Goal: Answer question/provide support: Share knowledge or assist other users

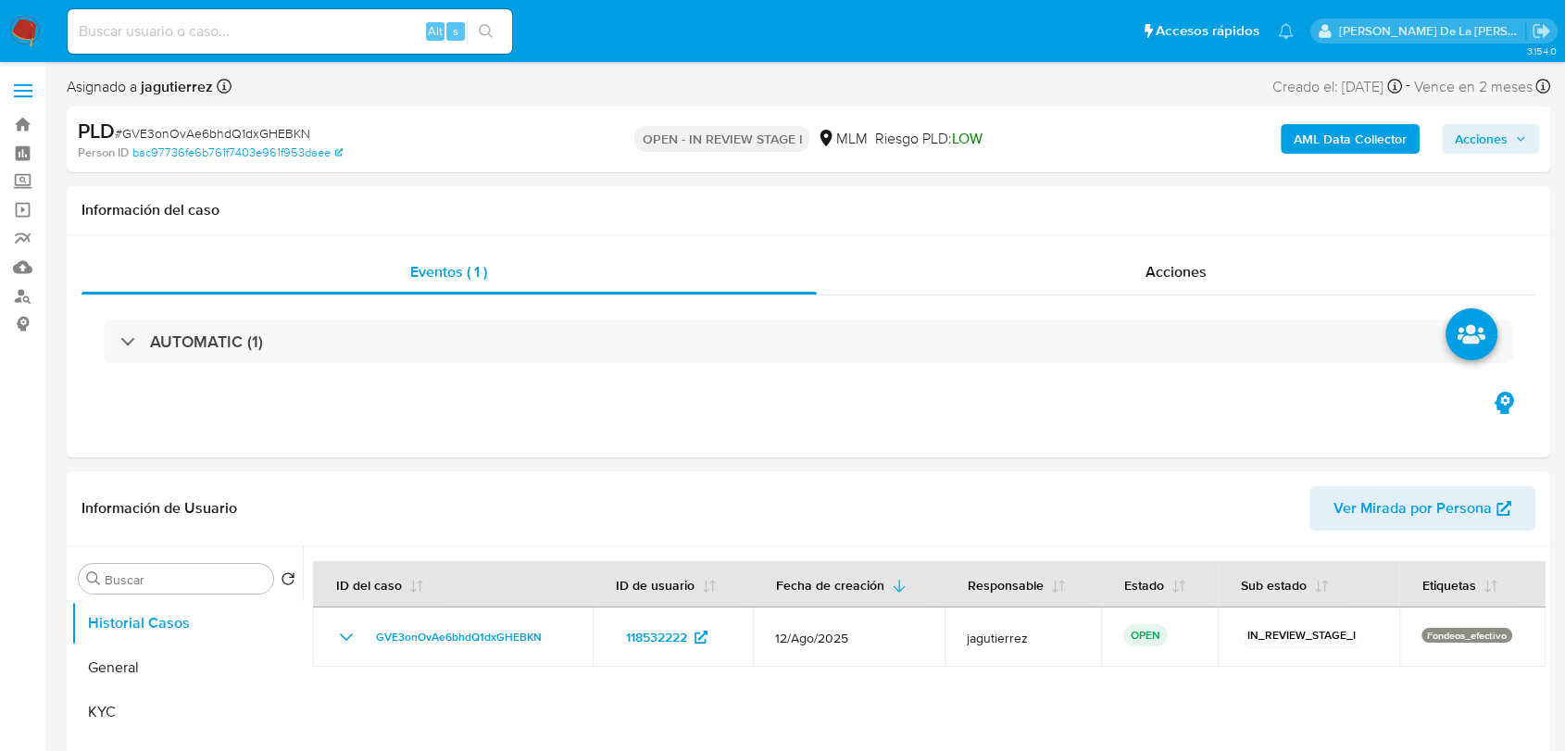
select select "10"
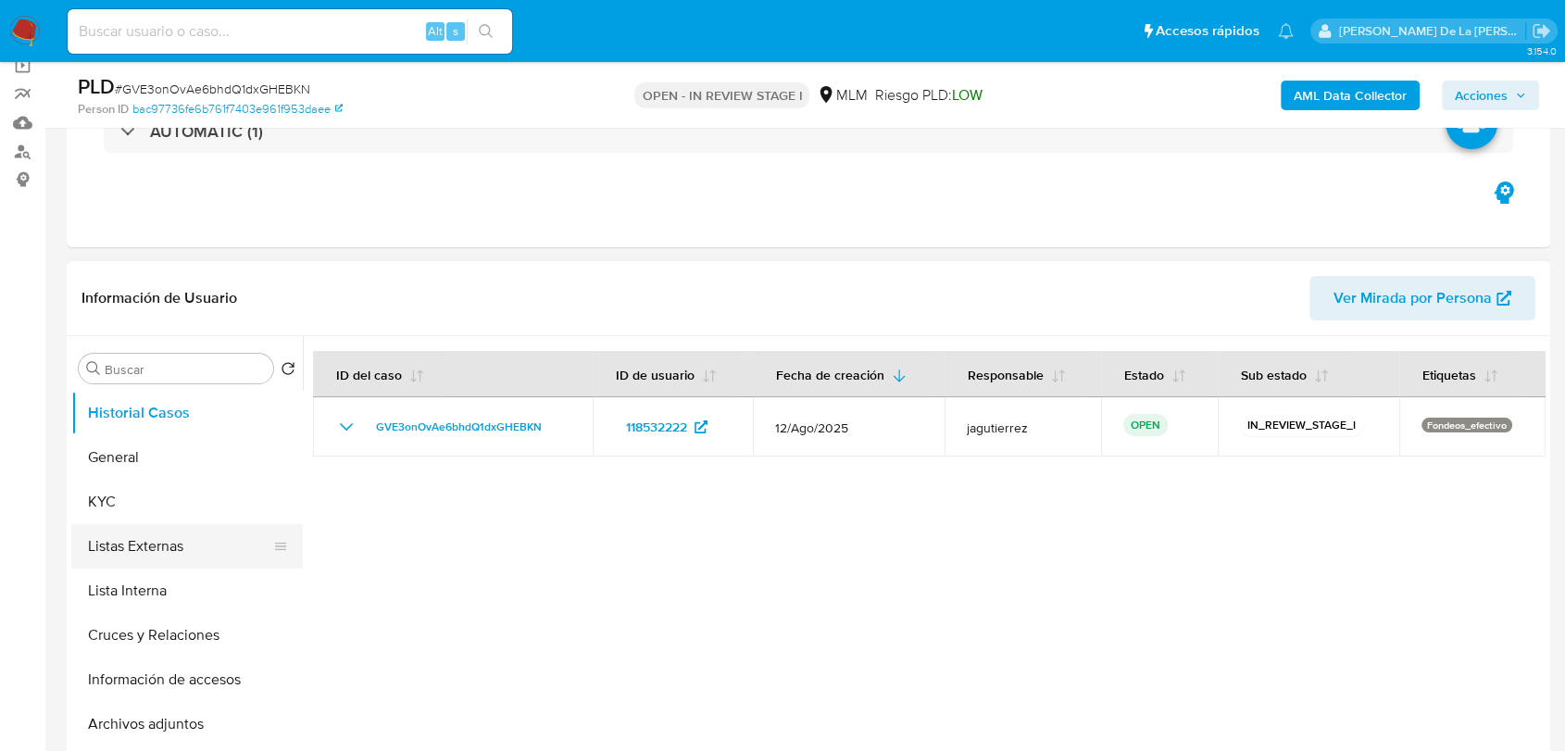
scroll to position [308, 0]
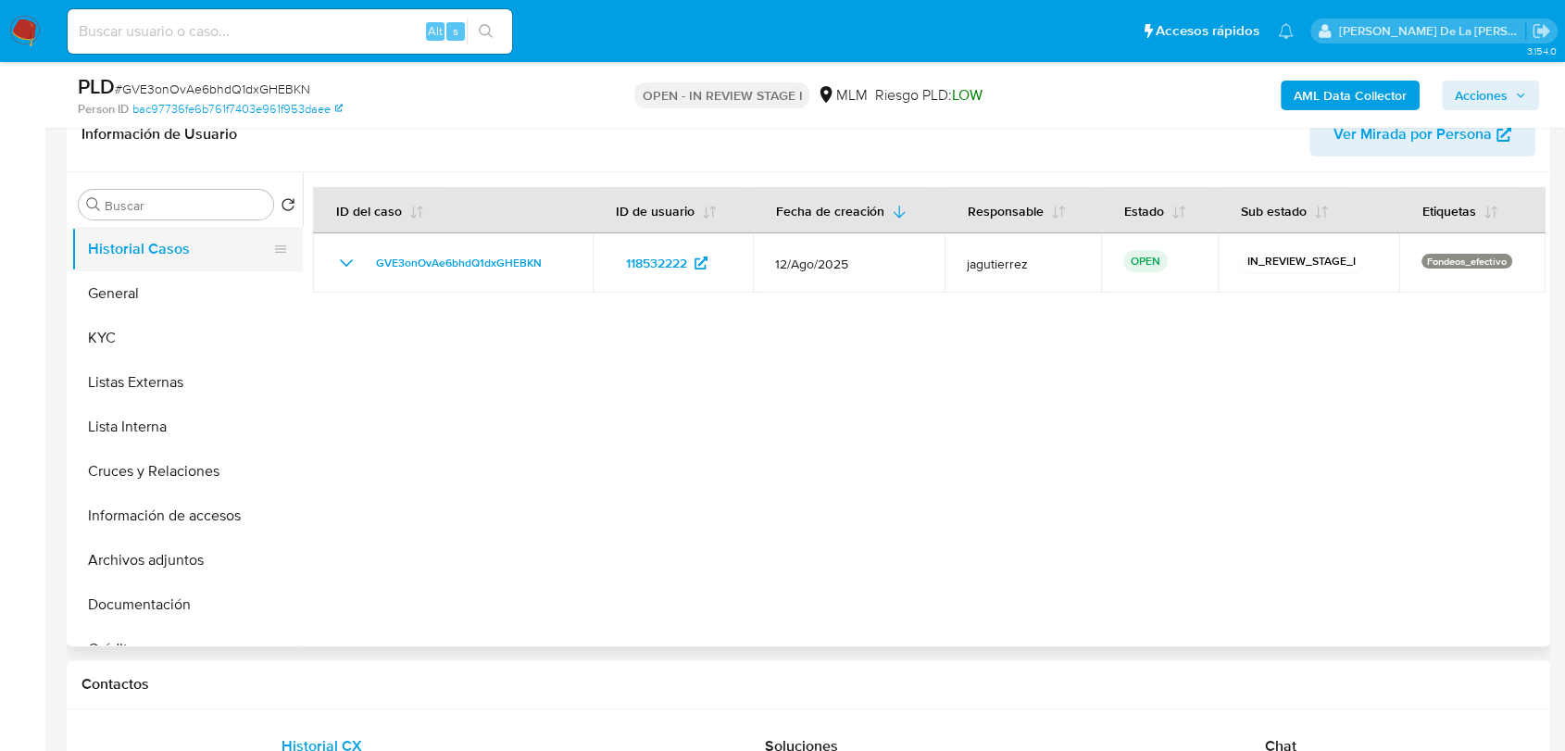
click at [140, 269] on button "Historial Casos" at bounding box center [179, 249] width 217 height 44
click at [140, 283] on button "General" at bounding box center [179, 293] width 217 height 44
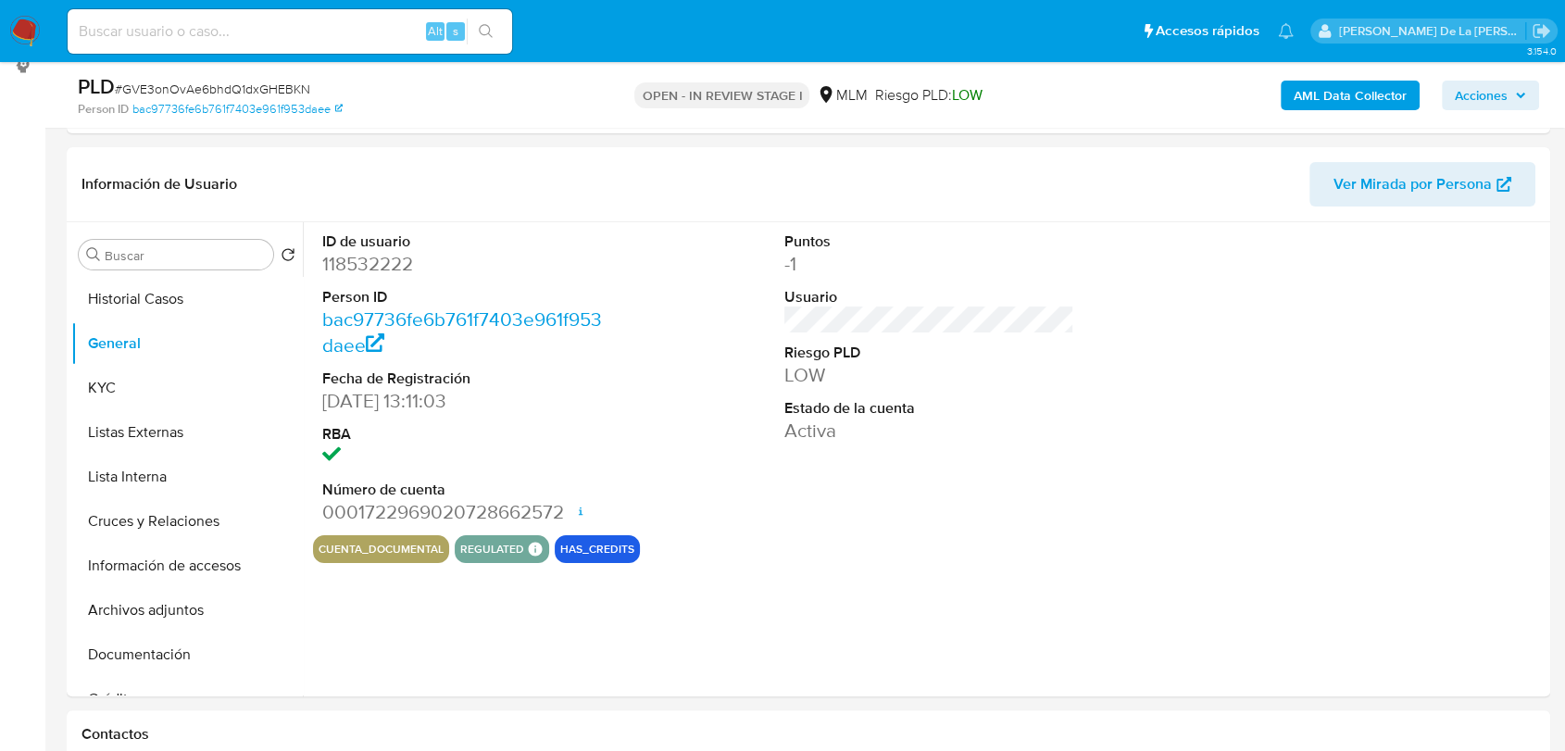
scroll to position [262, 0]
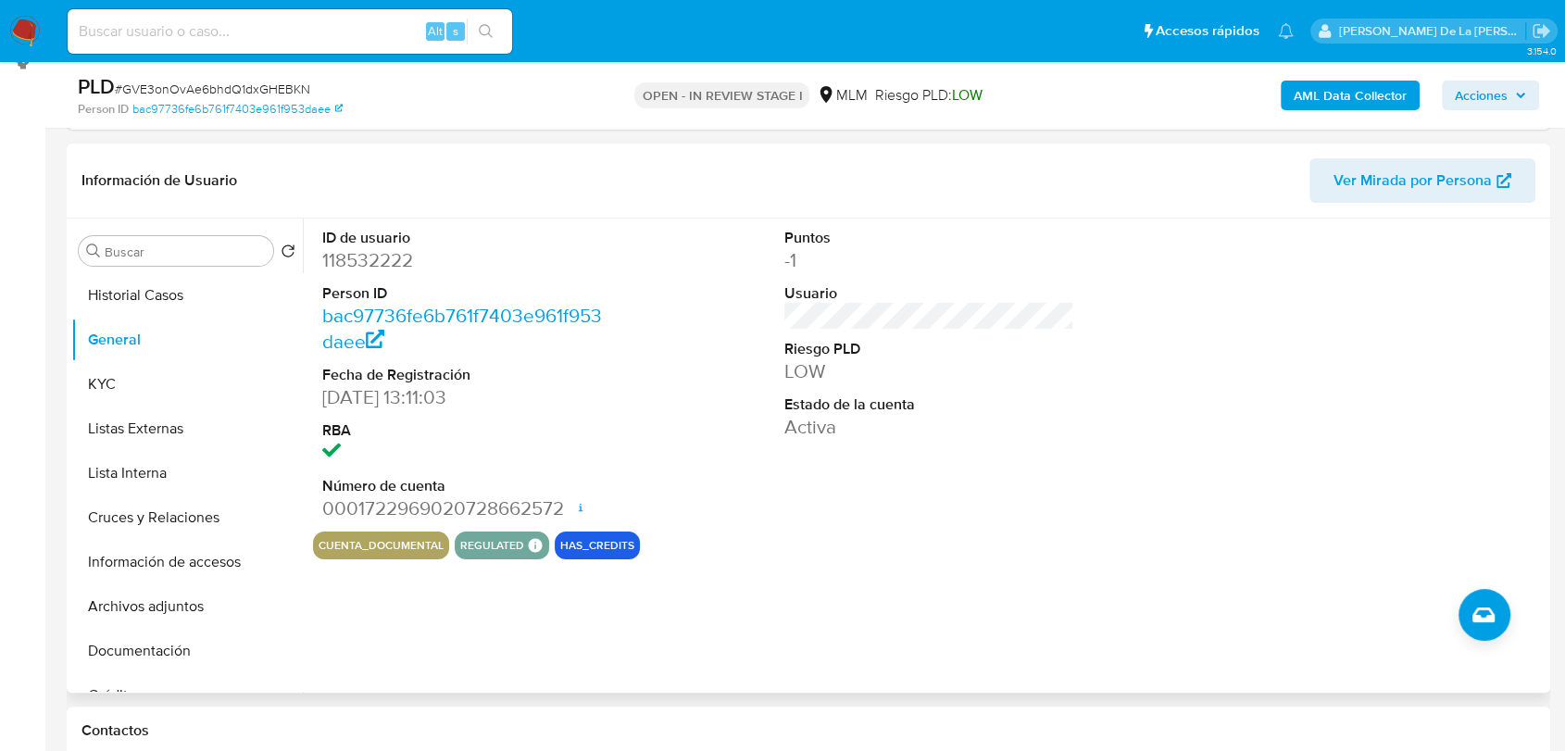
click at [777, 187] on header "Información de Usuario Ver Mirada por Persona" at bounding box center [808, 180] width 1454 height 44
click at [144, 386] on button "KYC" at bounding box center [179, 384] width 217 height 44
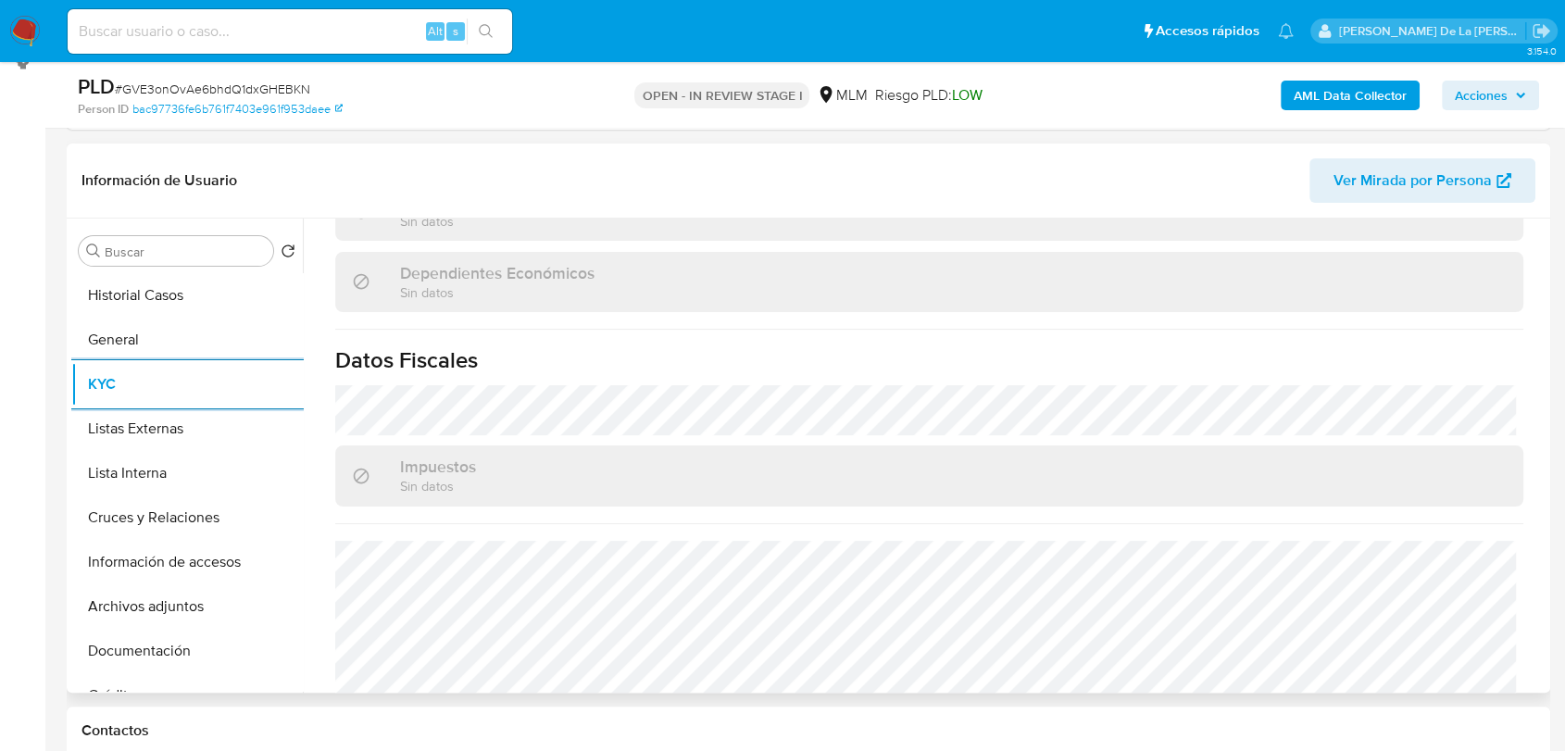
scroll to position [1145, 0]
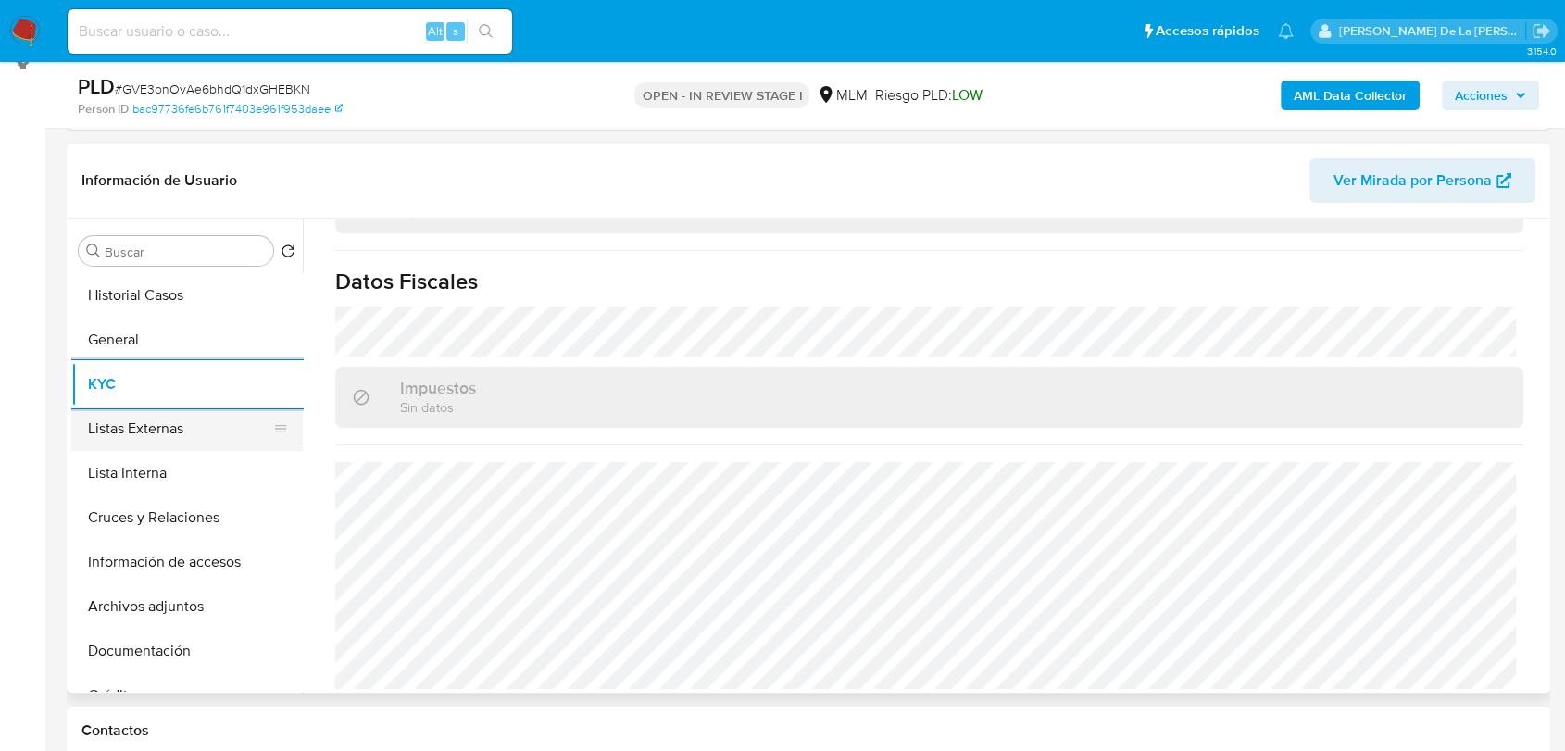
click at [186, 439] on button "Listas Externas" at bounding box center [179, 428] width 217 height 44
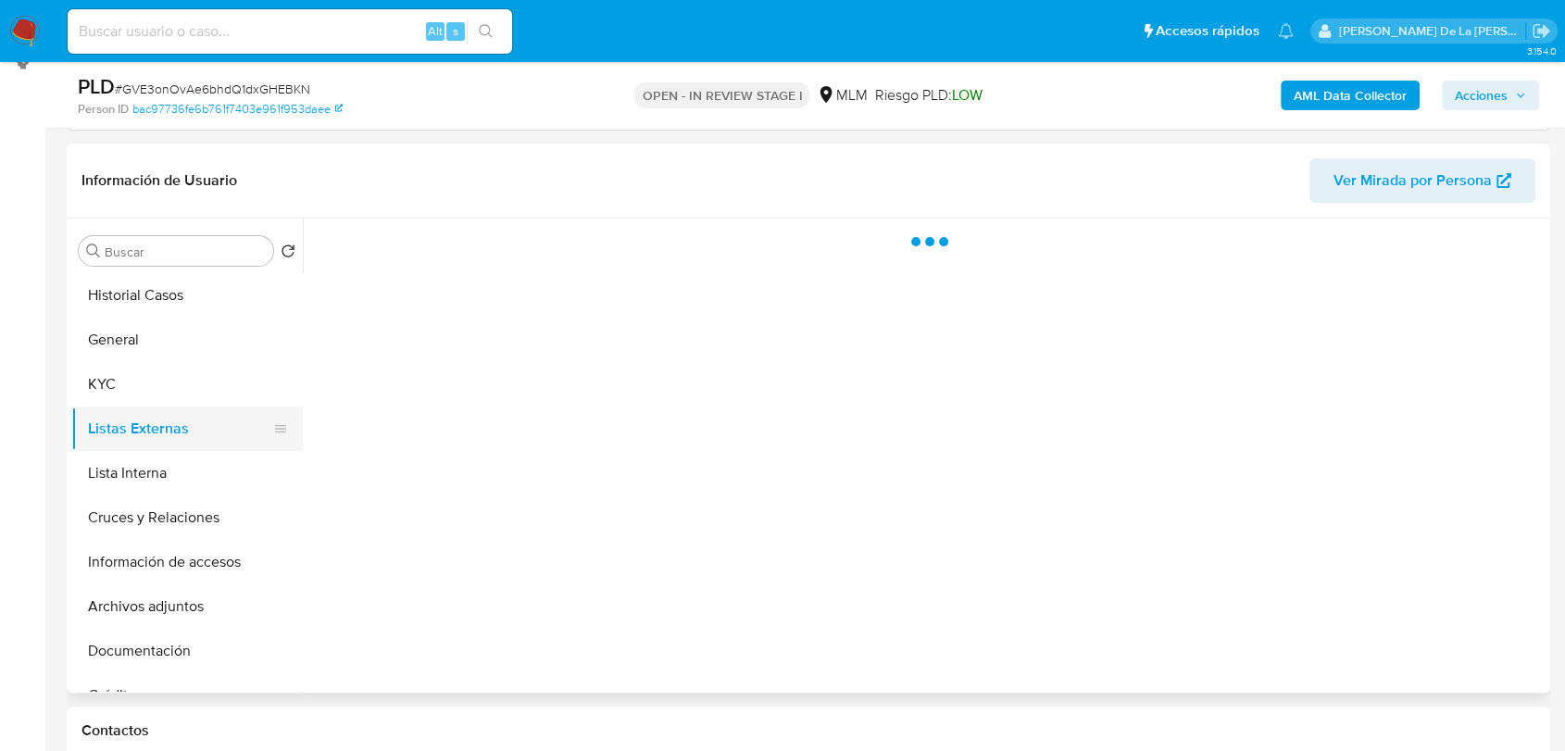
scroll to position [0, 0]
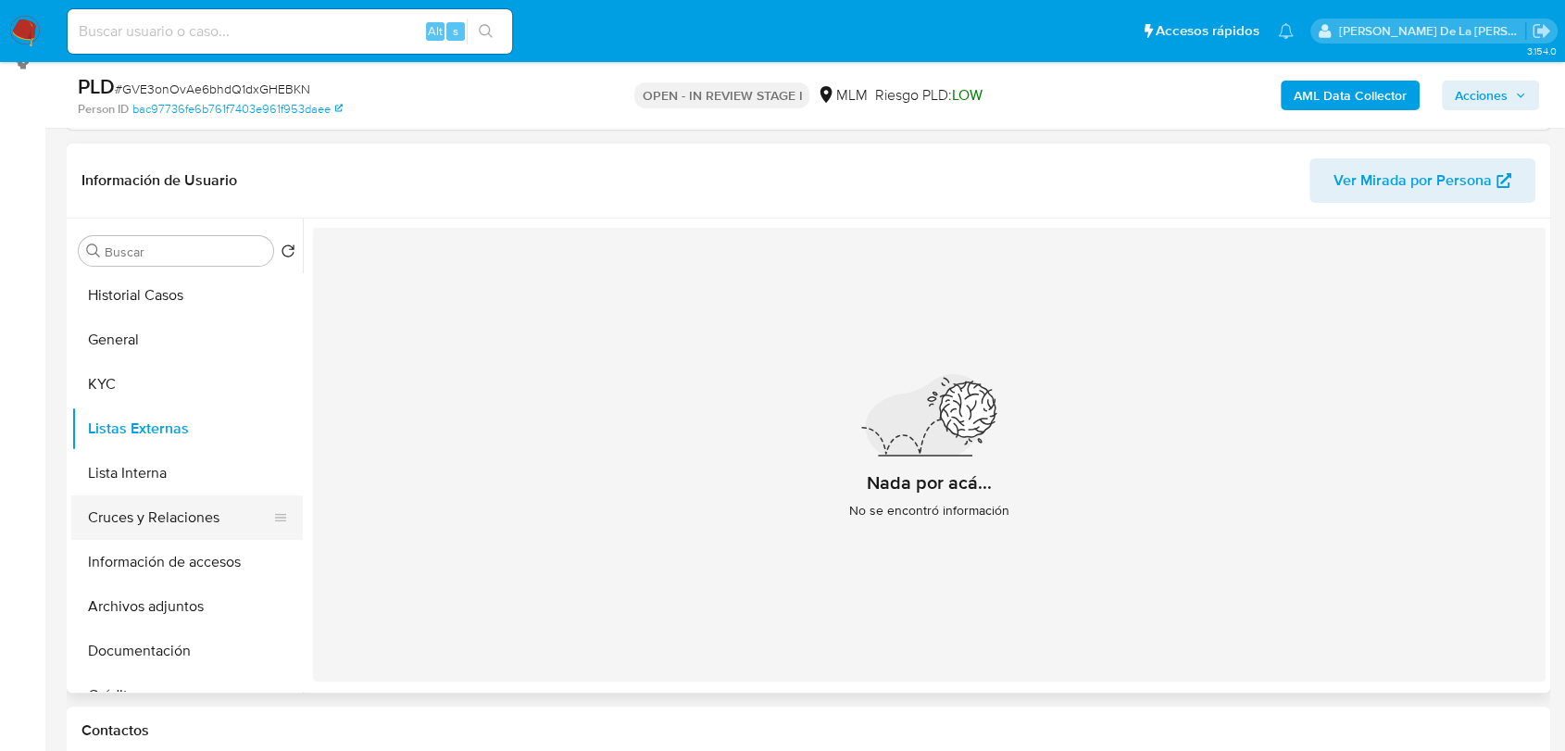
click at [126, 511] on button "Cruces y Relaciones" at bounding box center [179, 517] width 217 height 44
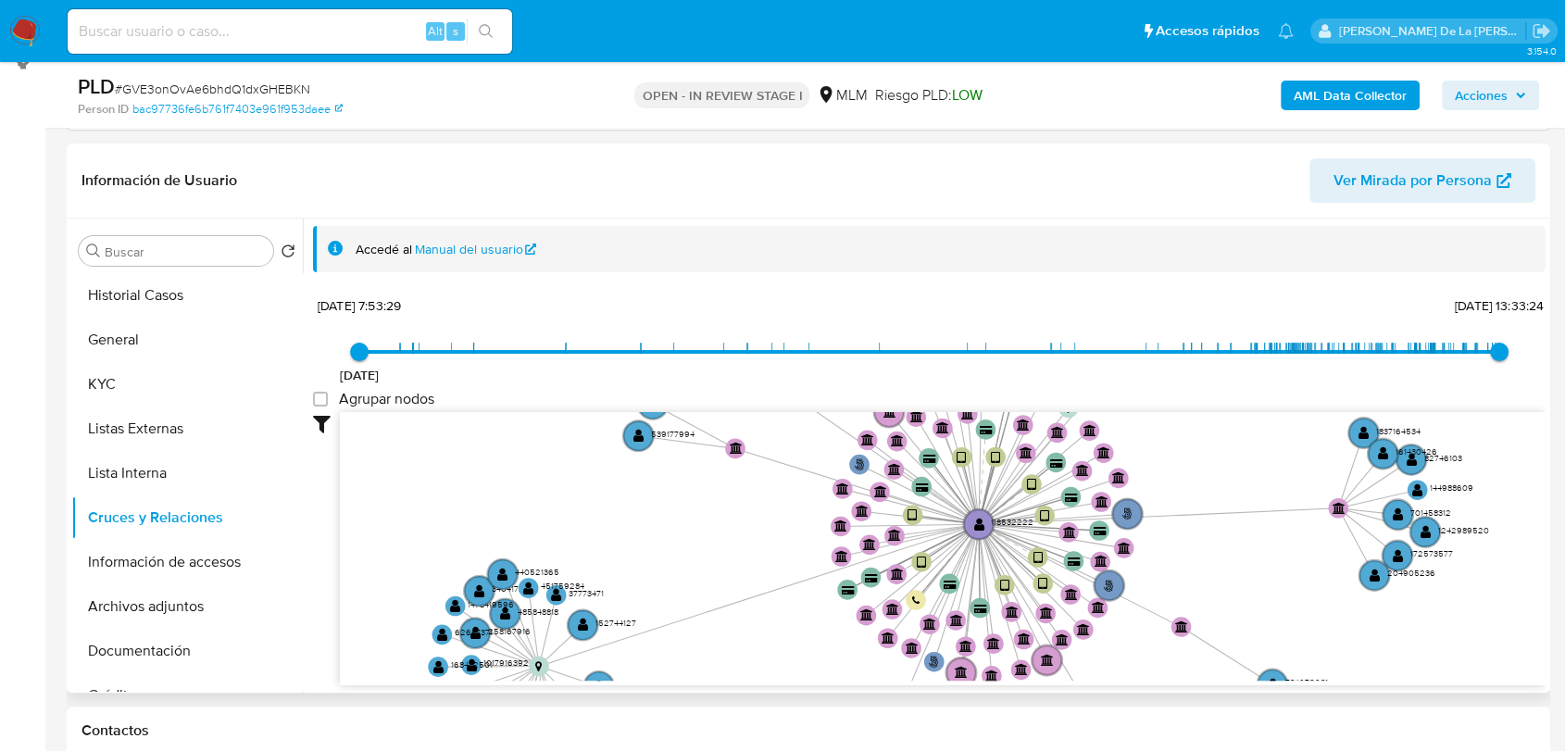
drag, startPoint x: 756, startPoint y: 514, endPoint x: 745, endPoint y: 532, distance: 21.1
click at [745, 532] on icon "user-118532222  118532222 phone-79f59ba243f574d5094053445df45729  person-bac9…" at bounding box center [943, 546] width 1206 height 269
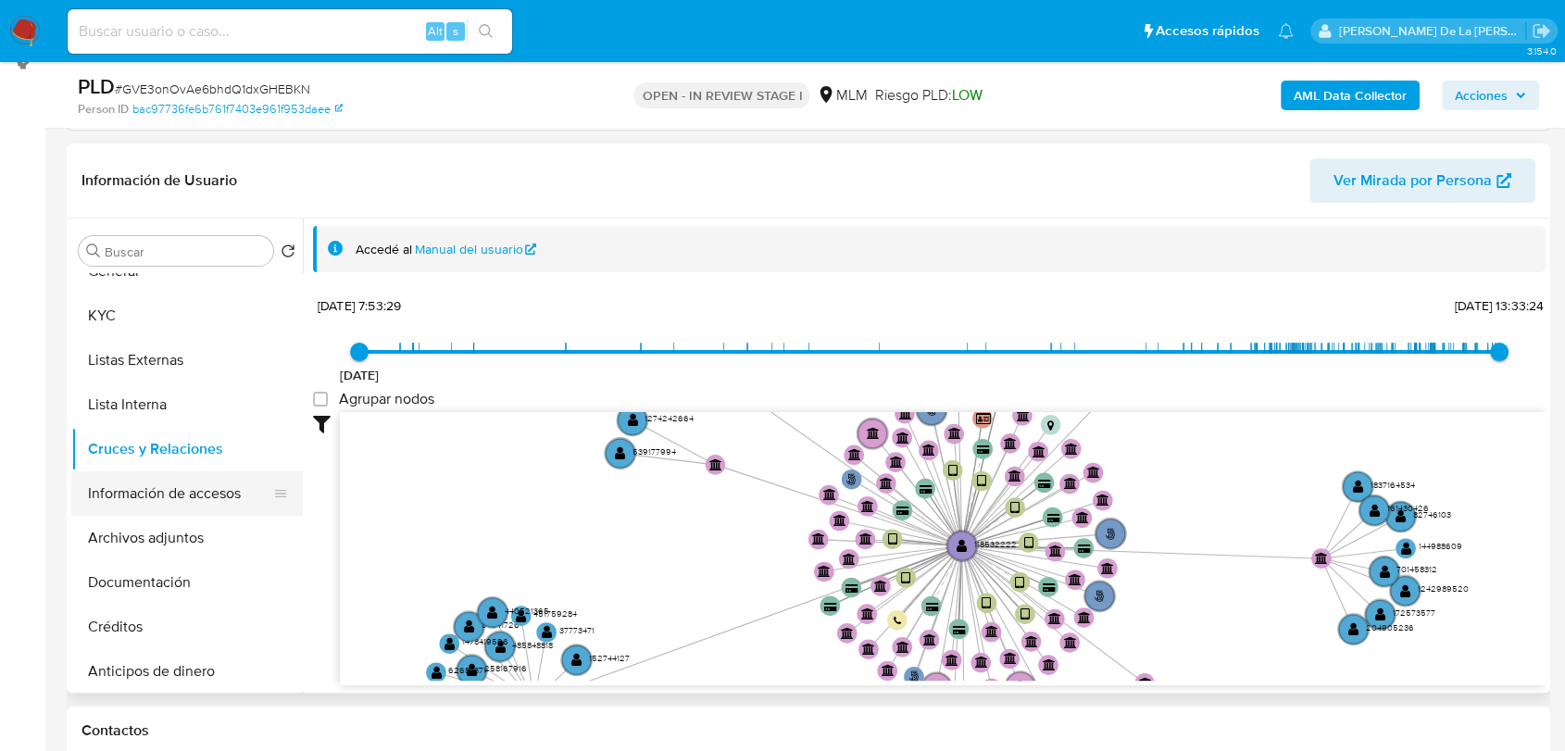
scroll to position [103, 0]
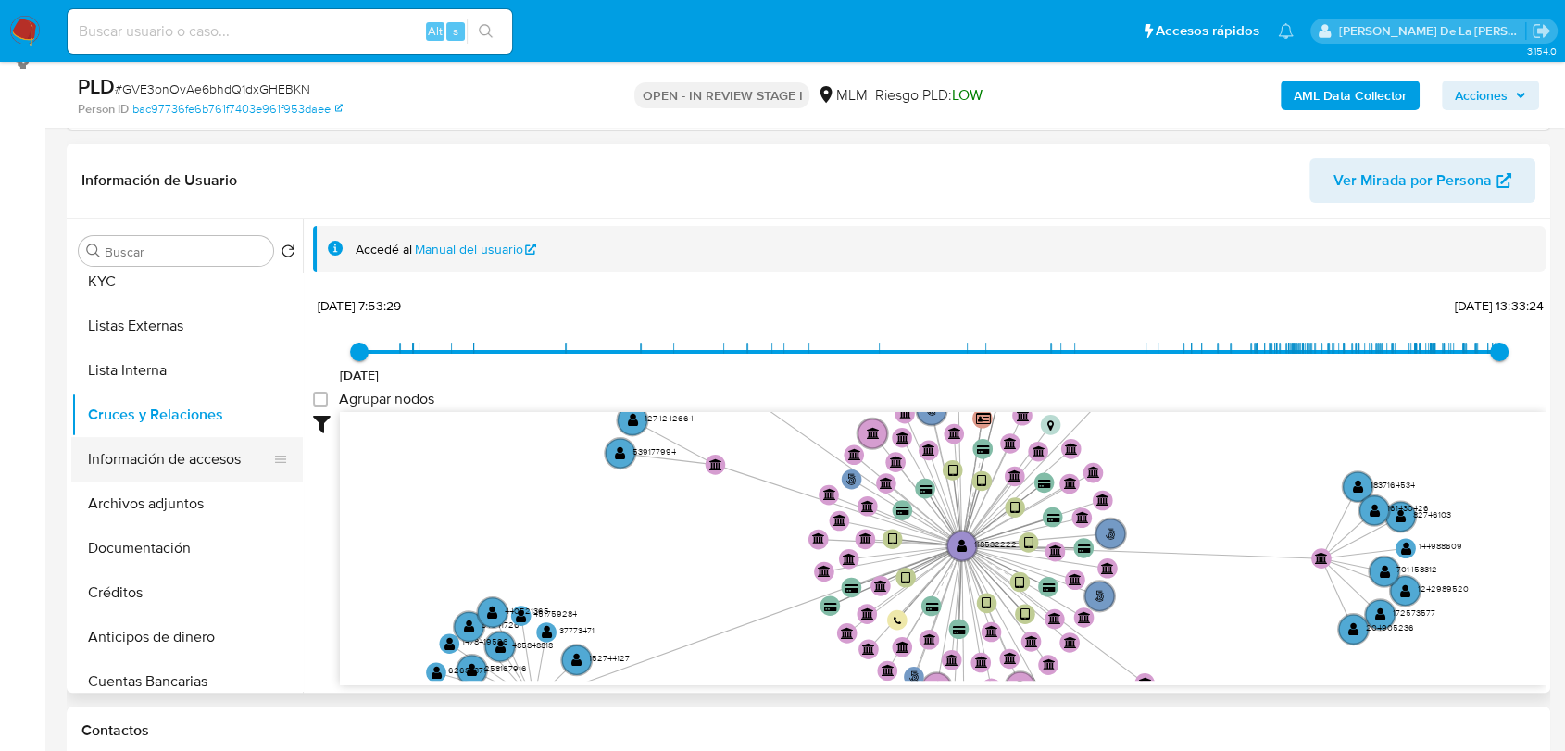
click at [200, 446] on button "Información de accesos" at bounding box center [179, 459] width 217 height 44
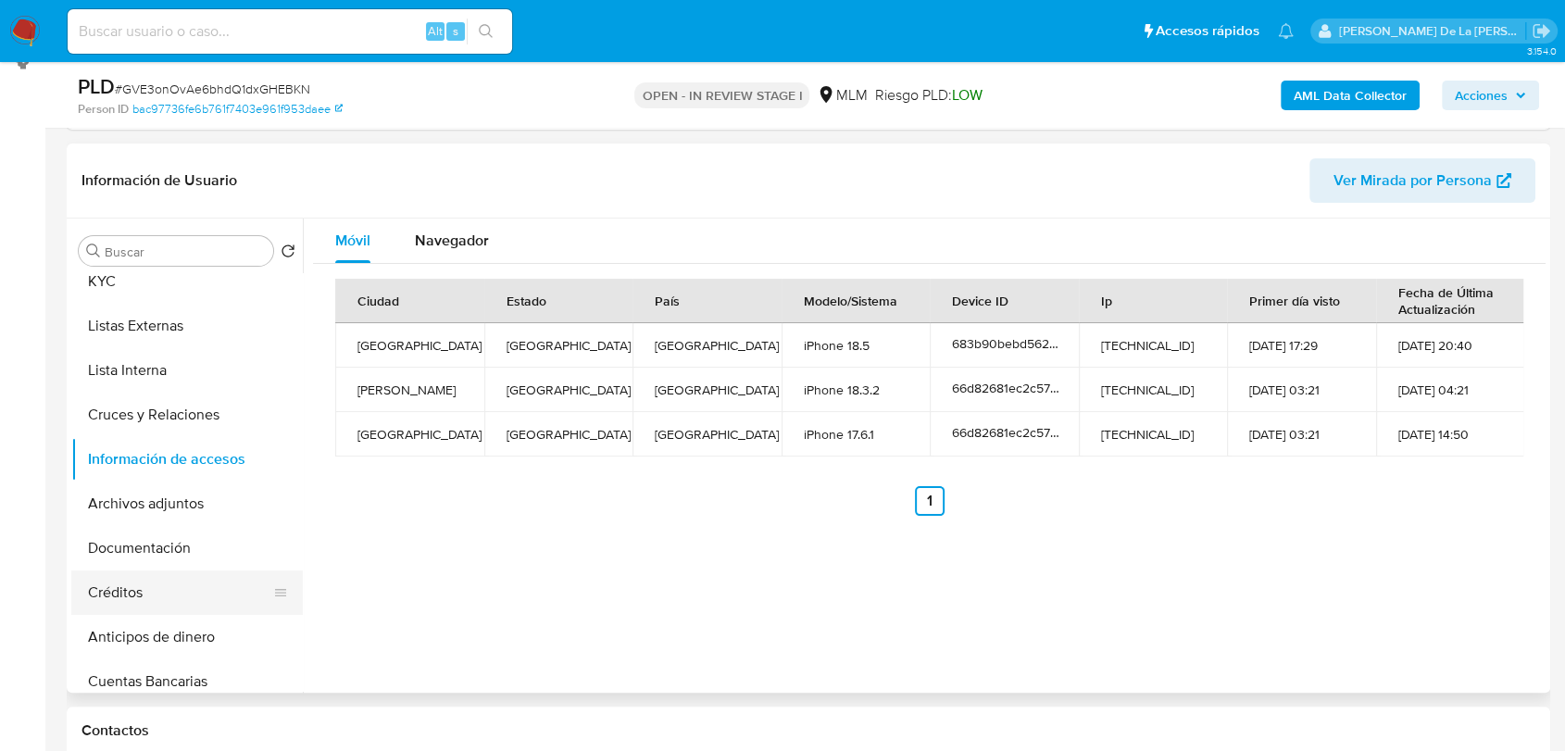
click at [199, 572] on button "Créditos" at bounding box center [179, 592] width 217 height 44
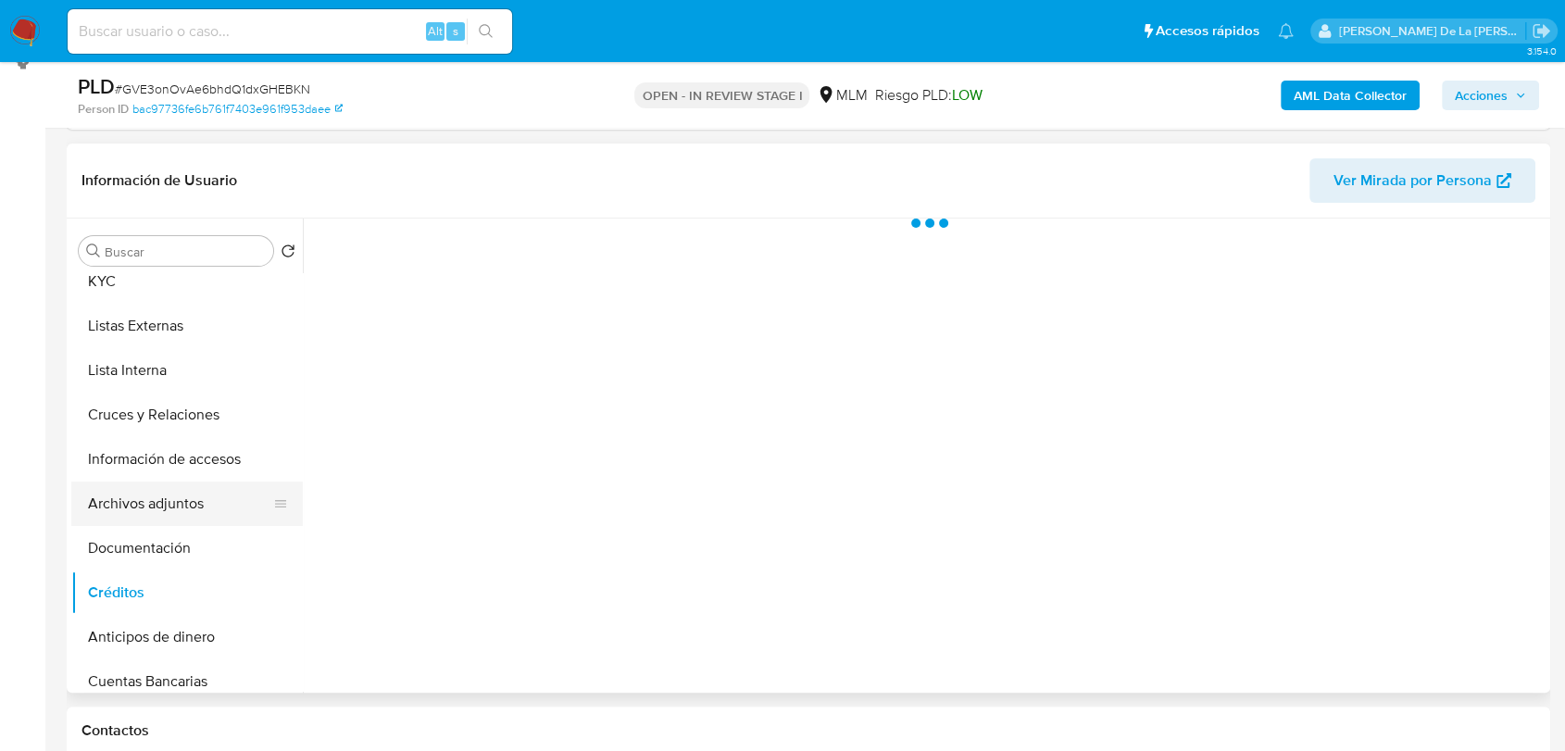
click at [200, 502] on button "Archivos adjuntos" at bounding box center [179, 503] width 217 height 44
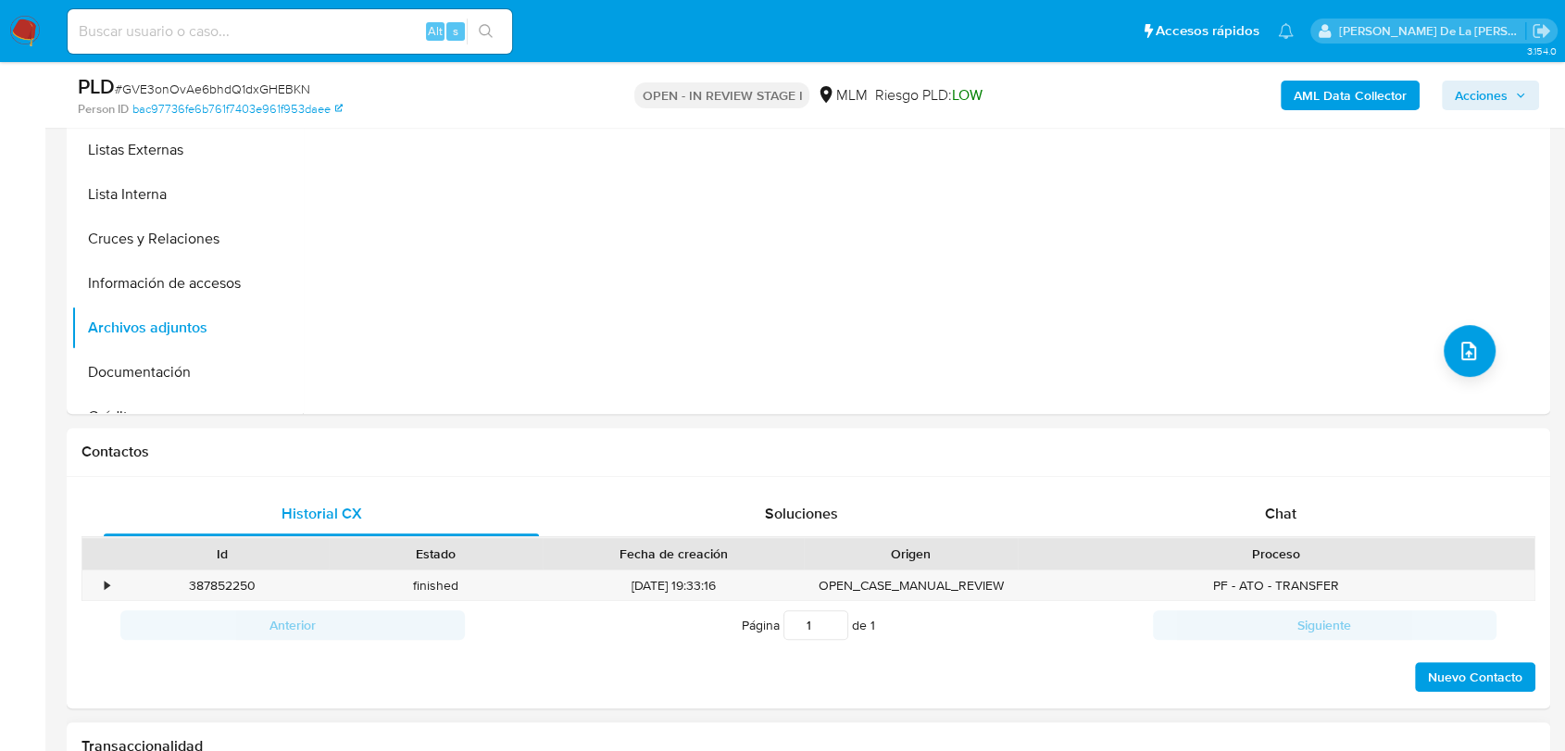
scroll to position [719, 0]
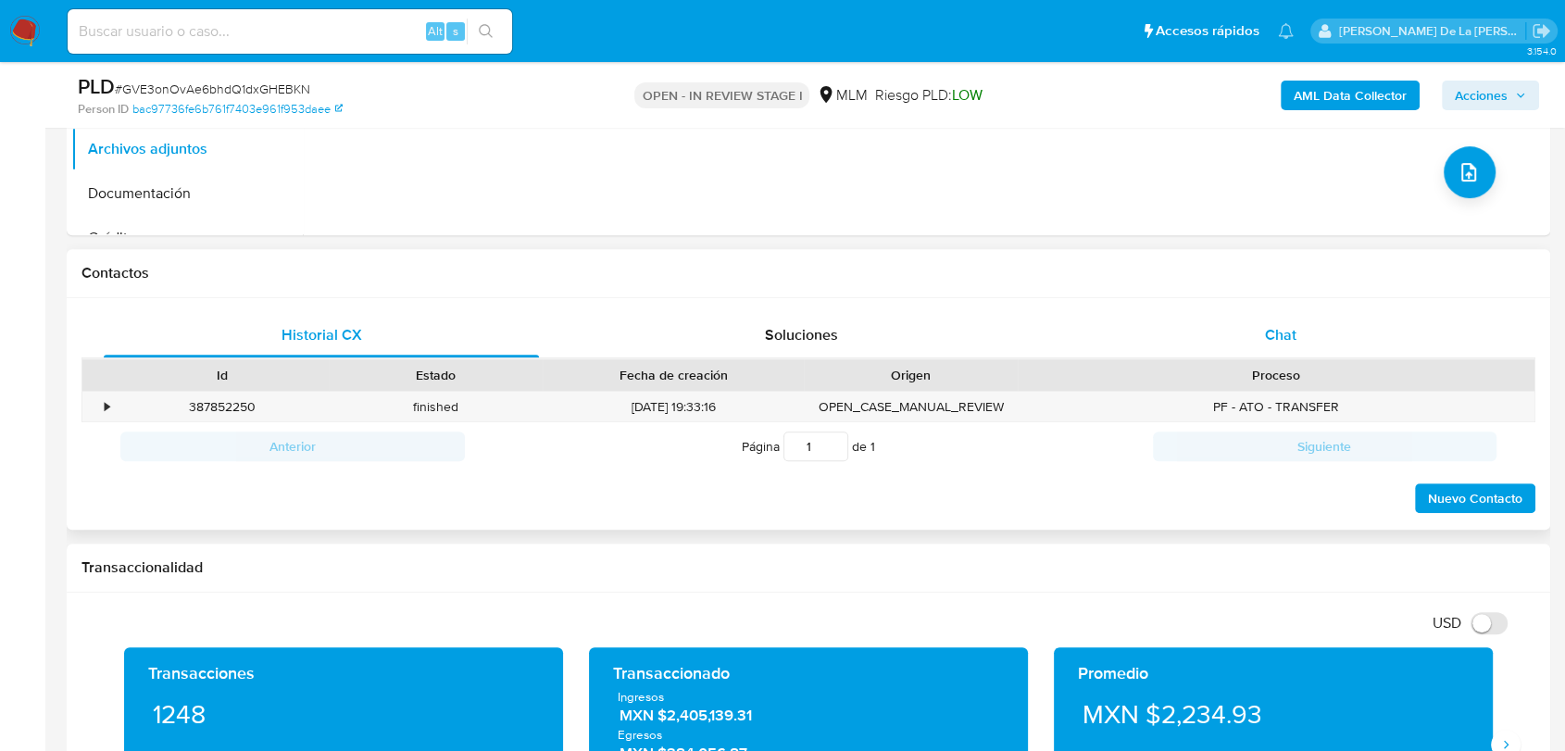
drag, startPoint x: 1320, startPoint y: 304, endPoint x: 1303, endPoint y: 318, distance: 22.4
click at [1320, 305] on div "Historial CX Soluciones Chat Id Estado Fecha de creación Origen Proceso • 38785…" at bounding box center [808, 414] width 1483 height 232
click at [1282, 328] on span "Chat" at bounding box center [1280, 334] width 31 height 21
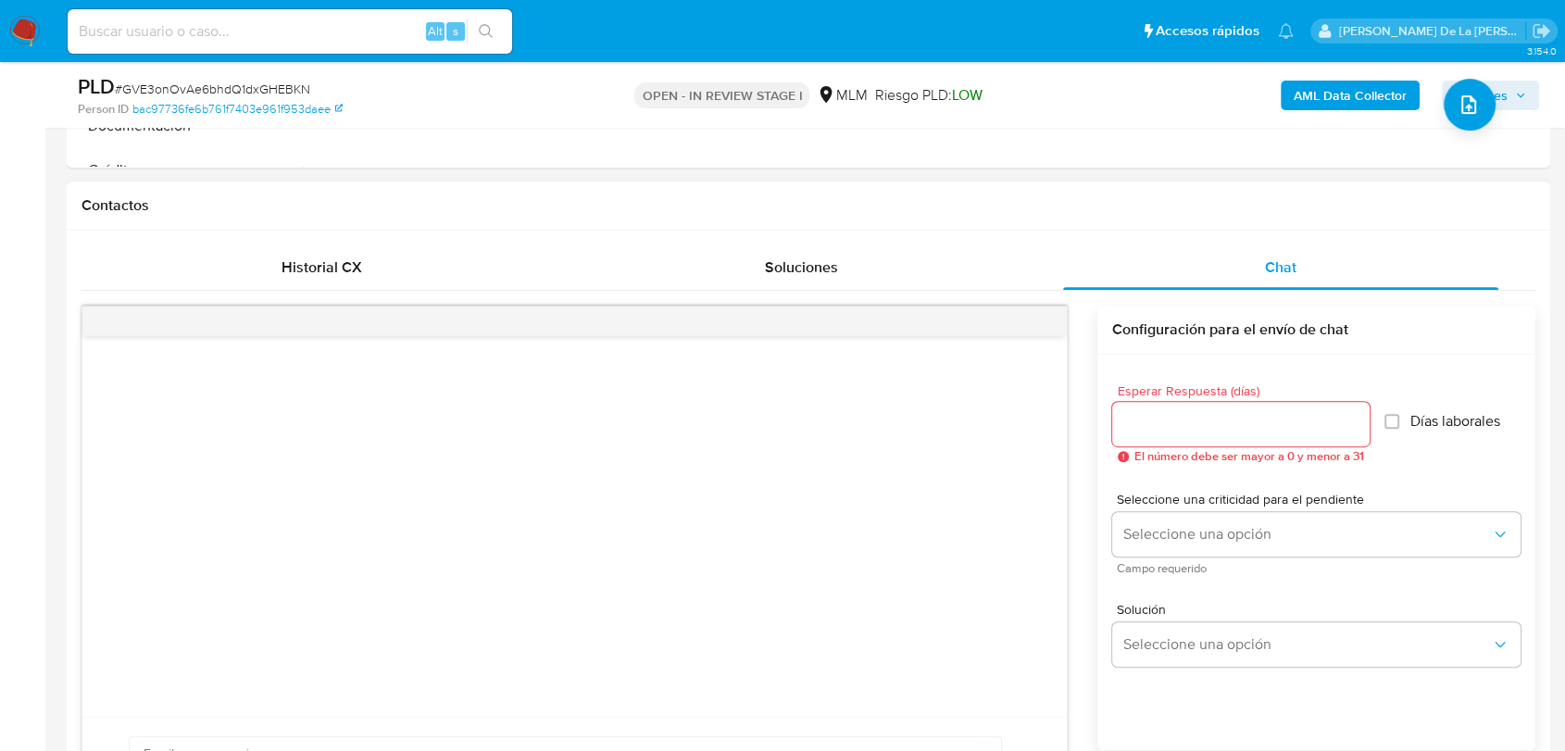
scroll to position [822, 0]
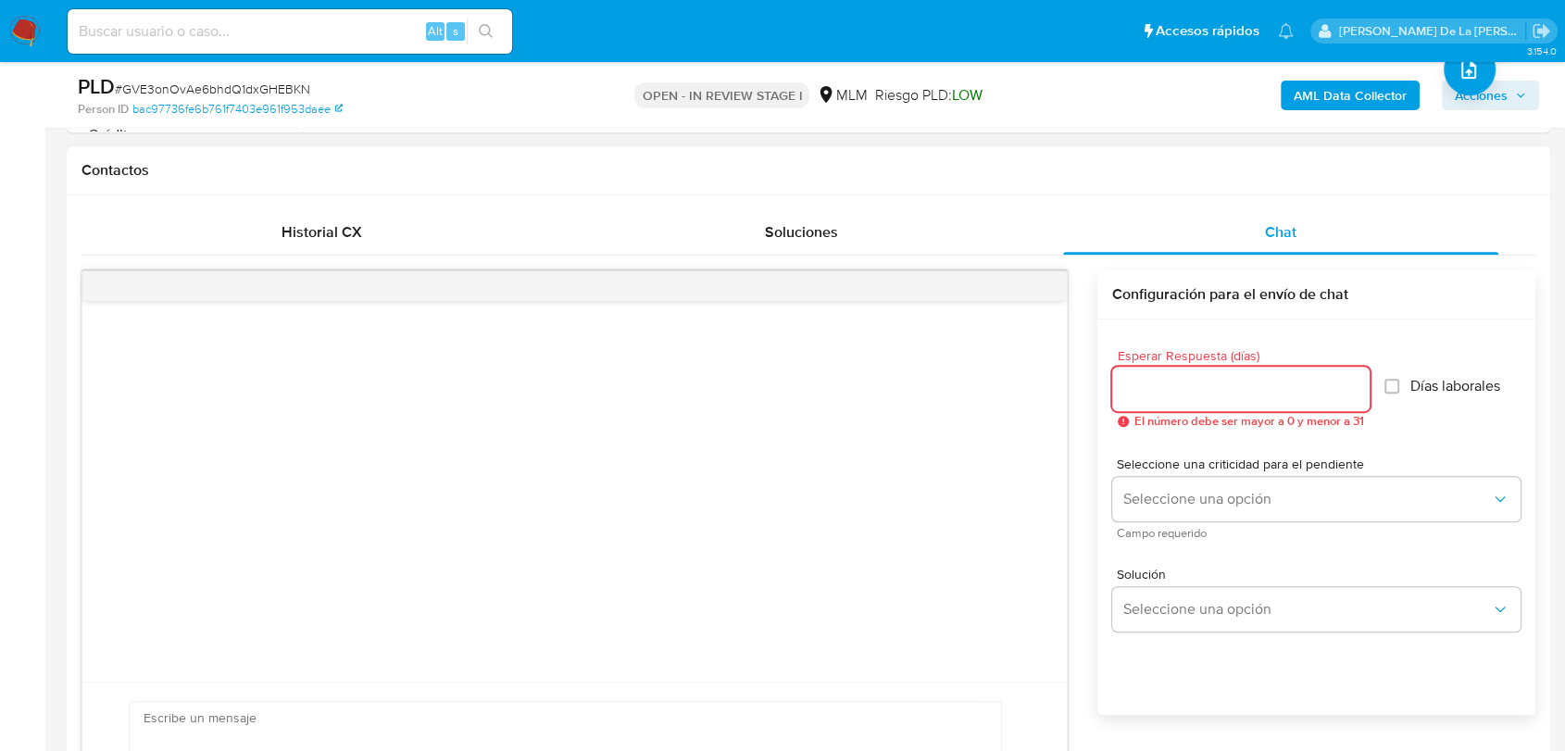
click at [1181, 387] on input "Esperar Respuesta (días)" at bounding box center [1240, 389] width 257 height 24
type input "4"
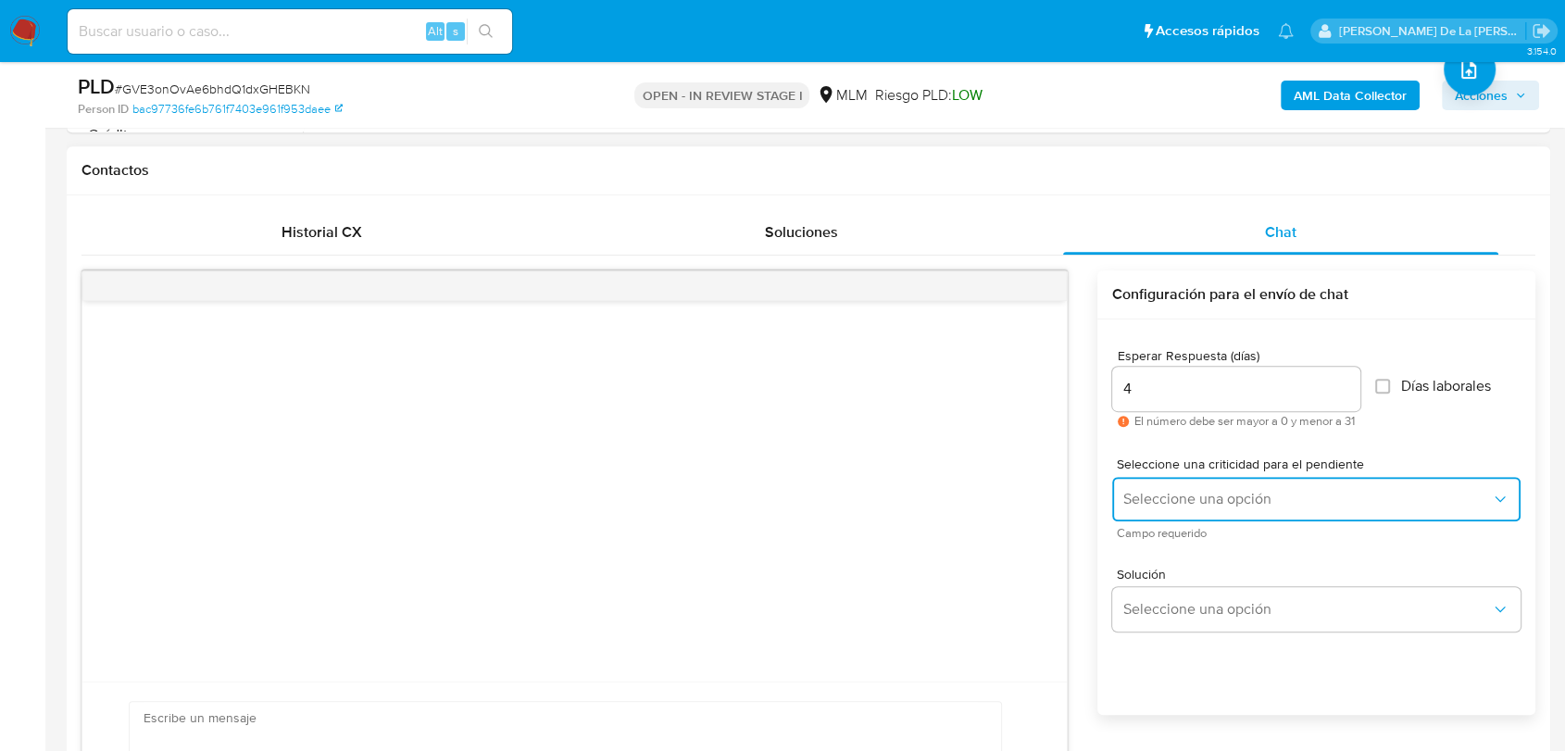
click at [1146, 493] on span "Seleccione una opción" at bounding box center [1307, 499] width 368 height 19
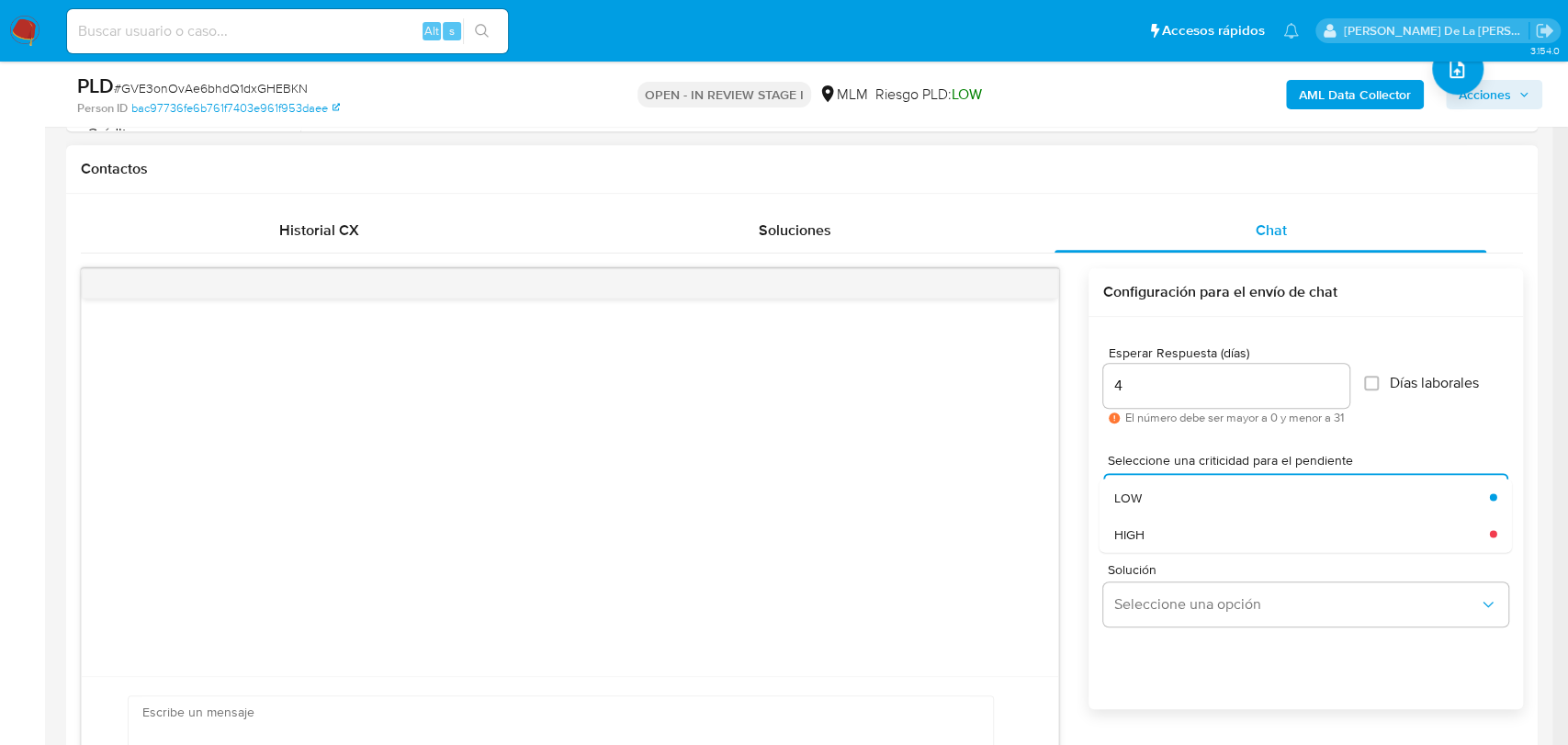
drag, startPoint x: 1154, startPoint y: 530, endPoint x: 1155, endPoint y: 540, distance: 10.0
click at [1155, 530] on div "HIGH" at bounding box center [1295, 533] width 365 height 37
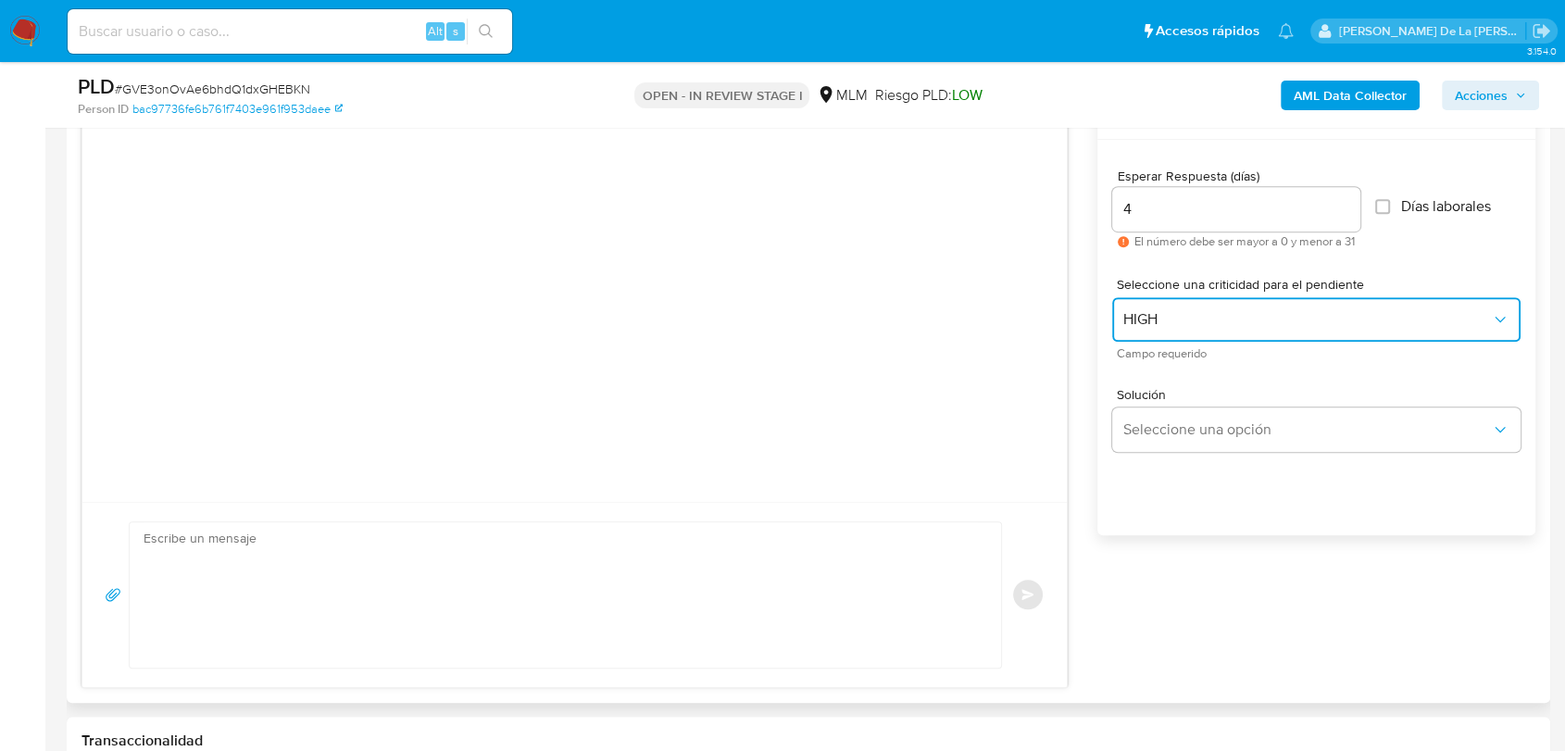
scroll to position [1029, 0]
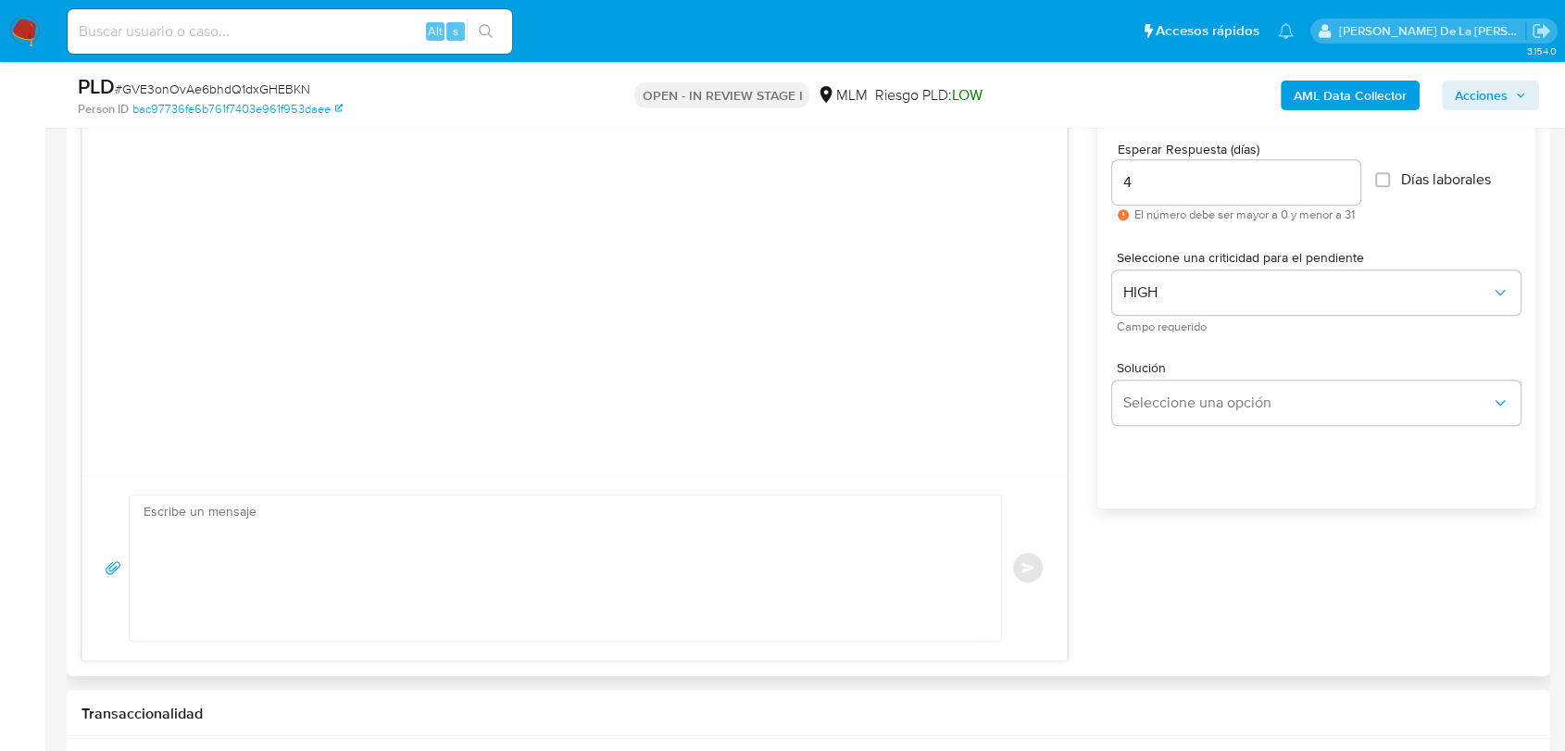
click at [1192, 361] on span "Solución" at bounding box center [1321, 367] width 408 height 13
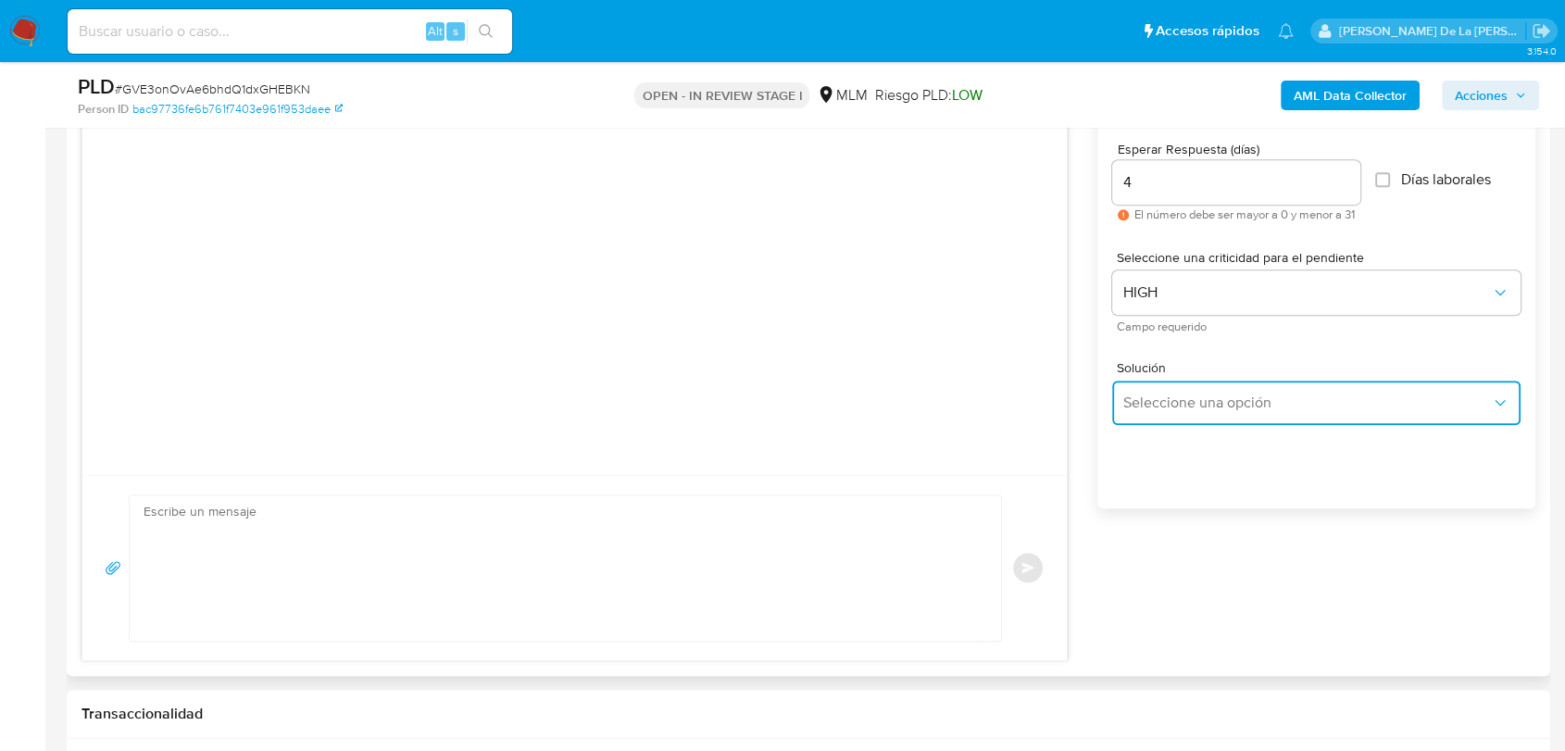
click at [1186, 394] on span "Seleccione una opción" at bounding box center [1307, 403] width 368 height 19
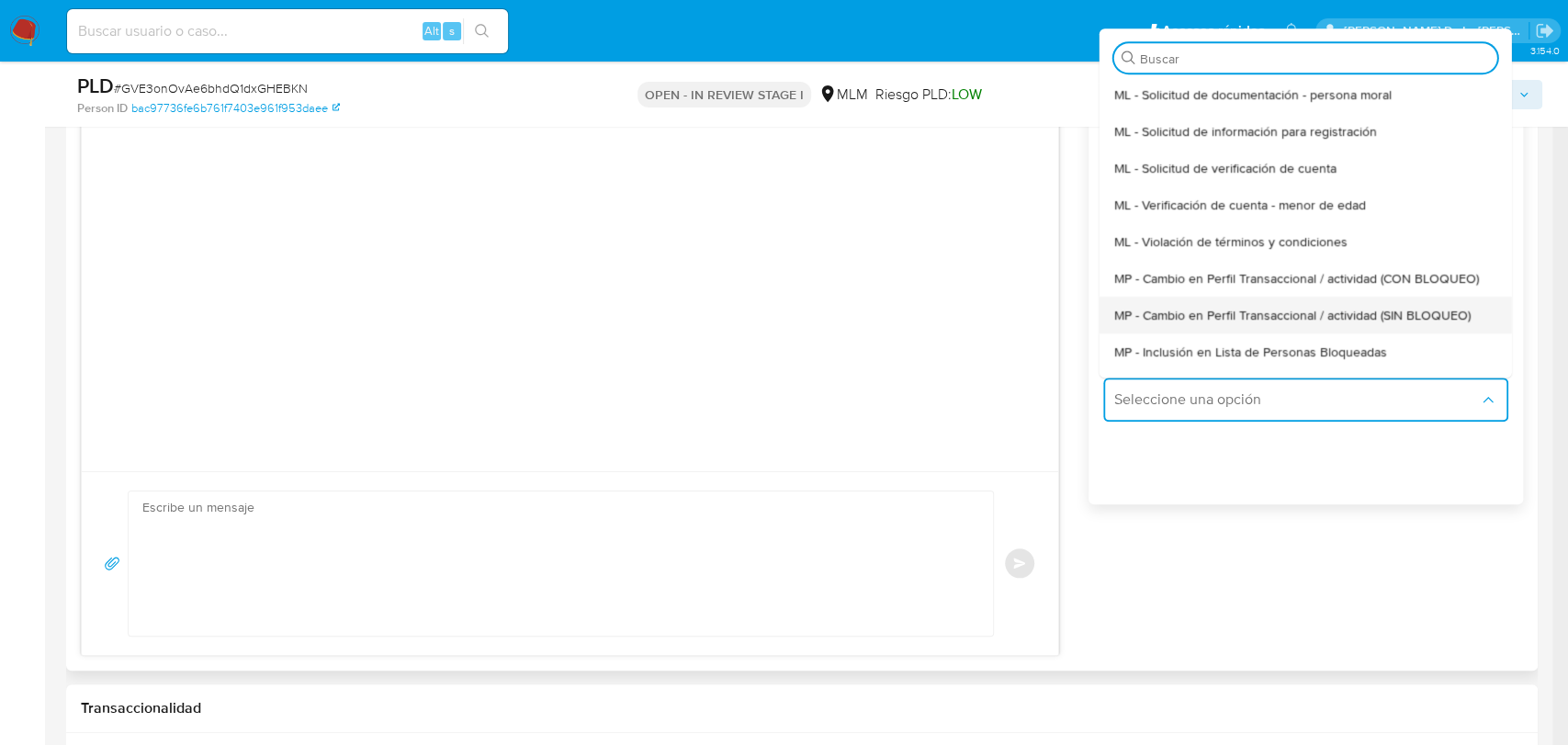
click at [1204, 323] on span "MP - Cambio en Perfil Transaccional / actividad (SIN BLOQUEO)" at bounding box center [1290, 314] width 356 height 17
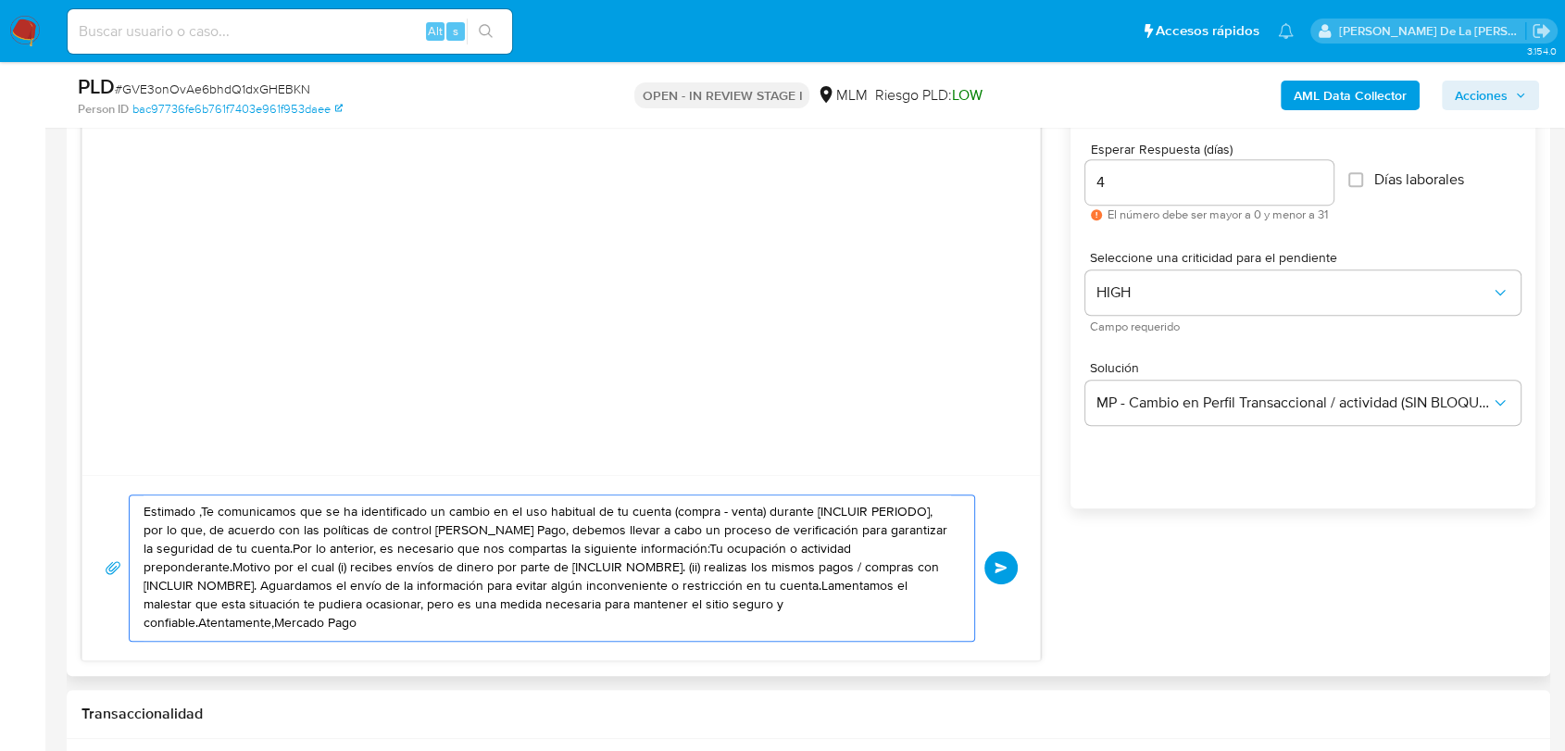
click at [197, 509] on textarea "Estimado ,Te comunicamos que se ha identificado un cambio en el uso habitual de…" at bounding box center [547, 567] width 807 height 145
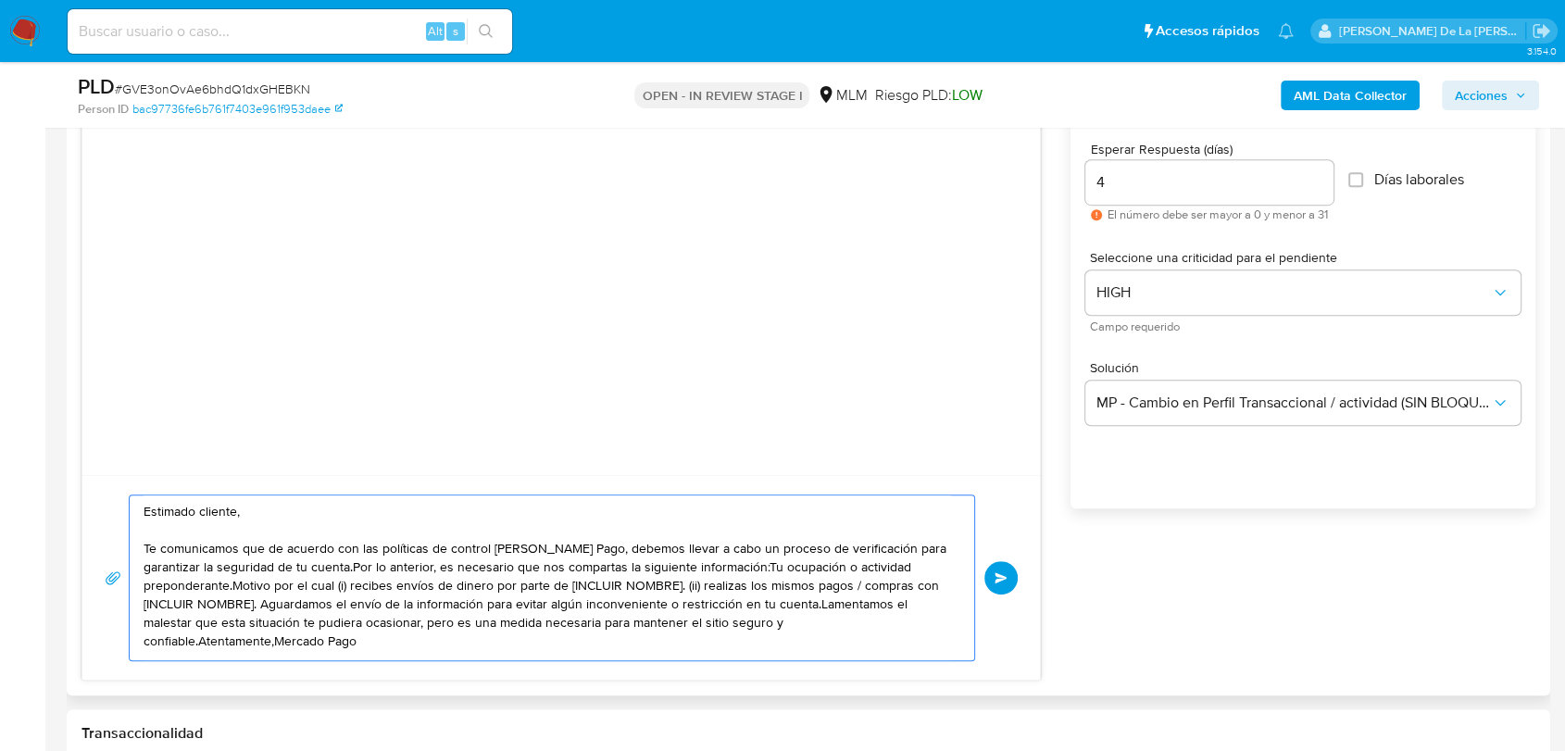
click at [354, 567] on textarea "Estimado cliente, Te comunicamos que de acuerdo con las políticas de control de…" at bounding box center [547, 577] width 807 height 165
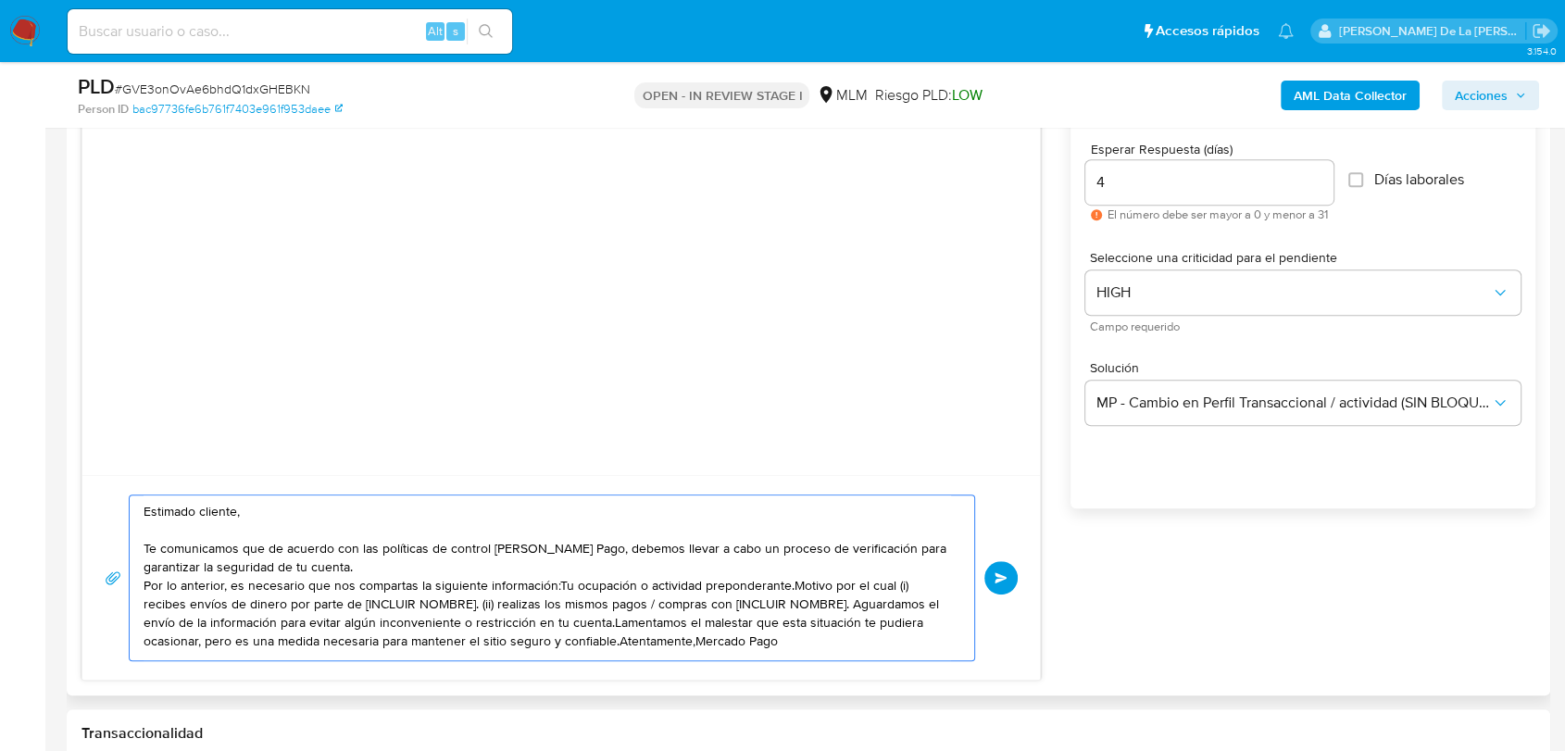
drag, startPoint x: 555, startPoint y: 588, endPoint x: 800, endPoint y: 597, distance: 245.6
click at [799, 597] on textarea "Estimado cliente, Te comunicamos que de acuerdo con las políticas de control de…" at bounding box center [547, 577] width 807 height 165
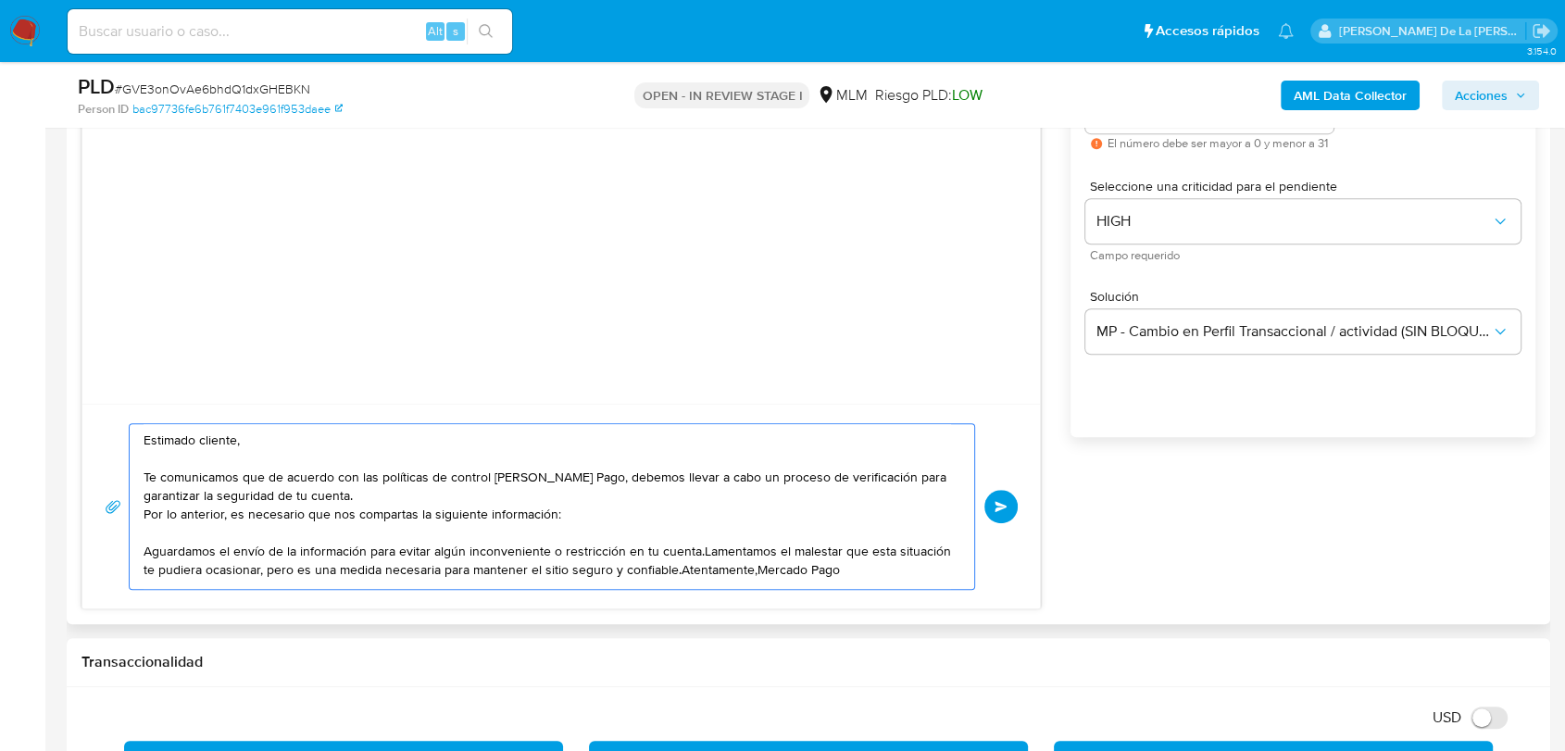
scroll to position [1132, 0]
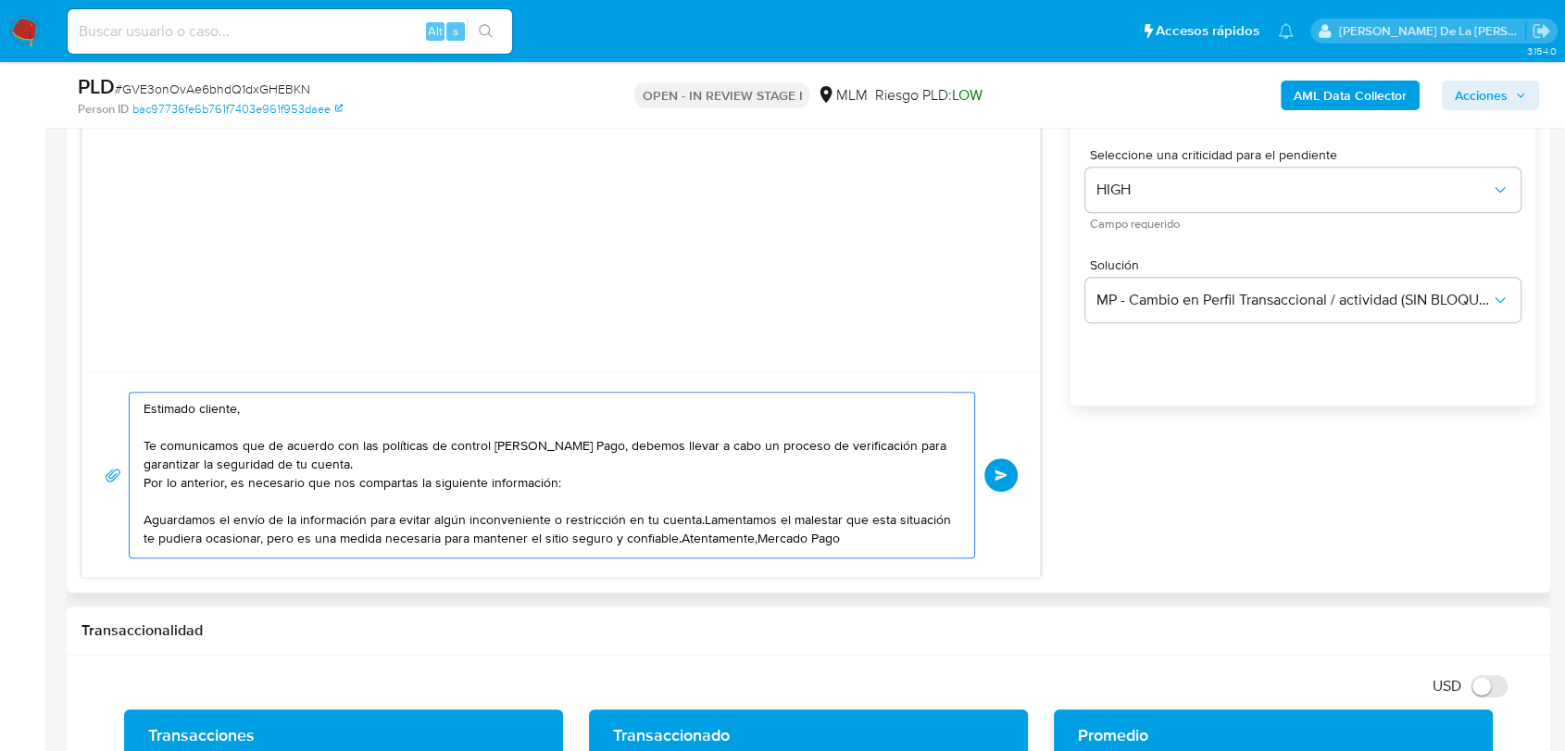
click at [694, 523] on textarea "Estimado cliente, Te comunicamos que de acuerdo con las políticas de control de…" at bounding box center [547, 475] width 807 height 165
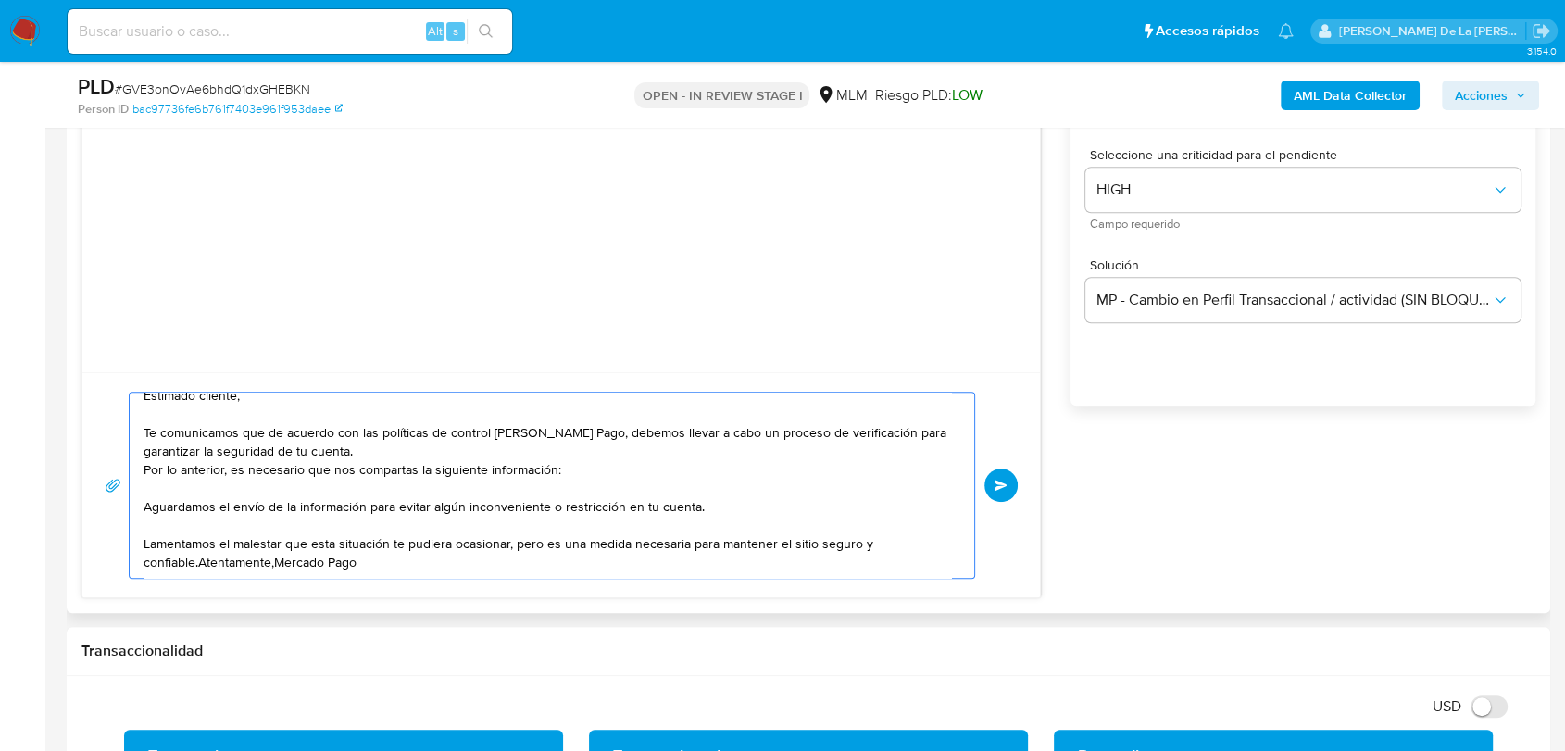
scroll to position [17, 0]
click at [199, 557] on textarea "Estimado cliente, Te comunicamos que de acuerdo con las políticas de control de…" at bounding box center [547, 485] width 807 height 185
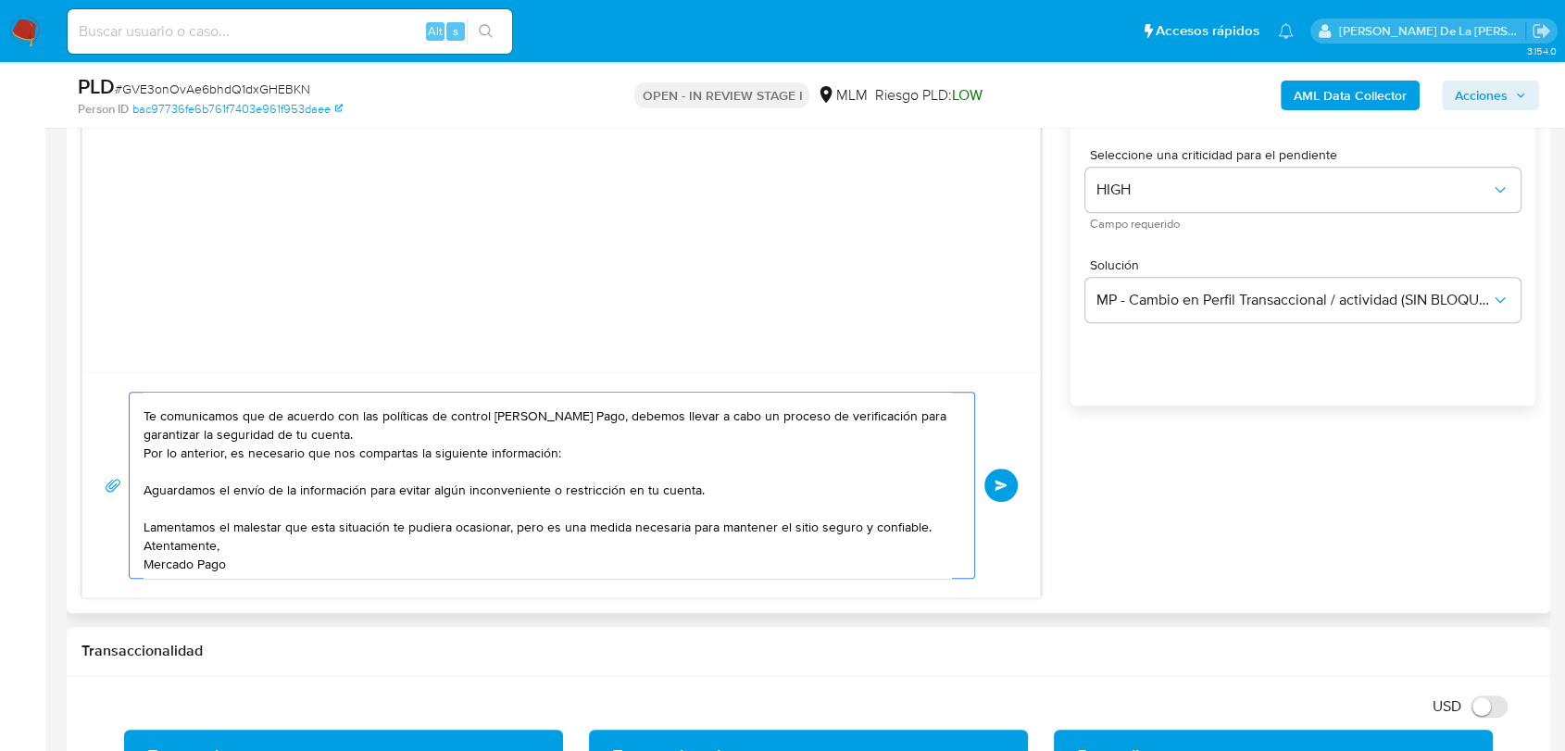
click at [591, 491] on textarea "Estimado cliente, Te comunicamos que de acuerdo con las políticas de control de…" at bounding box center [547, 485] width 807 height 185
click at [578, 462] on textarea "Estimado cliente, Te comunicamos que de acuerdo con las políticas de control de…" at bounding box center [547, 485] width 807 height 185
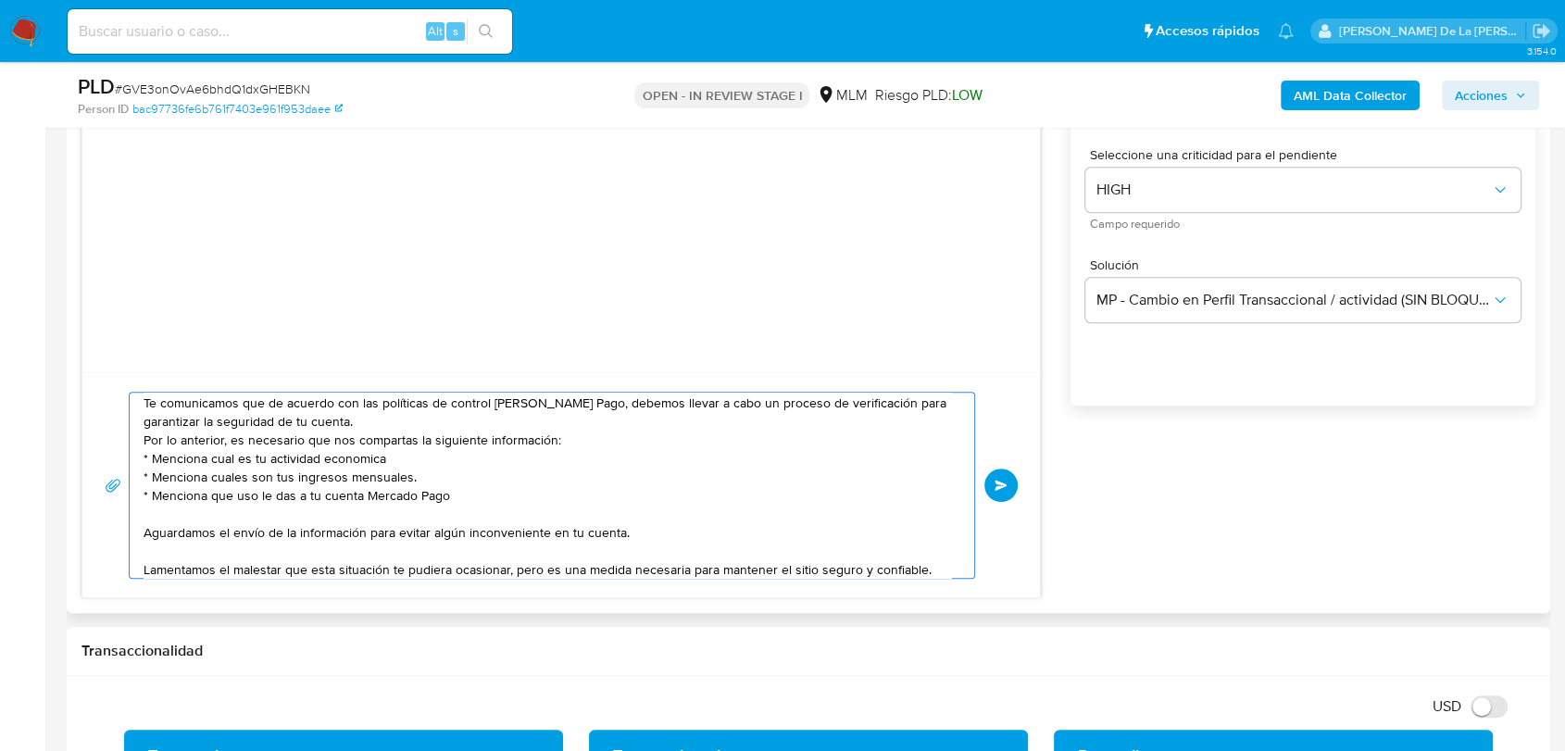
scroll to position [0, 0]
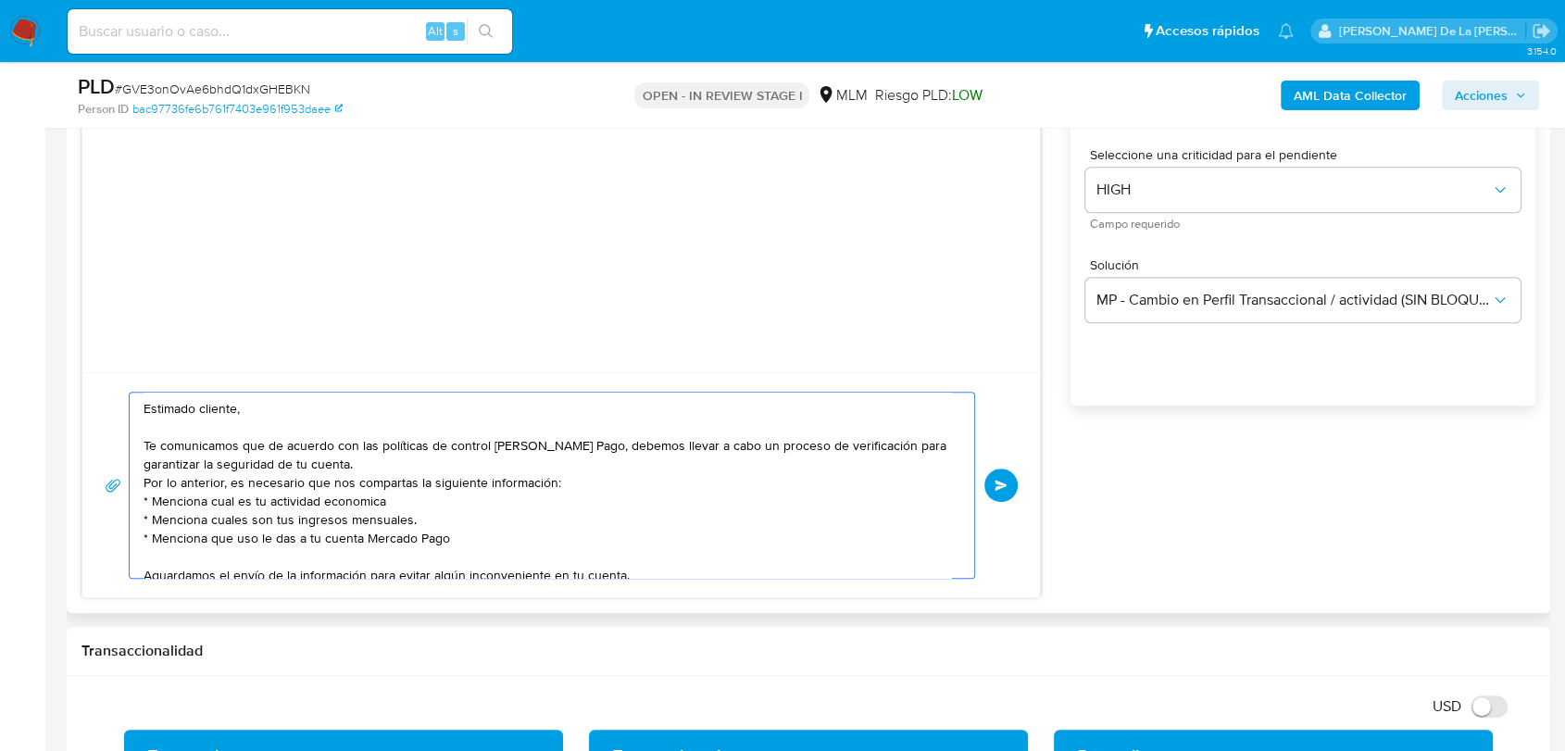
click at [534, 476] on textarea "Estimado cliente, Te comunicamos que de acuerdo con las políticas de control de…" at bounding box center [547, 485] width 807 height 185
click at [582, 491] on textarea "Estimado cliente, Te comunicamos que de acuerdo con las políticas de control de…" at bounding box center [547, 485] width 807 height 185
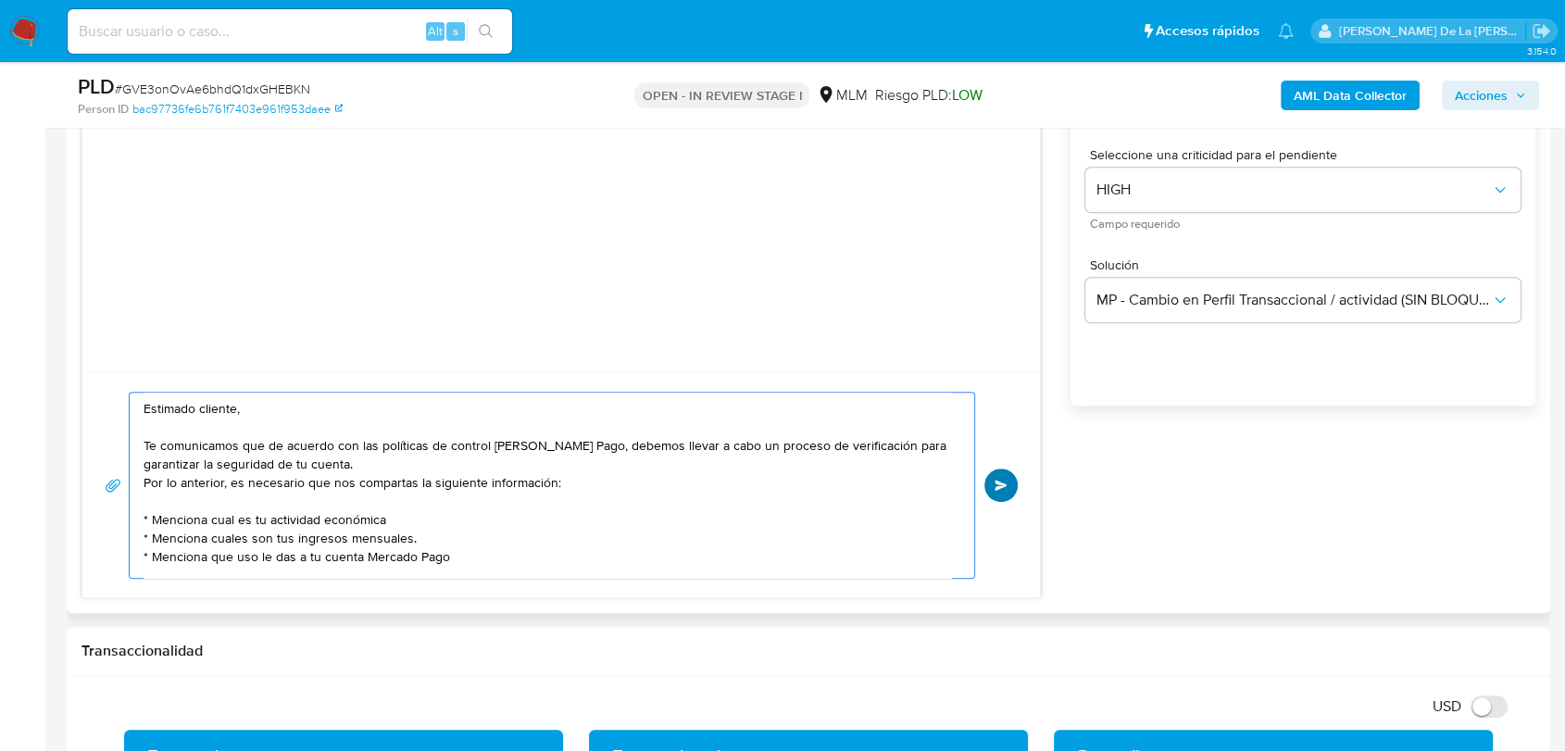
type textarea "Estimado cliente, Te comunicamos que de acuerdo con las políticas de control [P…"
click at [988, 482] on button "Enviar" at bounding box center [1000, 485] width 33 height 33
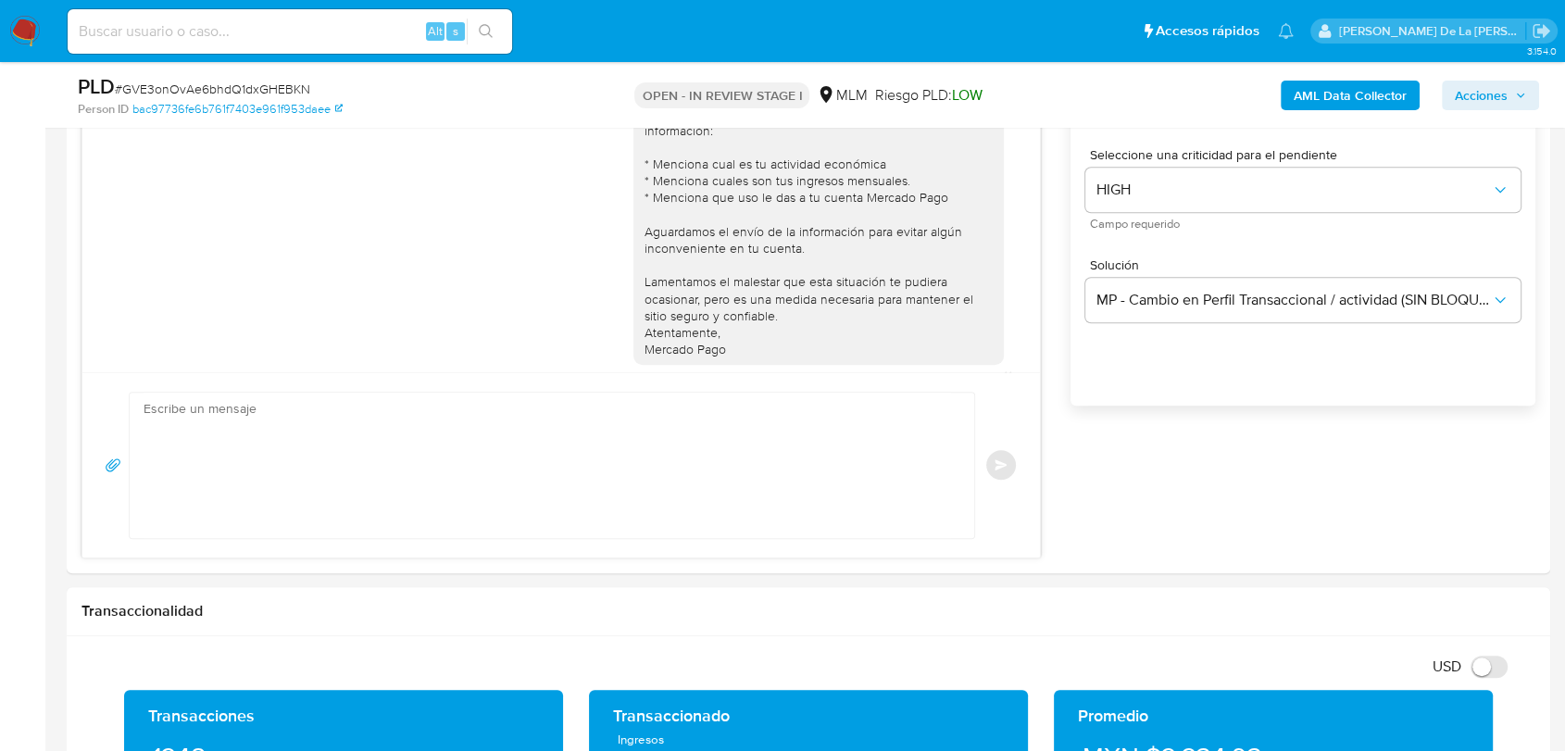
scroll to position [29, 0]
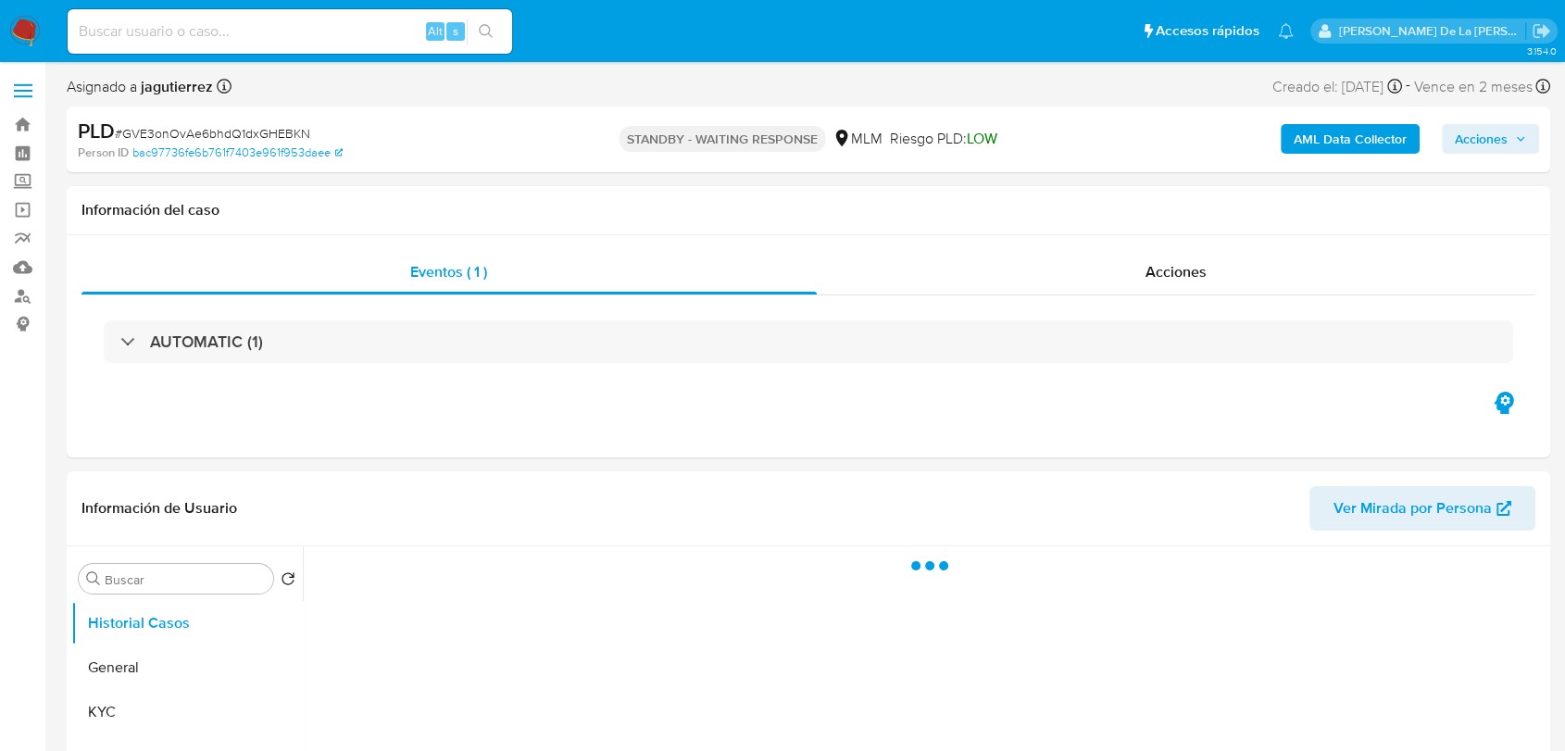
select select "10"
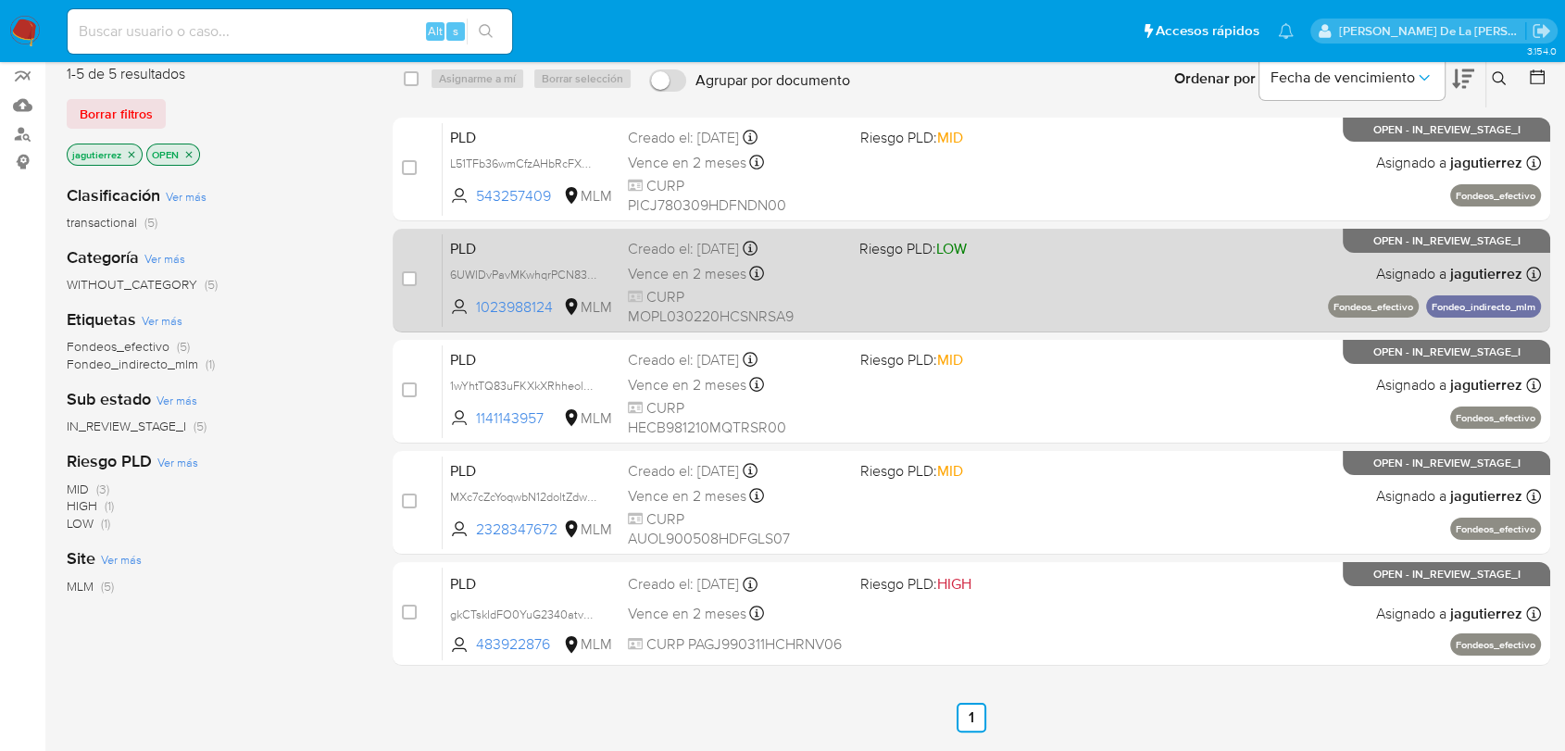
scroll to position [206, 0]
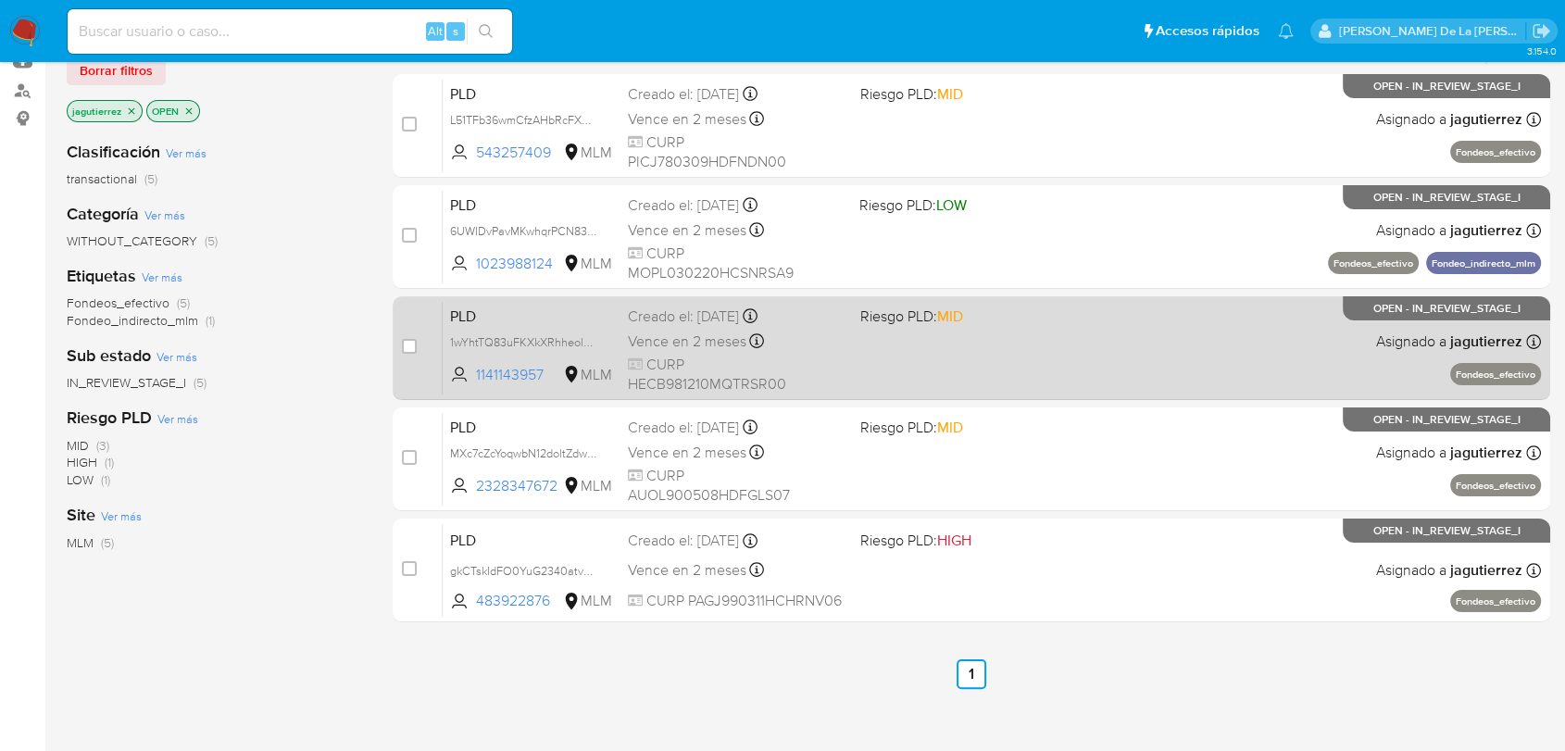
click at [926, 354] on div "PLD 1wYhtTQ83uFKXkXRhheol3Om 1141143957 MLM Riesgo PLD: MID Creado el: 12/08/20…" at bounding box center [992, 348] width 1098 height 94
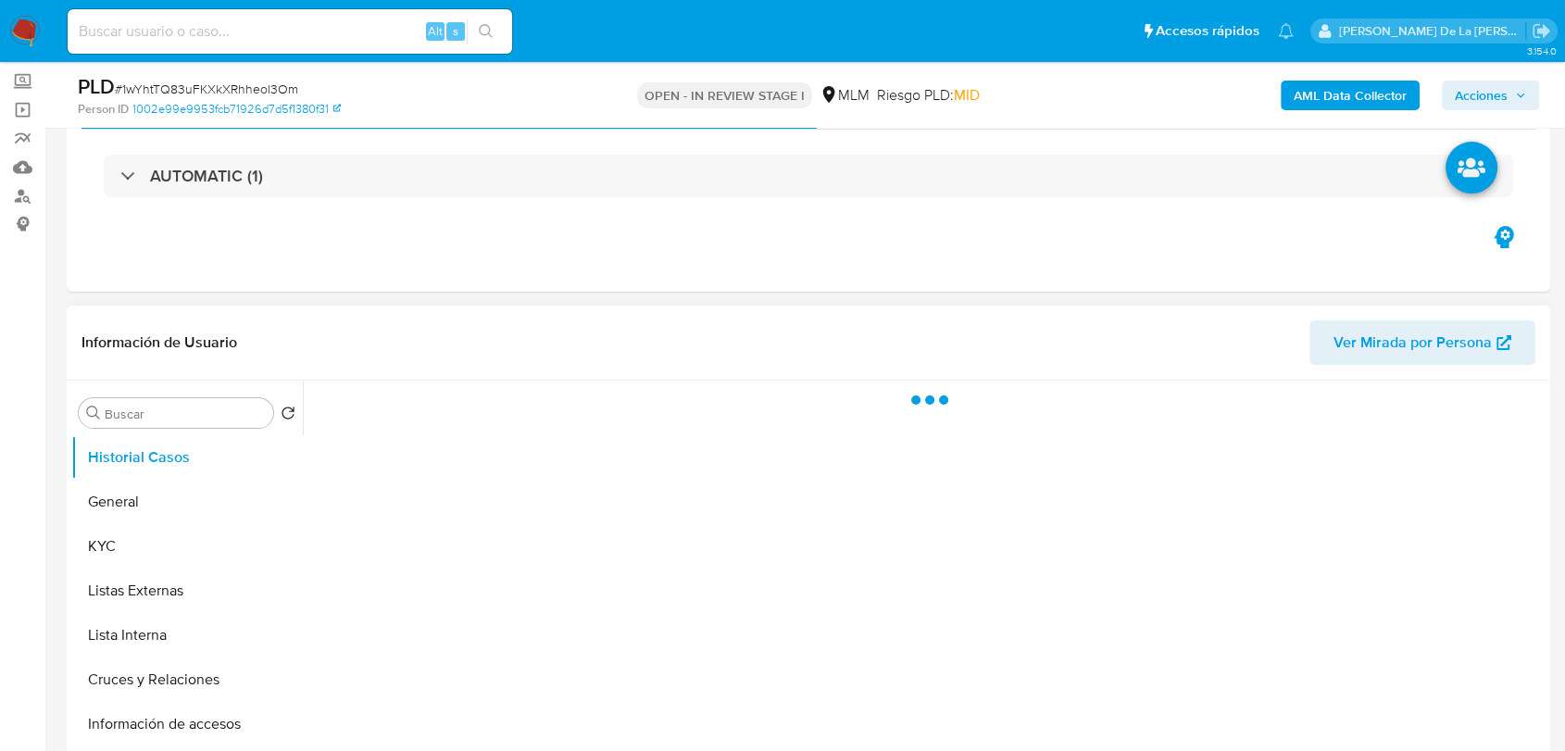
scroll to position [206, 0]
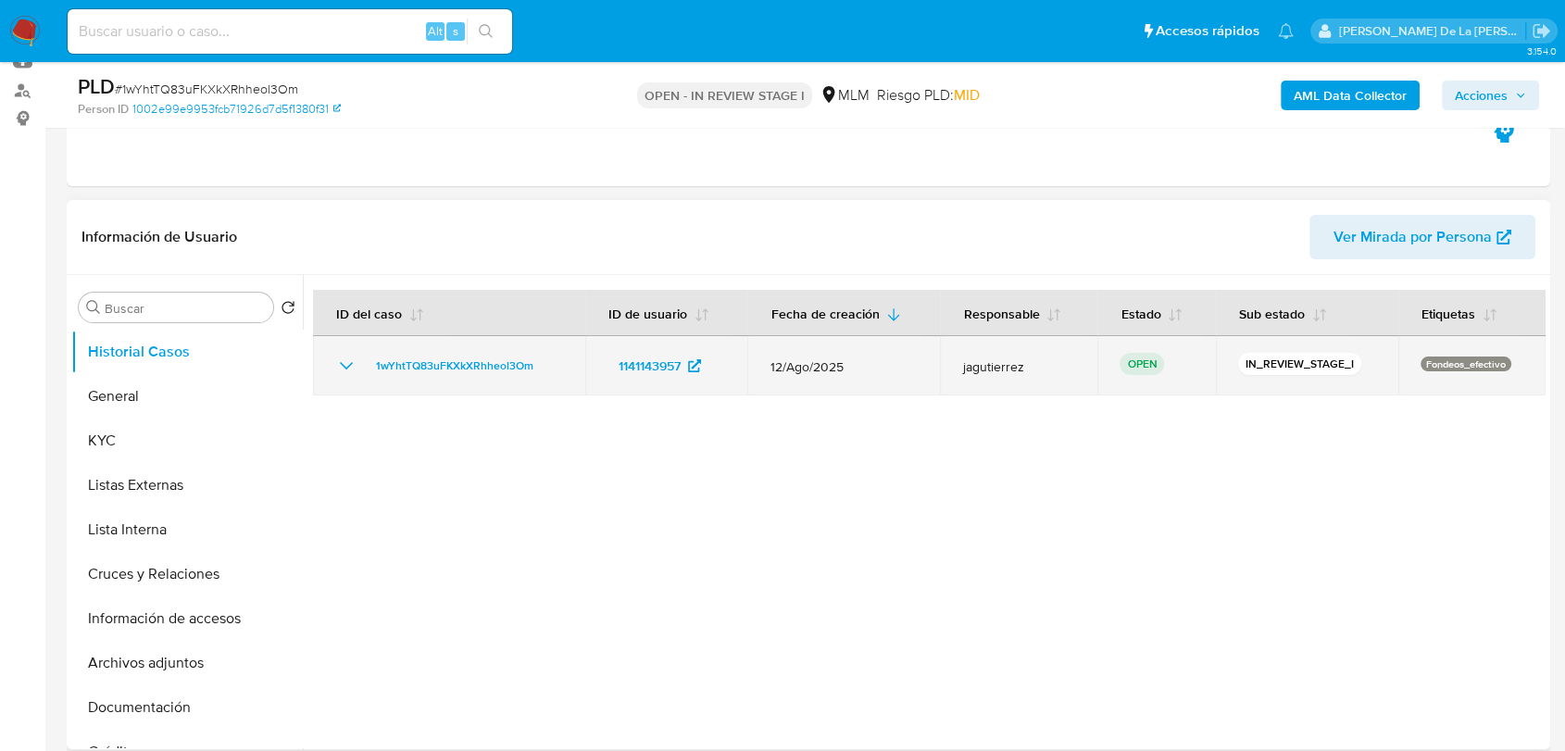
select select "10"
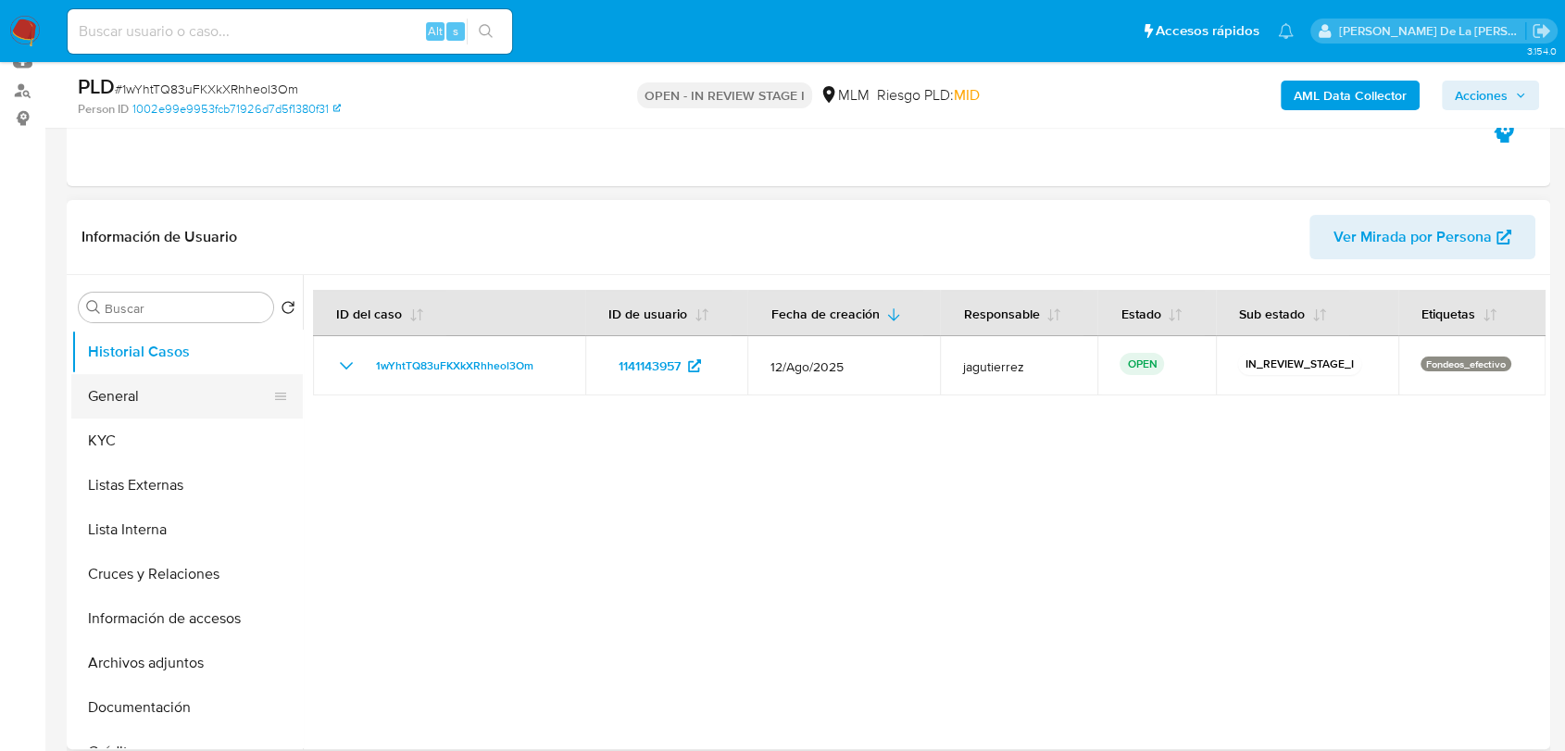
click at [141, 394] on button "General" at bounding box center [179, 396] width 217 height 44
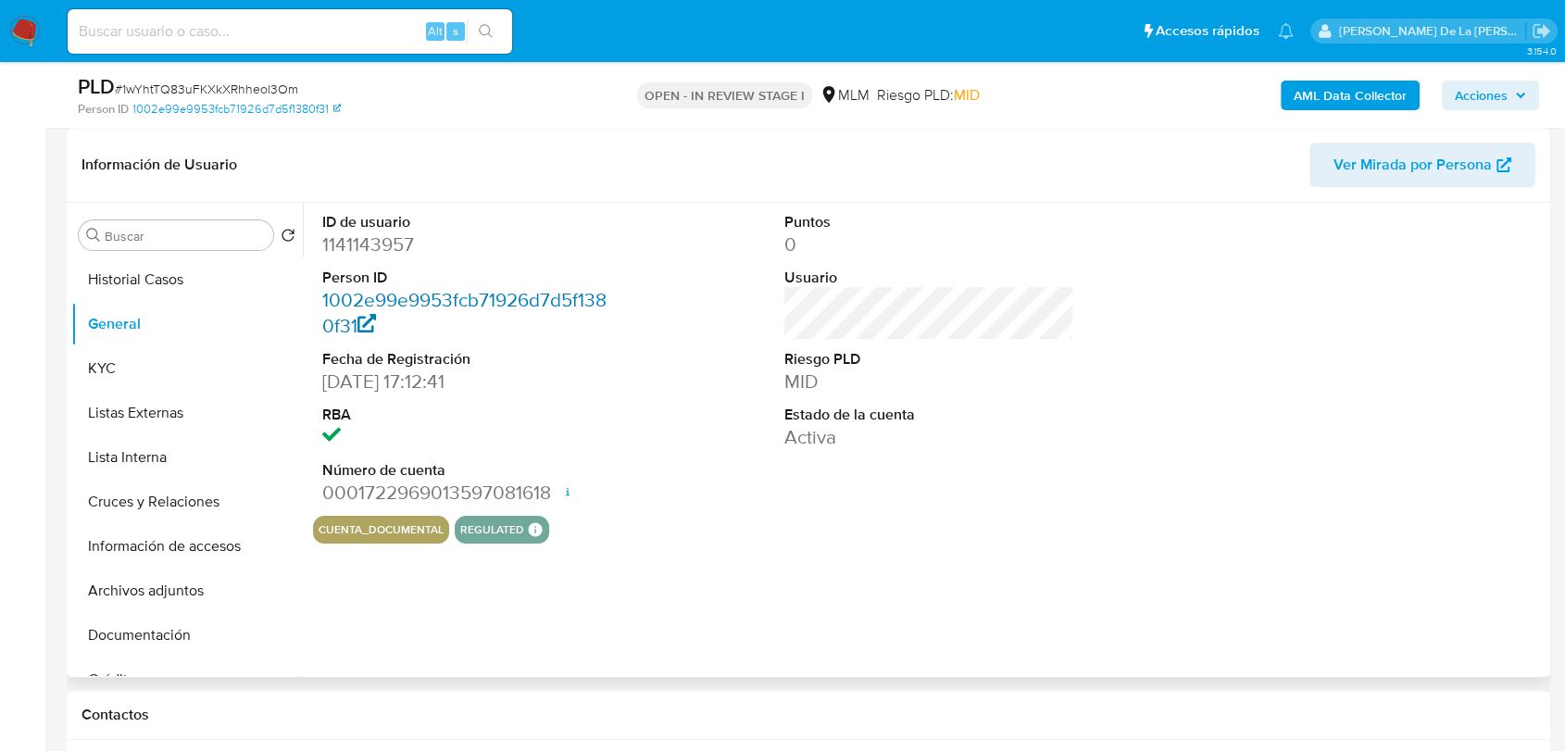
scroll to position [308, 0]
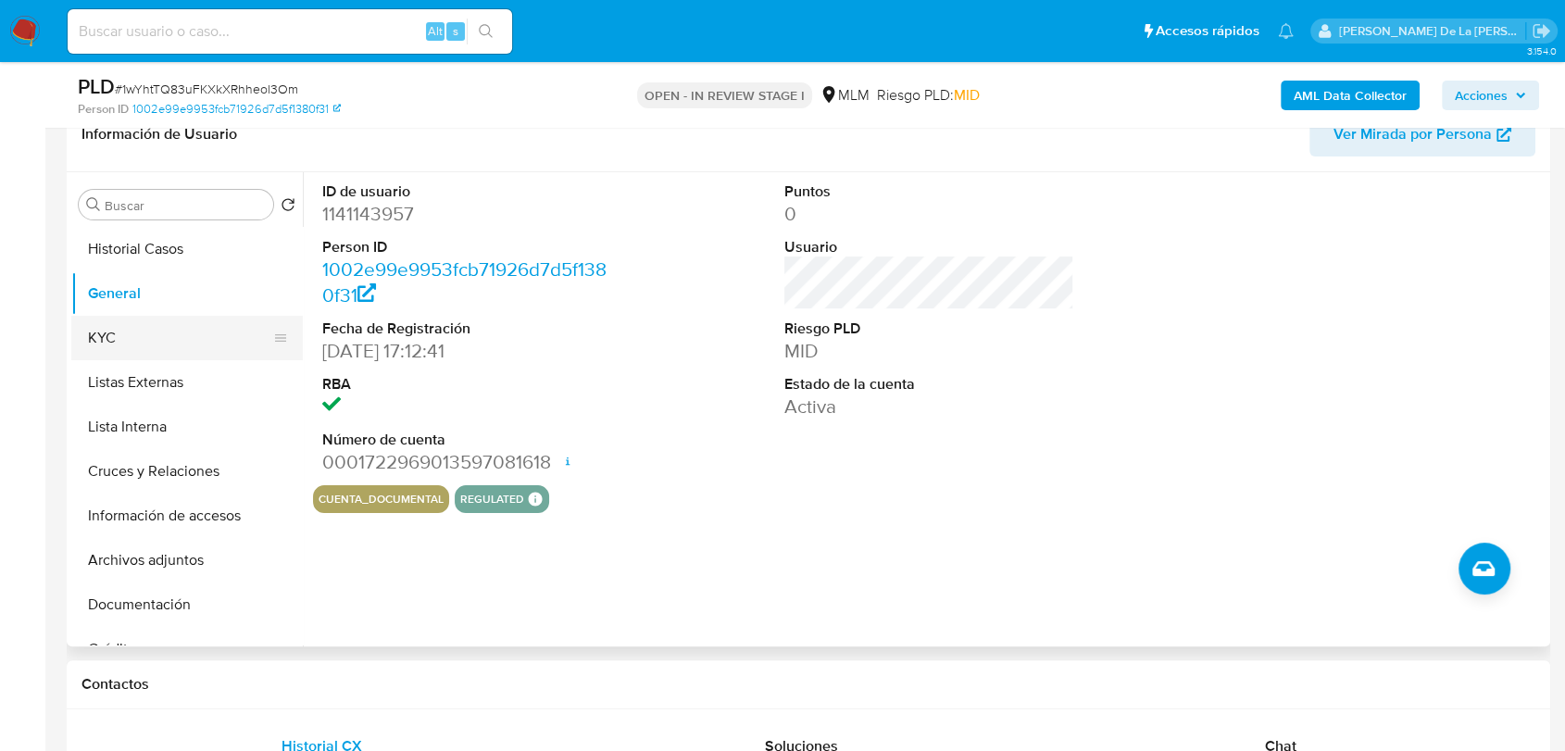
click at [145, 329] on button "KYC" at bounding box center [179, 338] width 217 height 44
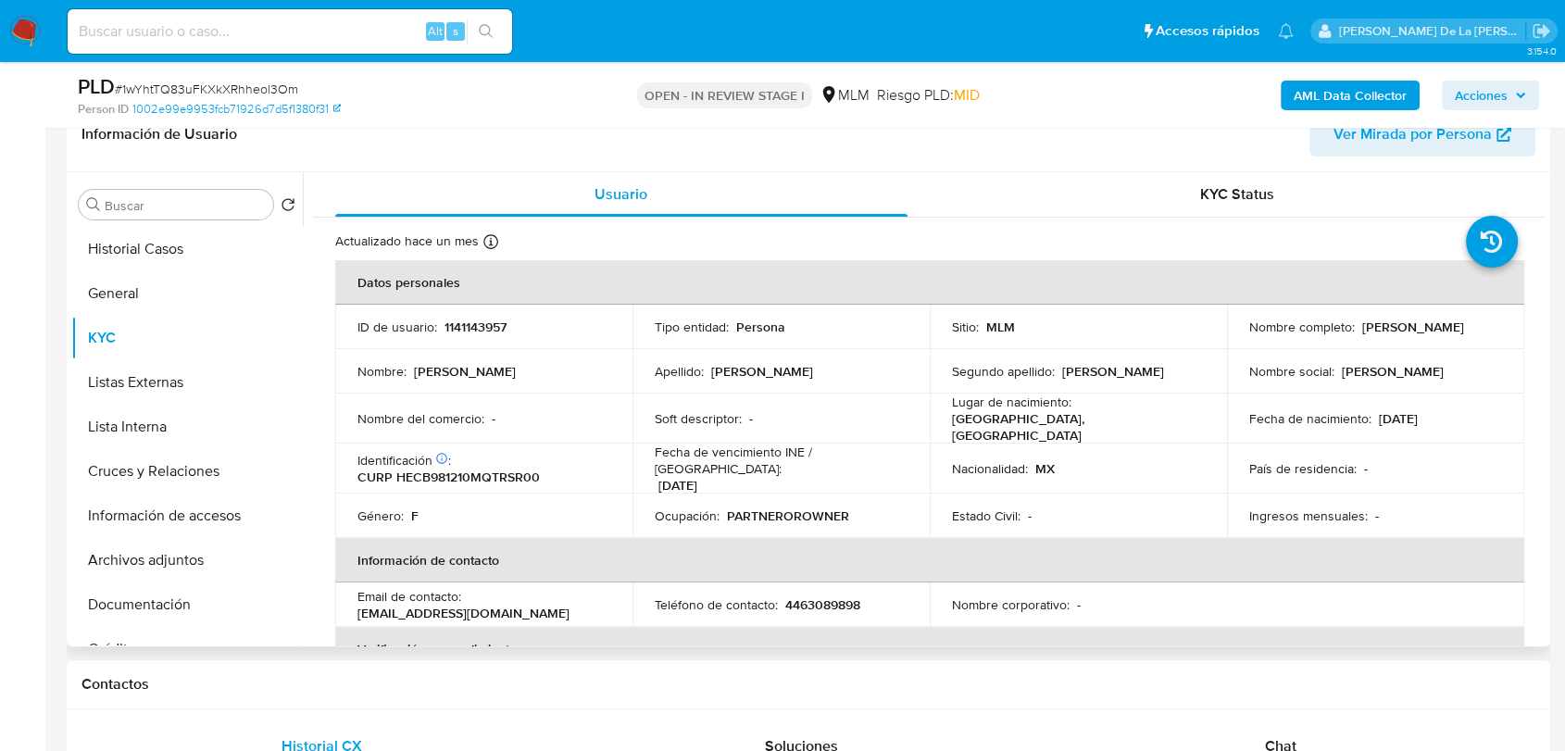
drag, startPoint x: 1244, startPoint y: 337, endPoint x: 1483, endPoint y: 343, distance: 239.9
click at [1483, 335] on div "Nombre completo : Brenda Guadalupe Hernandez Castro" at bounding box center [1375, 327] width 253 height 17
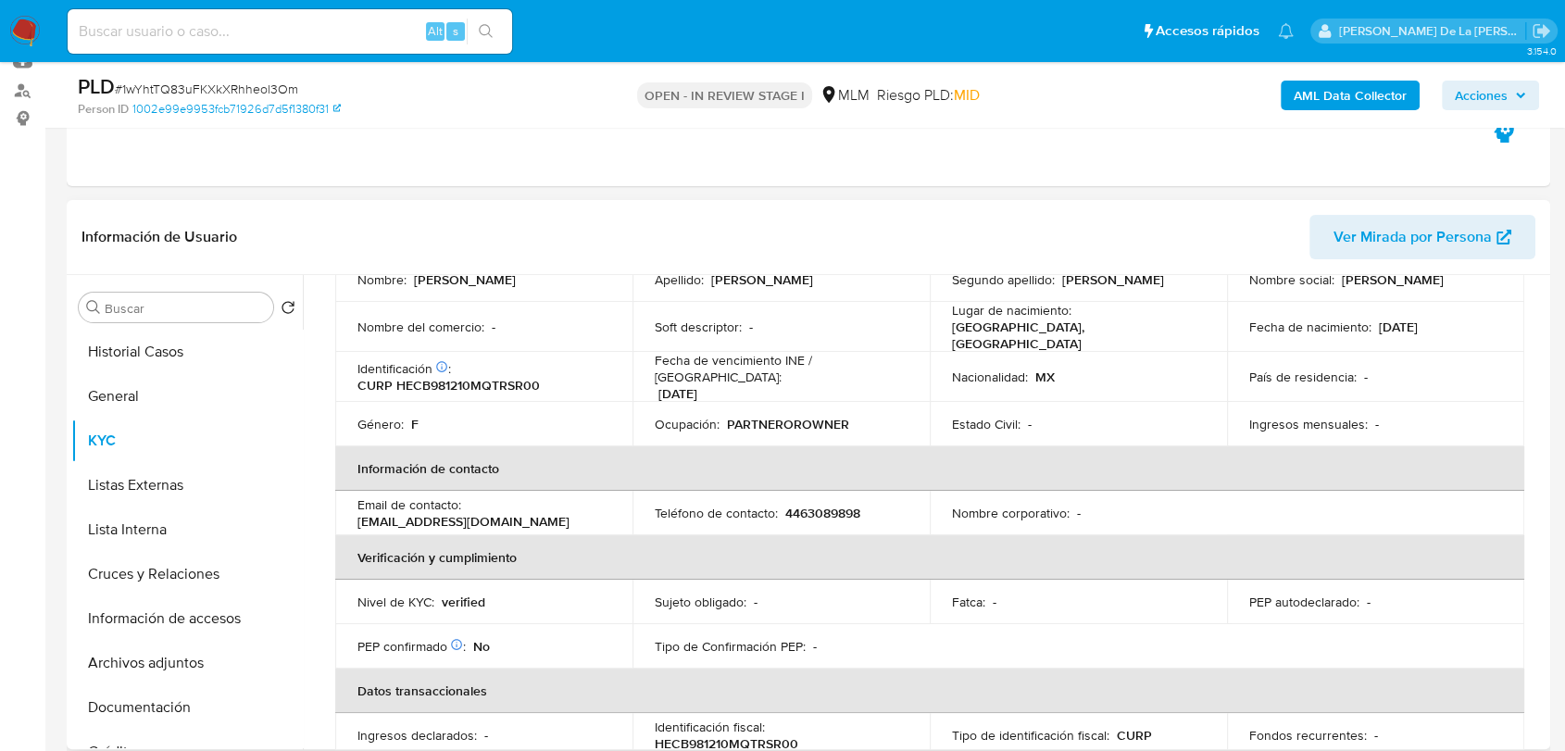
scroll to position [14, 0]
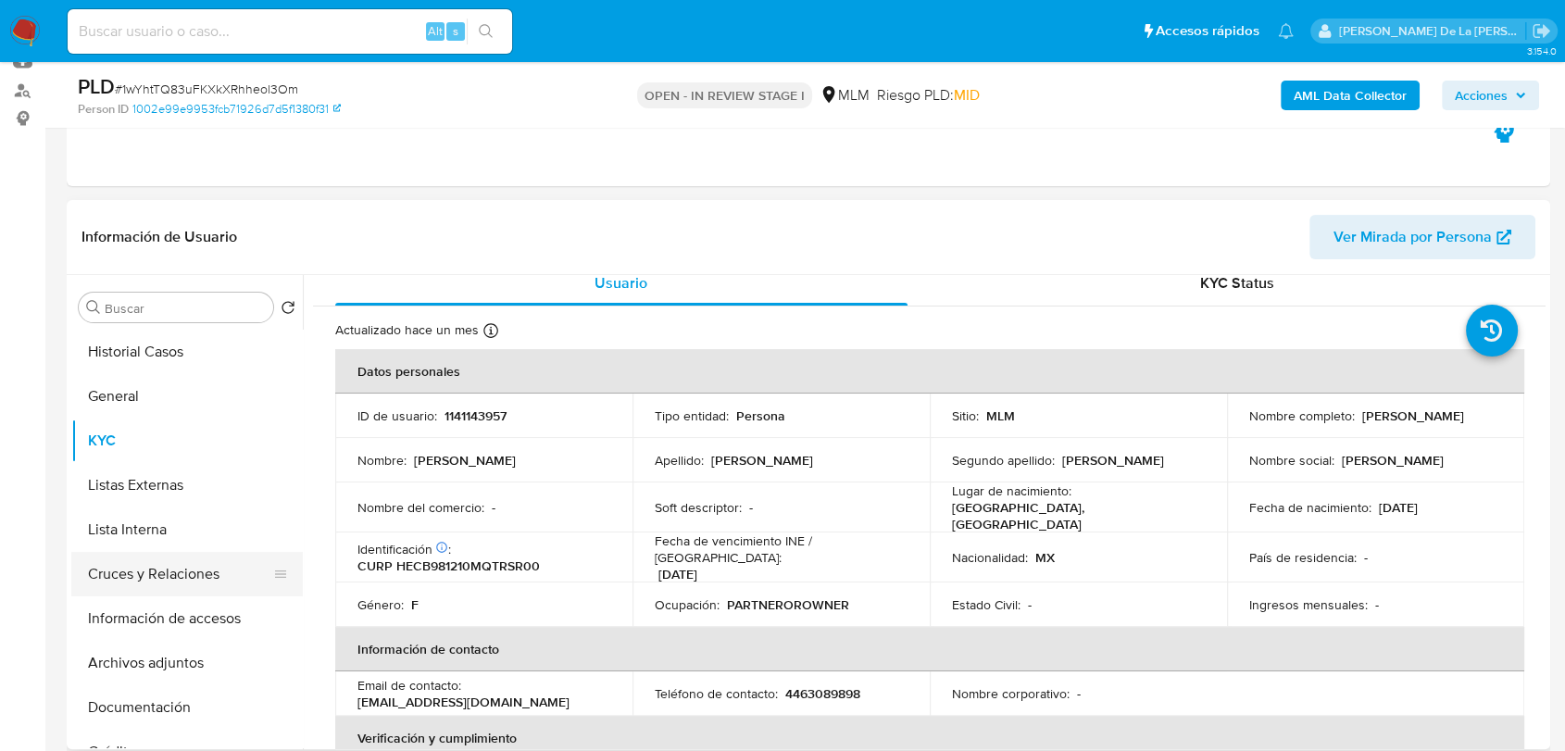
click at [198, 578] on button "Cruces y Relaciones" at bounding box center [179, 574] width 217 height 44
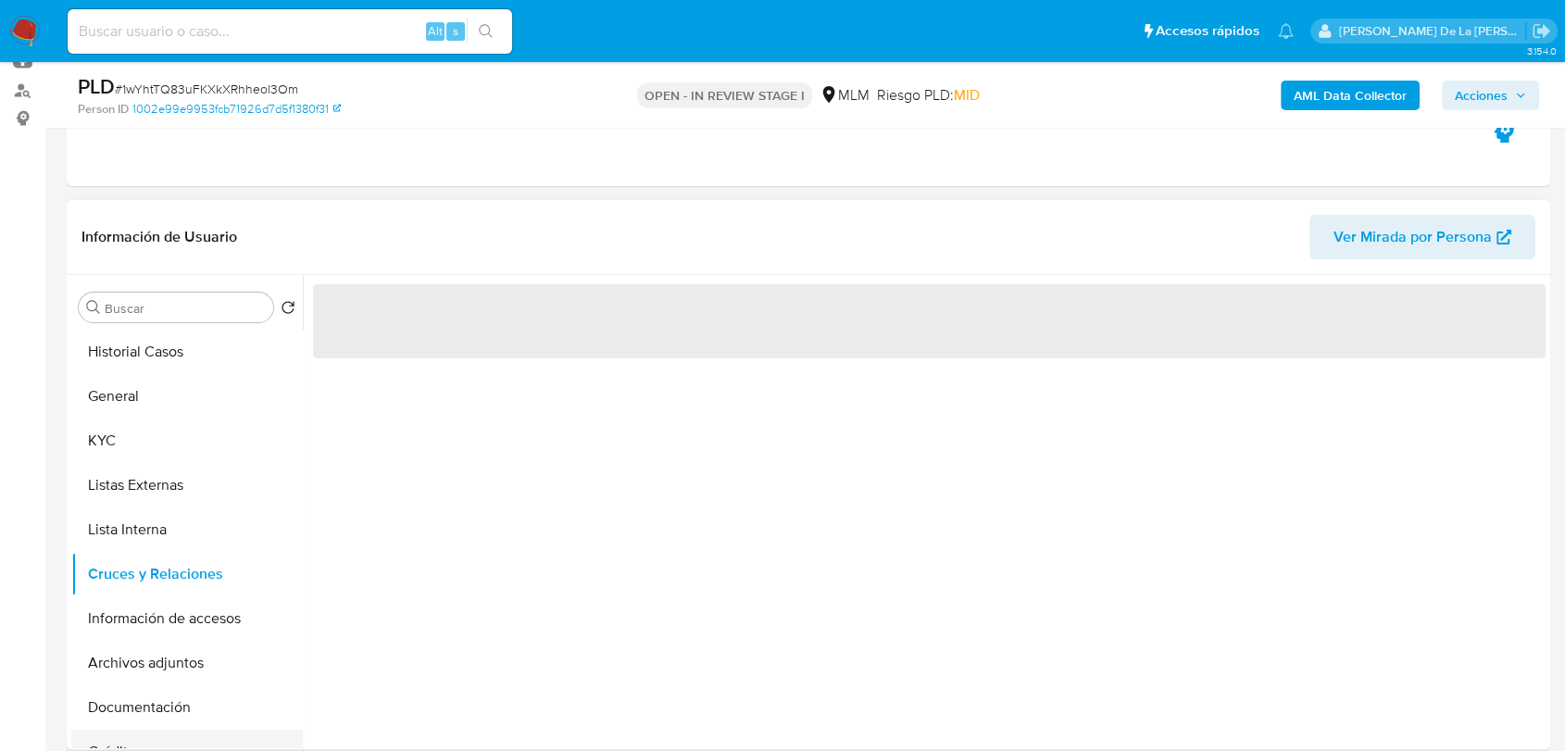
click at [171, 732] on button "Créditos" at bounding box center [179, 752] width 217 height 44
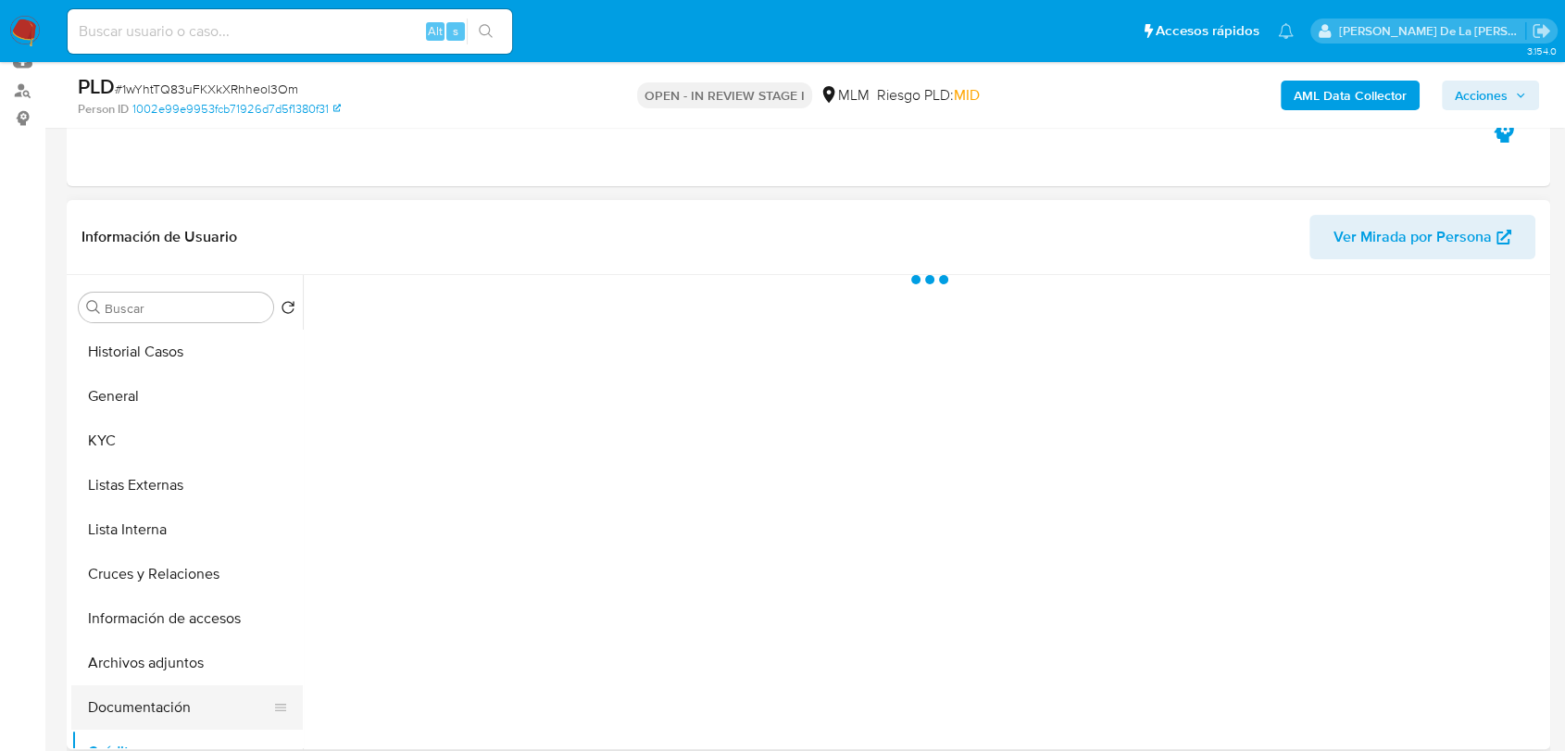
click at [176, 710] on button "Documentación" at bounding box center [179, 707] width 217 height 44
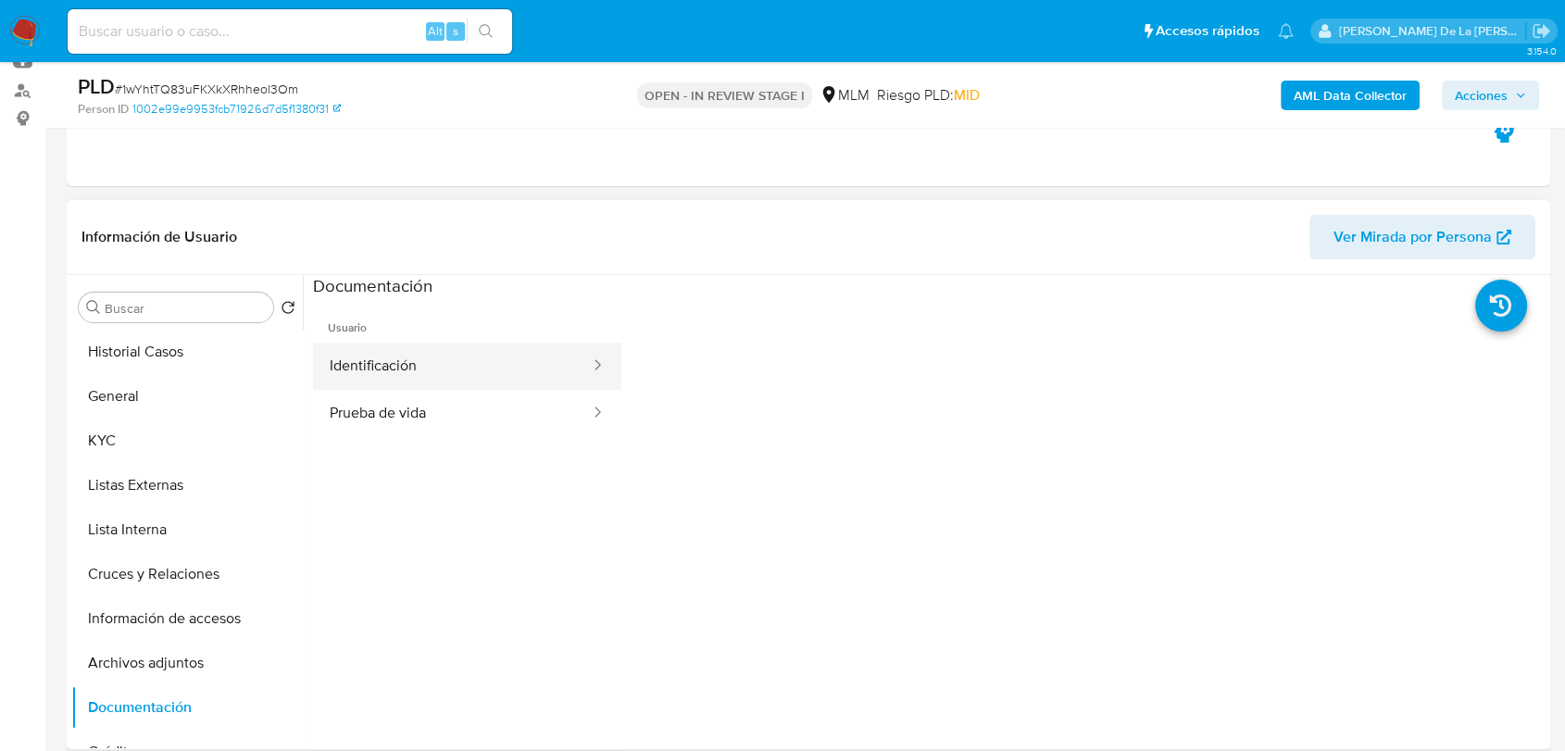
click at [506, 367] on button "Identificación" at bounding box center [452, 366] width 279 height 47
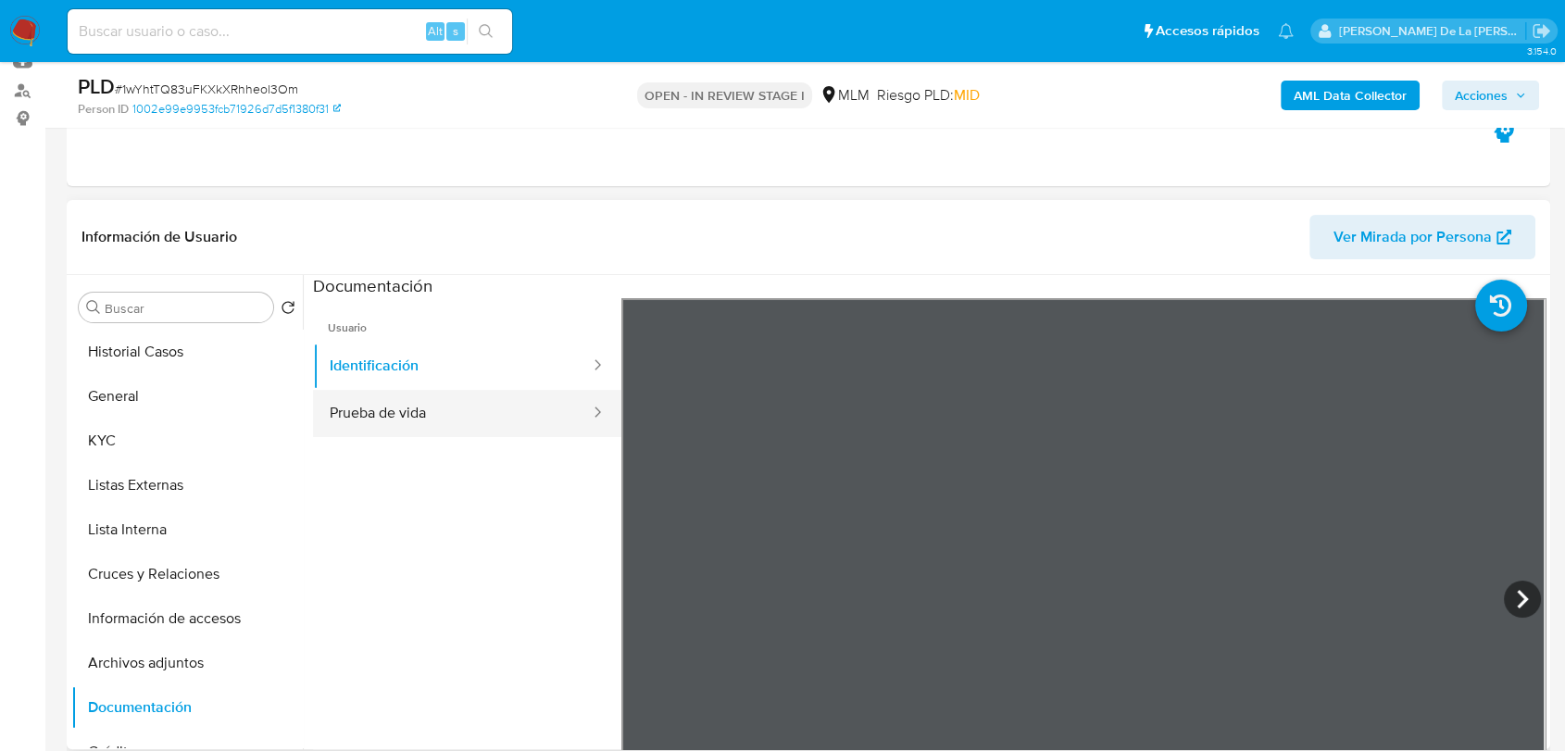
click at [412, 415] on button "Prueba de vida" at bounding box center [452, 413] width 279 height 47
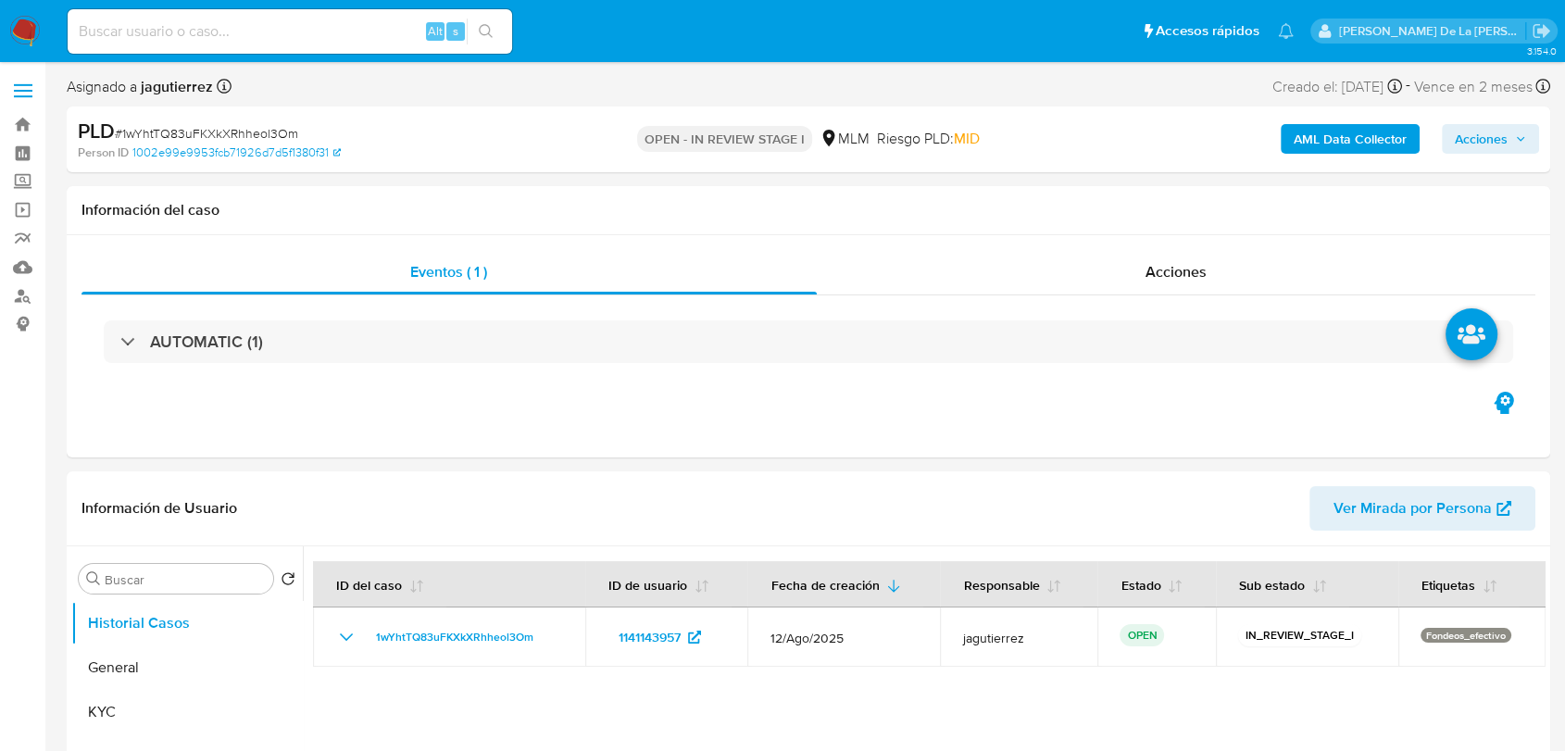
select select "10"
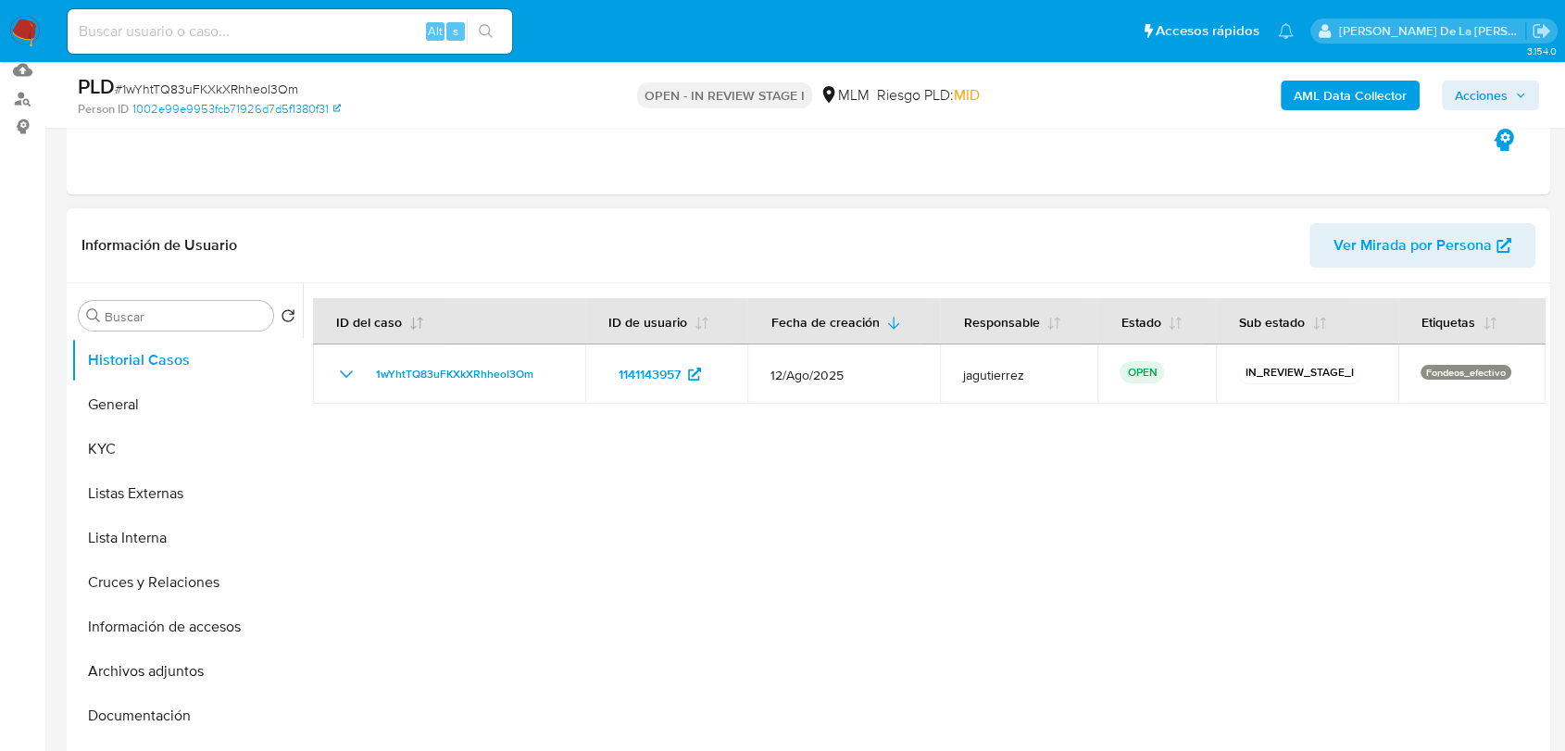
scroll to position [206, 0]
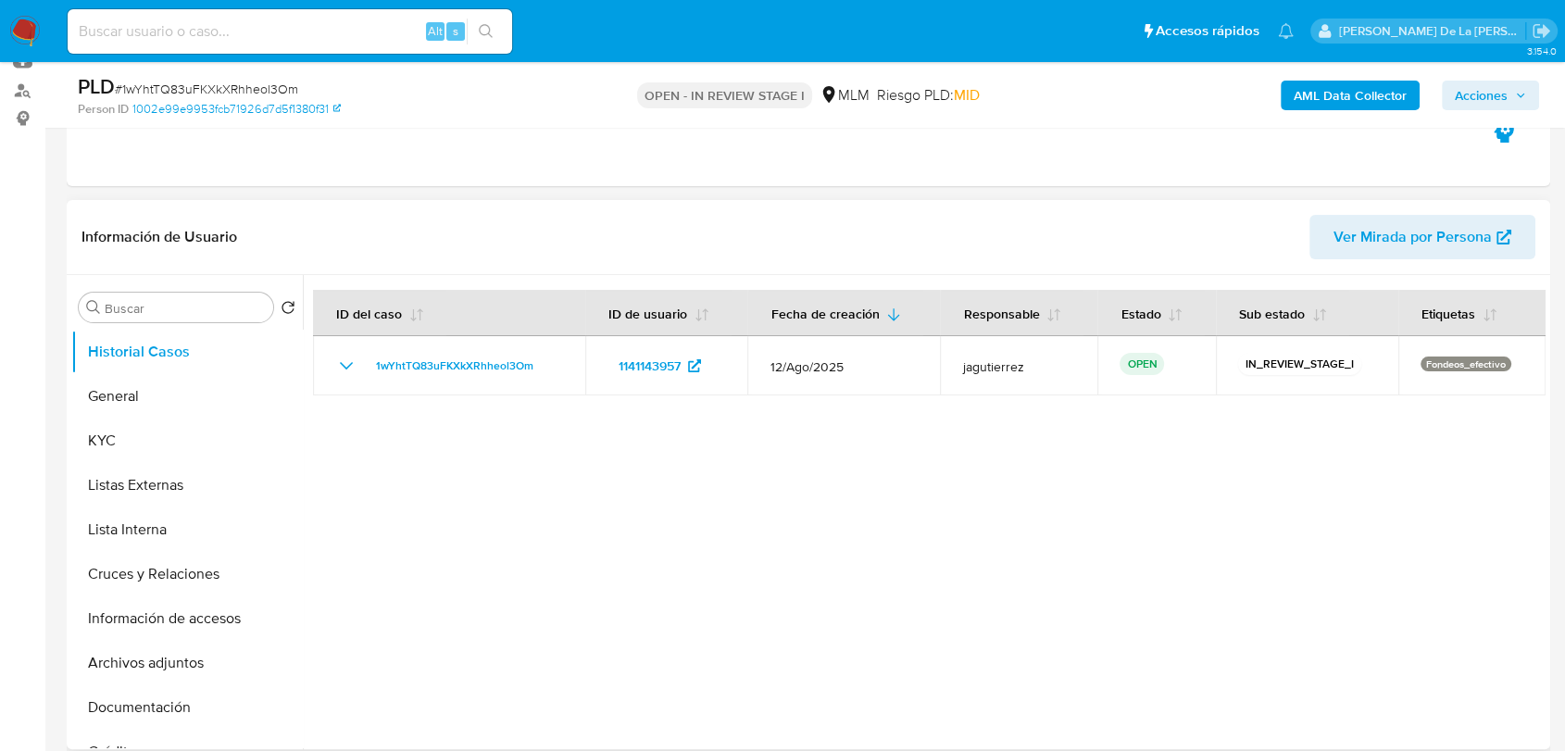
click at [582, 228] on header "Información de Usuario Ver Mirada por Persona" at bounding box center [808, 237] width 1454 height 44
click at [194, 400] on button "General" at bounding box center [179, 396] width 217 height 44
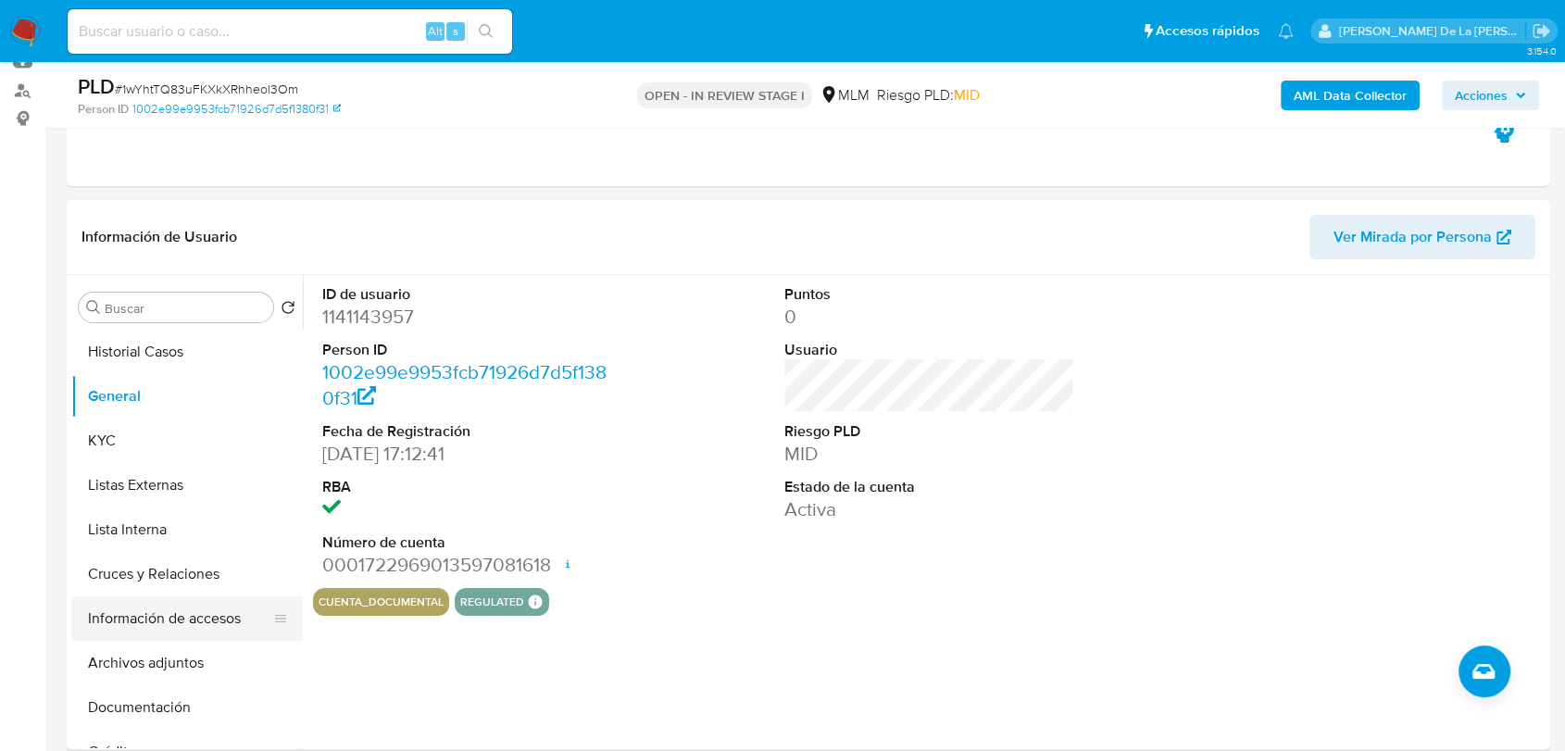
click at [191, 634] on button "Información de accesos" at bounding box center [179, 618] width 217 height 44
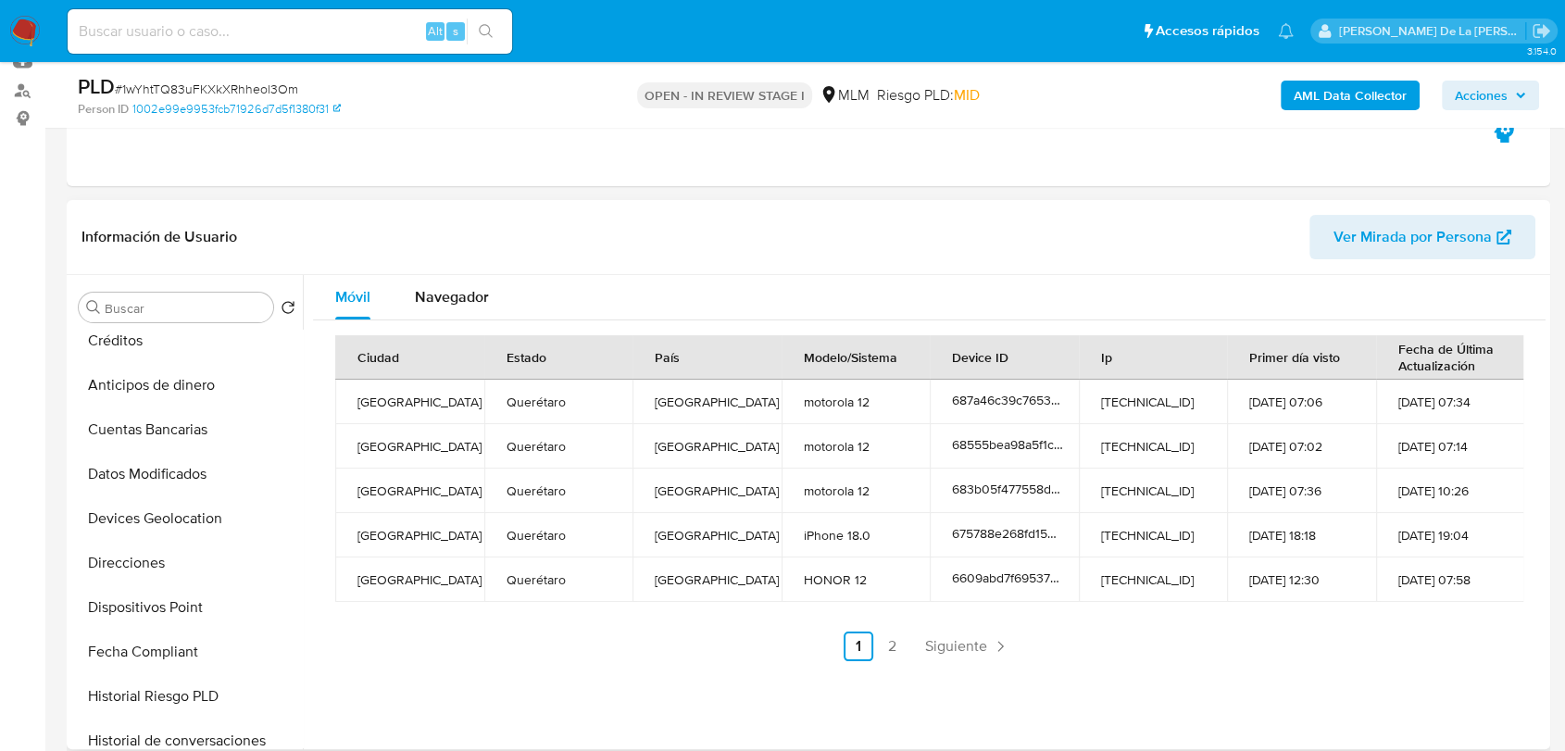
scroll to position [514, 0]
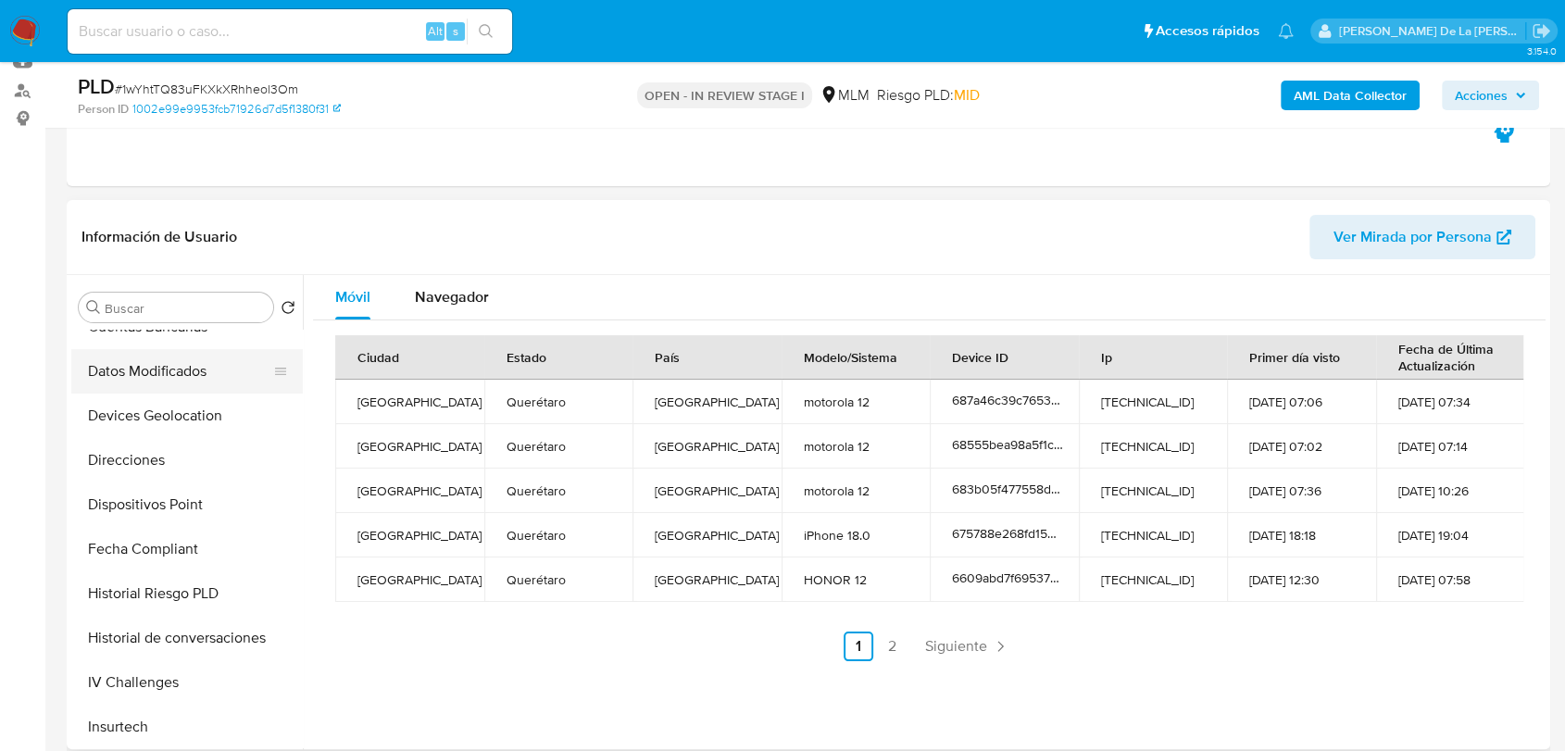
click at [180, 388] on button "Datos Modificados" at bounding box center [179, 371] width 217 height 44
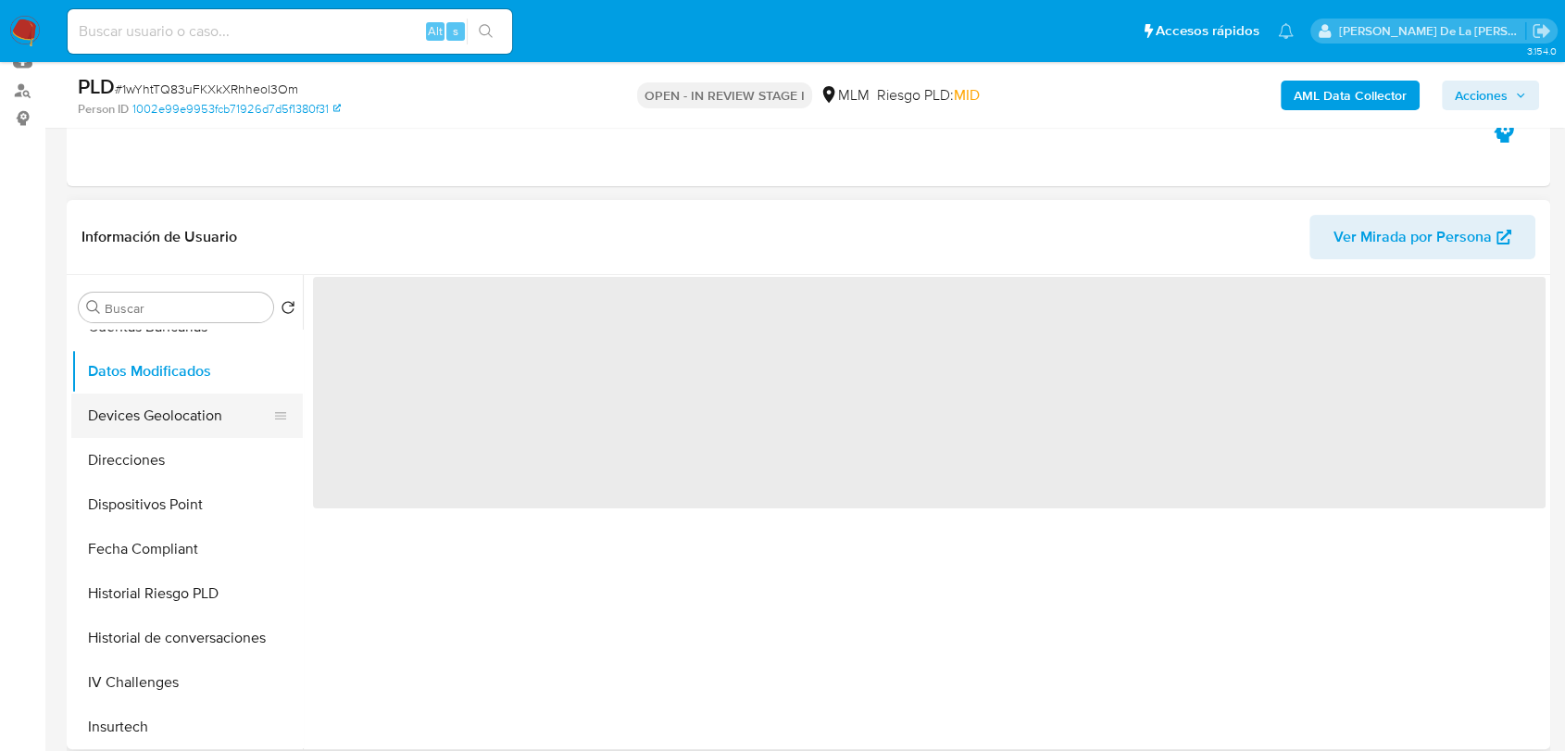
click at [178, 411] on button "Devices Geolocation" at bounding box center [179, 416] width 217 height 44
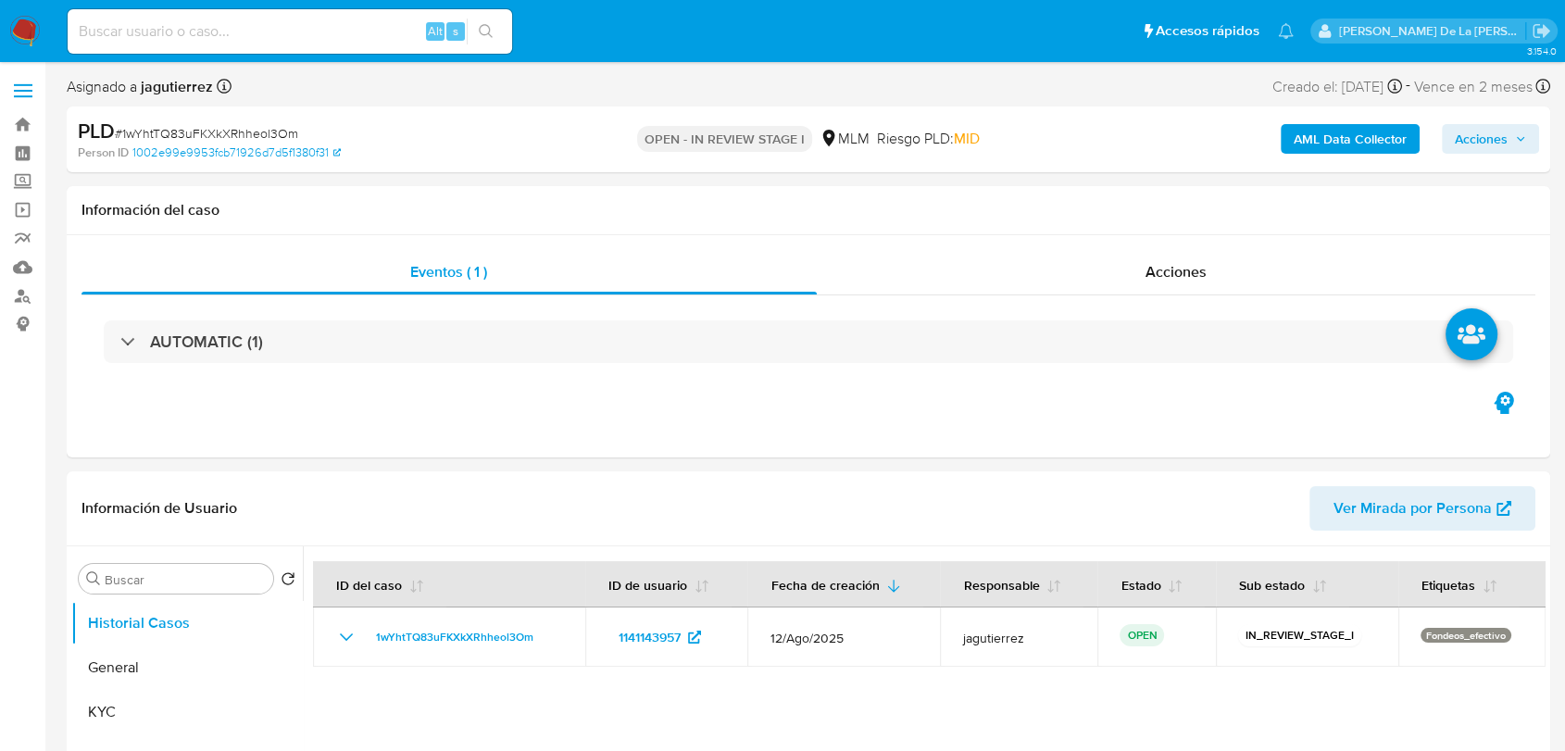
select select "10"
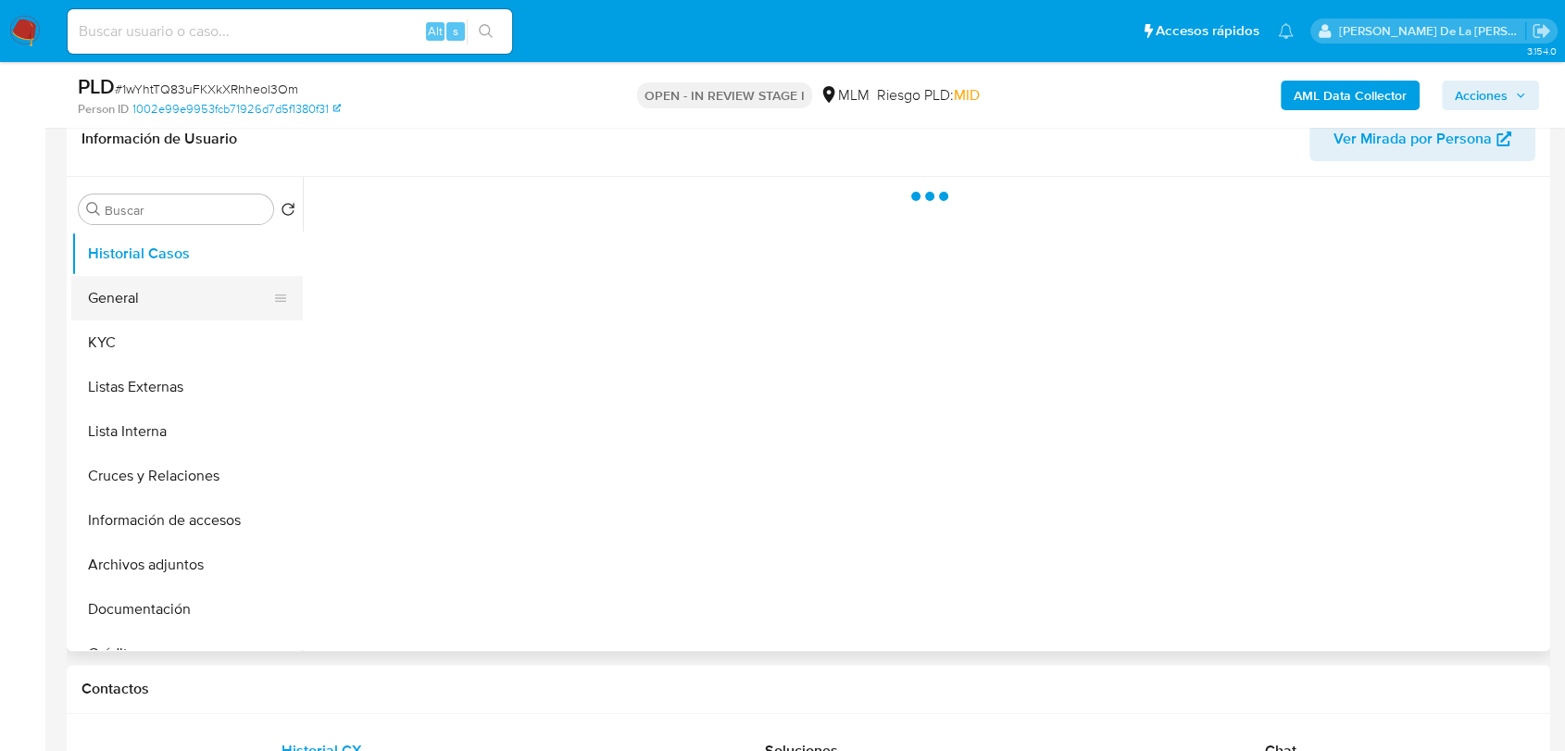
scroll to position [308, 0]
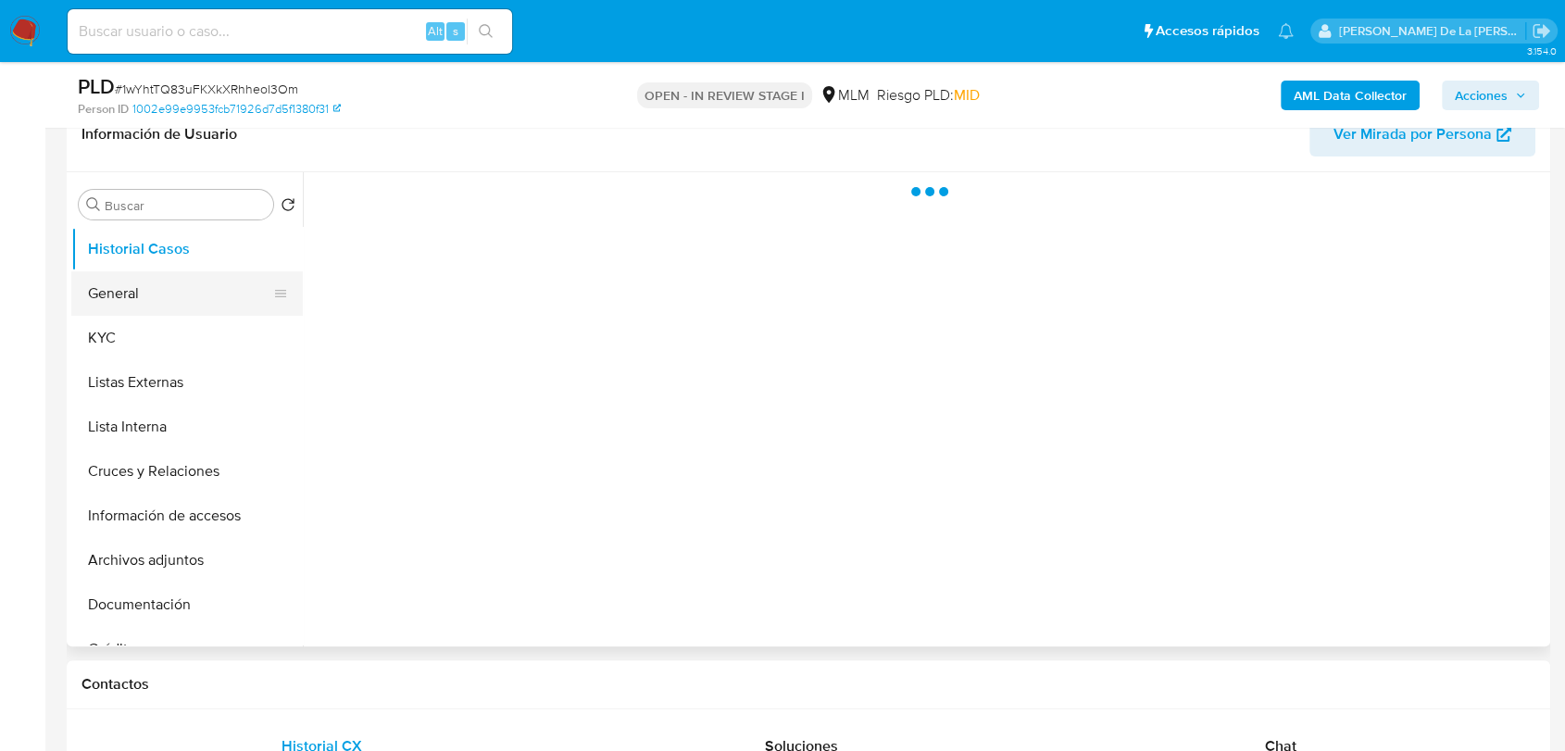
click at [140, 289] on button "General" at bounding box center [179, 293] width 217 height 44
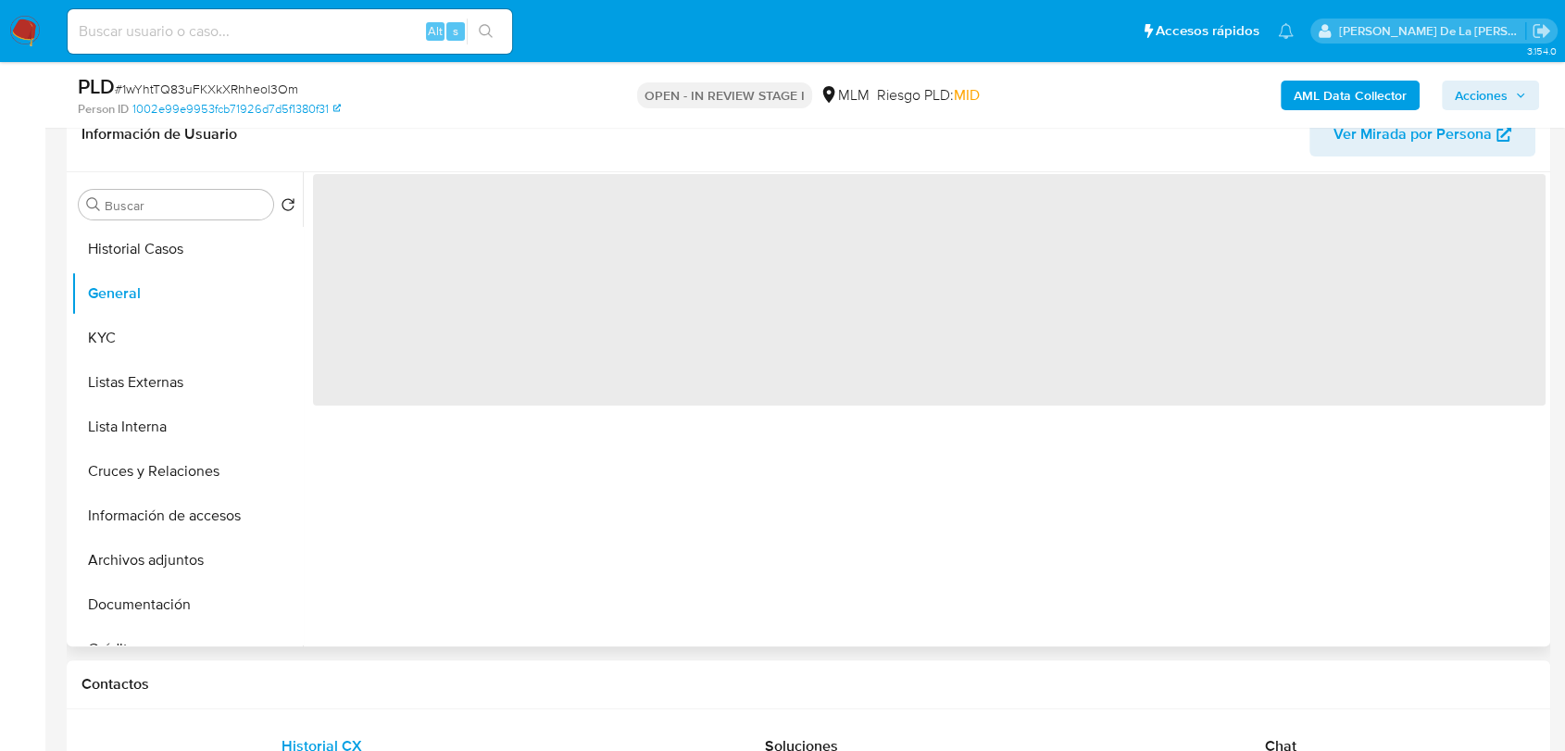
select select "10"
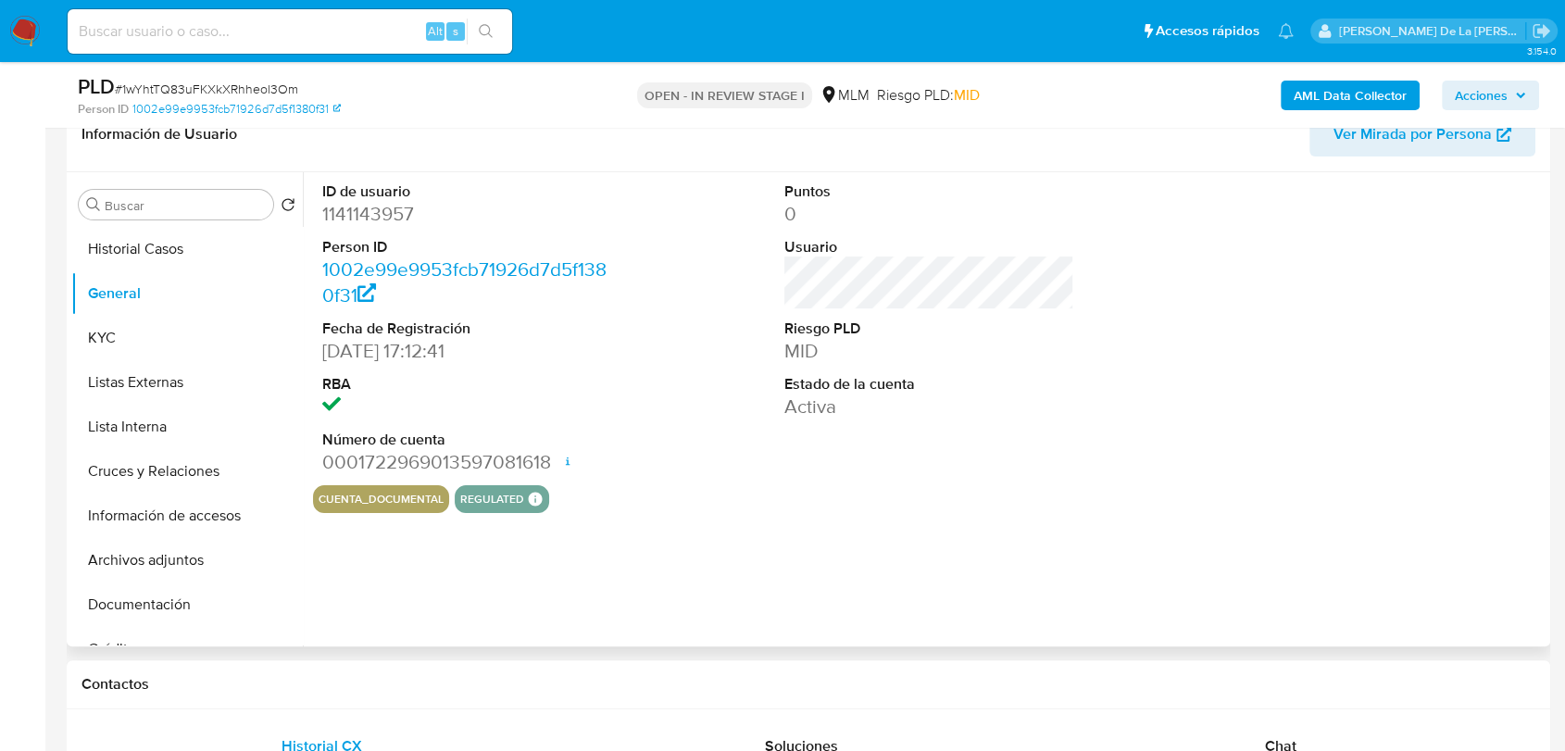
scroll to position [274, 0]
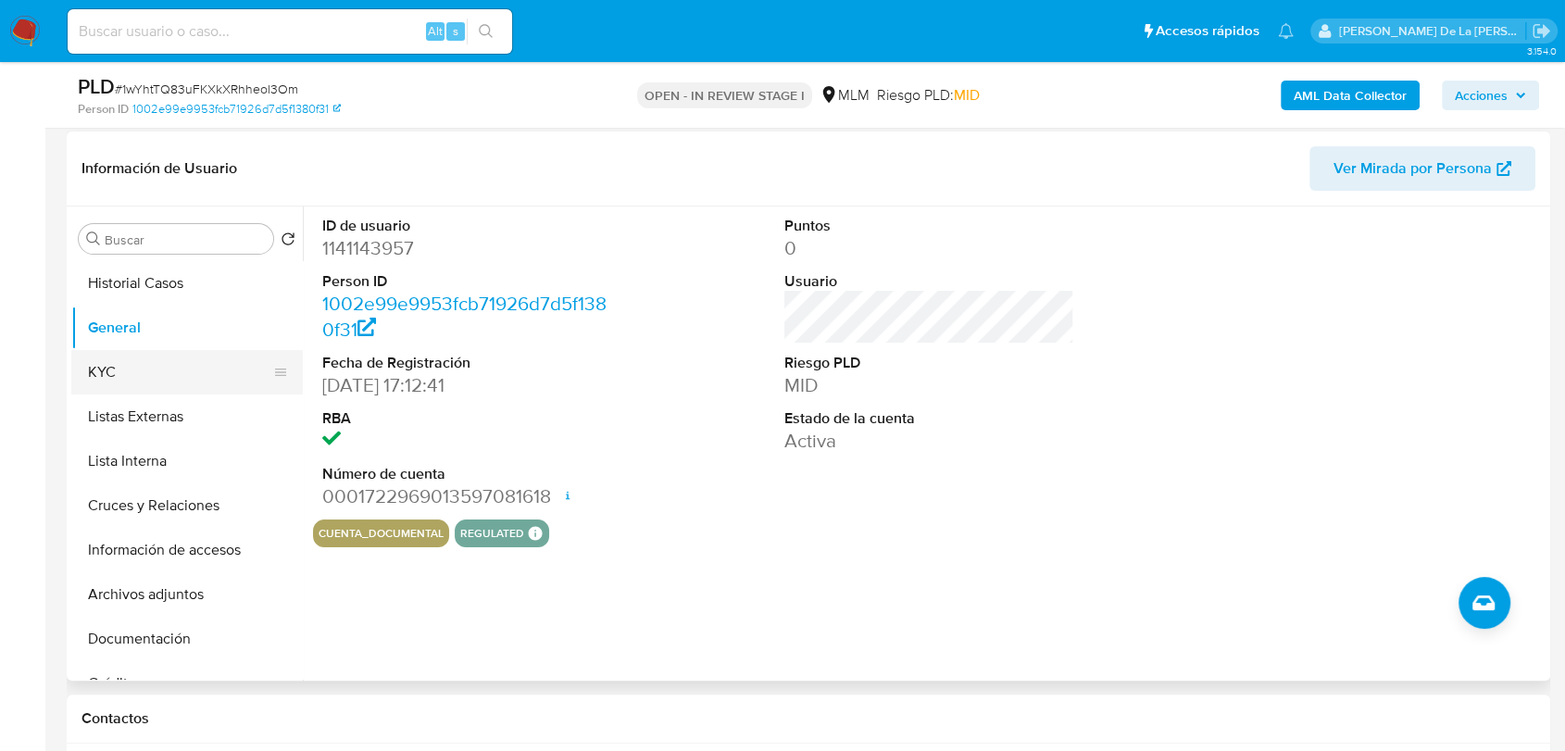
click at [189, 392] on button "KYC" at bounding box center [179, 372] width 217 height 44
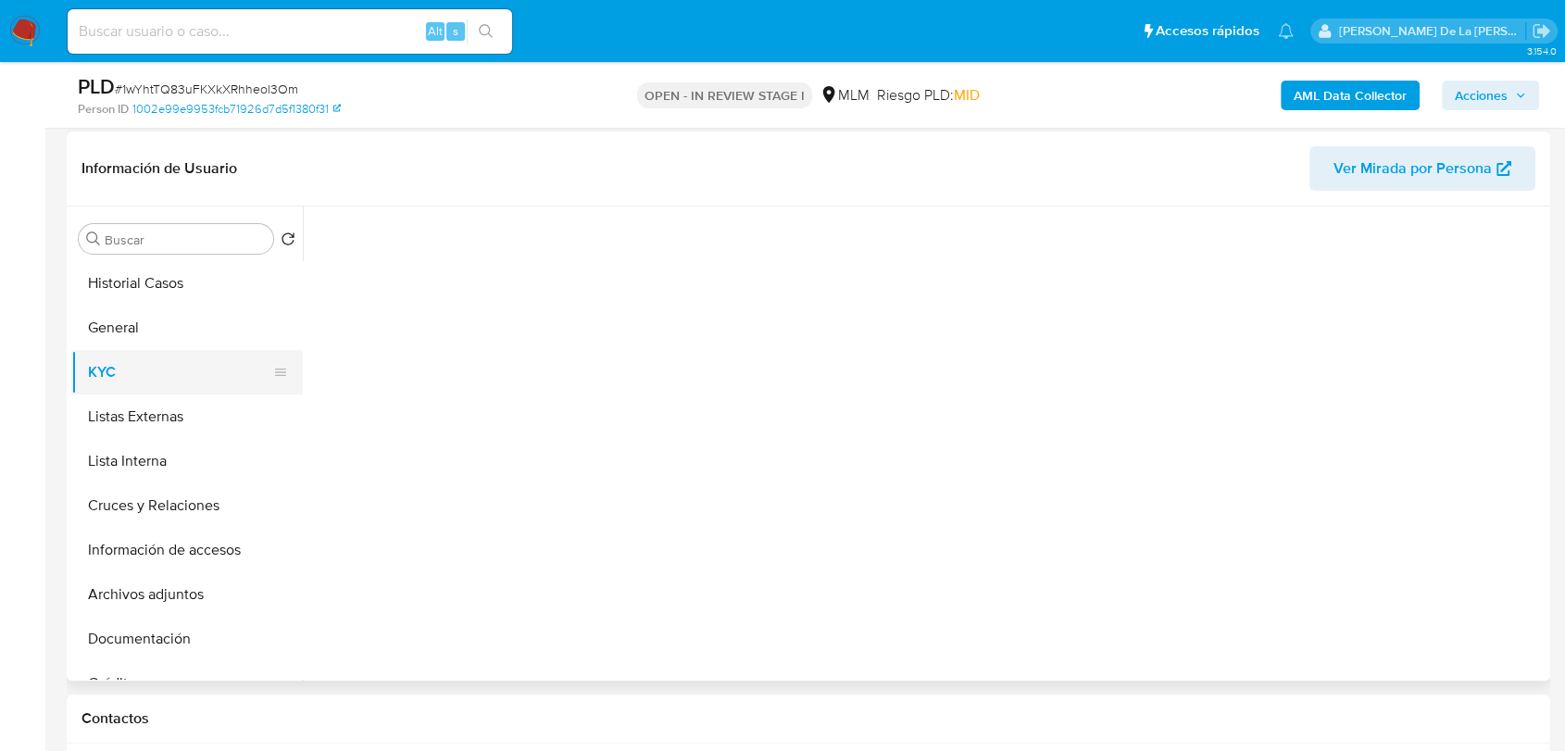
click at [186, 368] on button "KYC" at bounding box center [179, 372] width 217 height 44
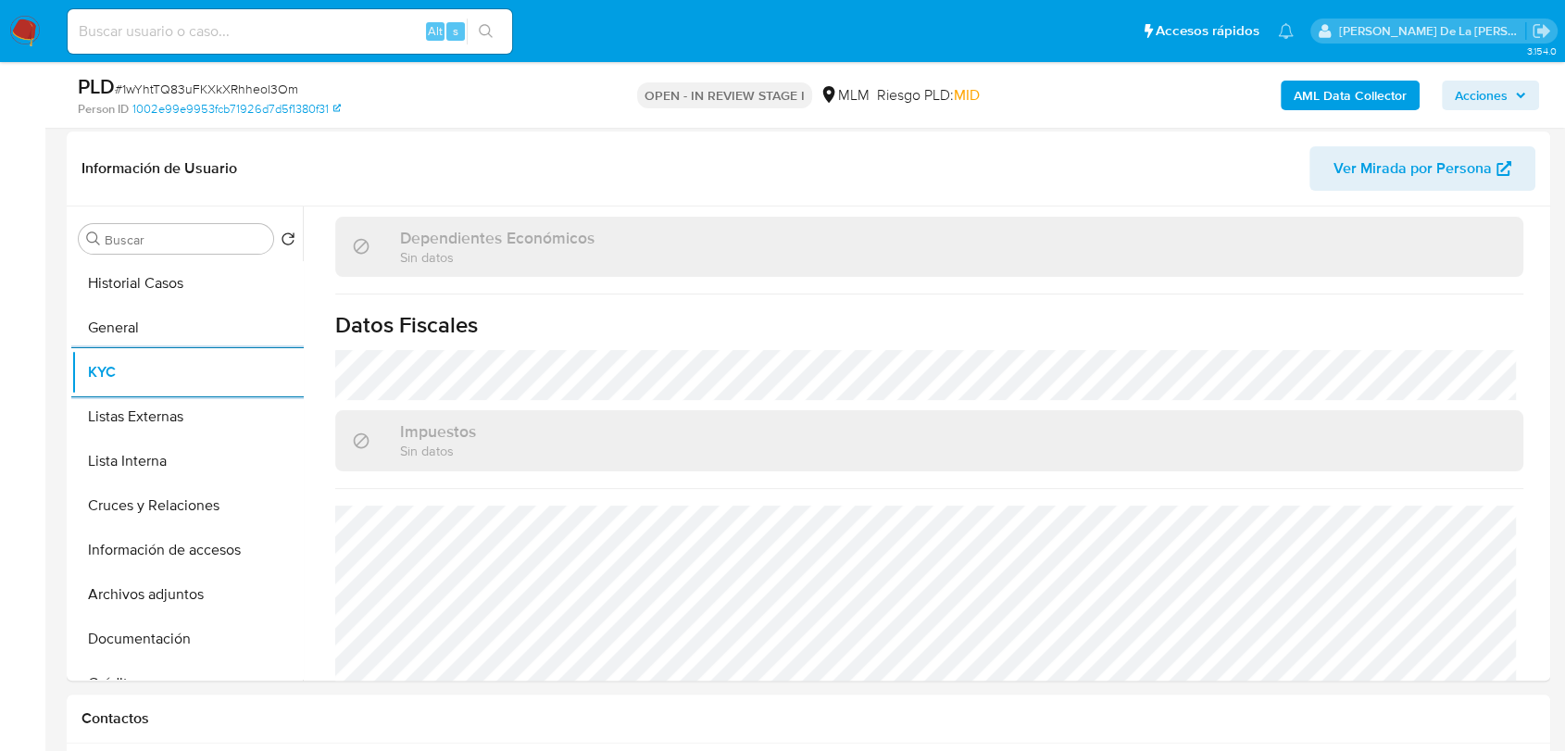
scroll to position [1145, 0]
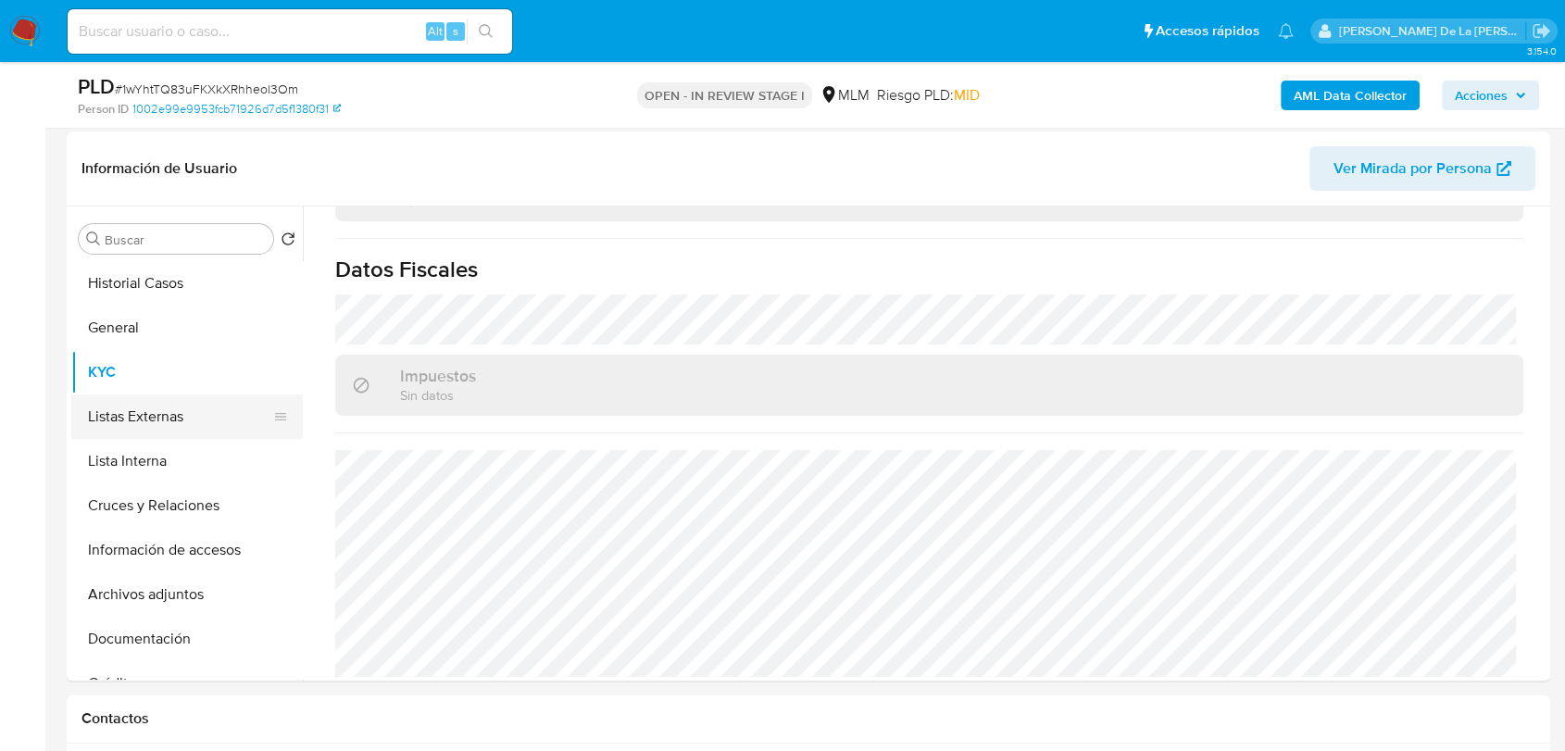
click at [163, 422] on button "Listas Externas" at bounding box center [179, 416] width 217 height 44
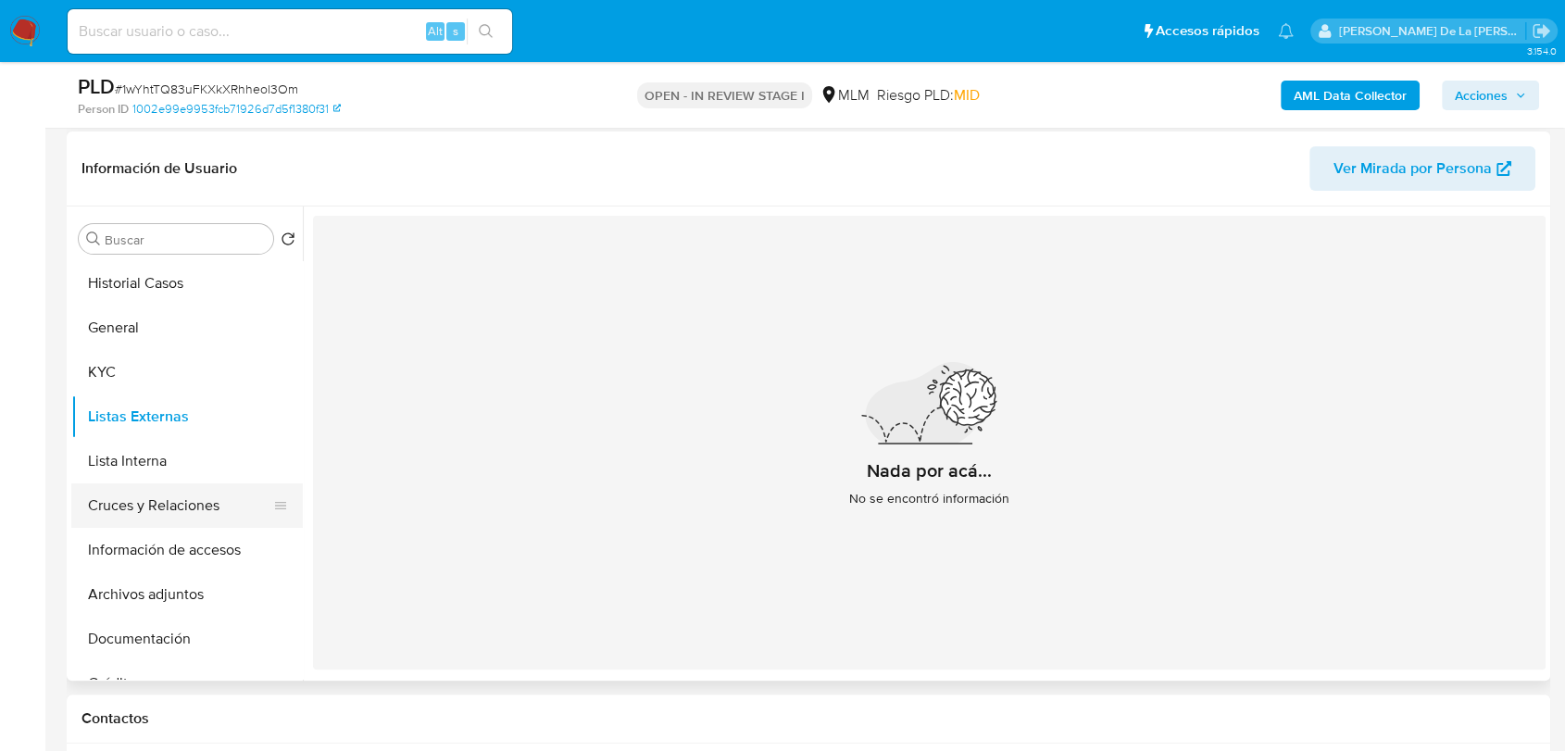
click at [206, 516] on button "Cruces y Relaciones" at bounding box center [179, 505] width 217 height 44
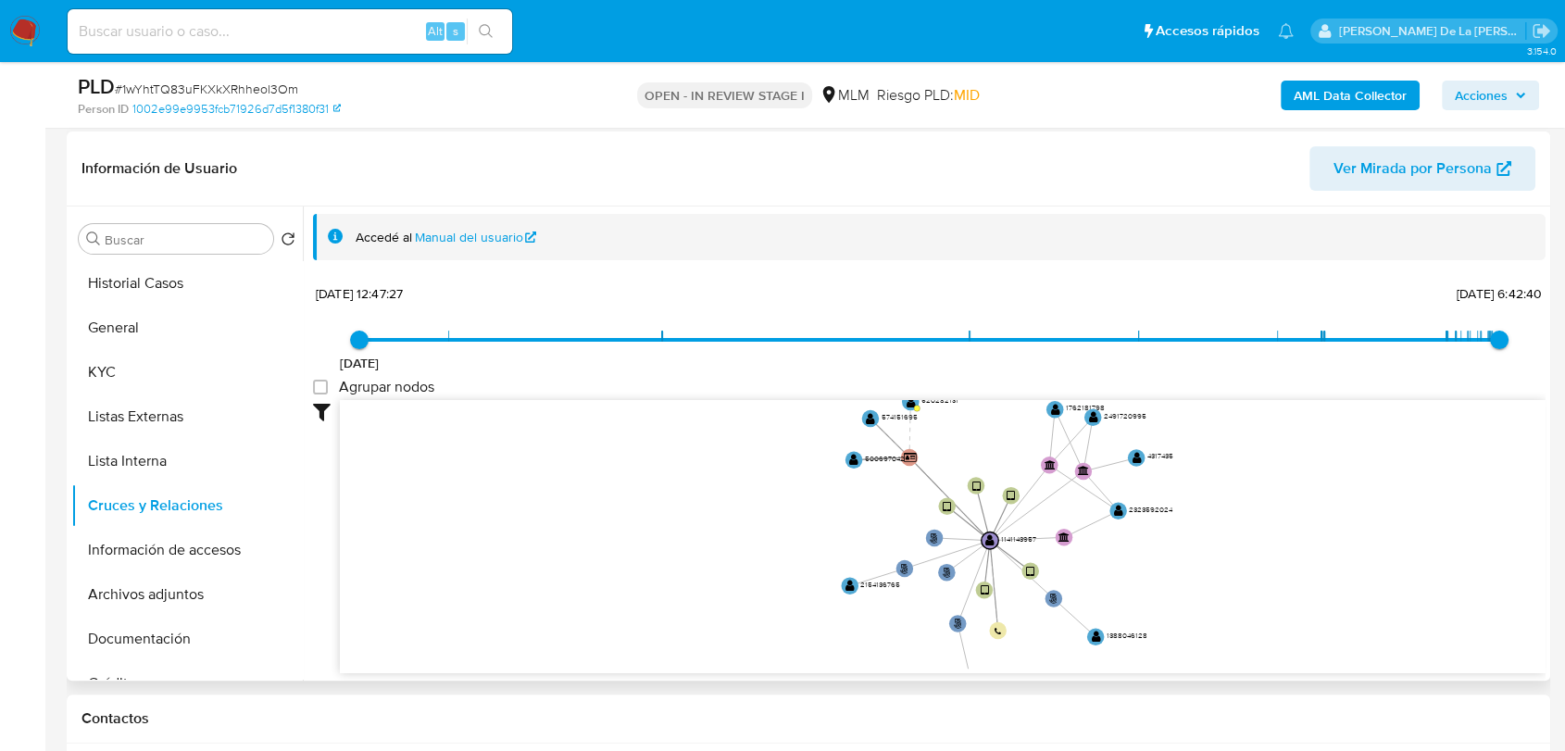
drag, startPoint x: 1260, startPoint y: 525, endPoint x: 1146, endPoint y: 543, distance: 115.2
click at [1157, 550] on icon "phone-54cf103597baf7ea226448bfad7d4445  user-1141143957  1141143957 person-10…" at bounding box center [943, 534] width 1206 height 269
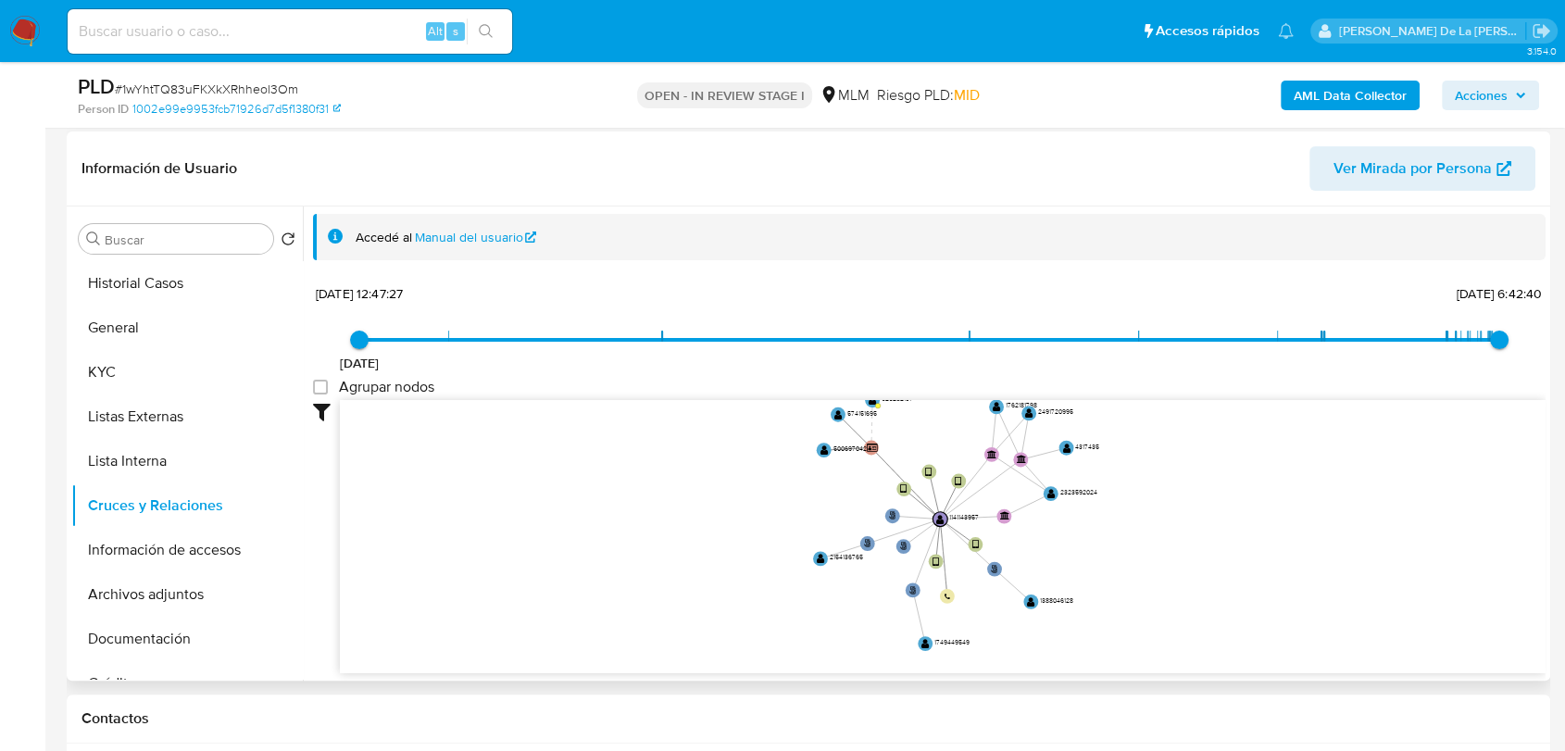
drag, startPoint x: 1162, startPoint y: 544, endPoint x: 1088, endPoint y: 530, distance: 75.4
click at [1088, 529] on icon "phone-54cf103597baf7ea226448bfad7d4445  user-1141143957  1141143957 person-10…" at bounding box center [943, 534] width 1206 height 269
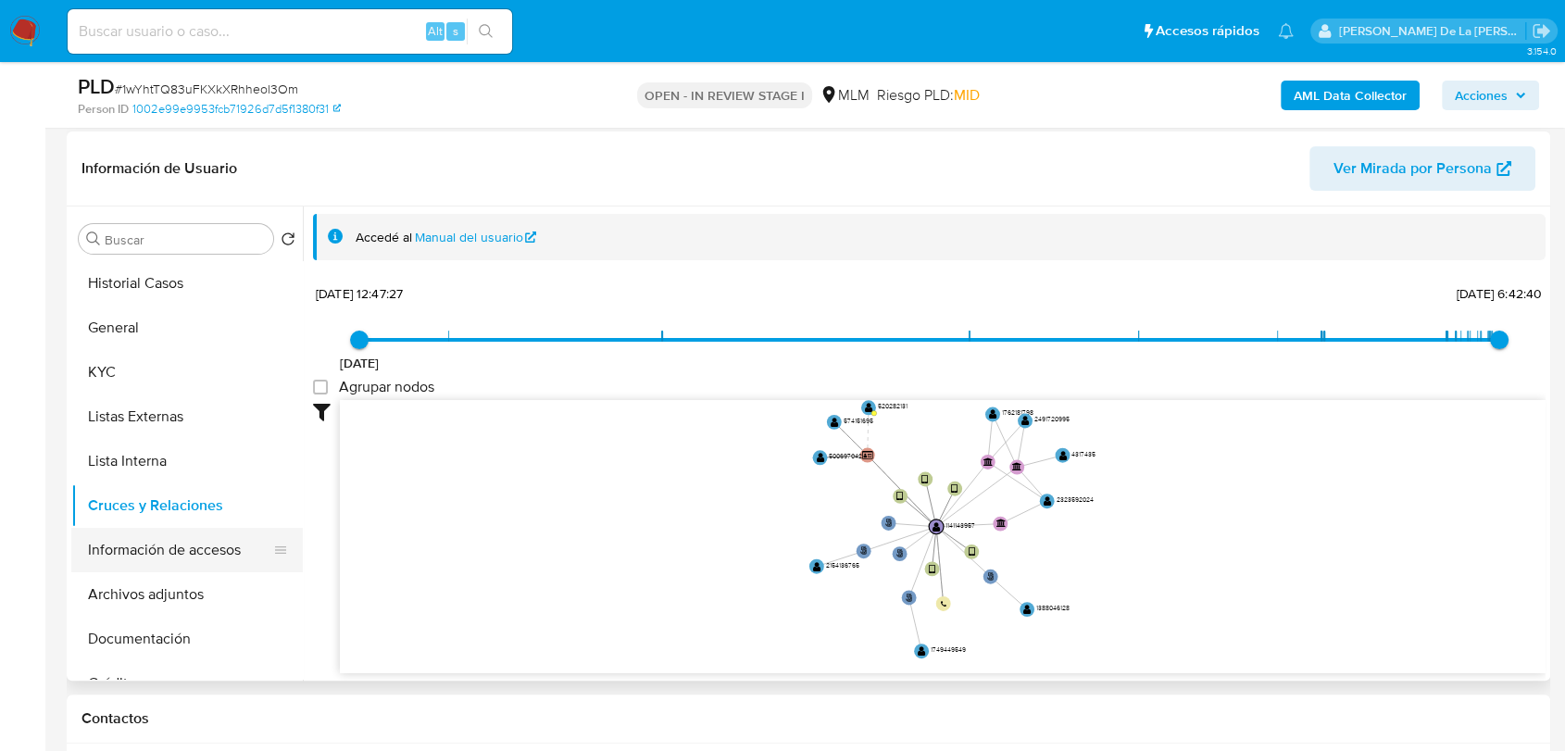
click at [226, 550] on button "Información de accesos" at bounding box center [179, 550] width 217 height 44
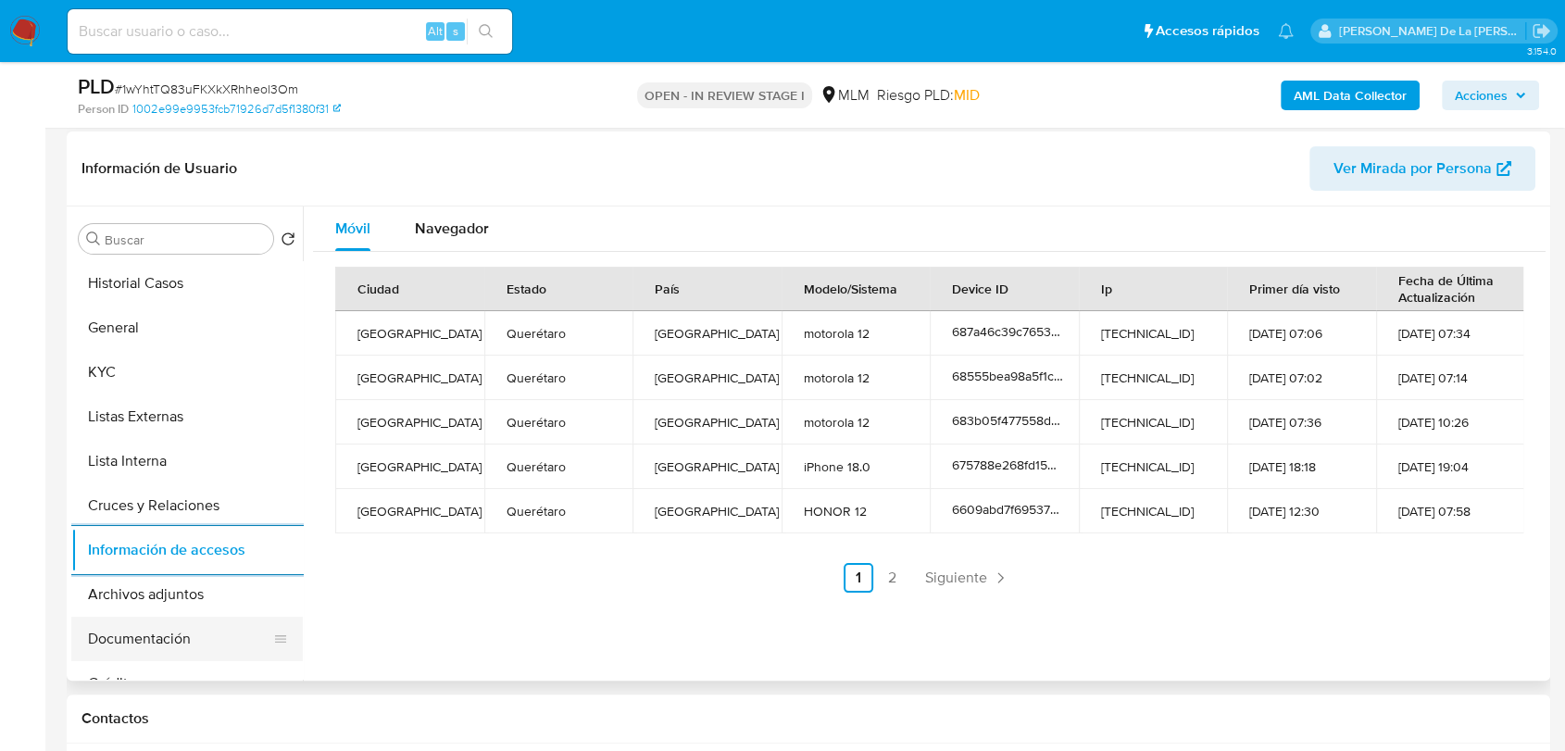
click at [156, 638] on button "Documentación" at bounding box center [179, 639] width 217 height 44
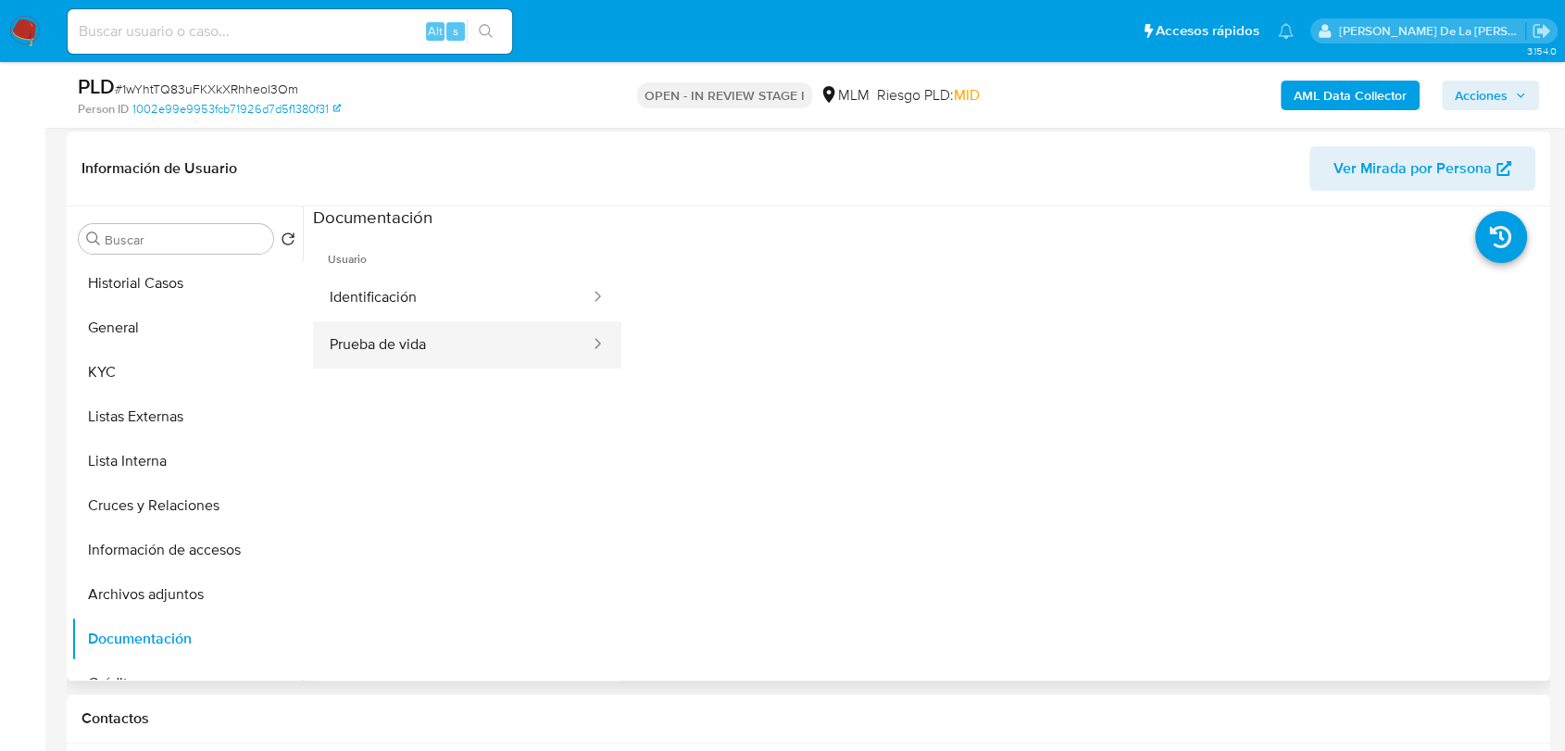
click at [416, 327] on button "Prueba de vida" at bounding box center [452, 344] width 279 height 47
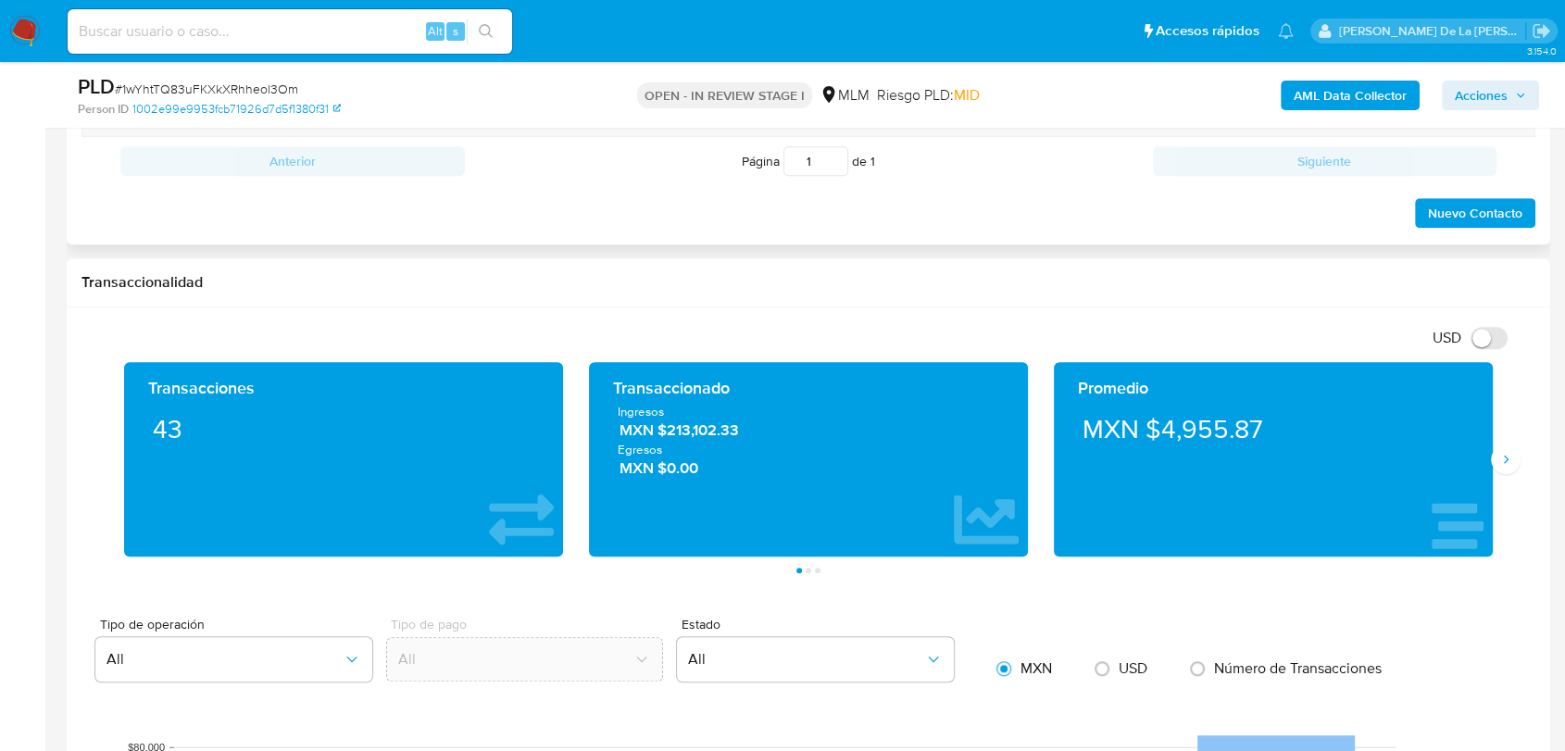
scroll to position [892, 0]
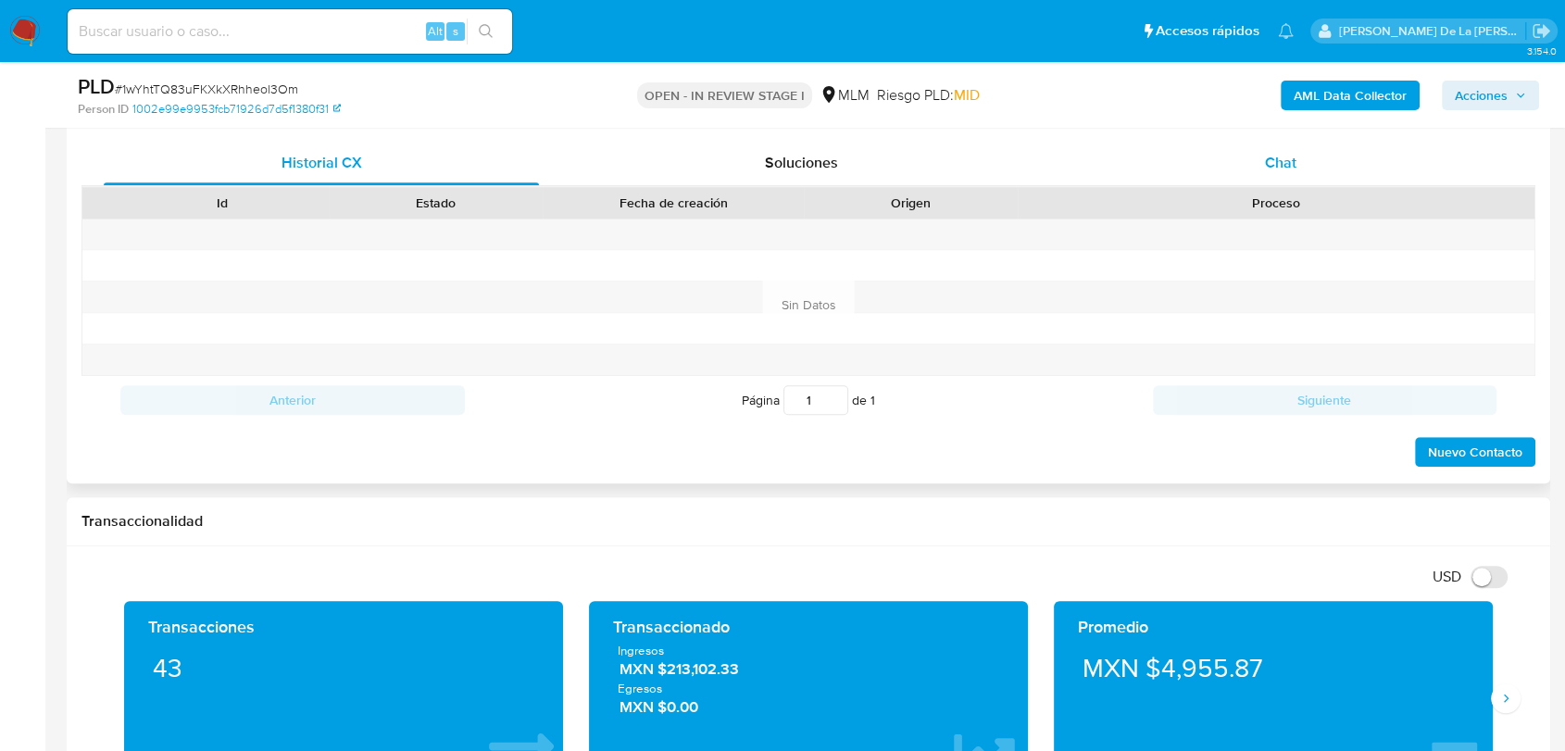
click at [1259, 177] on div "Chat" at bounding box center [1280, 163] width 435 height 44
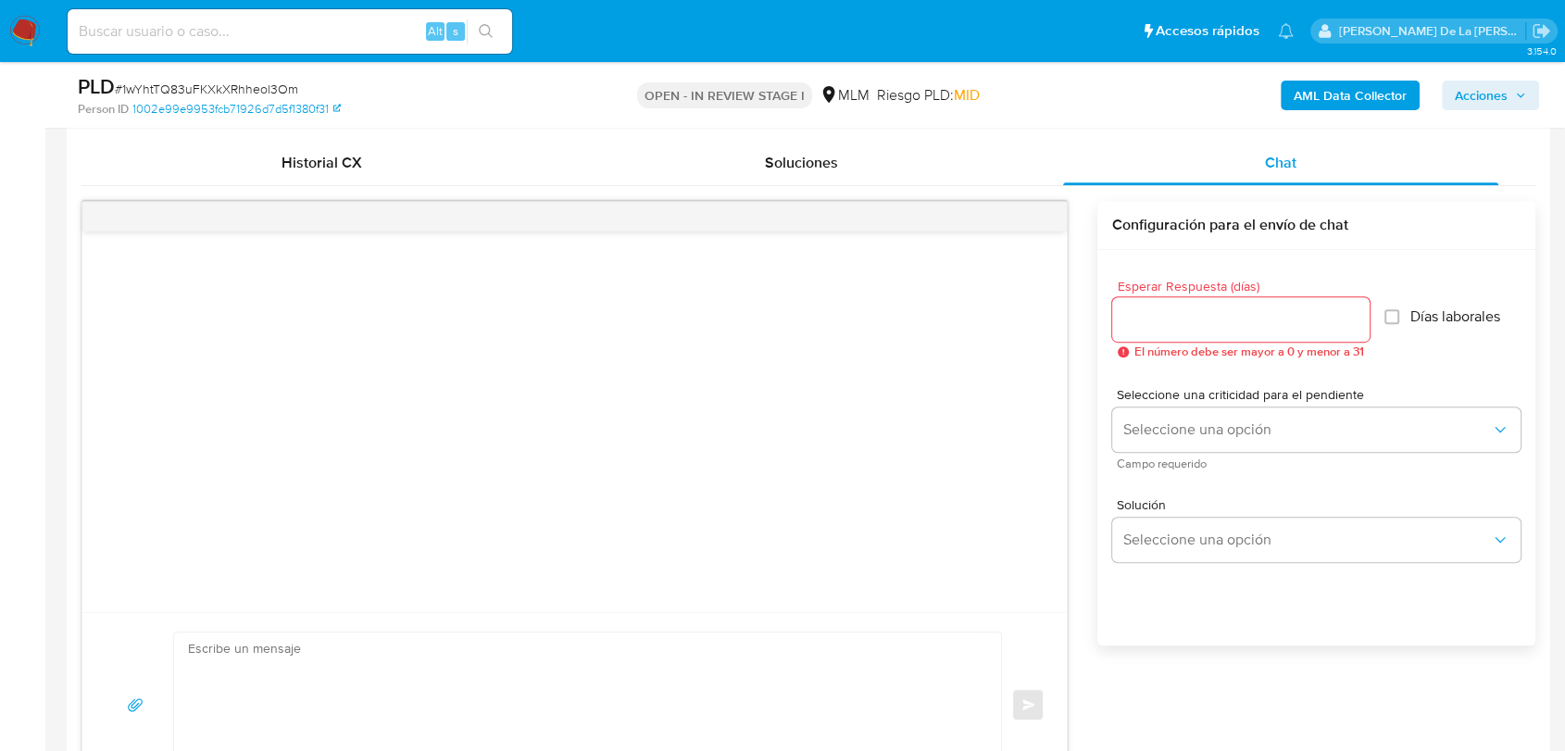
click at [1234, 312] on input "Esperar Respuesta (días)" at bounding box center [1240, 319] width 257 height 24
type input "4"
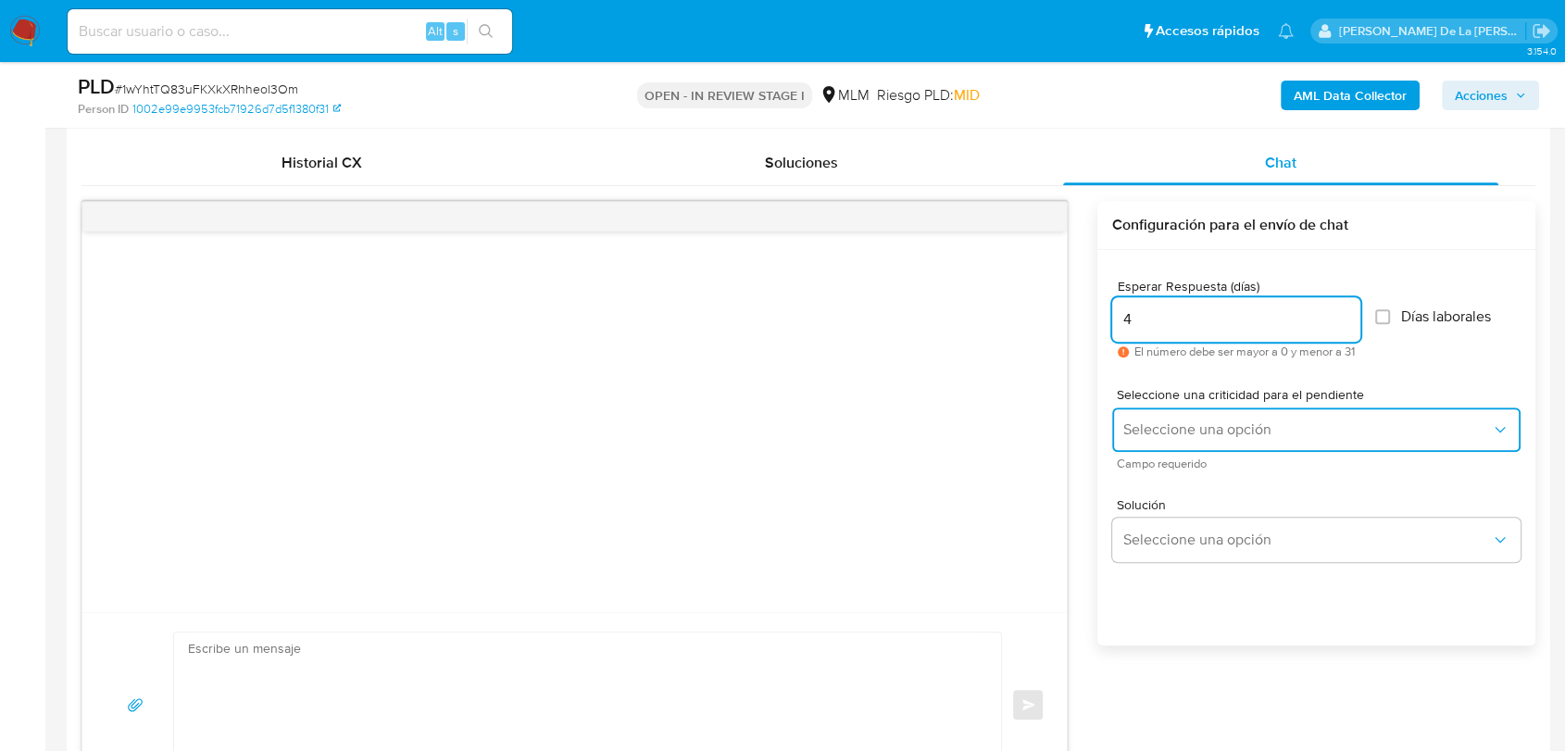
click at [1241, 417] on button "Seleccione una opción" at bounding box center [1316, 429] width 408 height 44
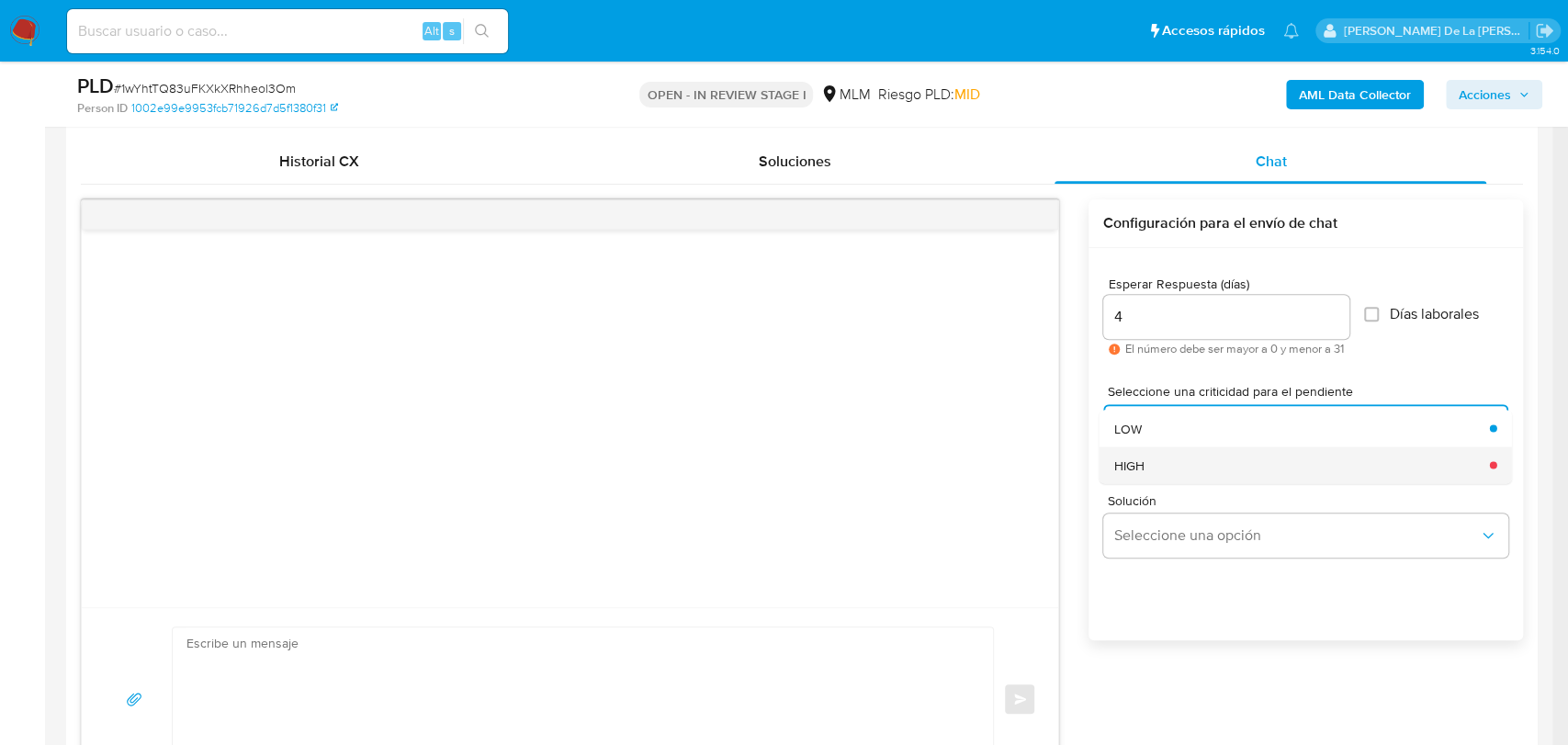
drag, startPoint x: 1183, startPoint y: 466, endPoint x: 1184, endPoint y: 488, distance: 22.0
click at [1183, 467] on div "HIGH" at bounding box center [1295, 464] width 365 height 37
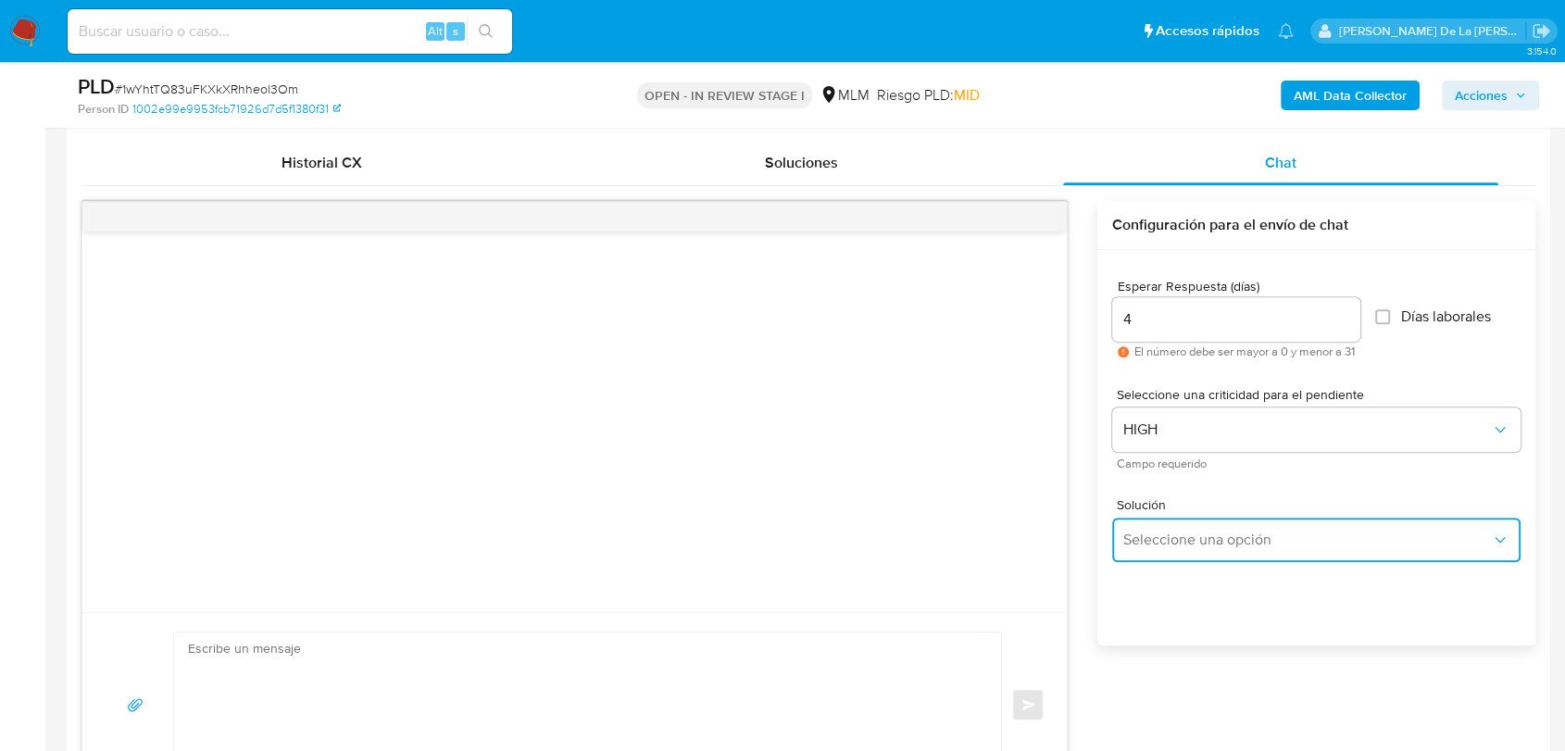
click at [1184, 543] on span "Seleccione una opción" at bounding box center [1307, 540] width 368 height 19
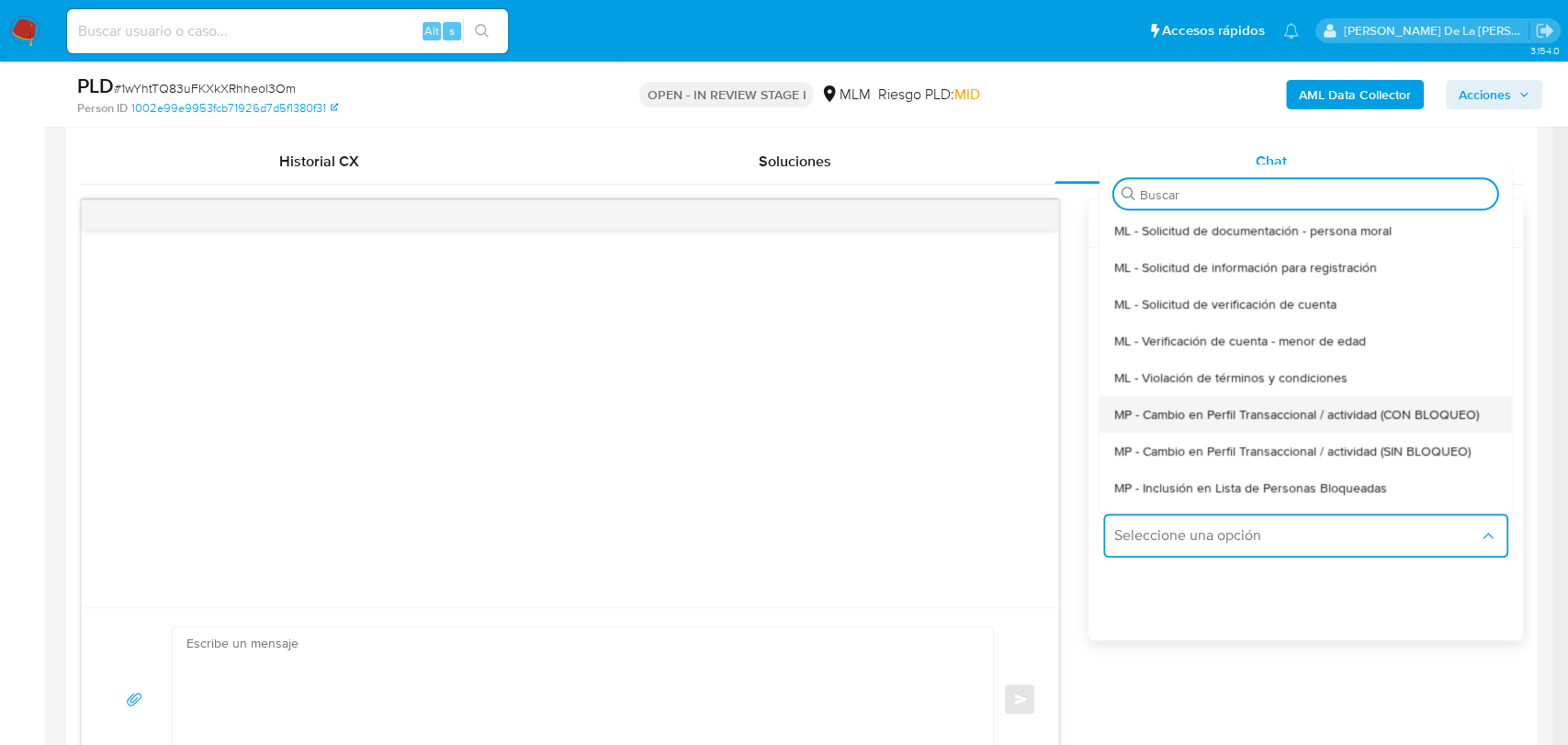
click at [1216, 414] on span "MP - Cambio en Perfil Transaccional / actividad (CON BLOQUEO)" at bounding box center [1295, 414] width 365 height 17
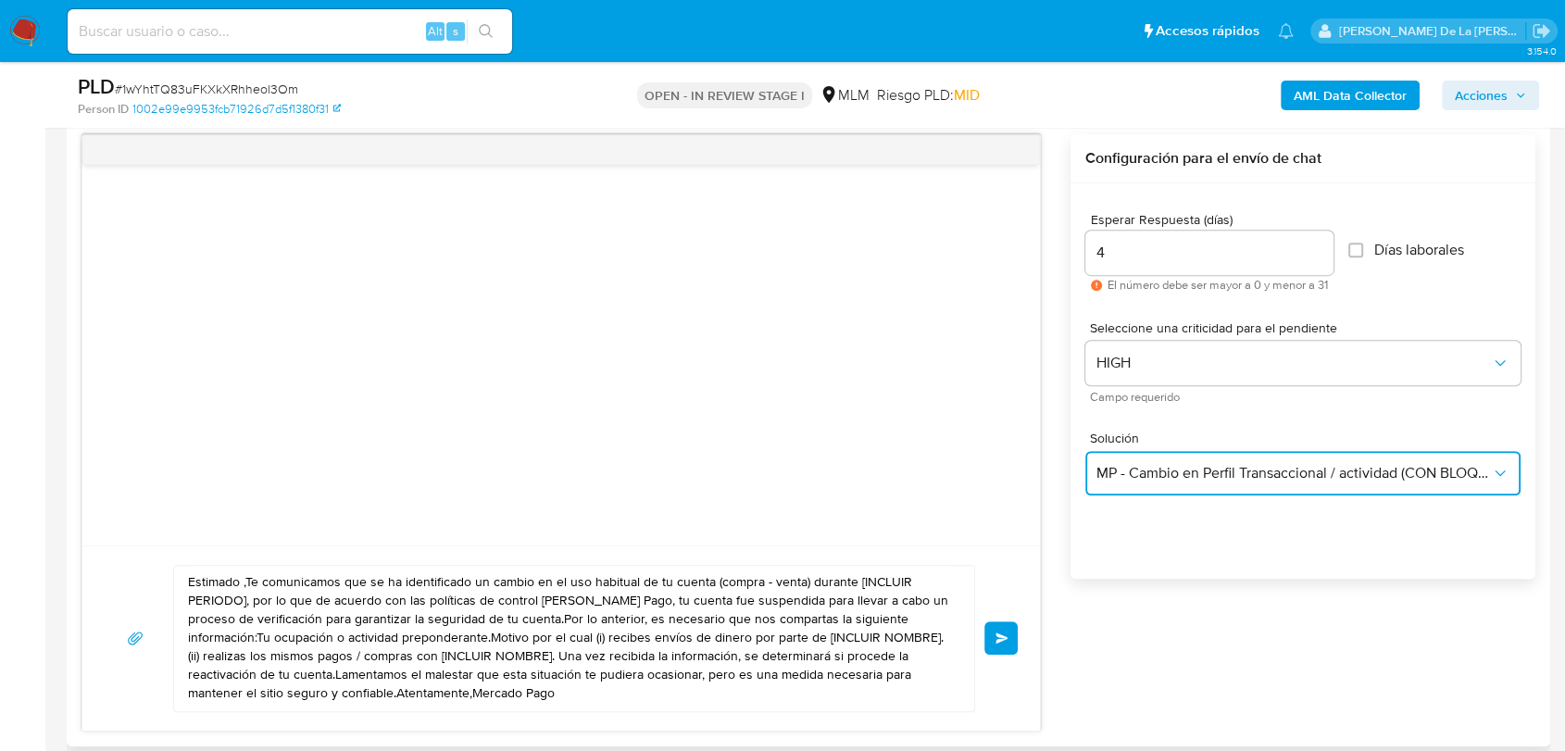
scroll to position [994, 0]
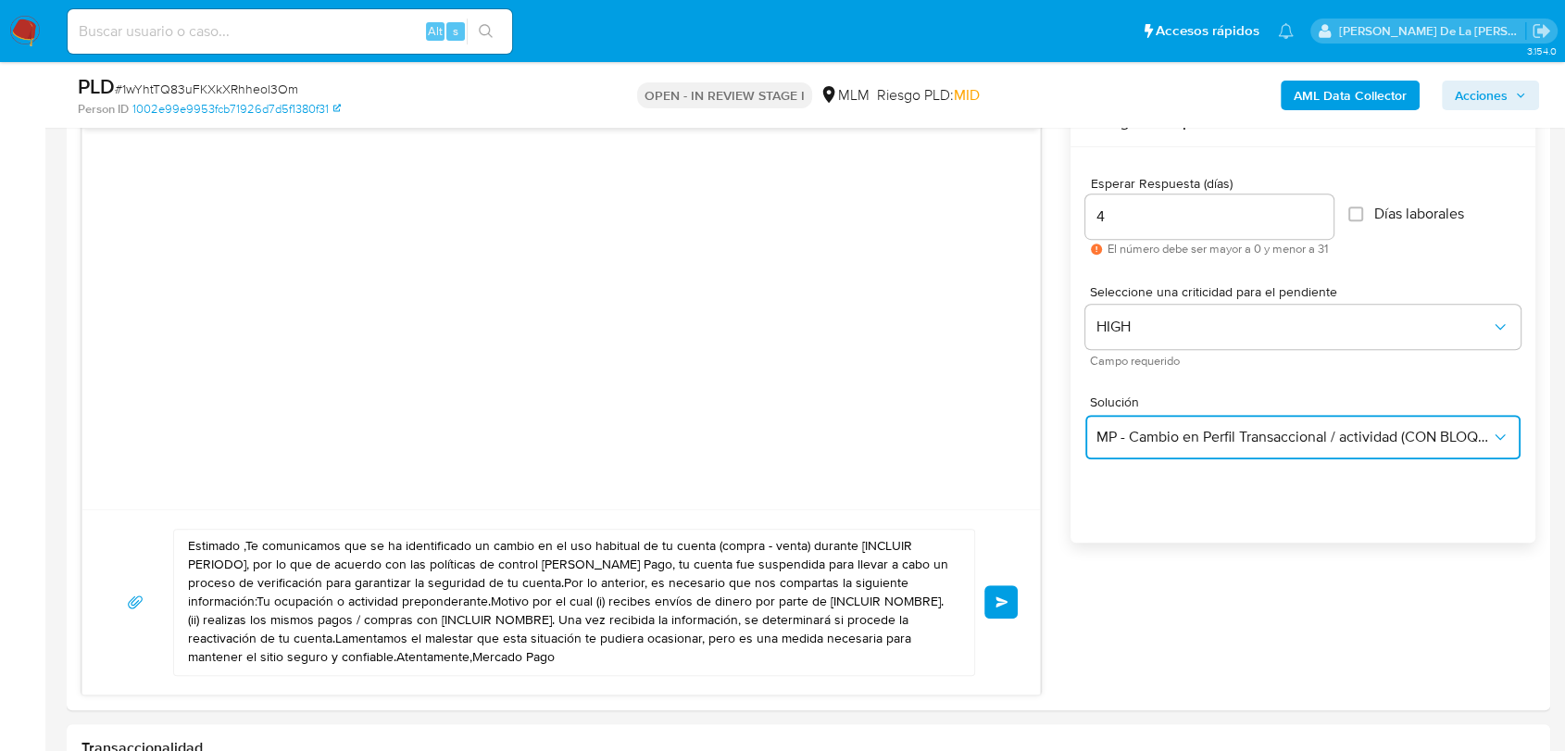
click at [1279, 444] on span "MP - Cambio en Perfil Transaccional / actividad (CON BLOQUEO)" at bounding box center [1293, 437] width 394 height 19
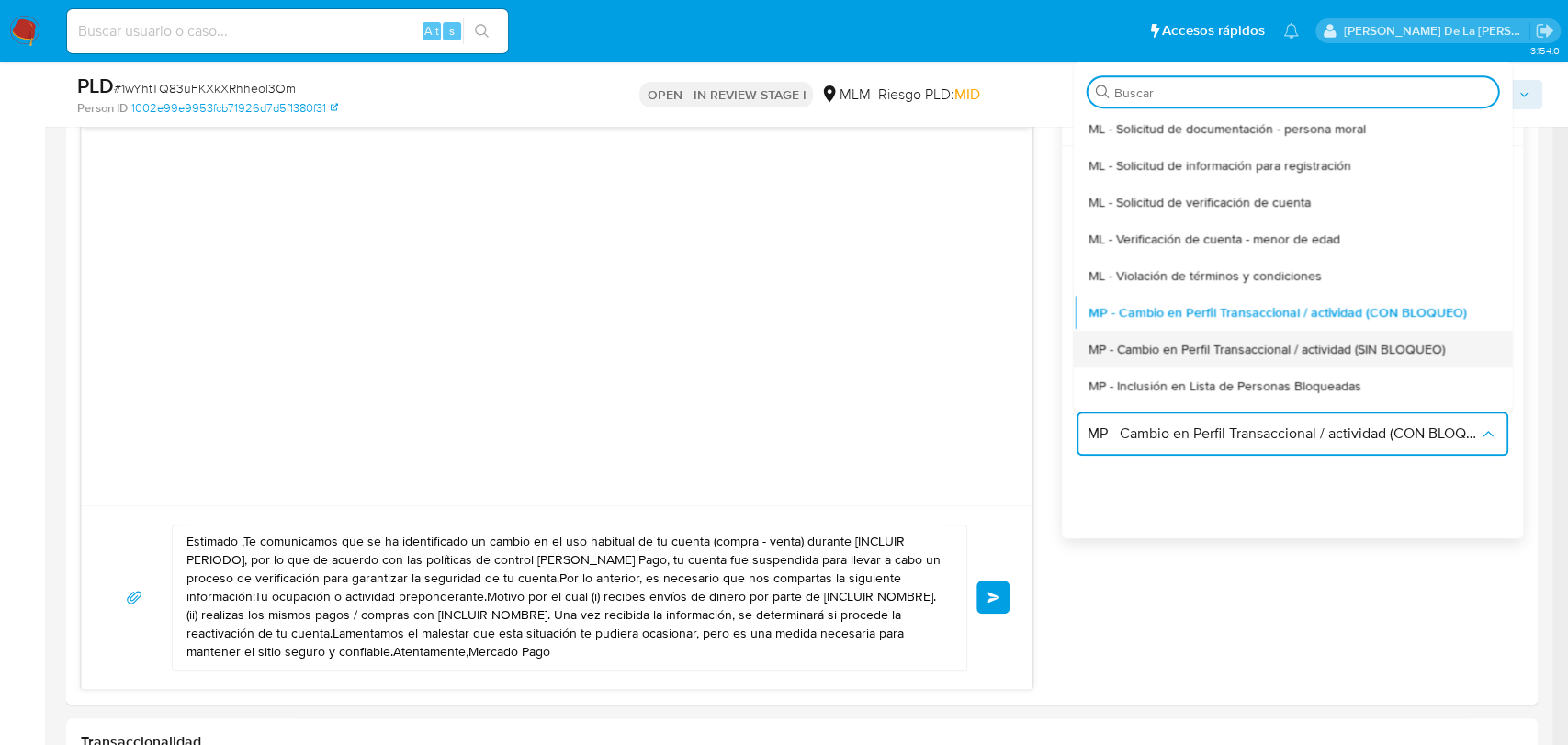
click at [1249, 359] on div "MP - Cambio en Perfil Transaccional / actividad (SIN BLOQUEO)" at bounding box center [1286, 348] width 399 height 37
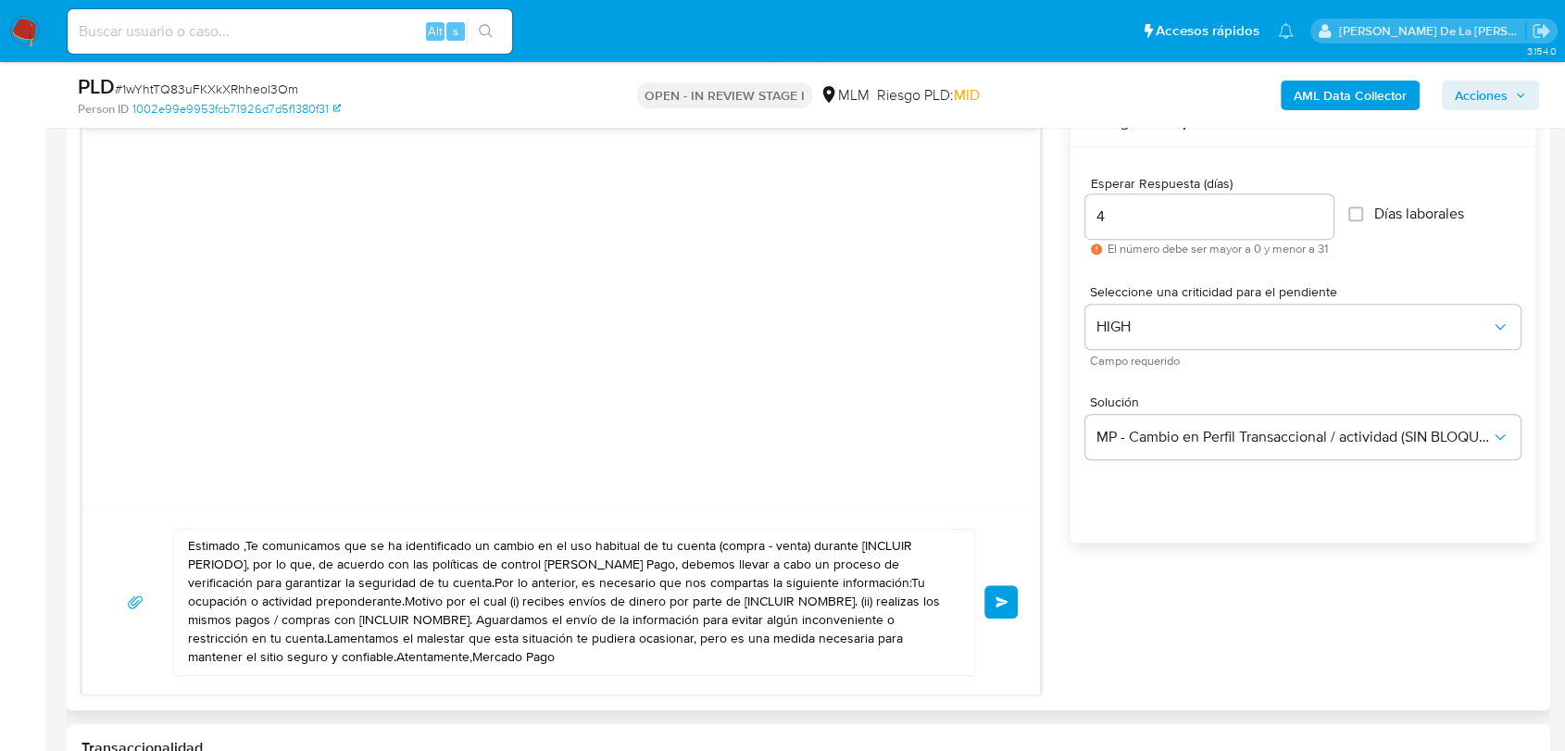
click at [239, 543] on textarea "Estimado ,Te comunicamos que se ha identificado un cambio en el uso habitual de…" at bounding box center [569, 602] width 763 height 145
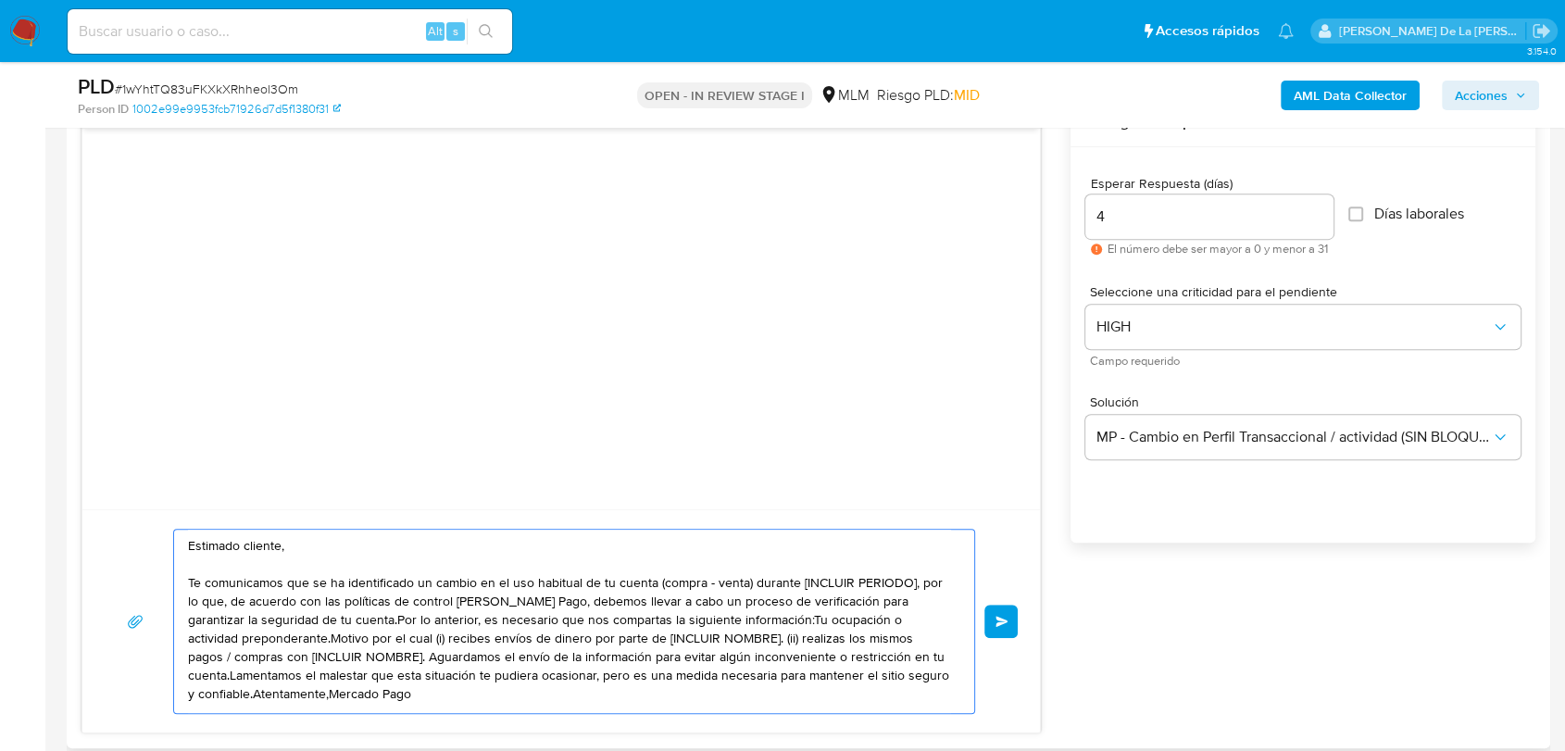
drag, startPoint x: 656, startPoint y: 583, endPoint x: 907, endPoint y: 585, distance: 251.9
click at [907, 585] on textarea "Estimado cliente, Te comunicamos que se ha identificado un cambio en el uso hab…" at bounding box center [569, 621] width 763 height 183
click at [819, 604] on textarea "Estimado cliente, Te comunicamos que se ha identificado un cambio en el uso hab…" at bounding box center [569, 621] width 763 height 183
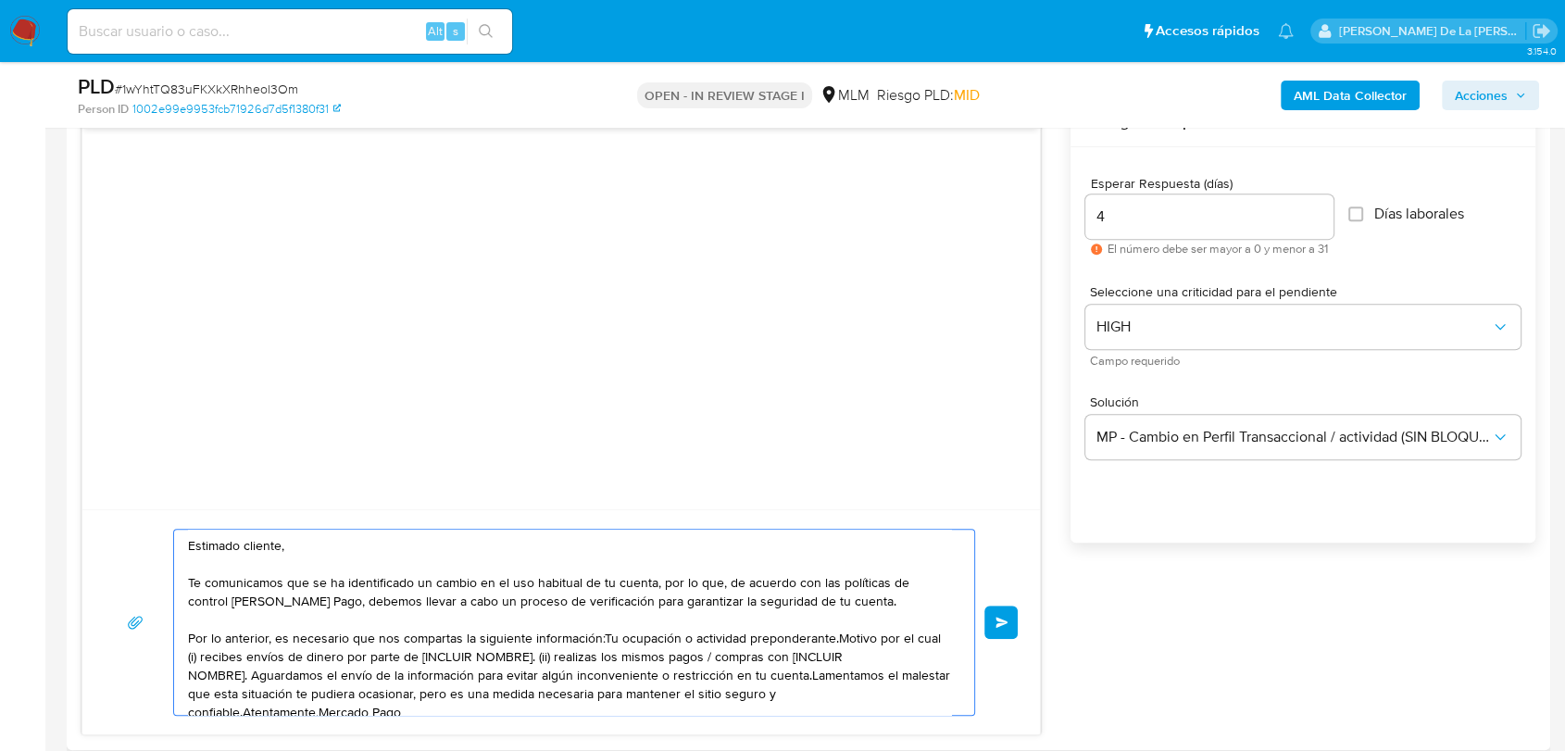
click at [599, 635] on textarea "Estimado cliente, Te comunicamos que se ha identificado un cambio en el uso hab…" at bounding box center [569, 622] width 763 height 185
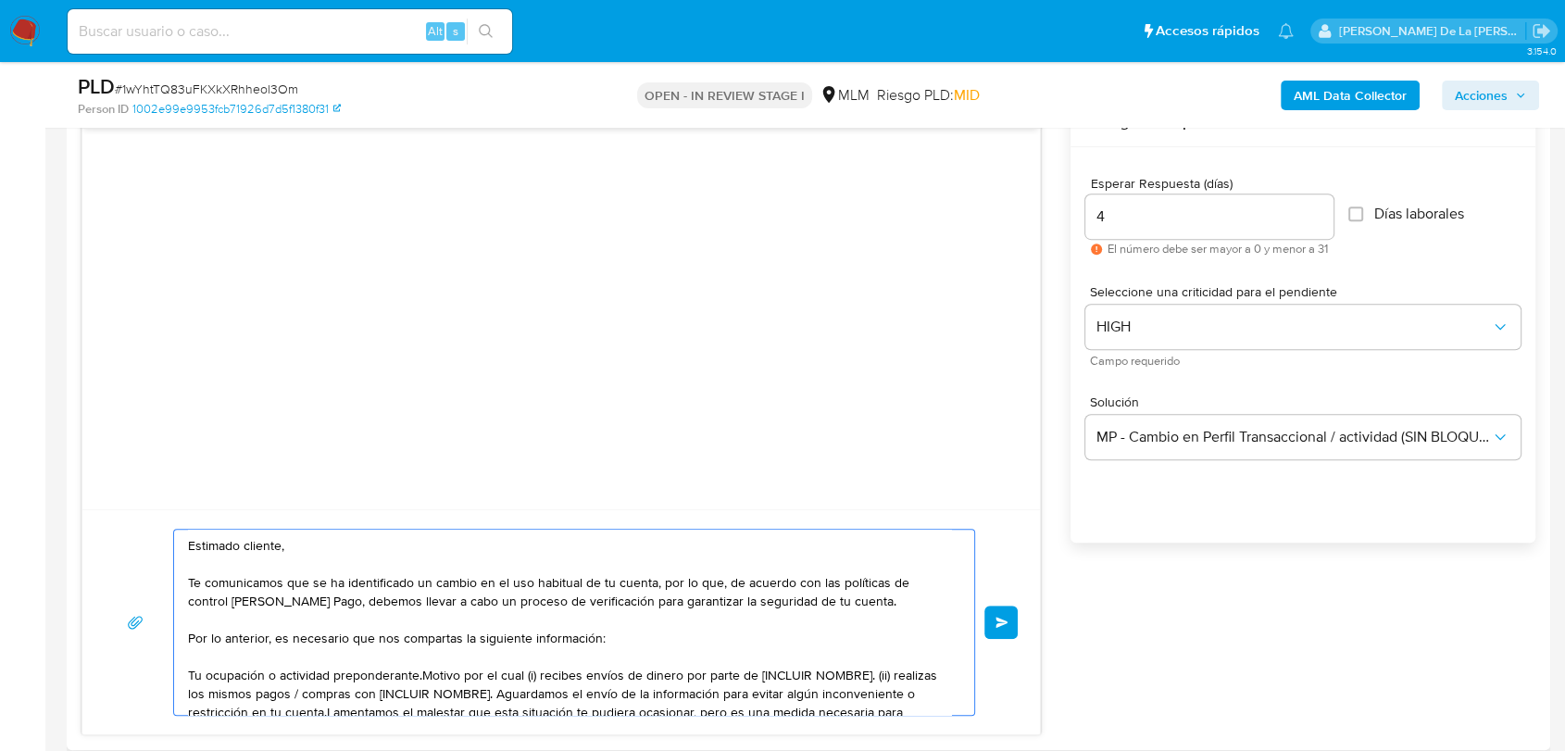
scroll to position [36, 0]
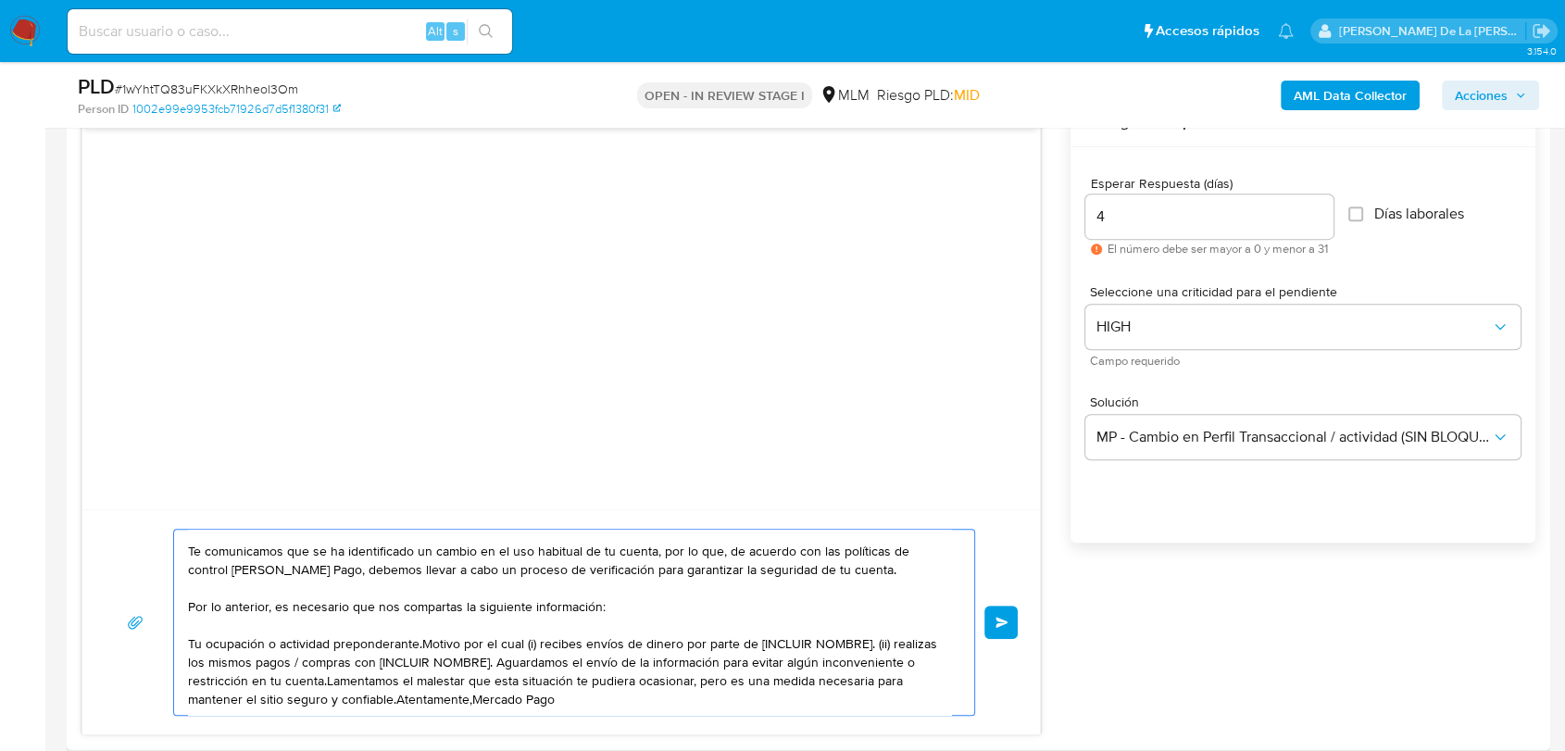
click at [497, 662] on textarea "Estimado cliente, Te comunicamos que se ha identificado un cambio en el uso hab…" at bounding box center [569, 622] width 763 height 185
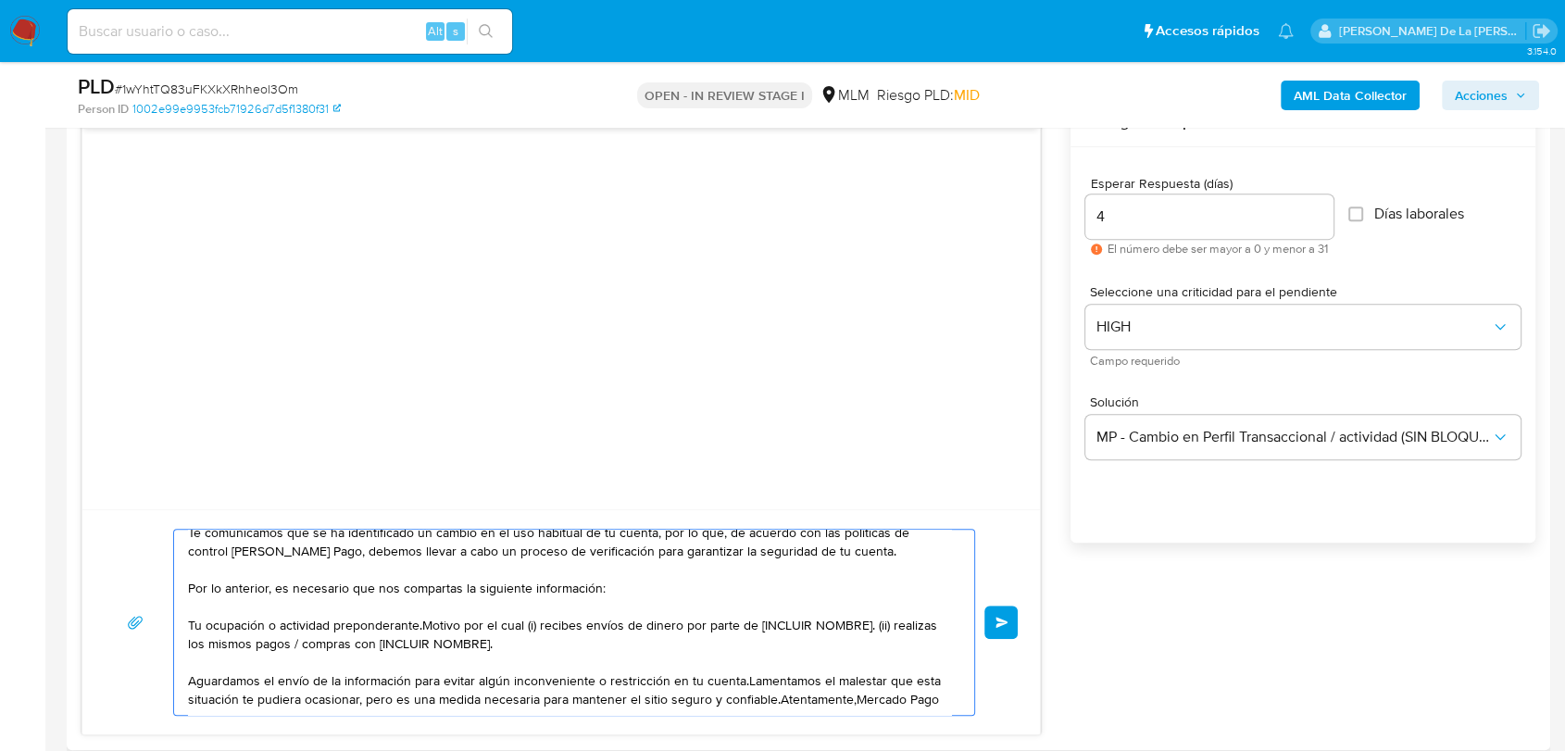
scroll to position [55, 0]
click at [746, 682] on textarea "Estimado cliente, Te comunicamos que se ha identificado un cambio en el uso hab…" at bounding box center [569, 622] width 763 height 185
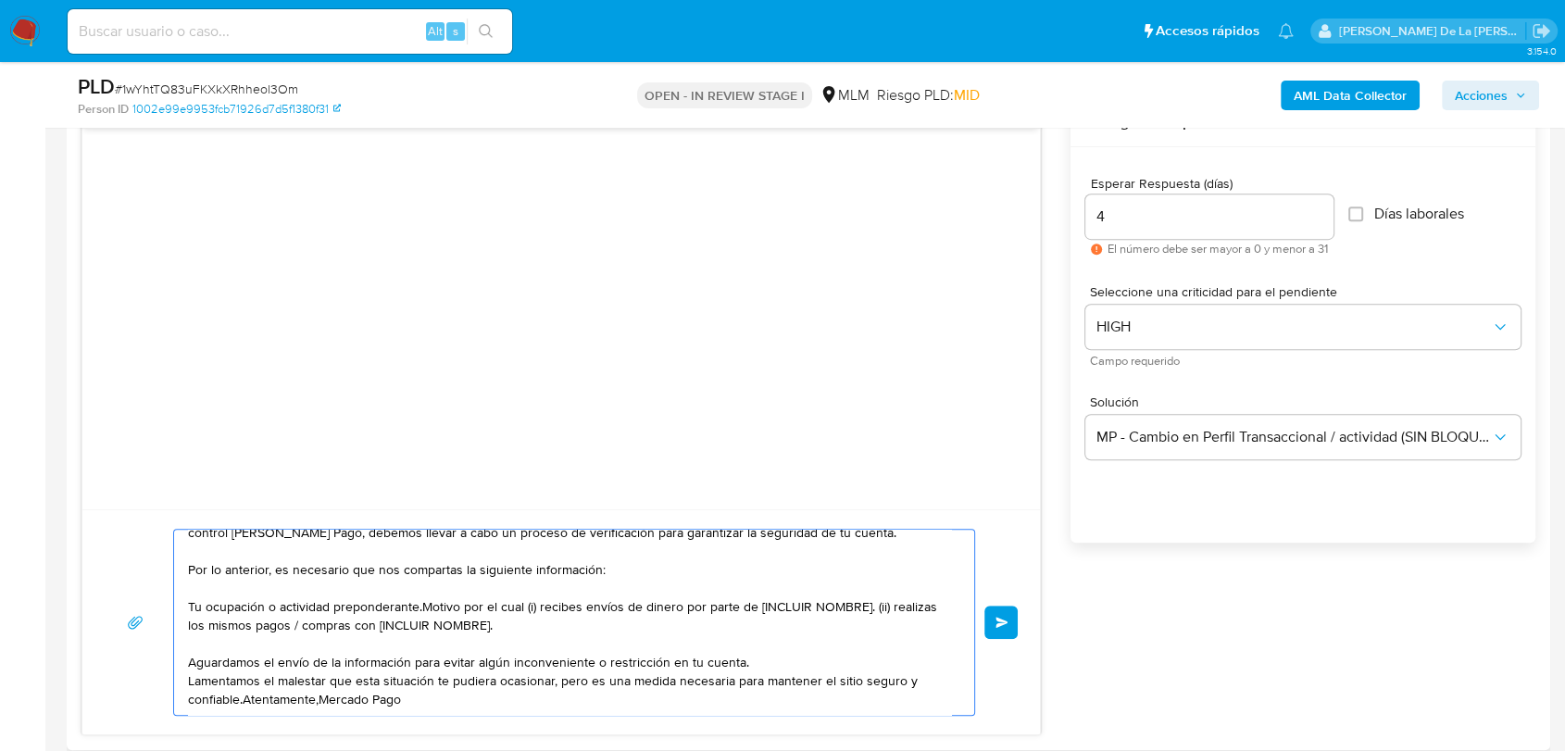
scroll to position [74, 0]
click at [244, 705] on textarea "Estimado cliente, Te comunicamos que se ha identificado un cambio en el uso hab…" at bounding box center [569, 622] width 763 height 185
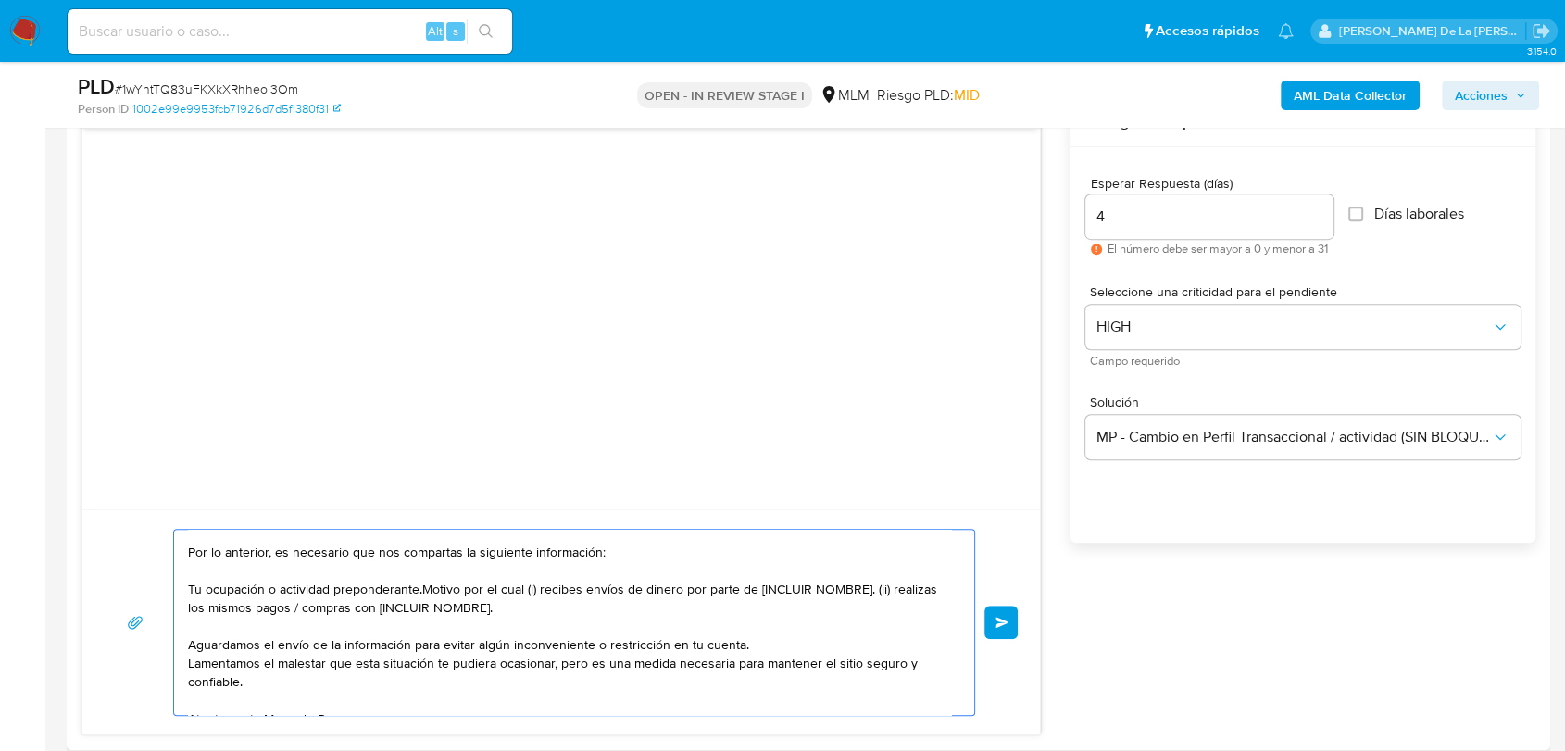
scroll to position [105, 0]
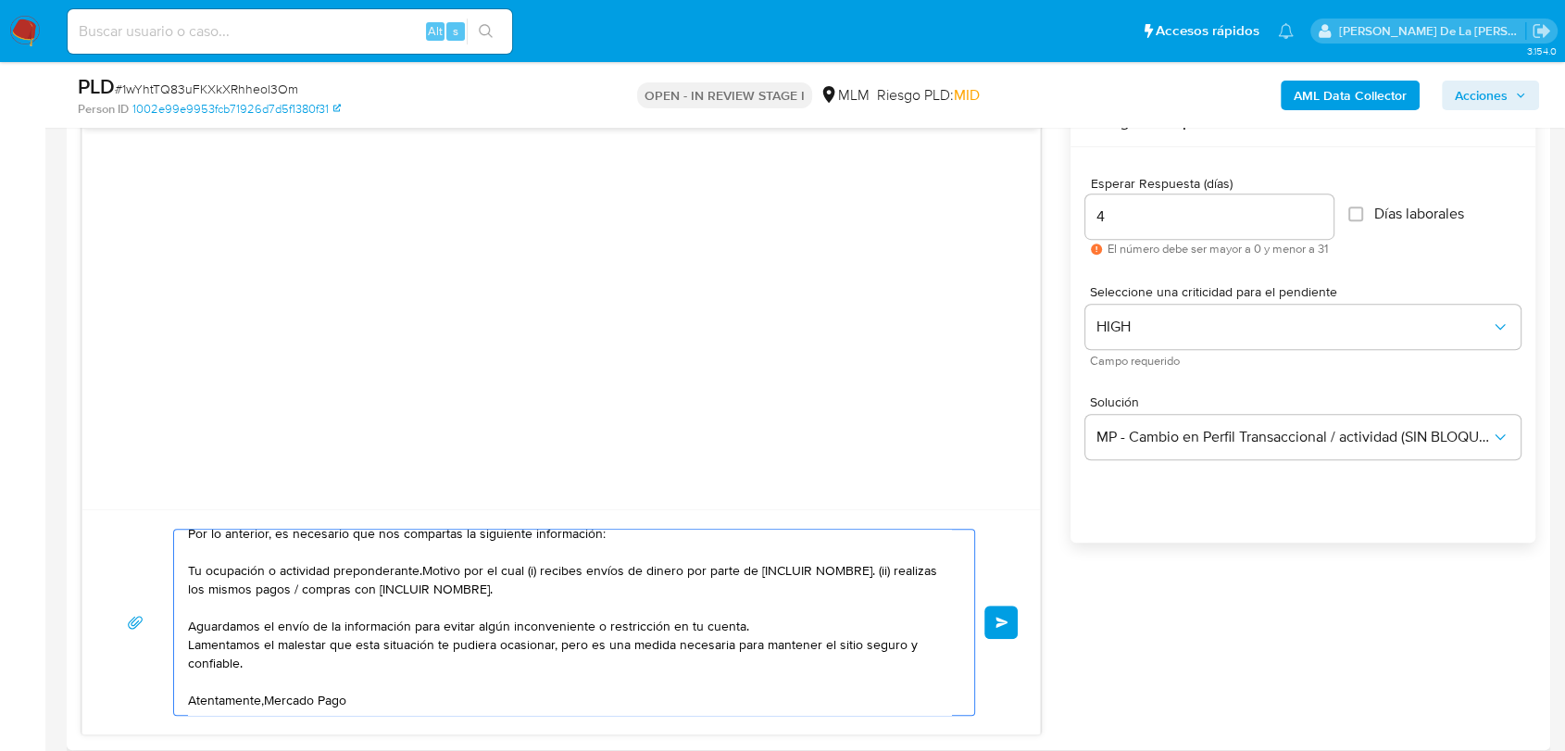
click at [267, 706] on textarea "Estimado cliente, Te comunicamos que se ha identificado un cambio en el uso hab…" at bounding box center [569, 622] width 763 height 185
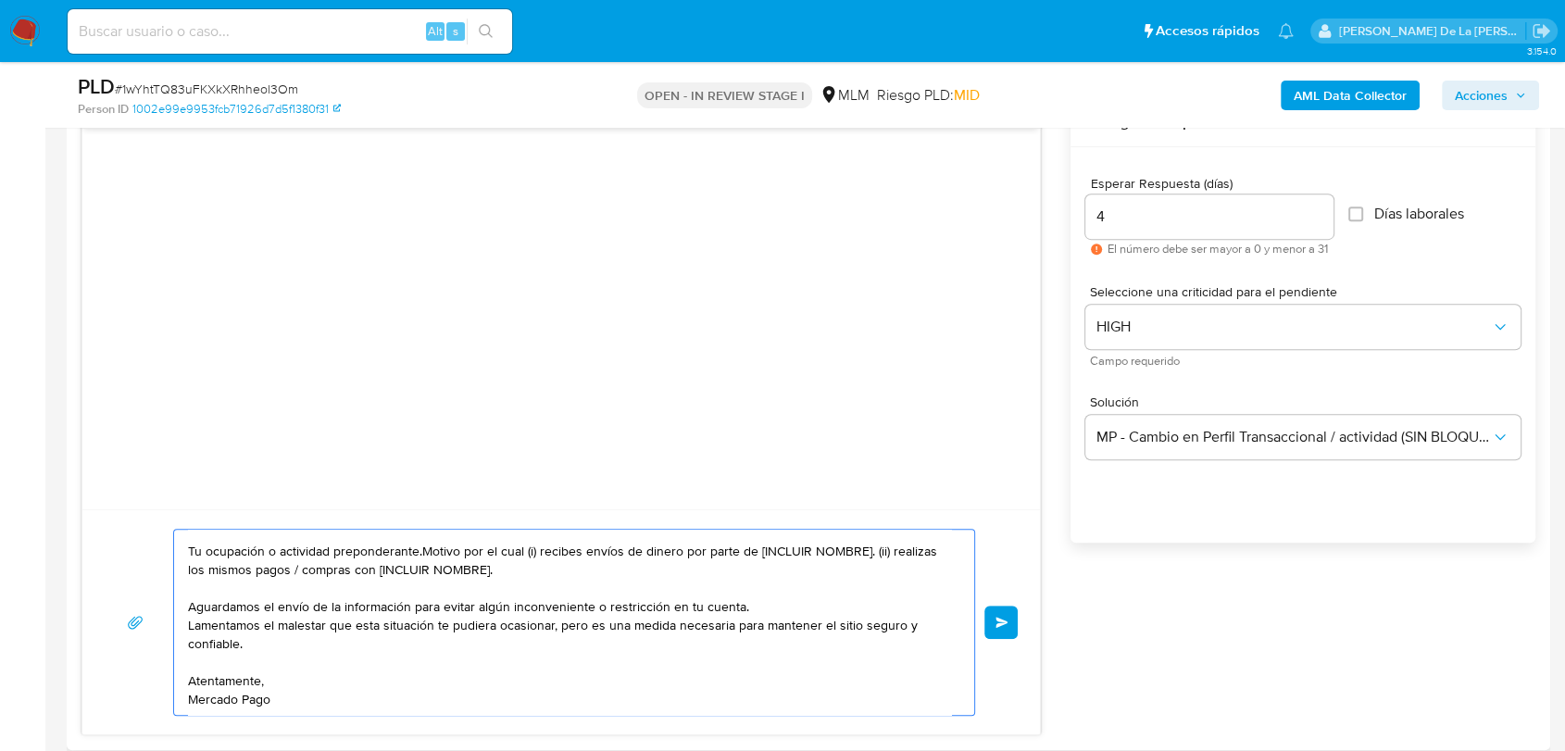
click at [407, 556] on textarea "Estimado cliente, Te comunicamos que se ha identificado un cambio en el uso hab…" at bounding box center [569, 622] width 763 height 185
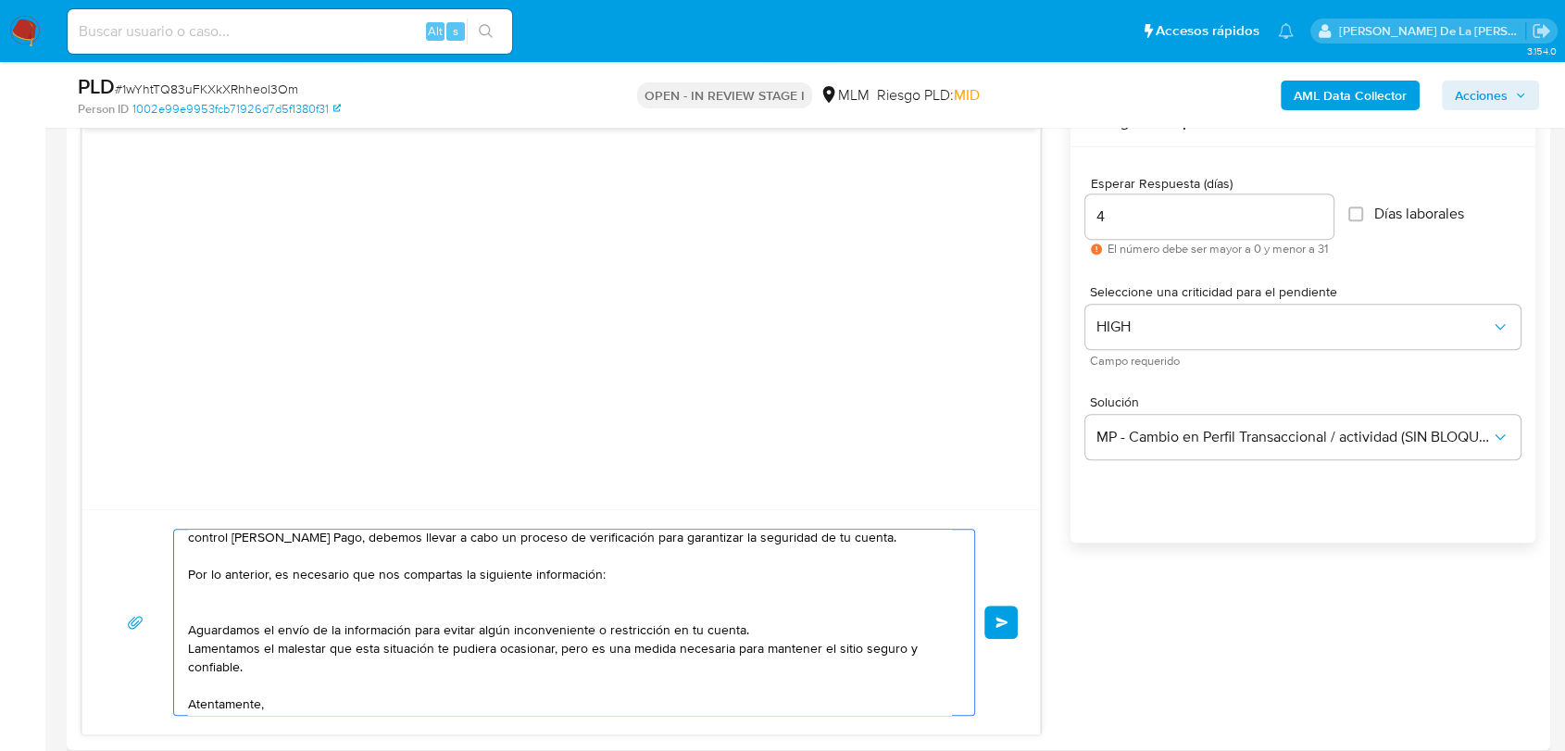
scroll to position [93, 0]
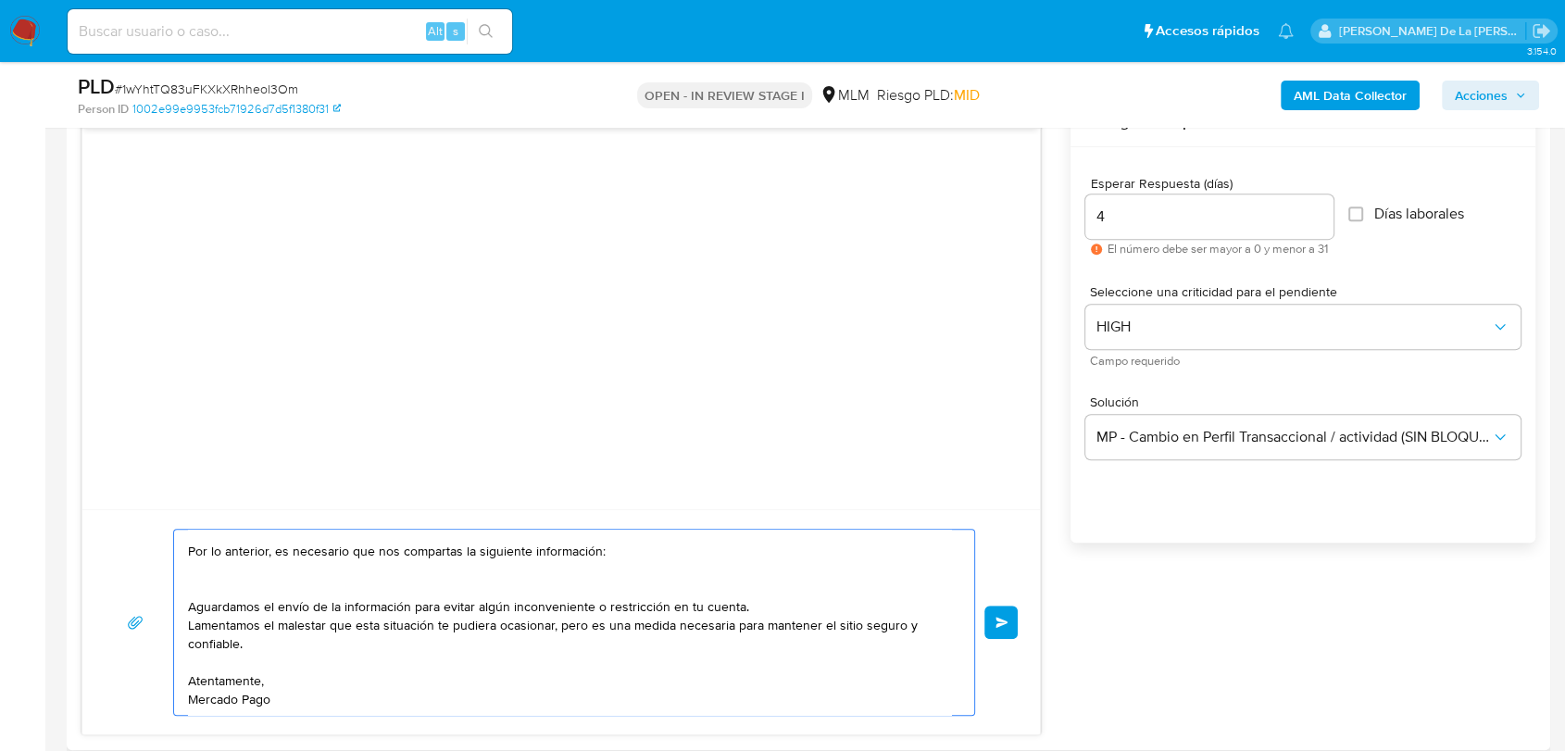
click at [200, 566] on textarea "Estimado cliente, Te comunicamos que se ha identificado un cambio en el uso hab…" at bounding box center [569, 622] width 763 height 185
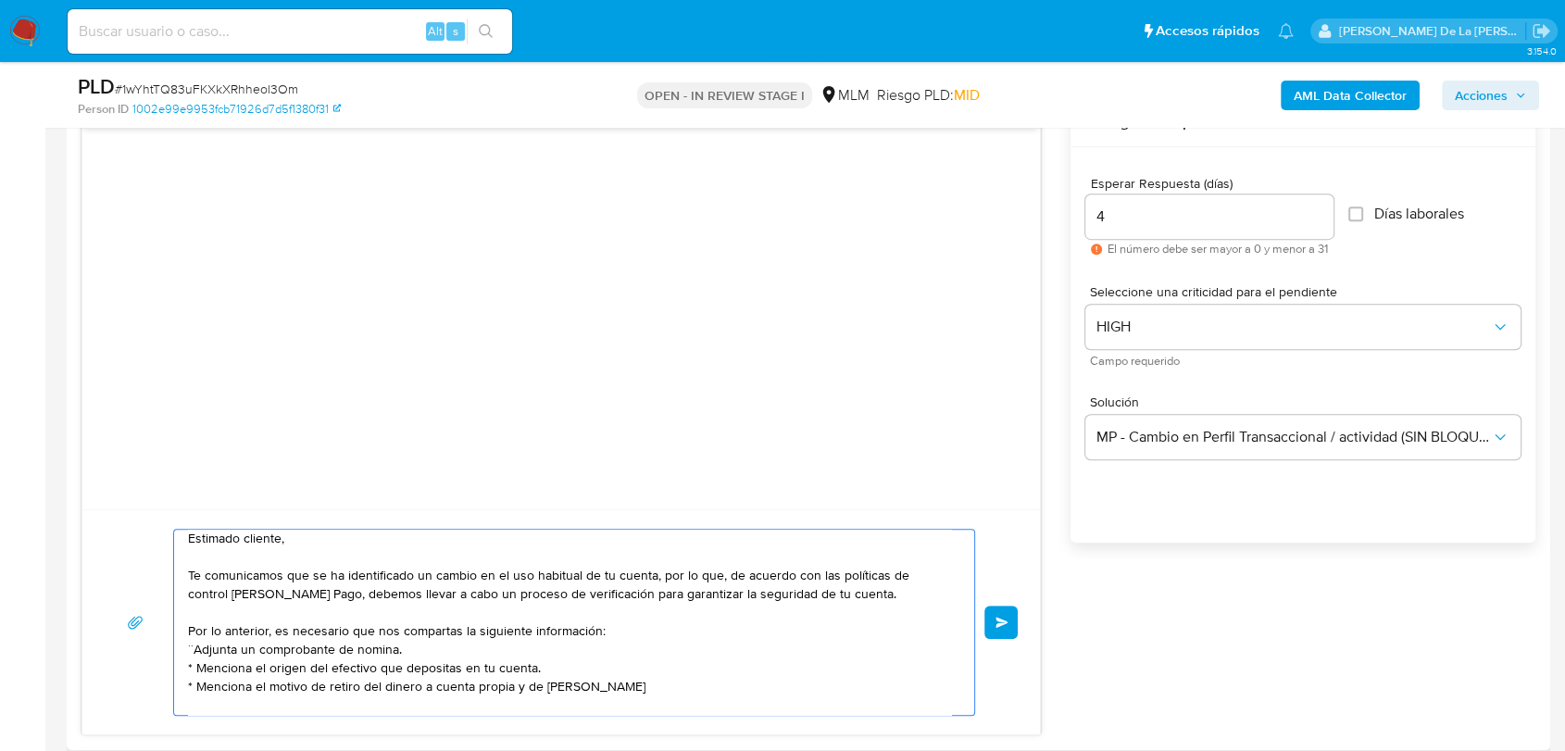
scroll to position [0, 0]
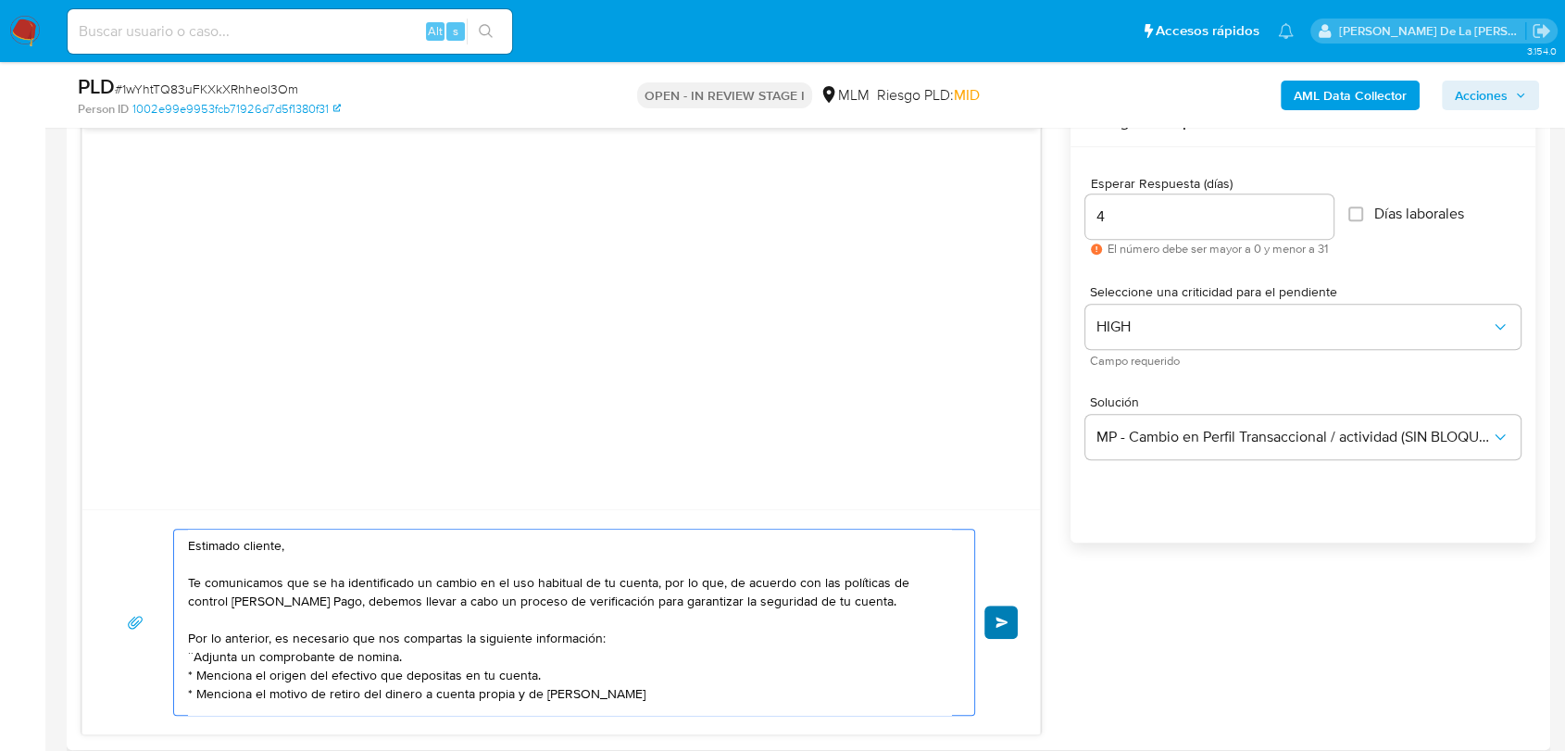
type textarea "Estimado cliente, Te comunicamos que se ha identificado un cambio en el uso hab…"
click at [993, 617] on button "Enviar" at bounding box center [1000, 622] width 33 height 33
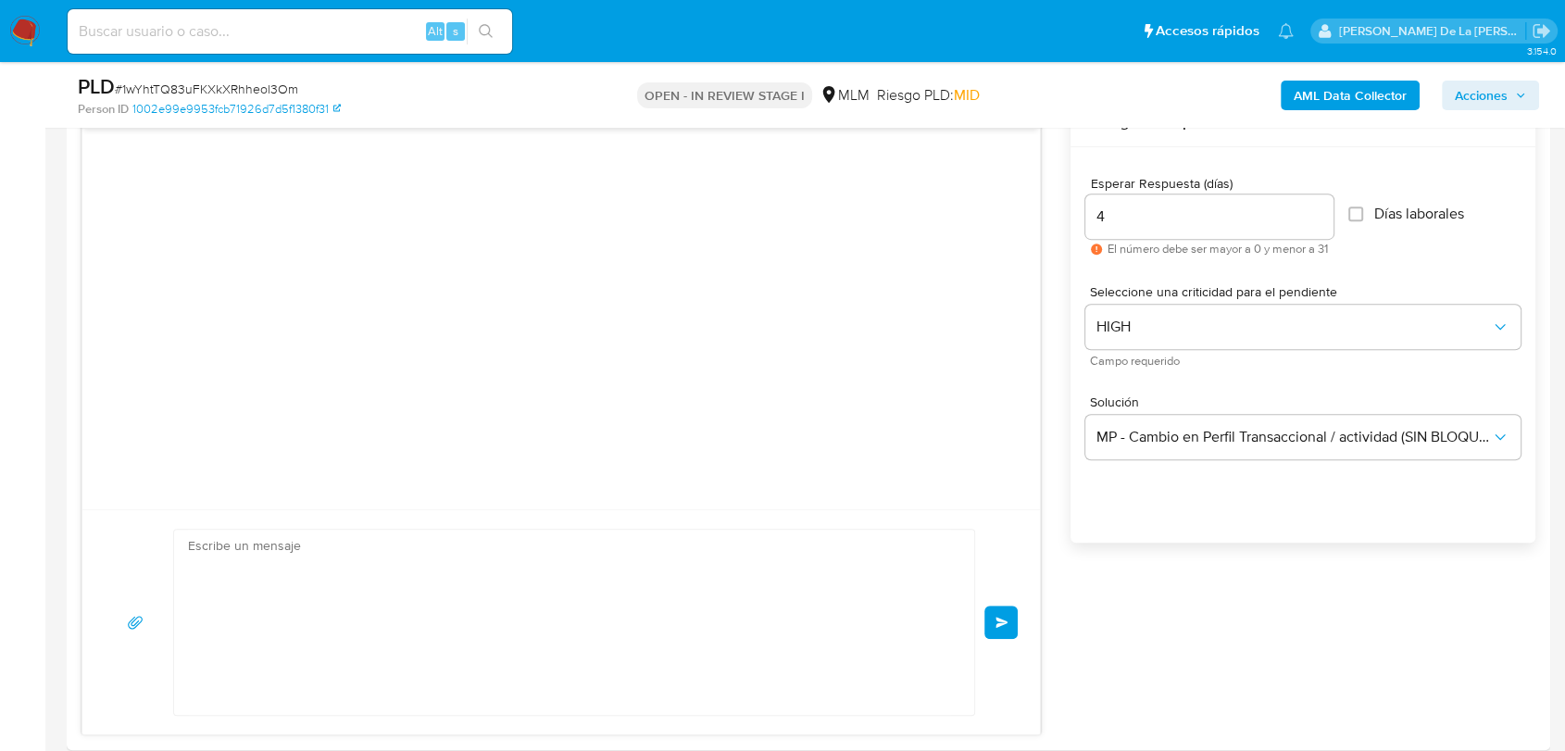
scroll to position [79, 0]
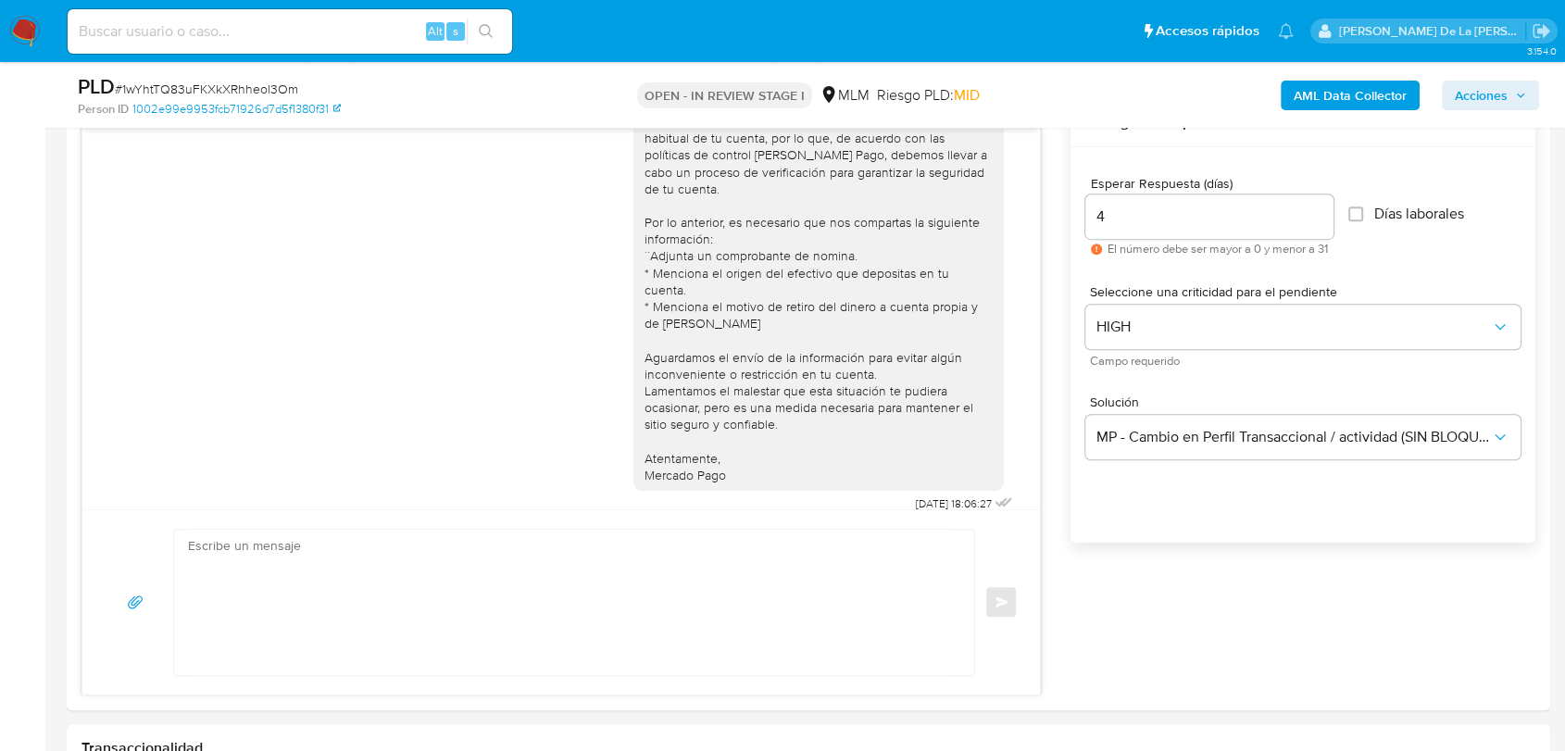
click at [23, 31] on img at bounding box center [24, 31] width 31 height 31
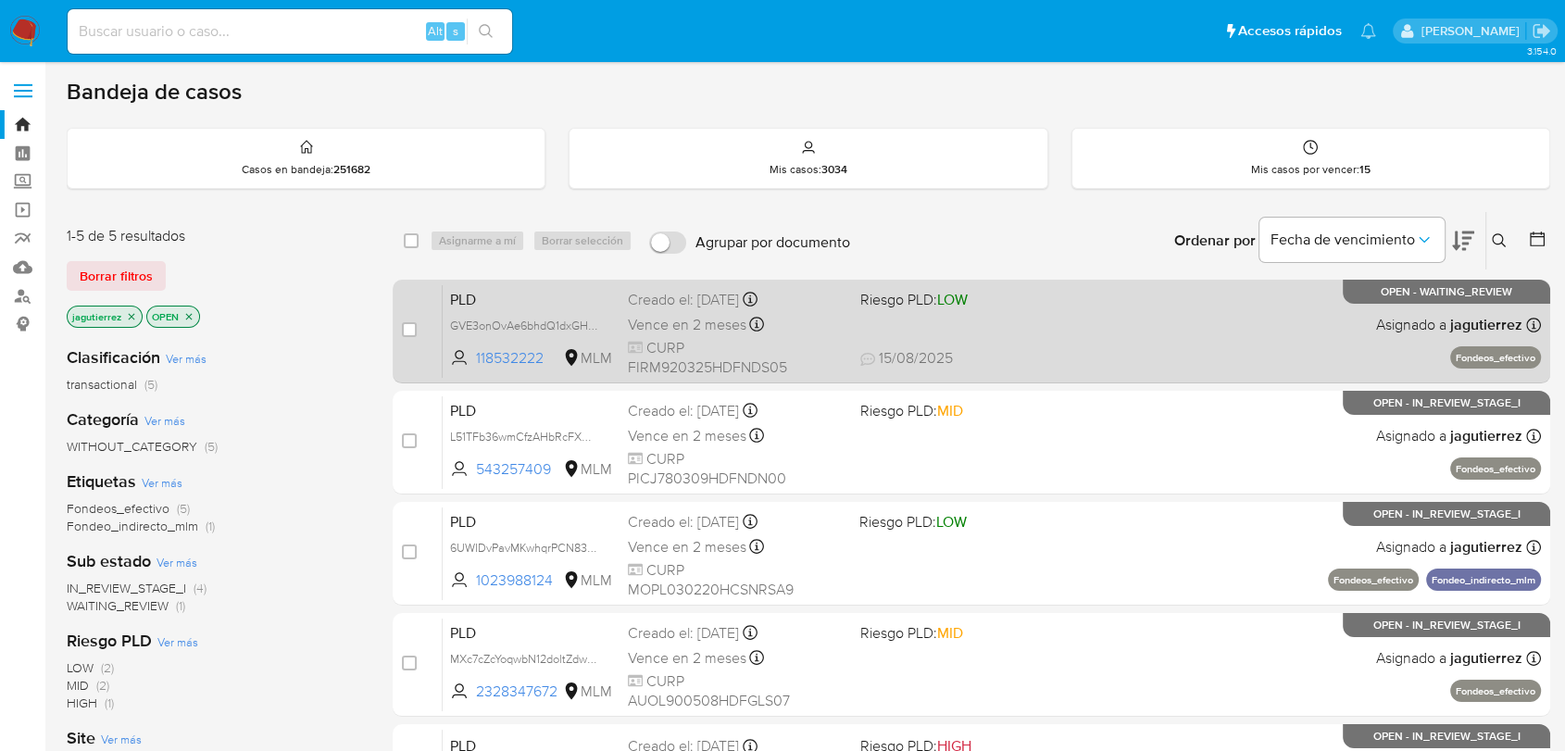
click at [1048, 349] on span "[DATE] [DATE] 11:23" at bounding box center [1084, 358] width 449 height 20
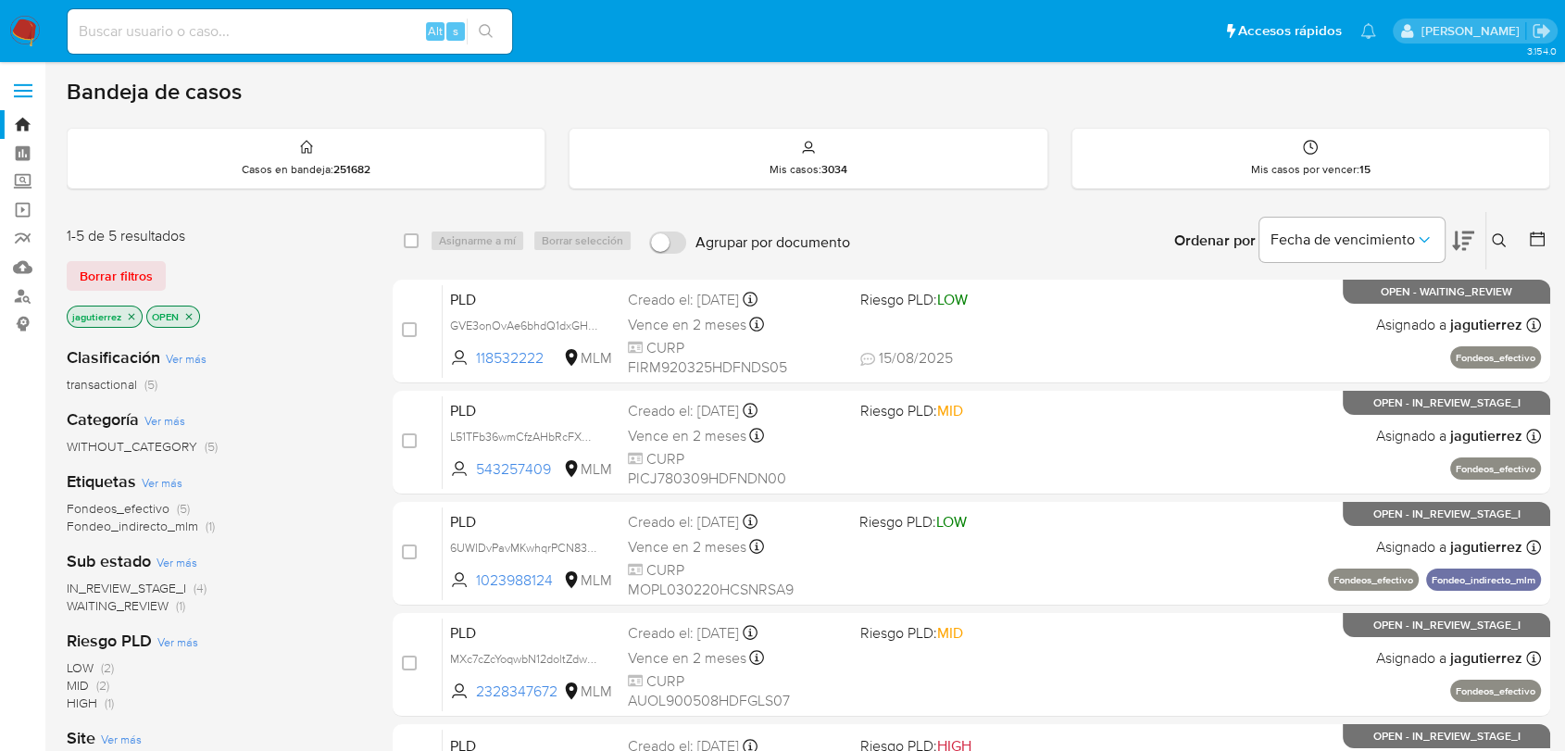
click at [119, 586] on span "IN_REVIEW_STAGE_I" at bounding box center [126, 588] width 119 height 19
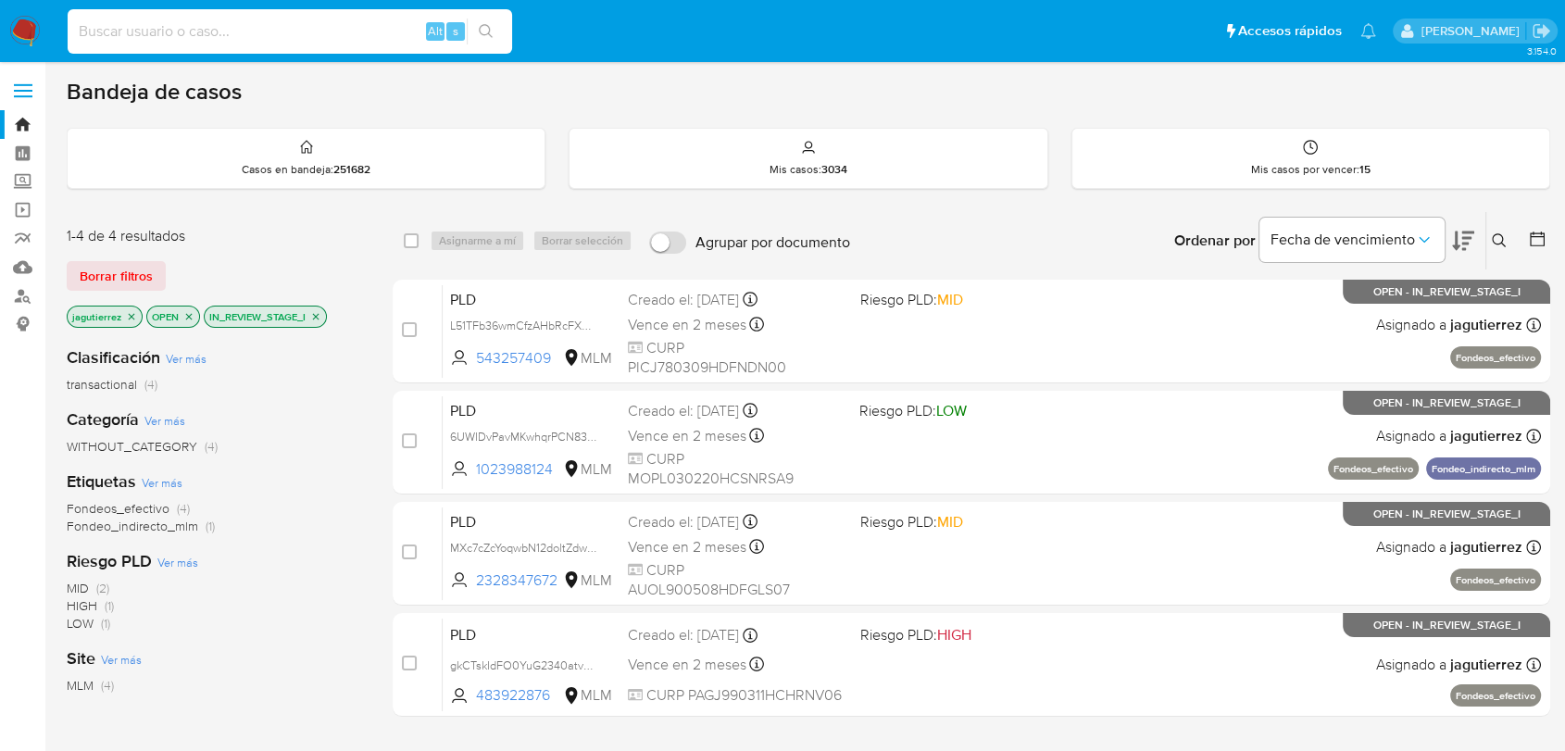
click at [207, 24] on input at bounding box center [290, 31] width 444 height 24
paste input "786889144"
click at [206, 20] on input "786889144" at bounding box center [290, 31] width 444 height 24
type input "786889144"
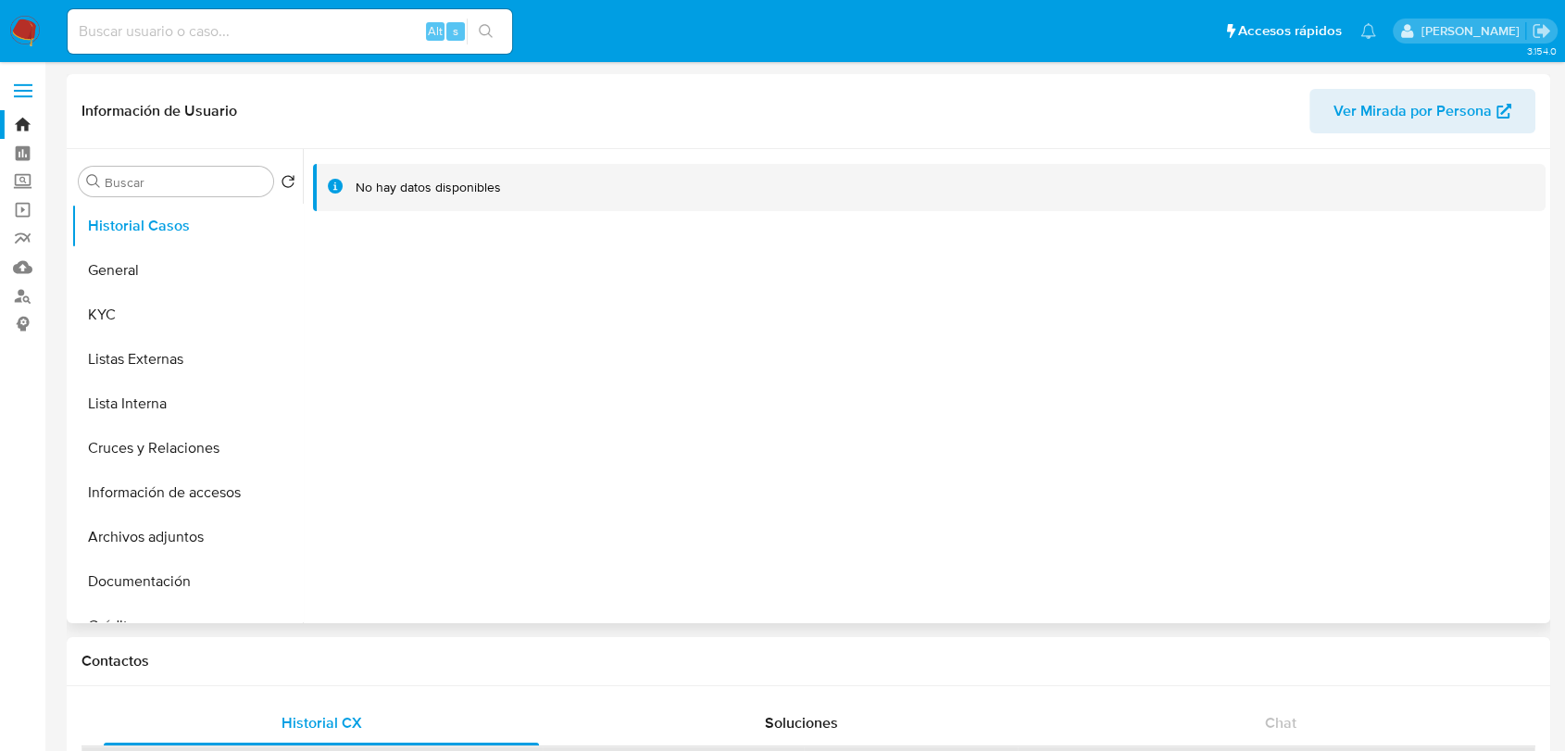
select select "10"
click at [113, 259] on button "General" at bounding box center [179, 270] width 217 height 44
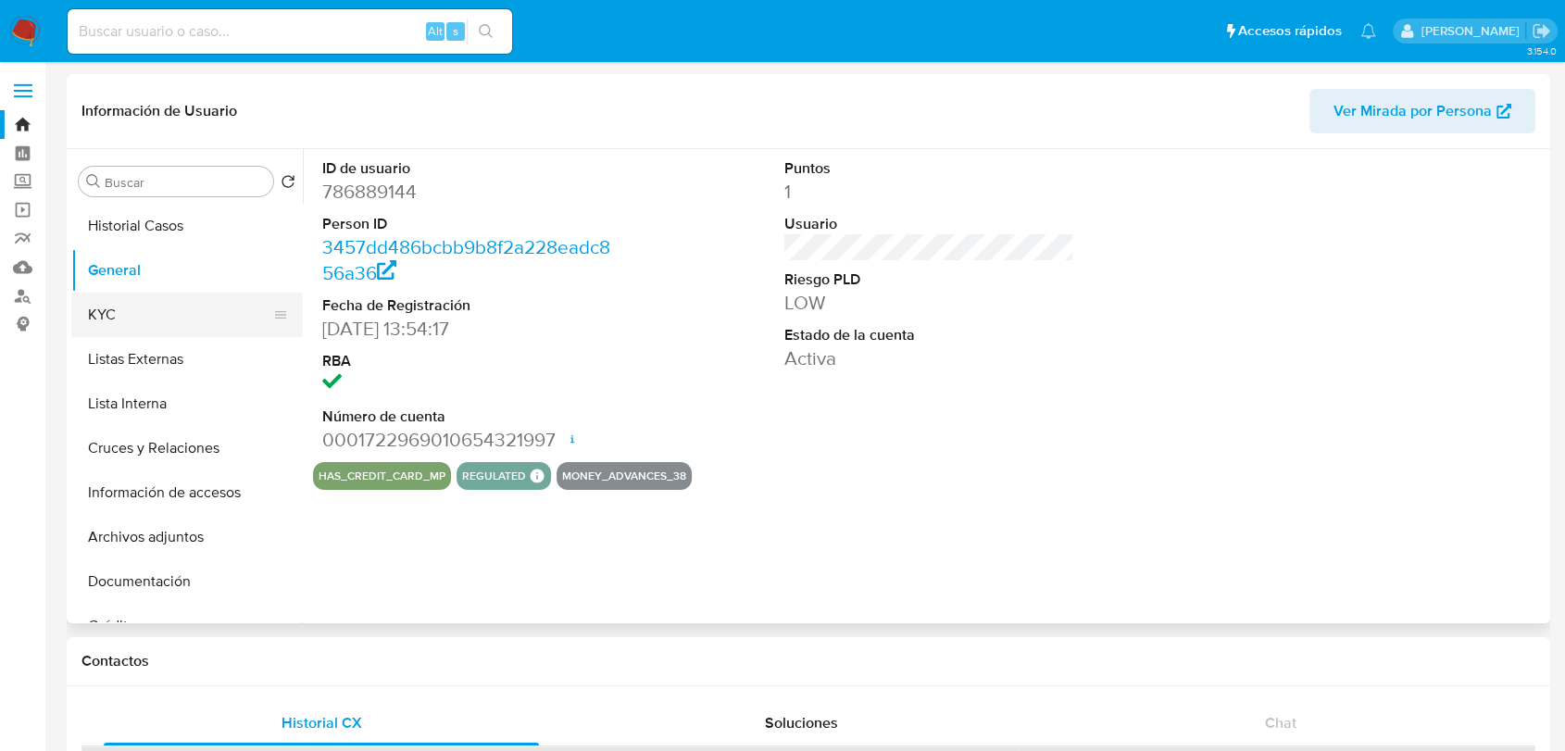
click at [137, 299] on button "KYC" at bounding box center [179, 315] width 217 height 44
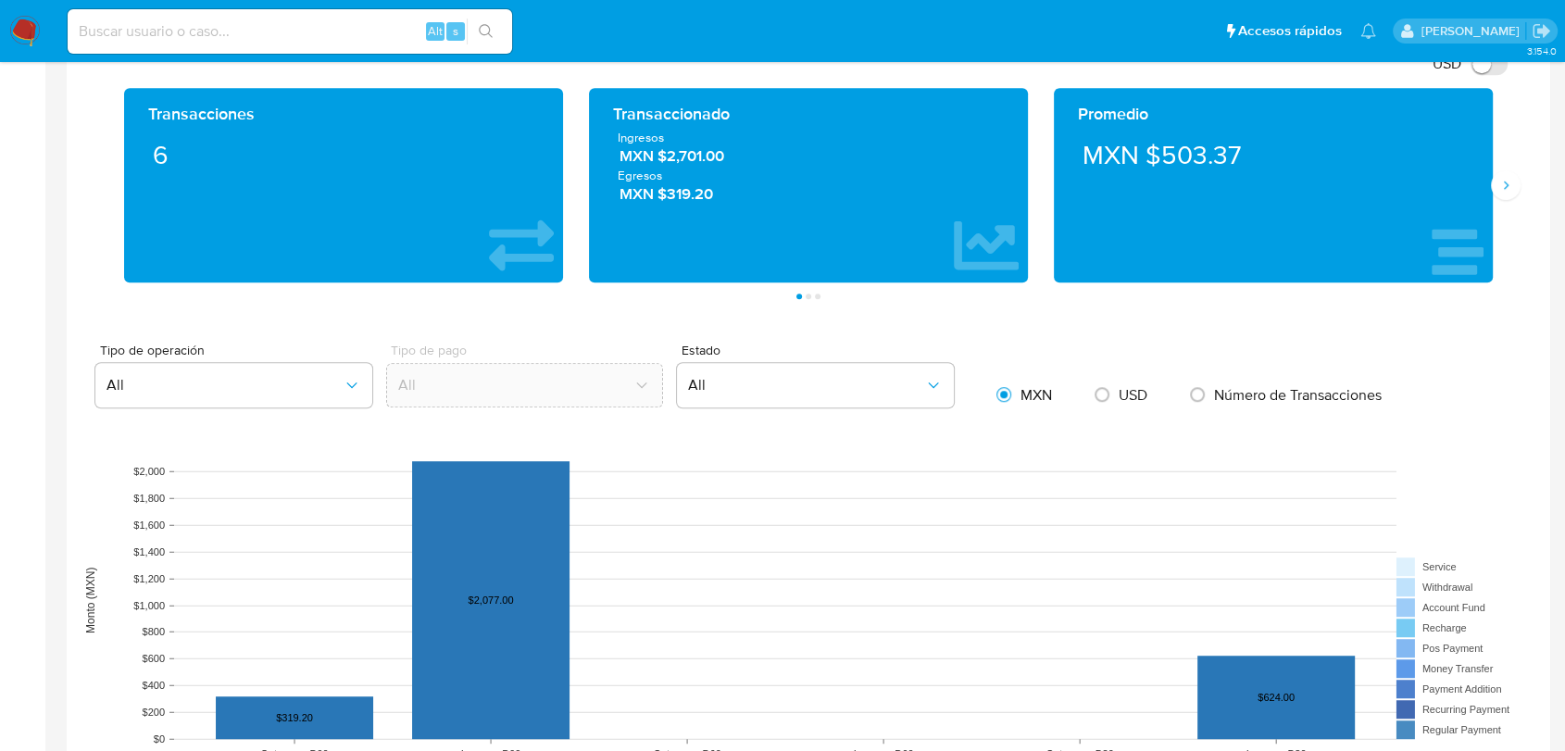
scroll to position [822, 0]
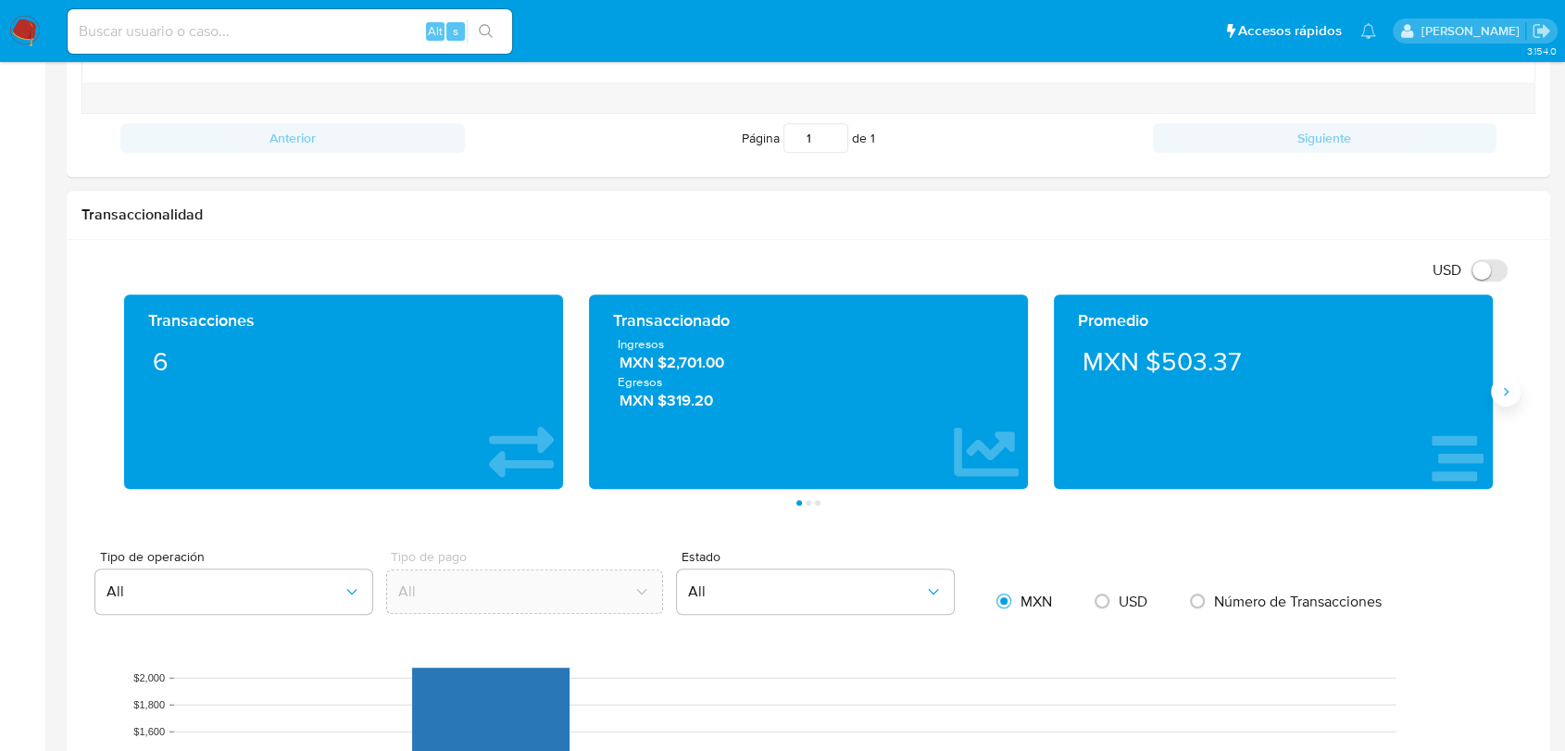
click at [1498, 390] on icon "Siguiente" at bounding box center [1505, 391] width 15 height 15
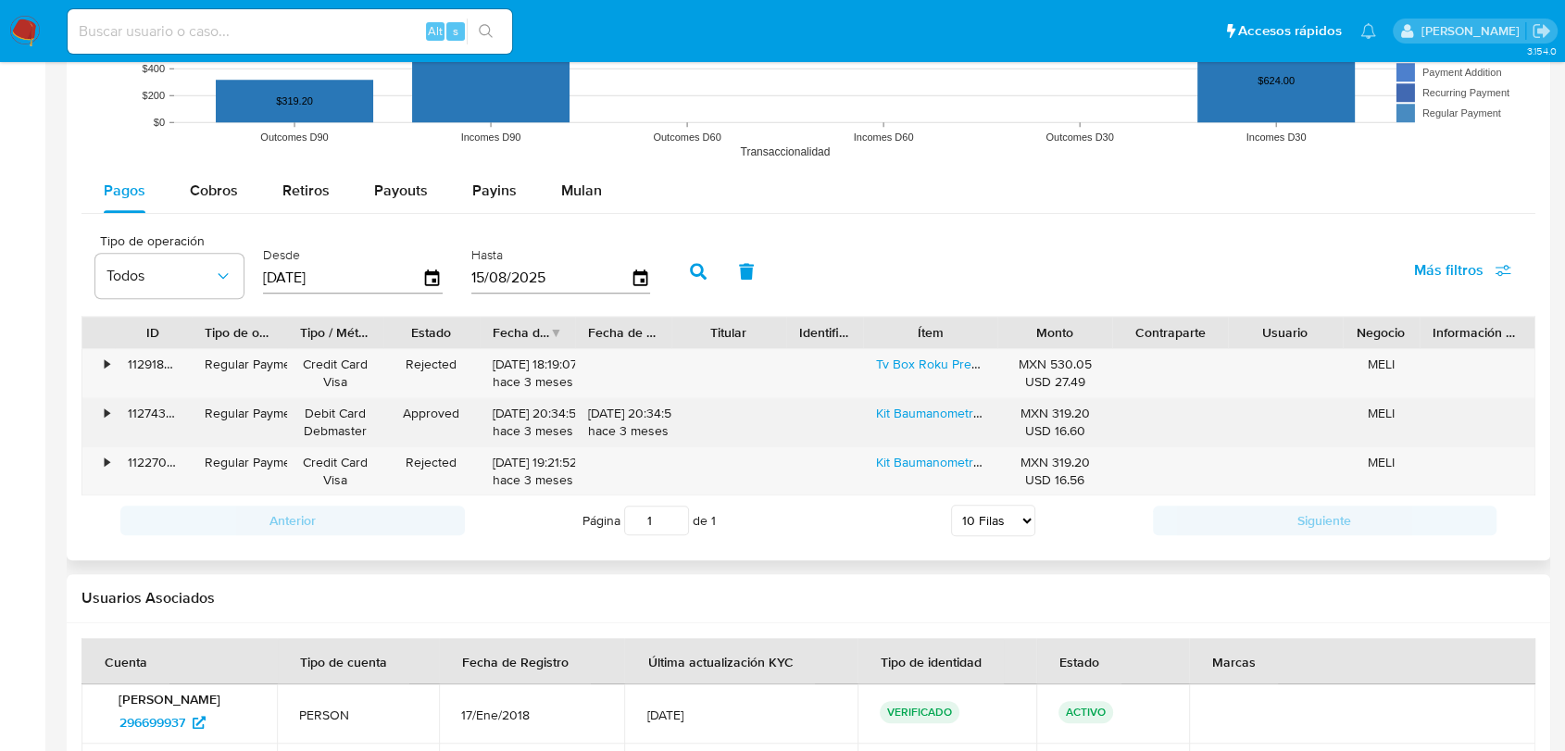
scroll to position [1977, 0]
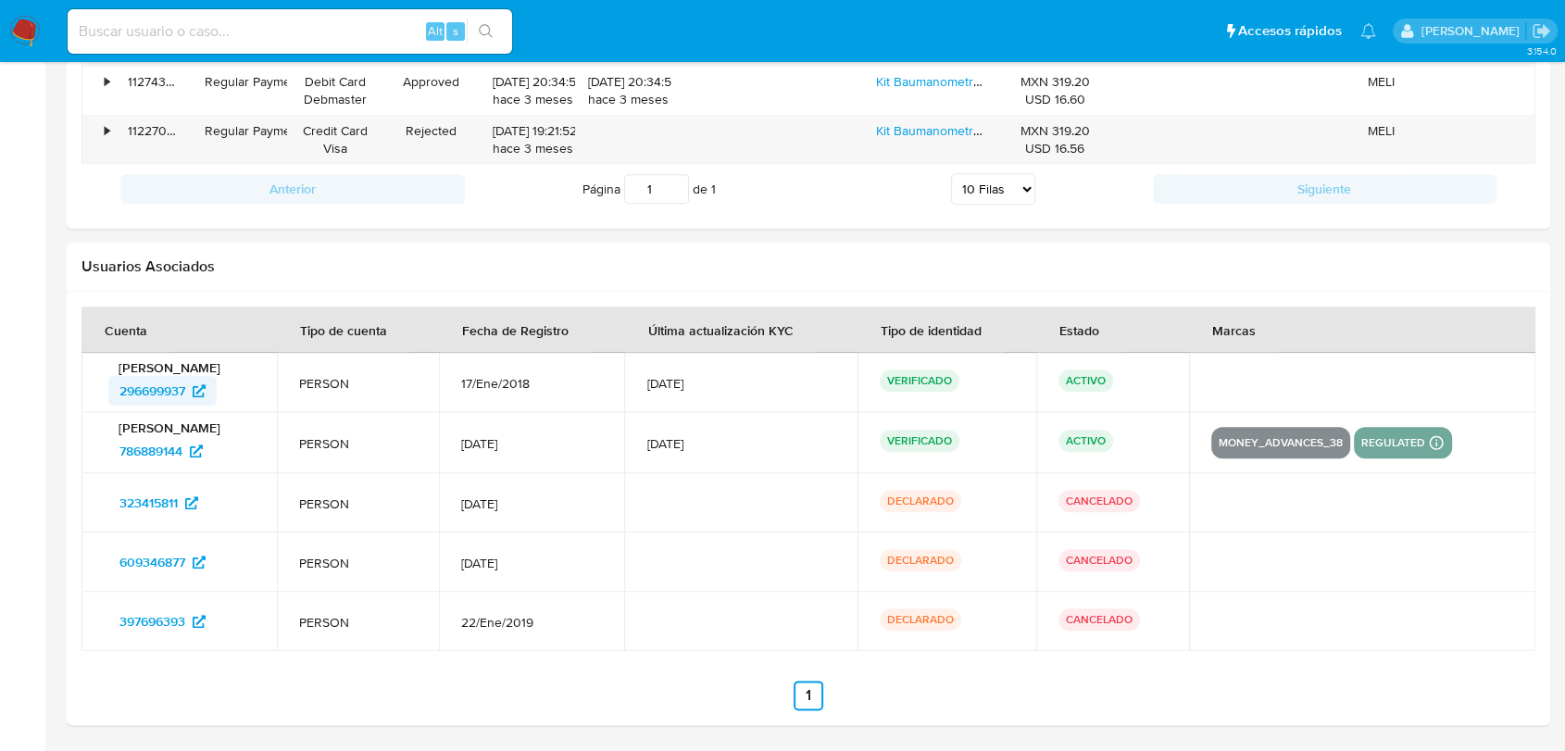
click at [171, 395] on span "296699937" at bounding box center [152, 391] width 66 height 30
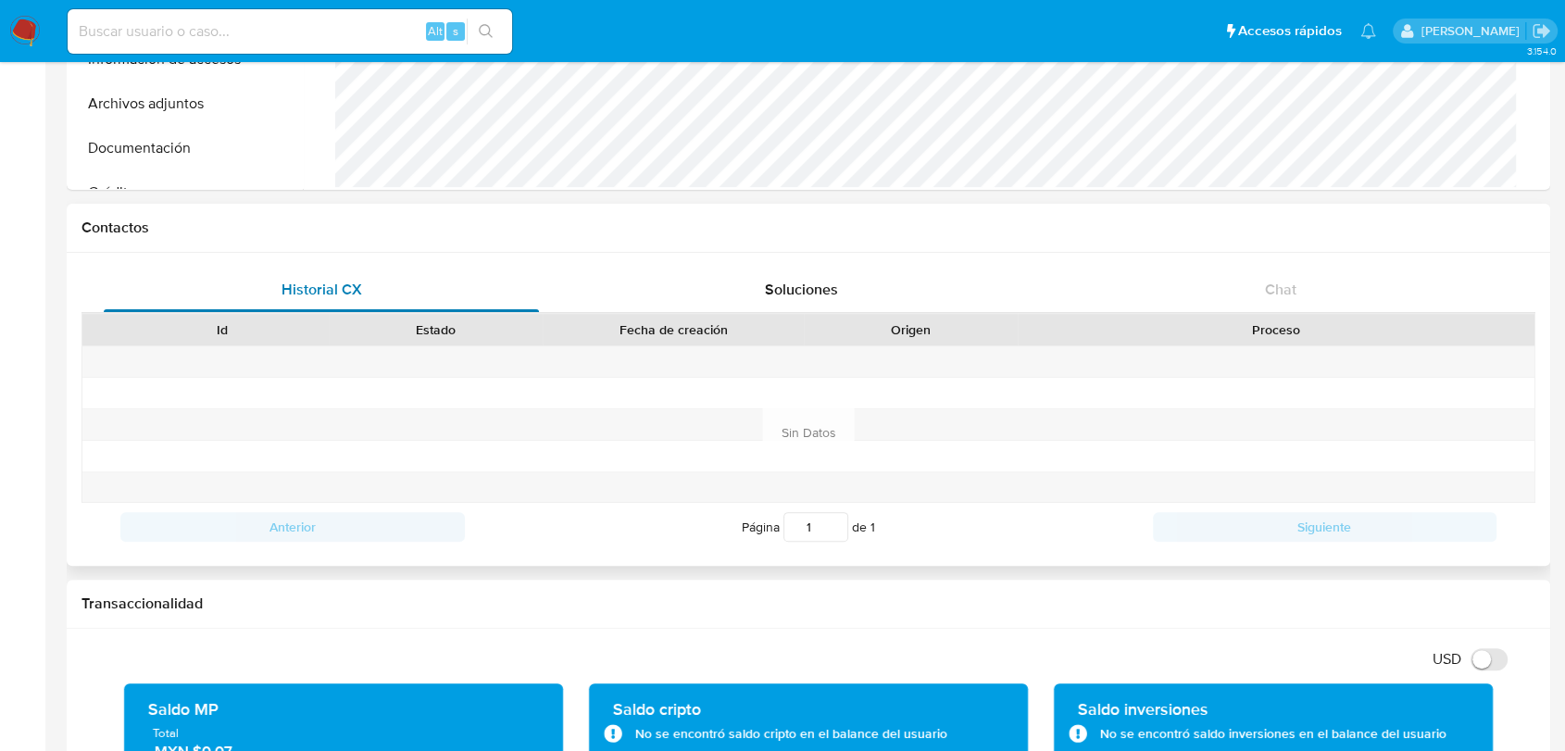
scroll to position [0, 0]
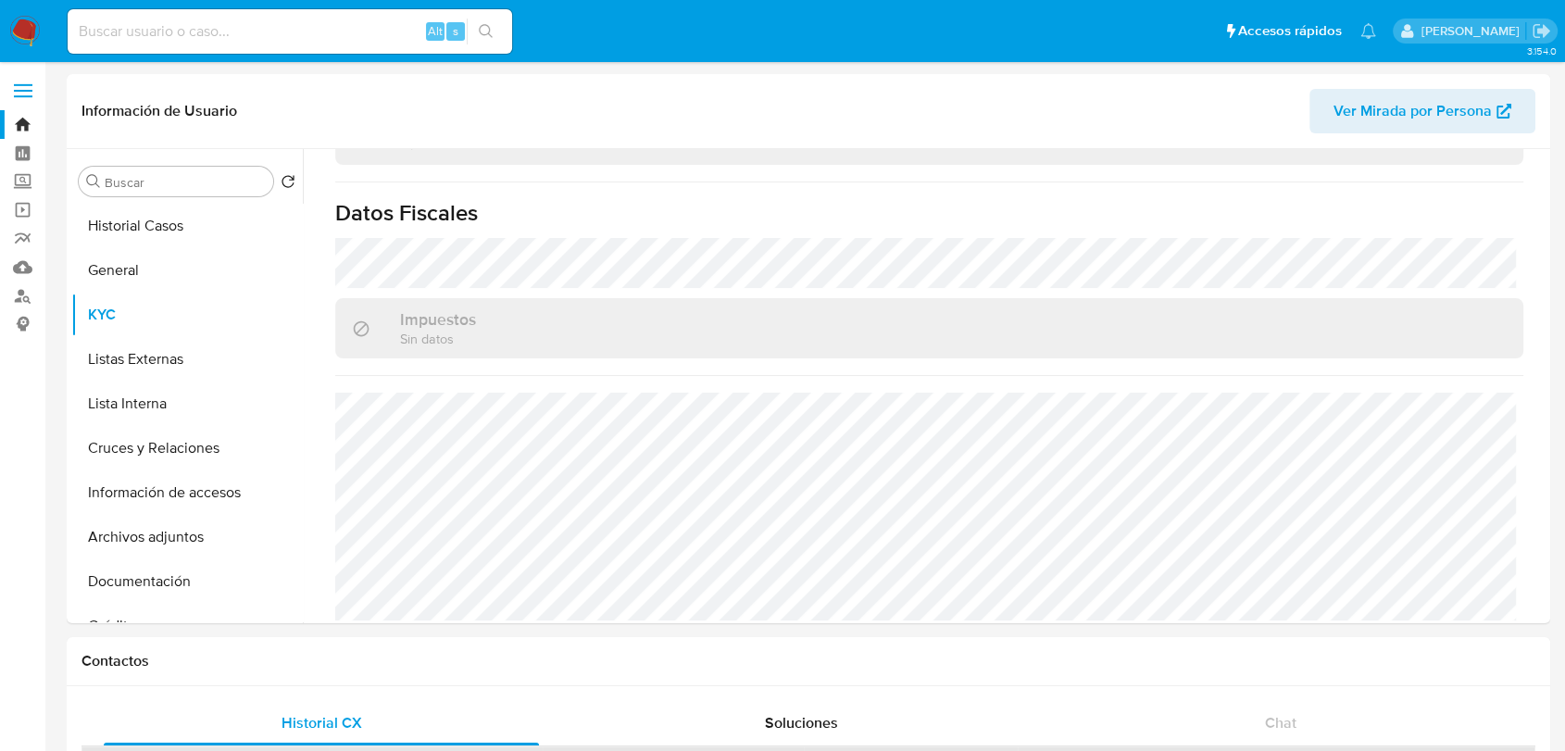
click at [30, 28] on img at bounding box center [24, 31] width 31 height 31
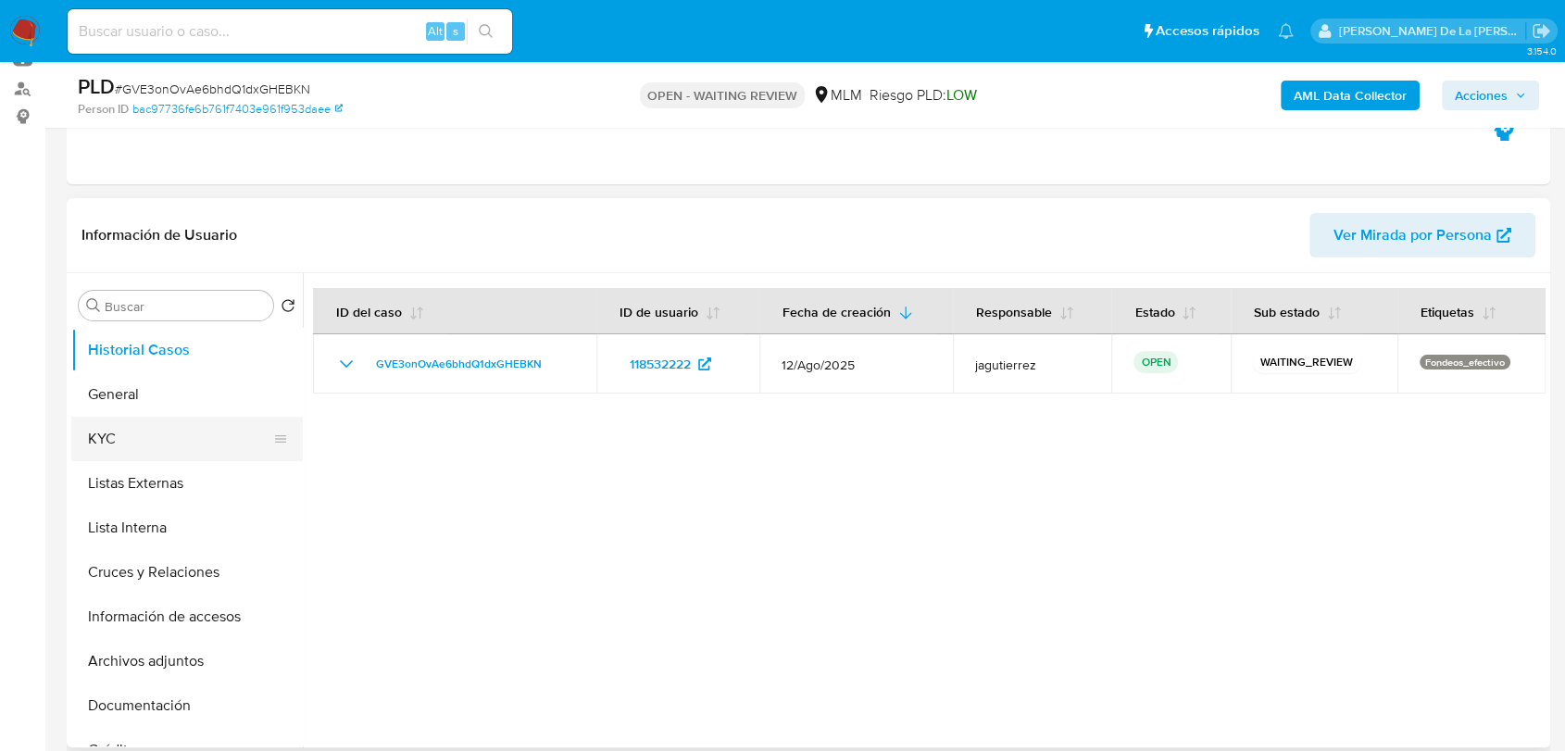
scroll to position [206, 0]
select select "10"
click at [211, 400] on button "General" at bounding box center [179, 396] width 217 height 44
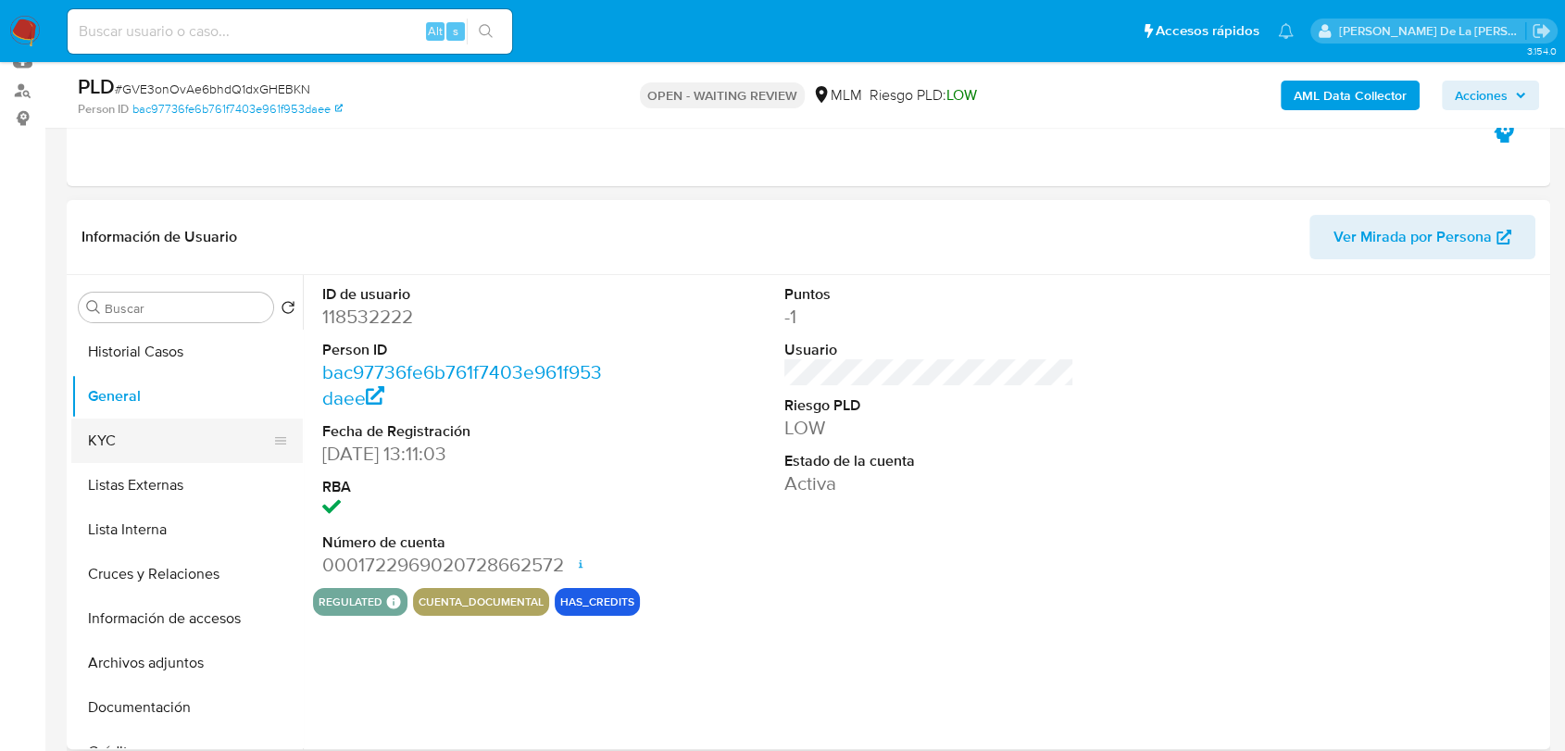
click at [181, 434] on button "KYC" at bounding box center [179, 441] width 217 height 44
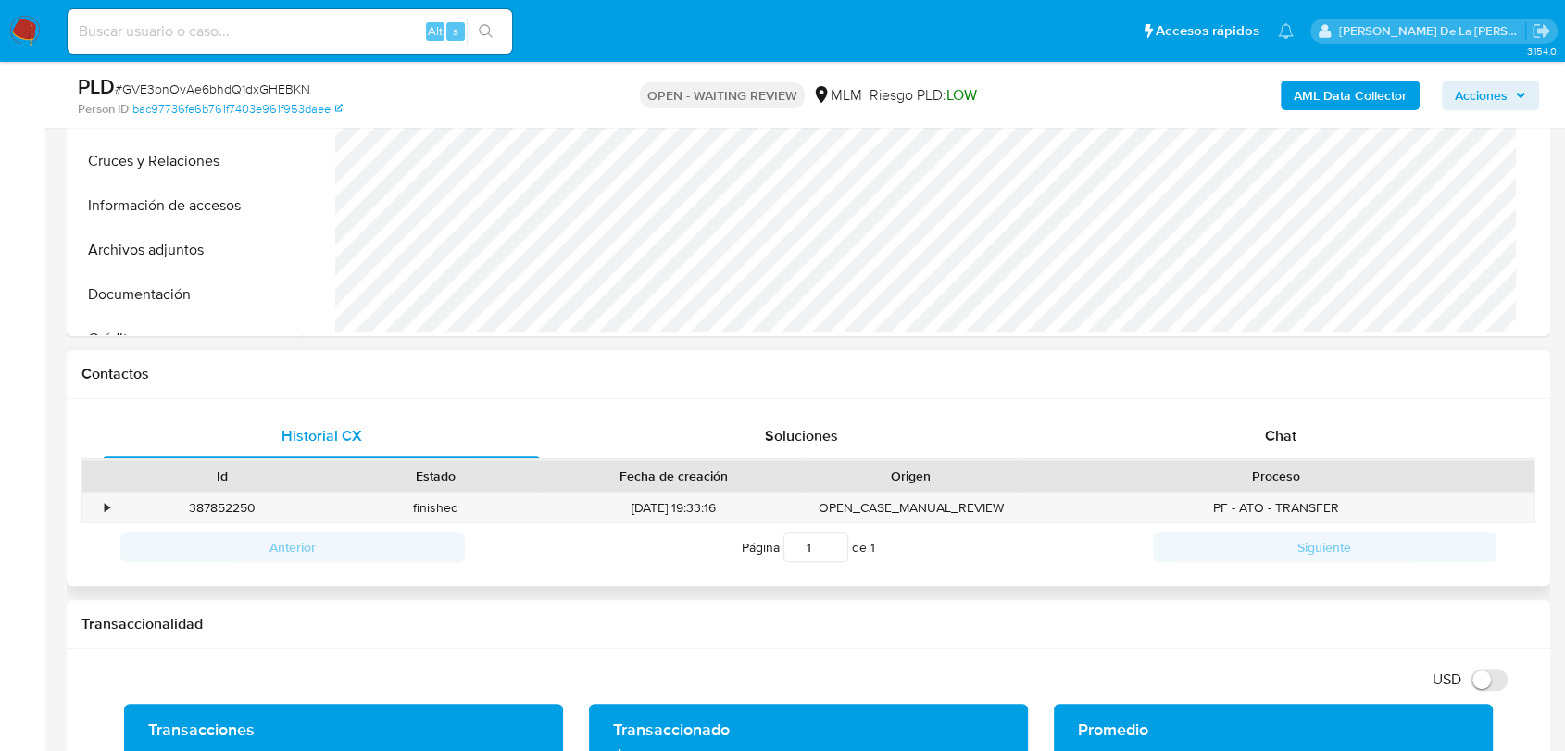
scroll to position [719, 0]
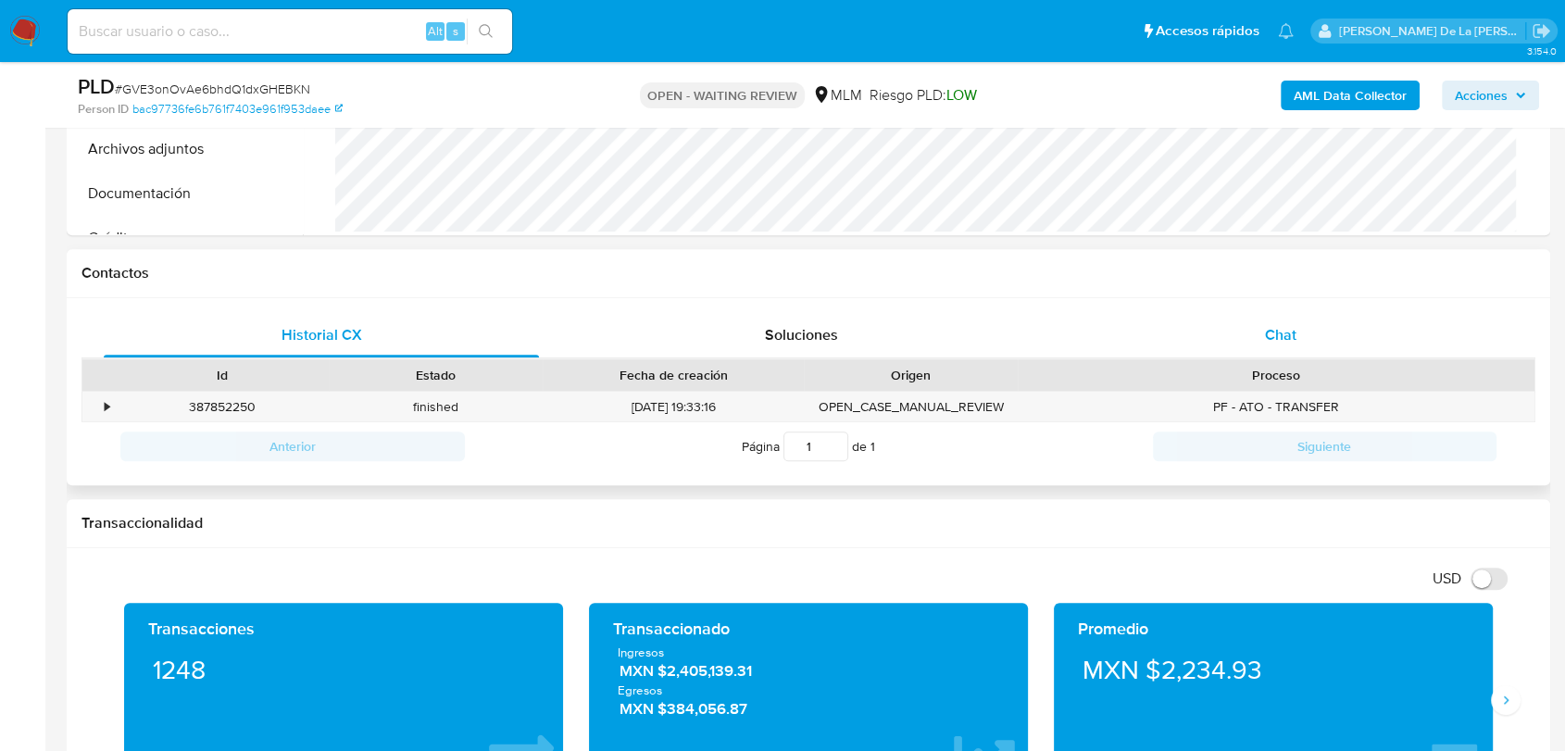
click at [1255, 345] on div "Chat" at bounding box center [1280, 335] width 435 height 44
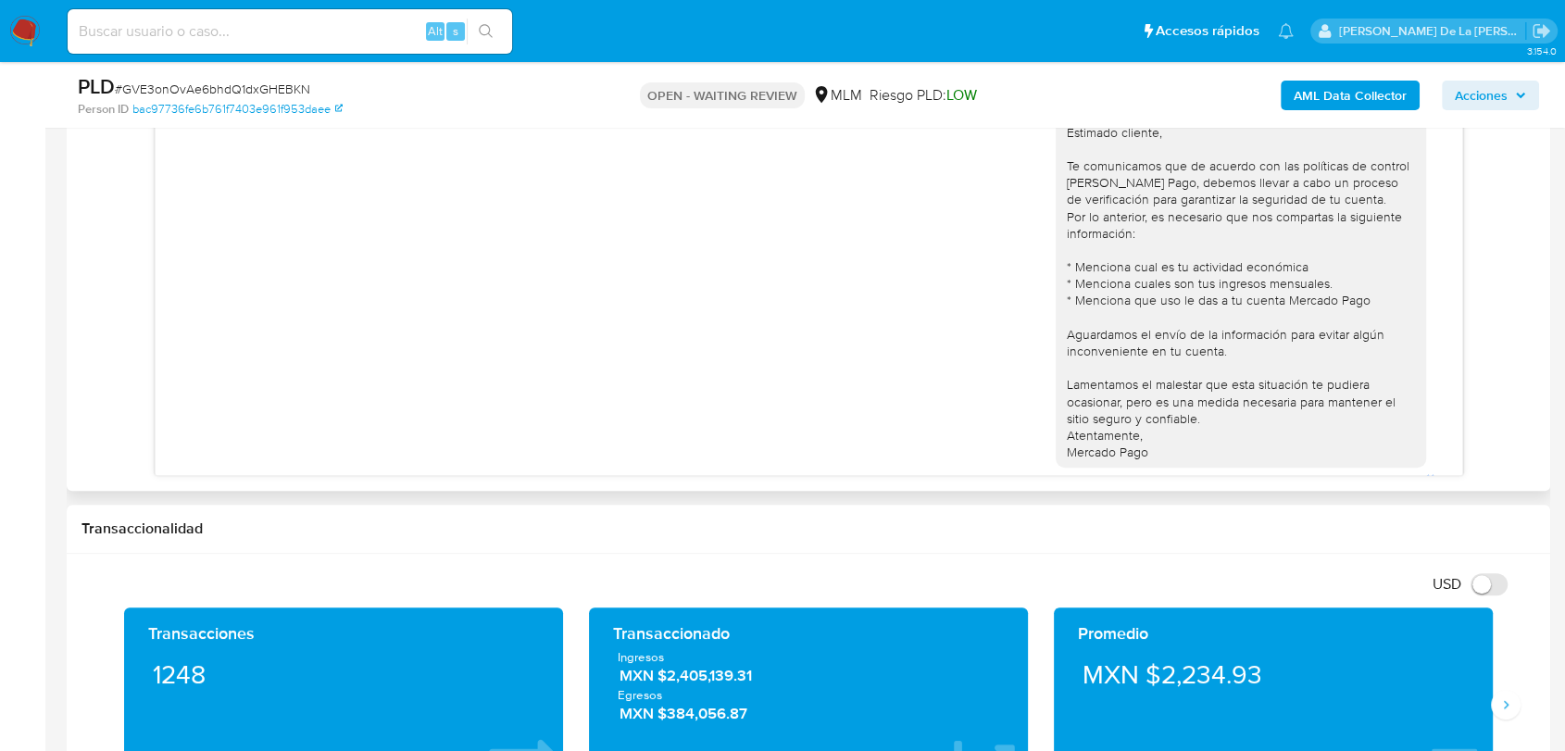
scroll to position [119, 0]
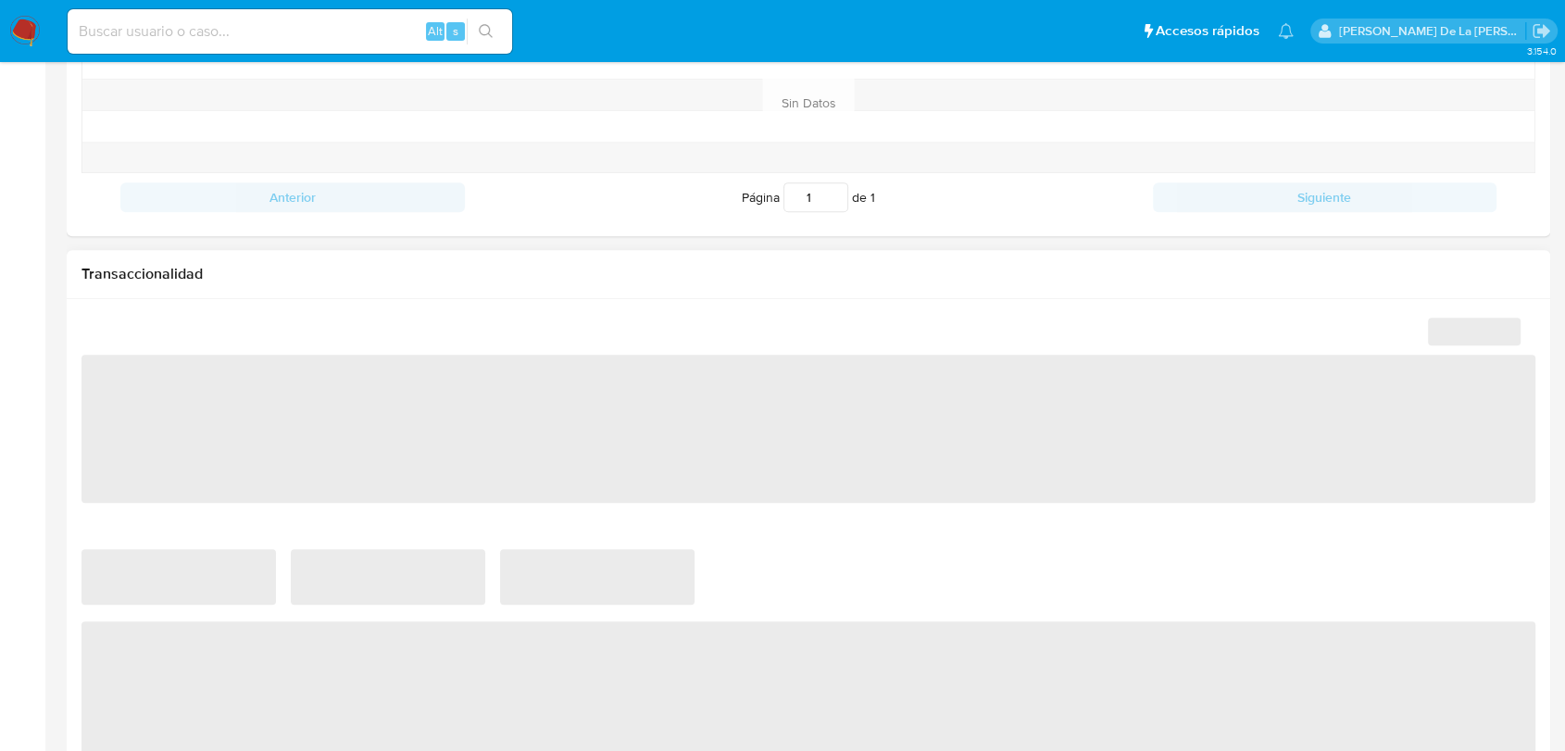
scroll to position [1029, 0]
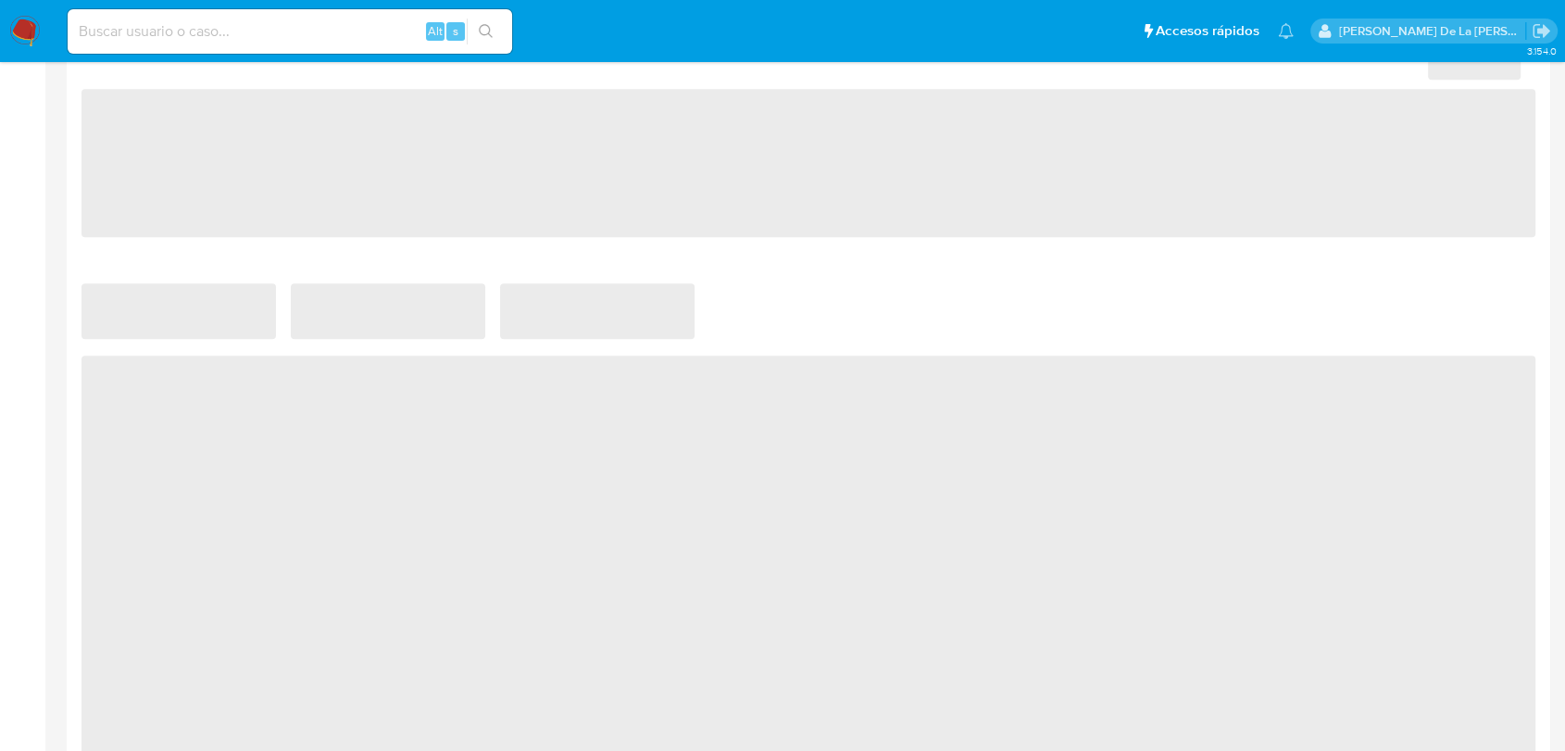
select select "10"
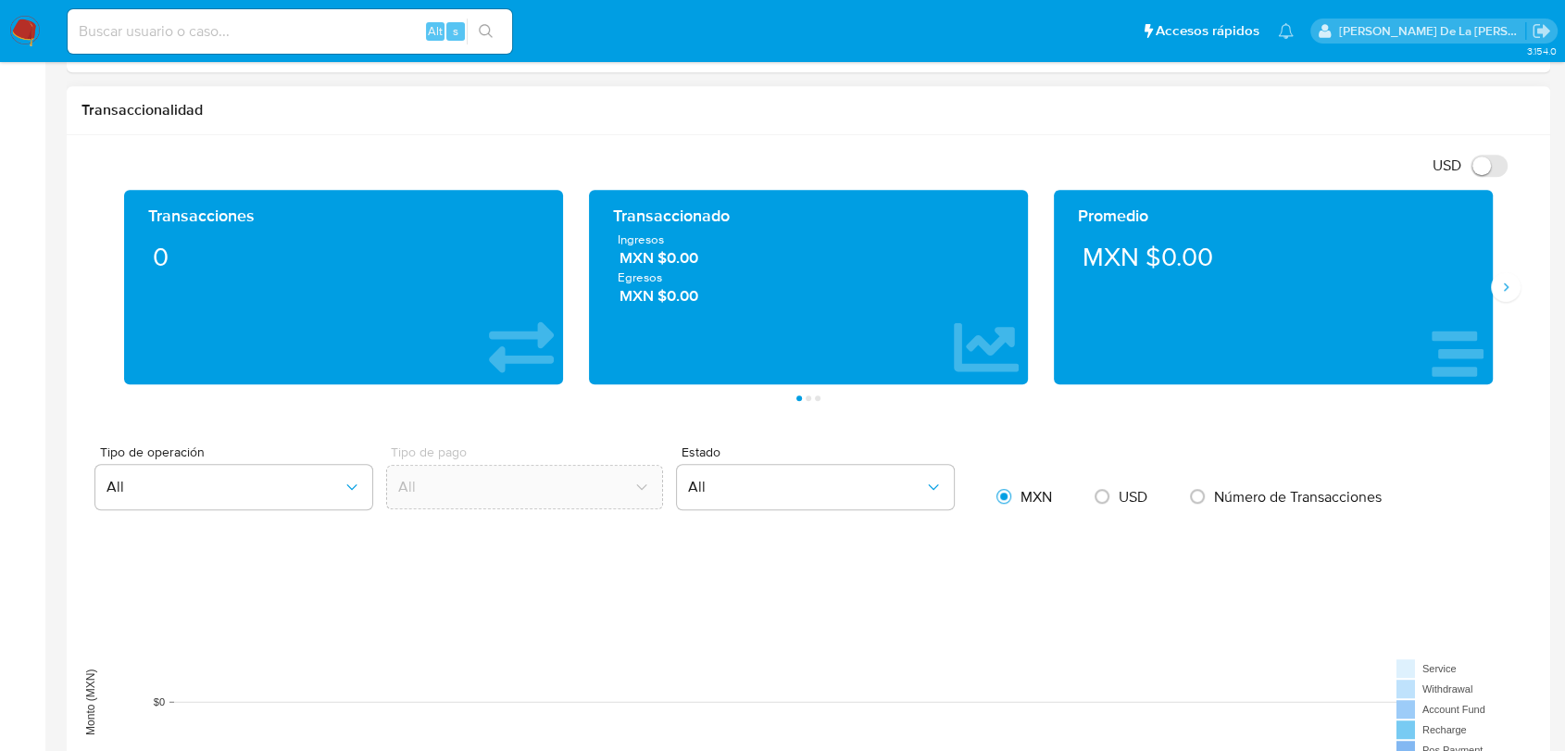
scroll to position [926, 0]
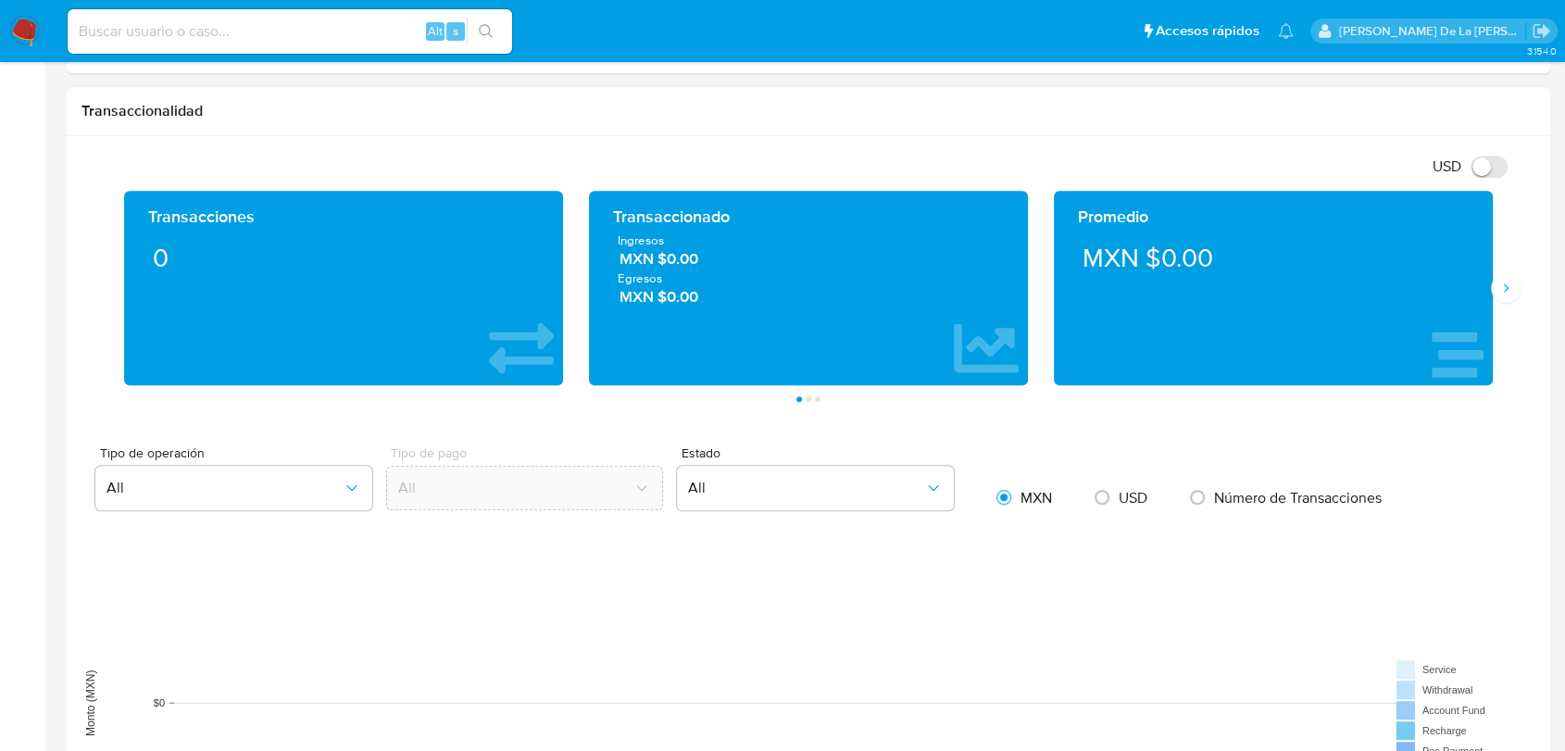
click at [1489, 294] on div "Promedio MXN $0.00" at bounding box center [1273, 288] width 439 height 194
click at [1506, 291] on icon "Siguiente" at bounding box center [1505, 288] width 15 height 15
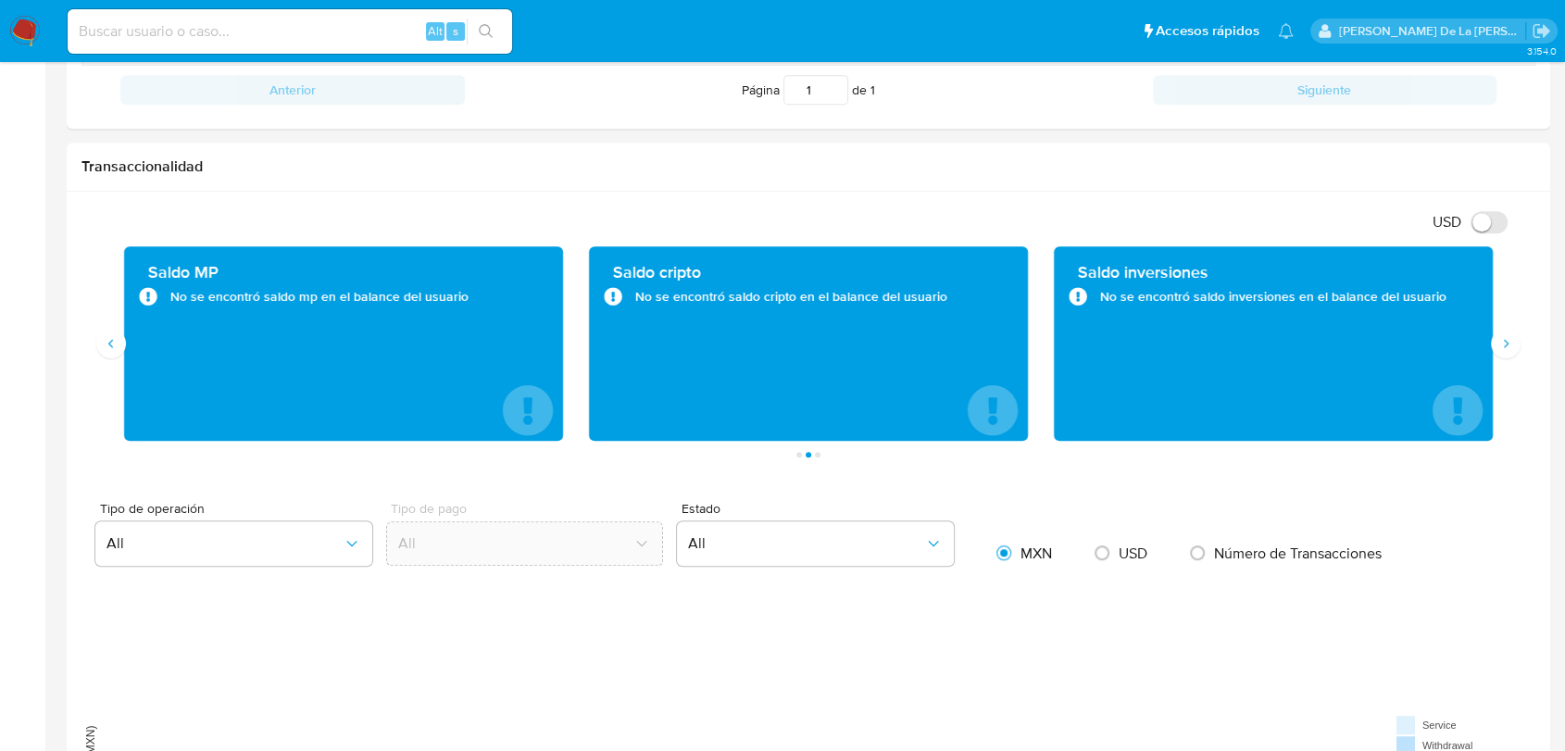
scroll to position [822, 0]
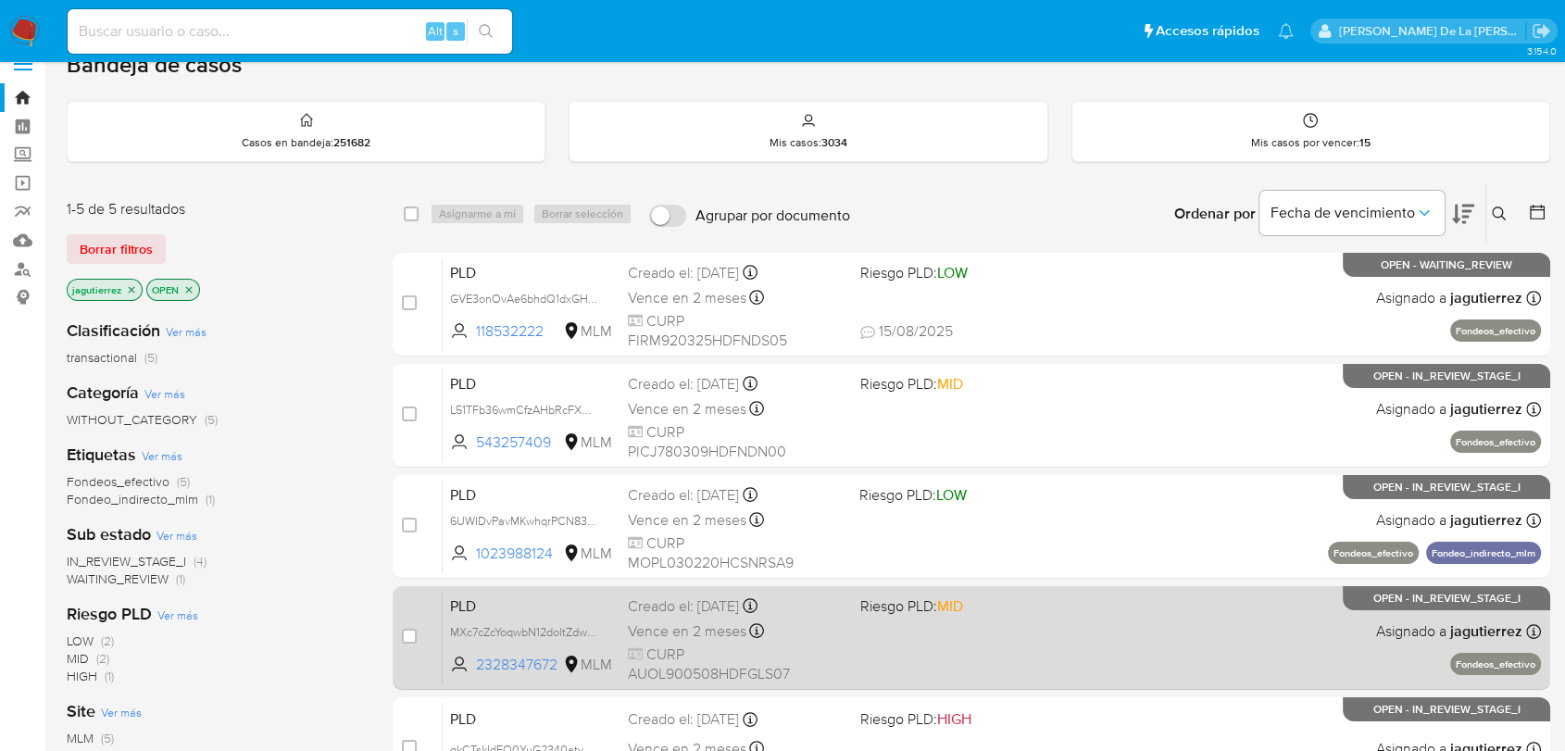
scroll to position [103, 0]
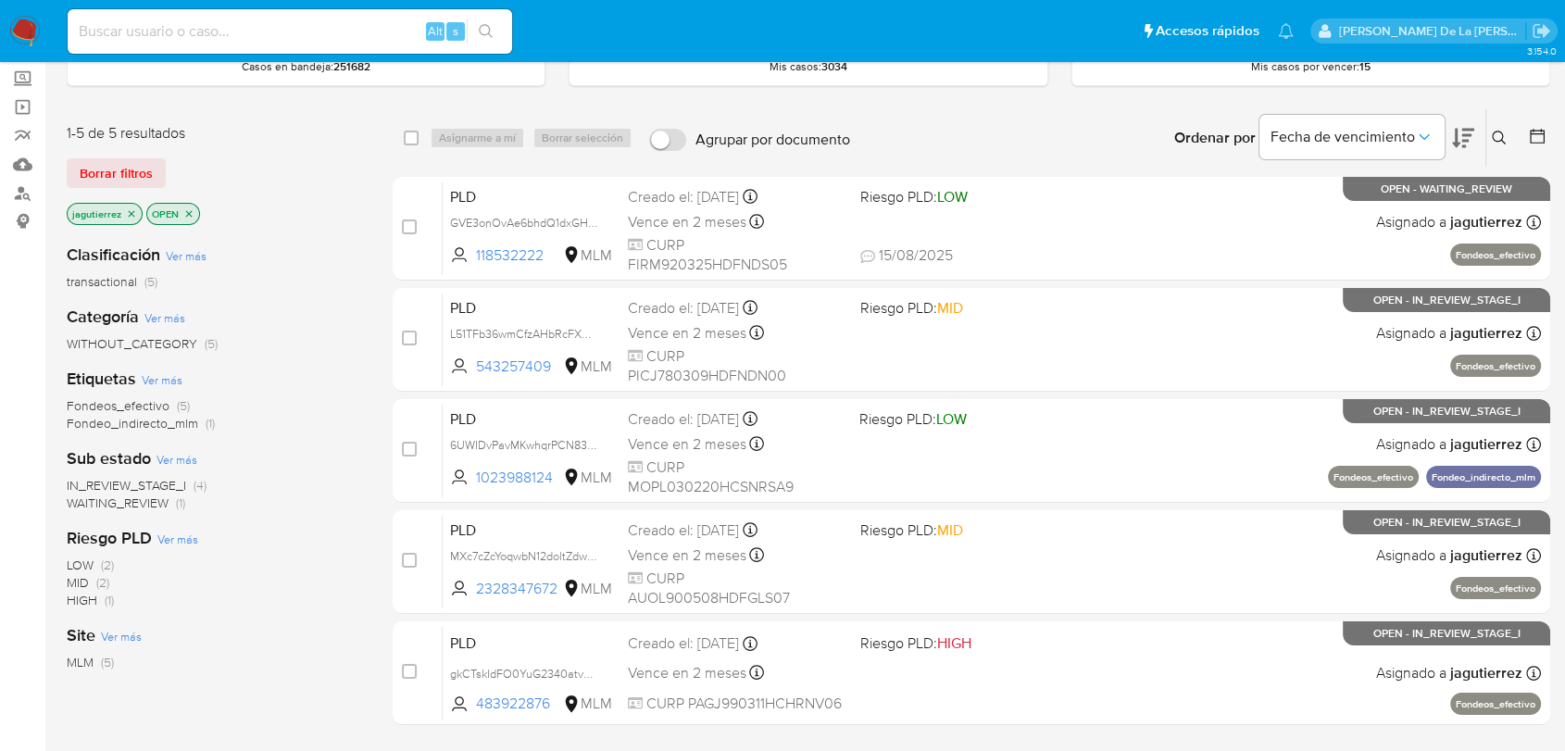
click at [162, 481] on span "IN_REVIEW_STAGE_I" at bounding box center [126, 485] width 119 height 19
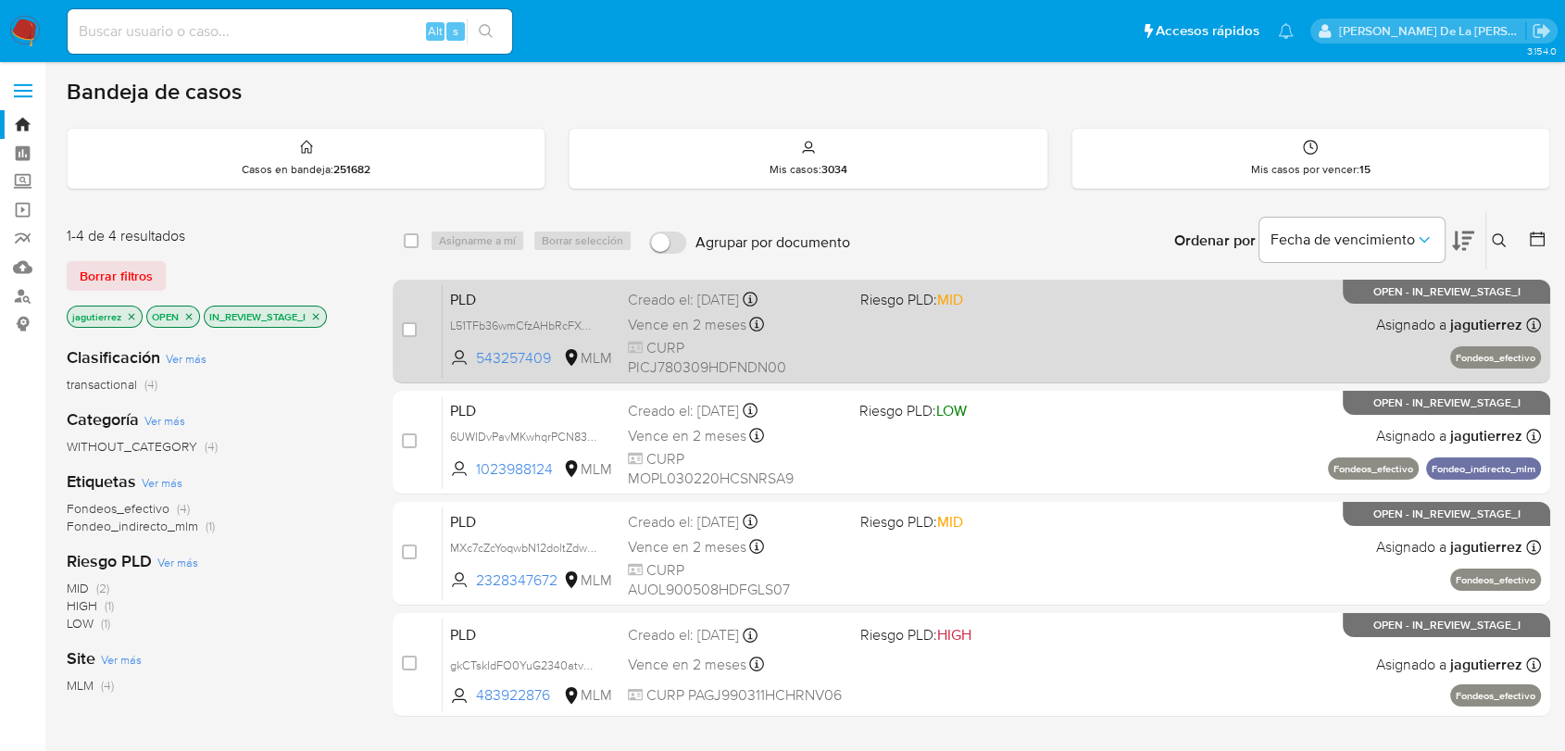
click at [988, 336] on div "PLD L51TFb36wmCfzAHbRcFXHtZU 543257409 MLM Riesgo PLD: MID Creado el: [DATE] Cr…" at bounding box center [992, 331] width 1098 height 94
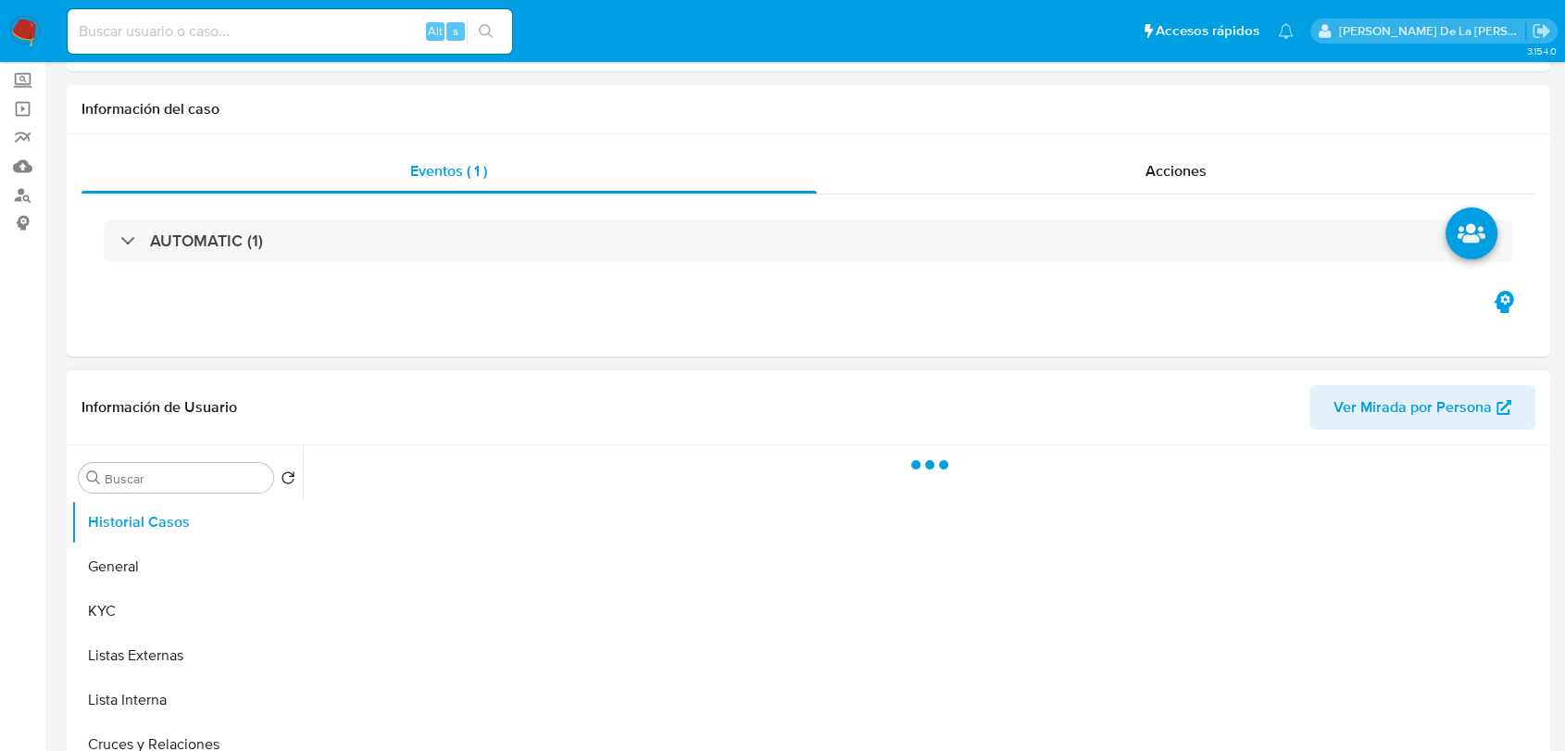
scroll to position [206, 0]
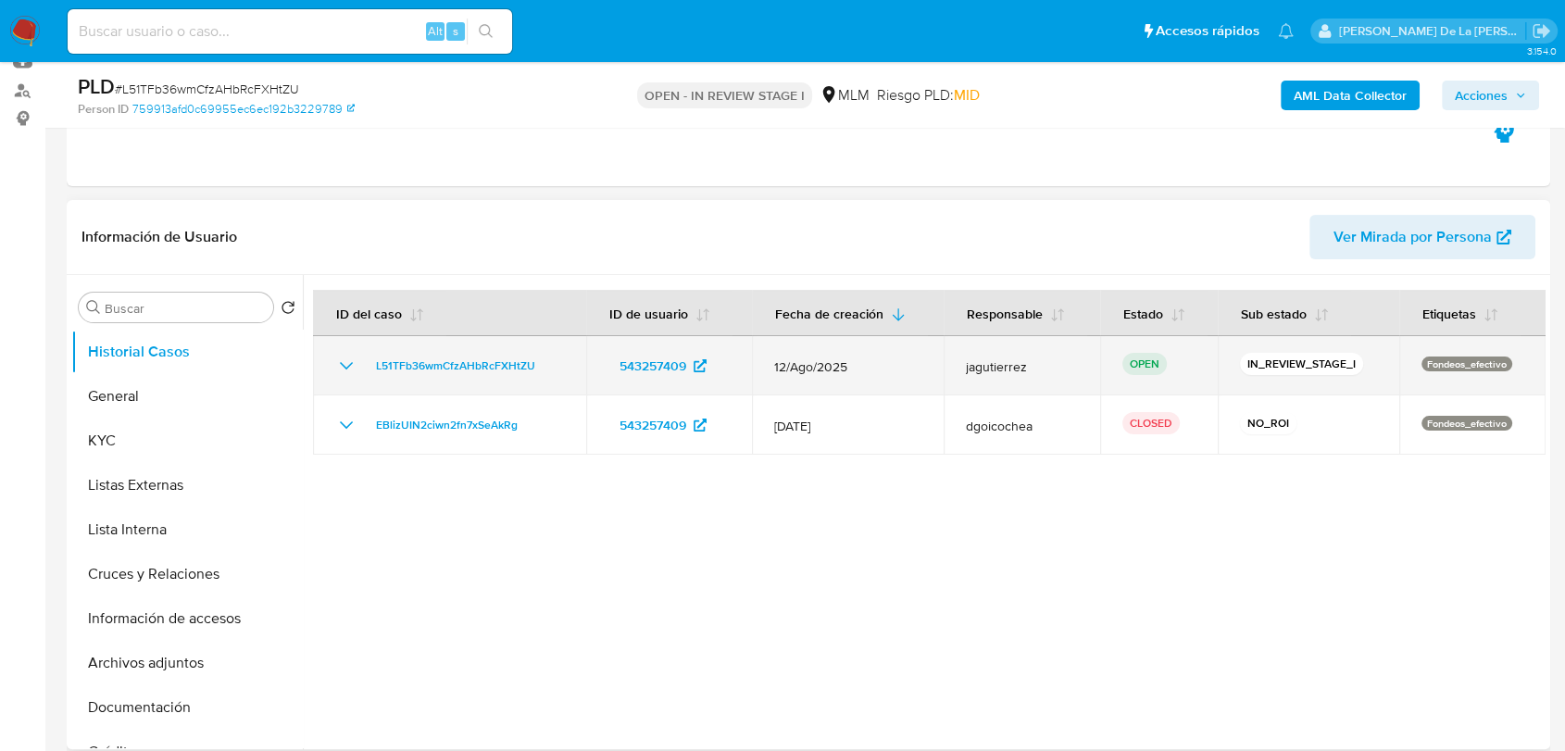
select select "10"
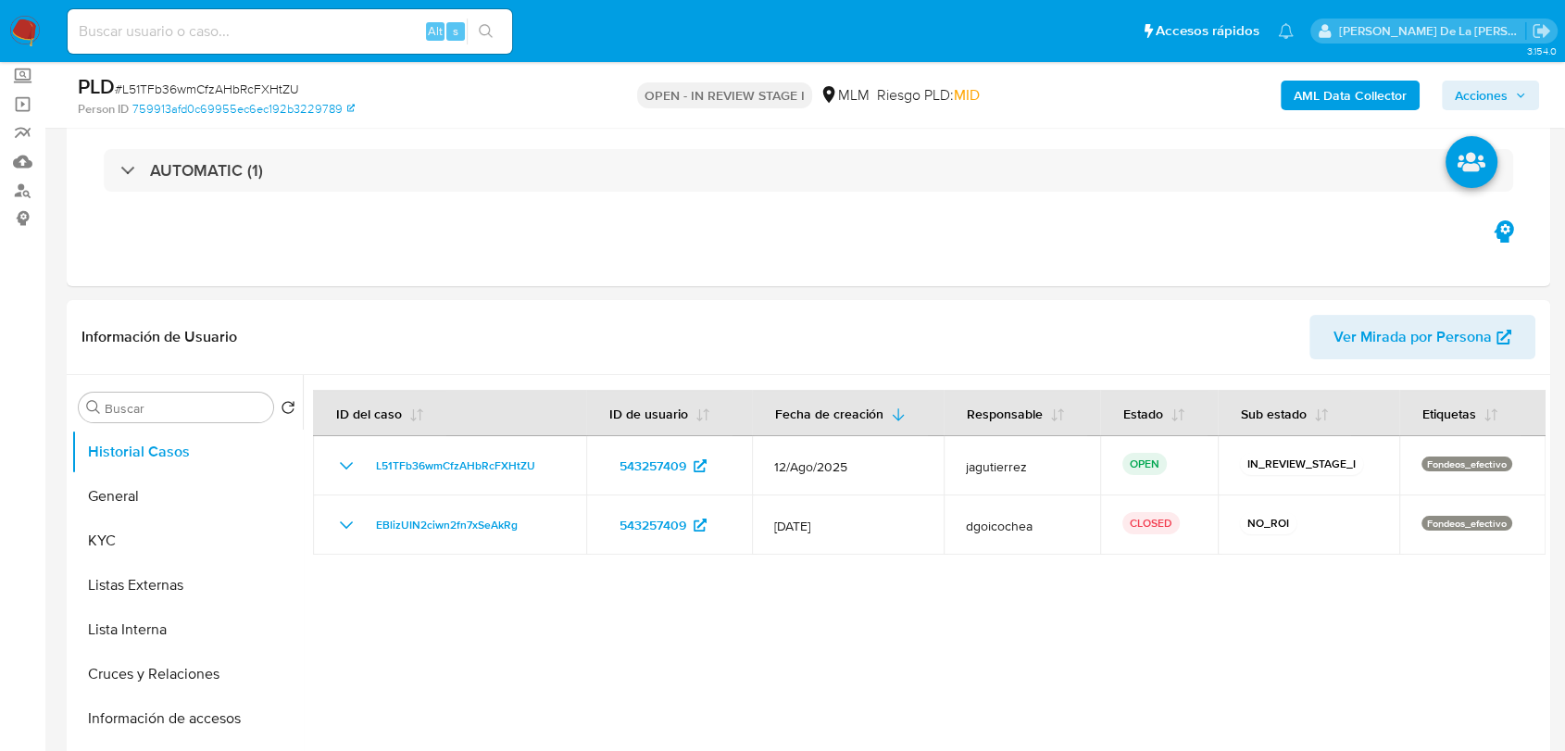
scroll to position [103, 0]
drag, startPoint x: 96, startPoint y: 502, endPoint x: 118, endPoint y: 495, distance: 22.3
click at [96, 502] on button "General" at bounding box center [179, 499] width 217 height 44
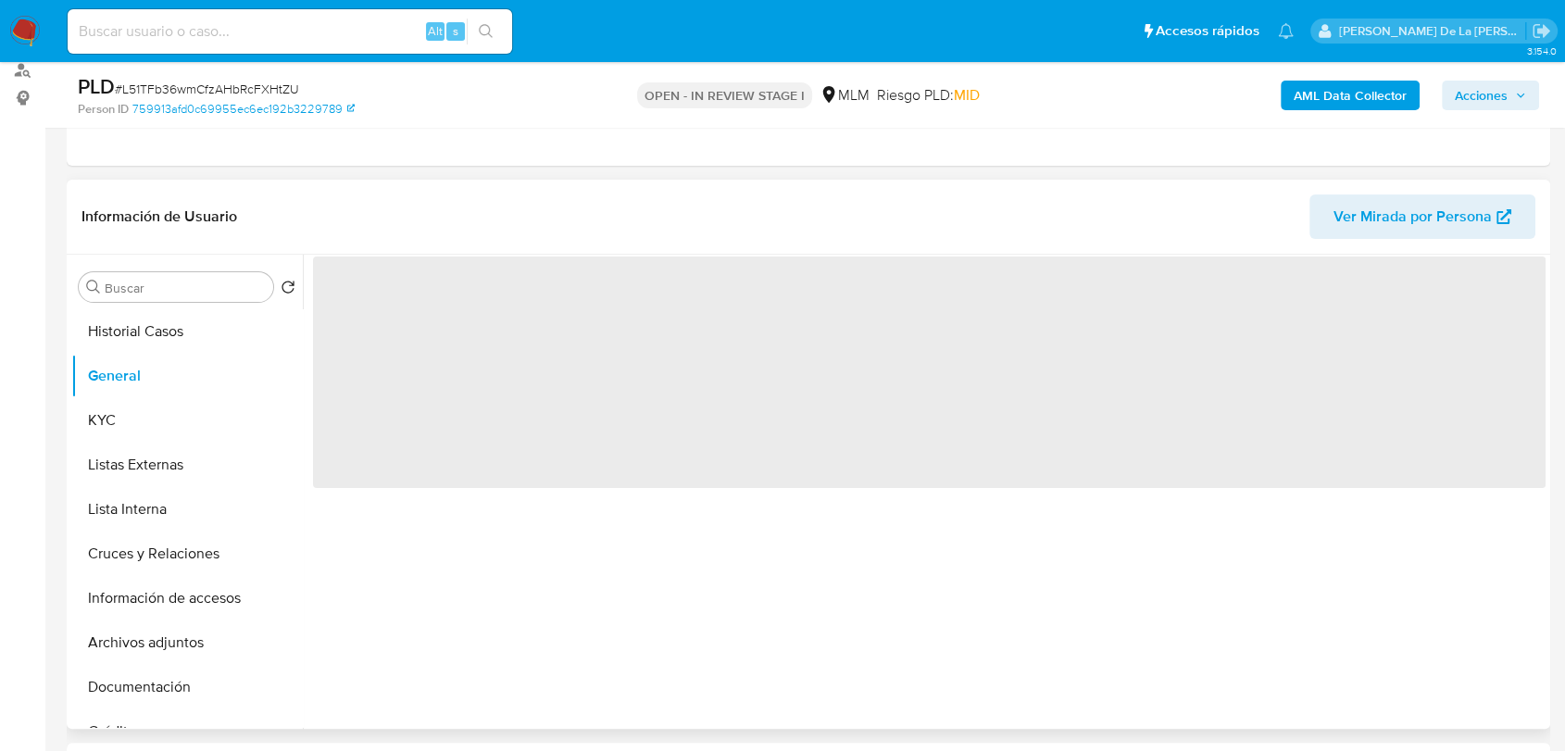
scroll to position [308, 0]
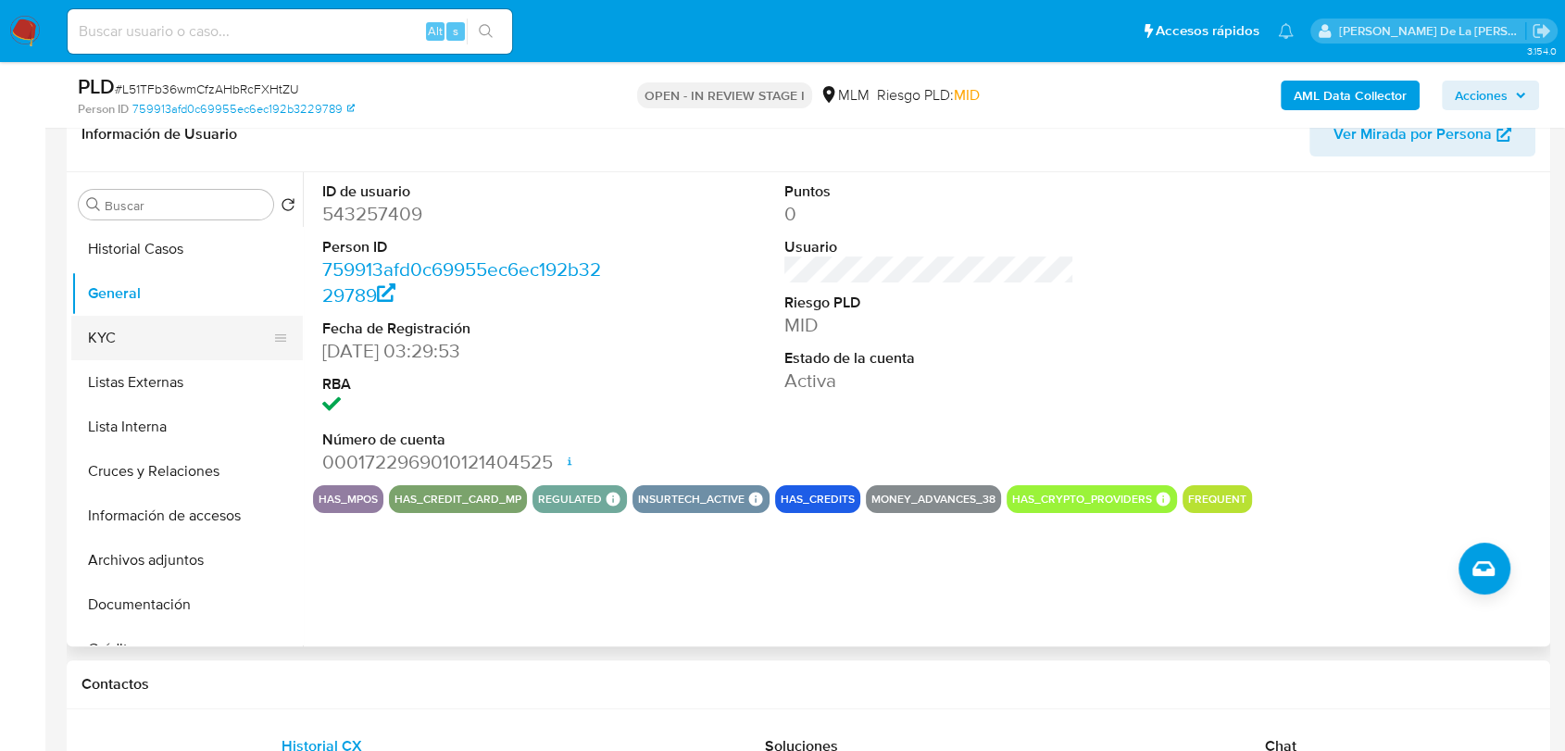
click at [214, 337] on button "KYC" at bounding box center [179, 338] width 217 height 44
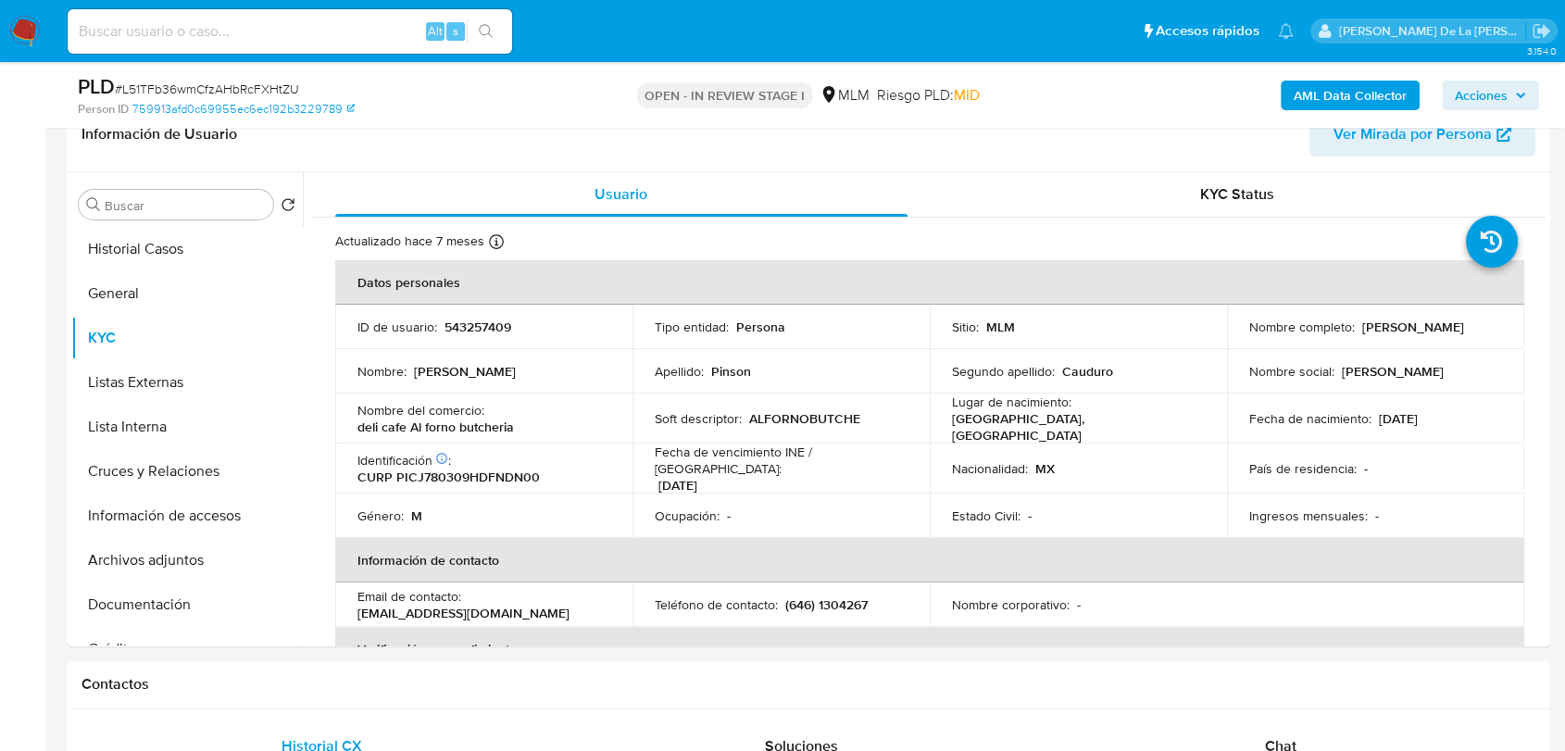
drag, startPoint x: 1237, startPoint y: 331, endPoint x: 1437, endPoint y: 342, distance: 200.3
click at [1437, 342] on td "Nombre completo : [PERSON_NAME]" at bounding box center [1375, 327] width 297 height 44
drag, startPoint x: 1380, startPoint y: 344, endPoint x: 1393, endPoint y: 341, distance: 13.3
click at [1393, 335] on p "[PERSON_NAME]" at bounding box center [1413, 327] width 102 height 17
drag, startPoint x: 1407, startPoint y: 336, endPoint x: 1230, endPoint y: 341, distance: 177.8
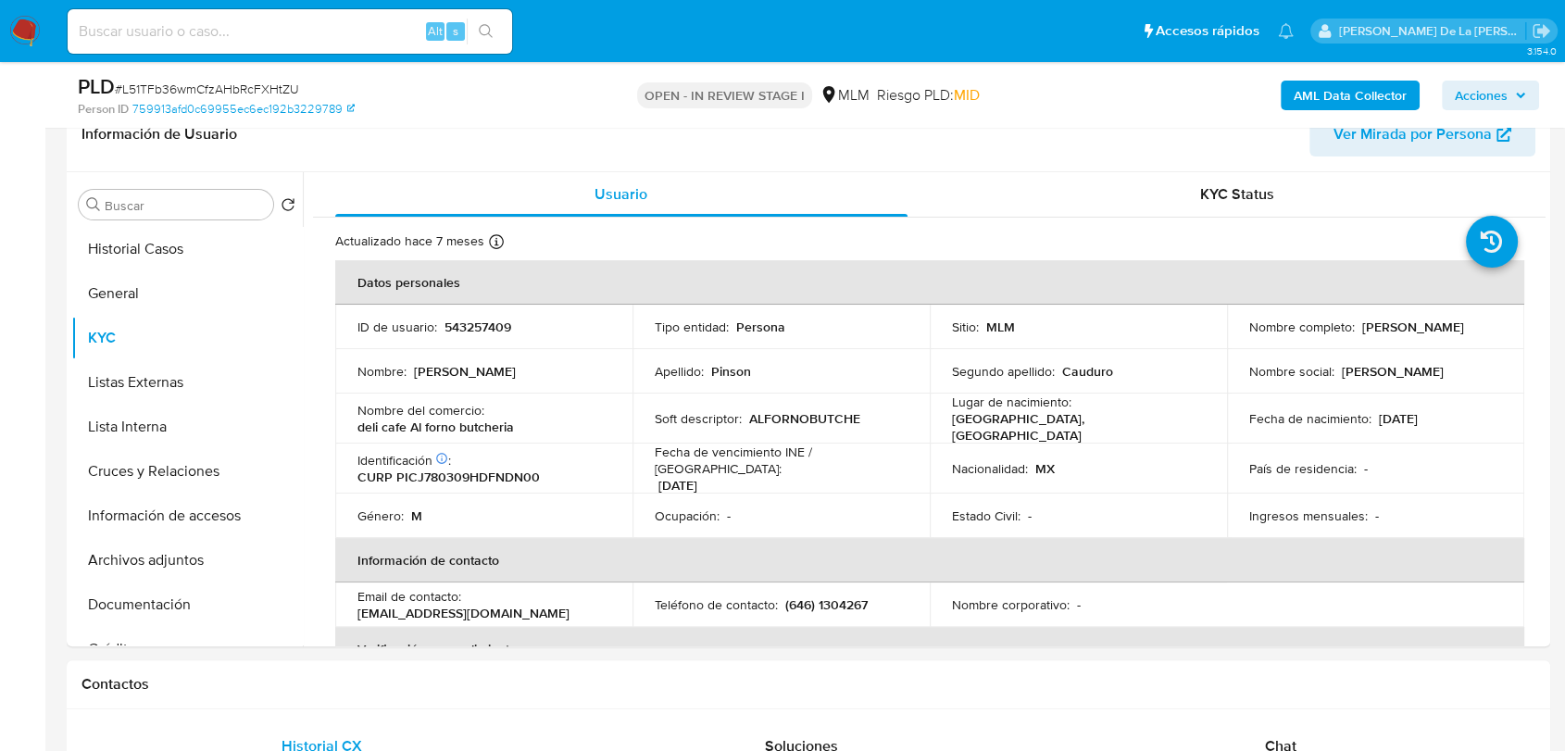
click at [1230, 341] on td "Nombre completo : [PERSON_NAME]" at bounding box center [1375, 327] width 297 height 44
drag, startPoint x: 538, startPoint y: 419, endPoint x: 352, endPoint y: 429, distance: 186.4
click at [352, 429] on td "Nombre del comercio : deli cafe Al forno butcheria" at bounding box center [483, 419] width 297 height 50
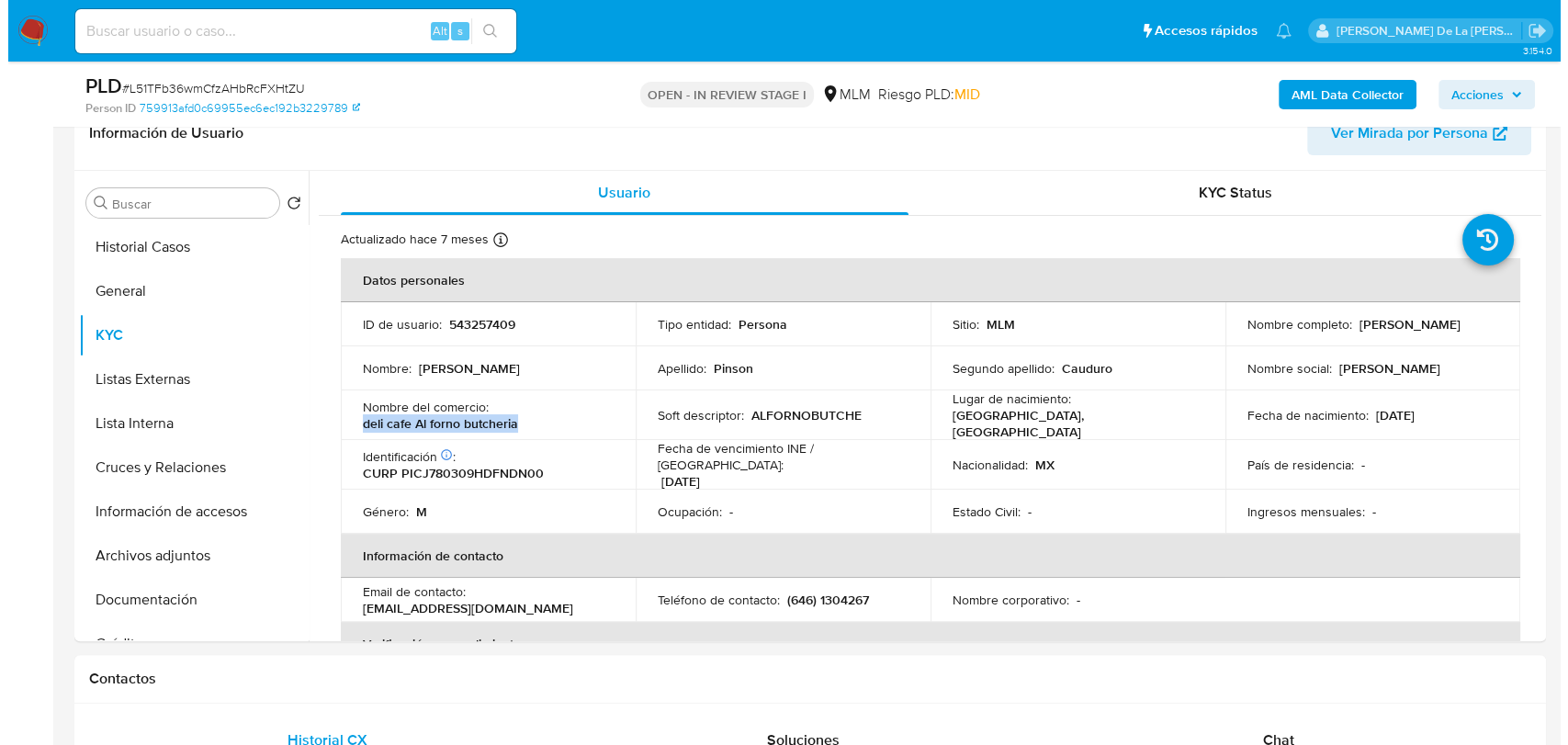
scroll to position [0, 0]
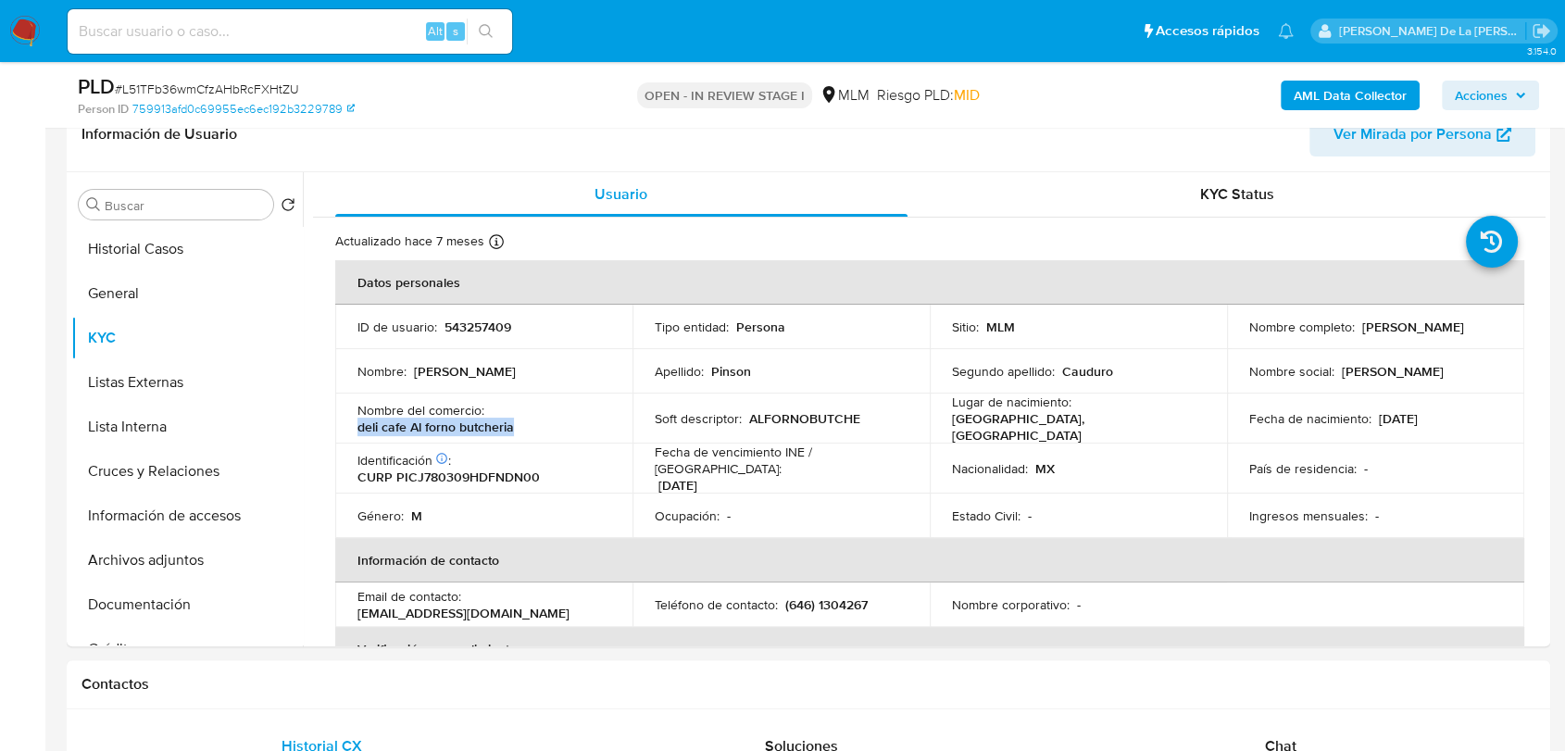
click at [1294, 87] on b "AML Data Collector" at bounding box center [1350, 96] width 113 height 30
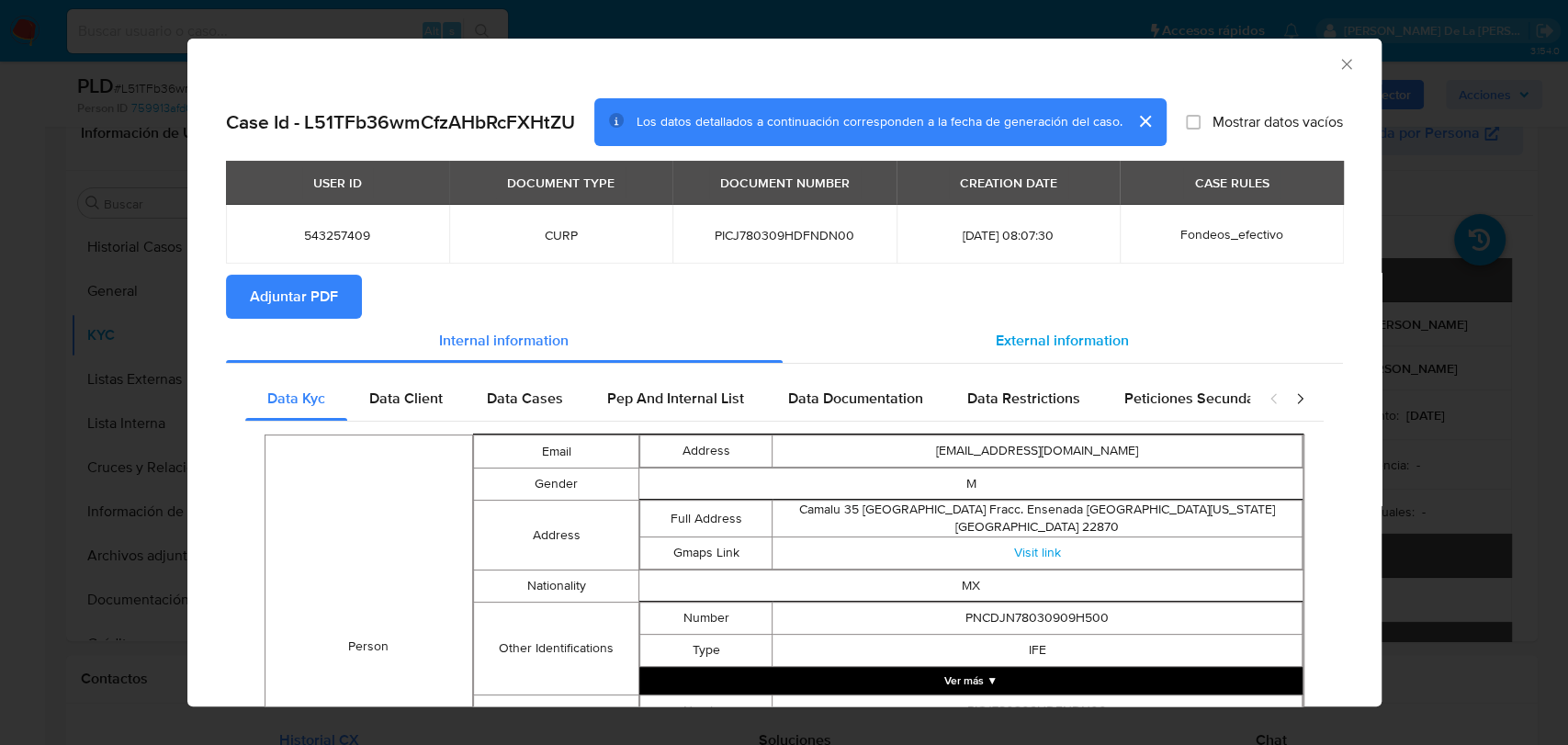
click at [1038, 341] on span "External information" at bounding box center [1062, 339] width 133 height 21
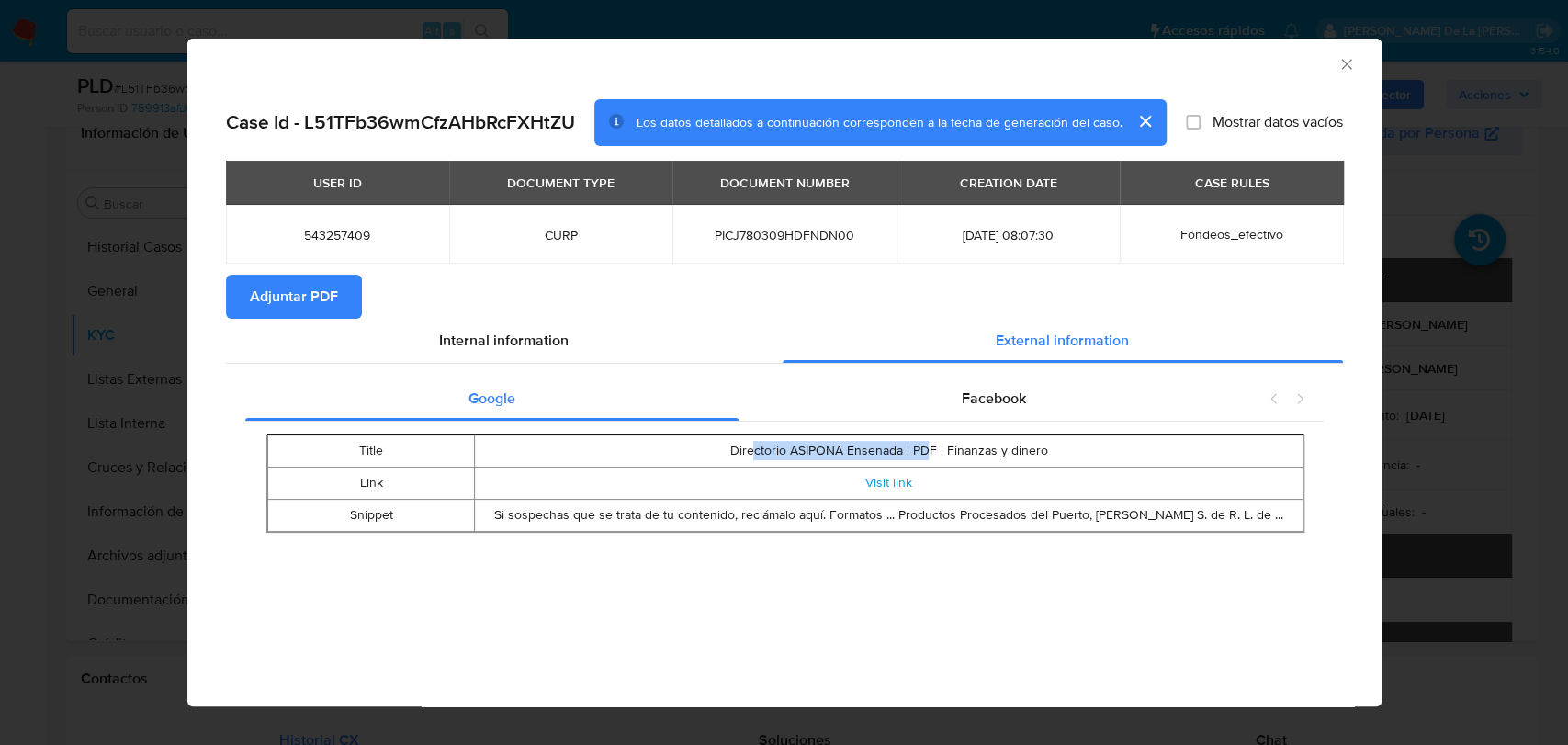
drag, startPoint x: 773, startPoint y: 452, endPoint x: 938, endPoint y: 452, distance: 165.0
click at [936, 454] on td "Directorio ASIPONA Ensenada | PDF | Finanzas y dinero" at bounding box center [889, 451] width 827 height 32
click at [938, 452] on td "Directorio ASIPONA Ensenada | PDF | Finanzas y dinero" at bounding box center [889, 451] width 827 height 32
drag, startPoint x: 610, startPoint y: 509, endPoint x: 844, endPoint y: 509, distance: 234.0
click at [844, 509] on td "Si sospechas que se trata de tu contenido, reclámalo aquí. Formatos ... Product…" at bounding box center [889, 516] width 827 height 32
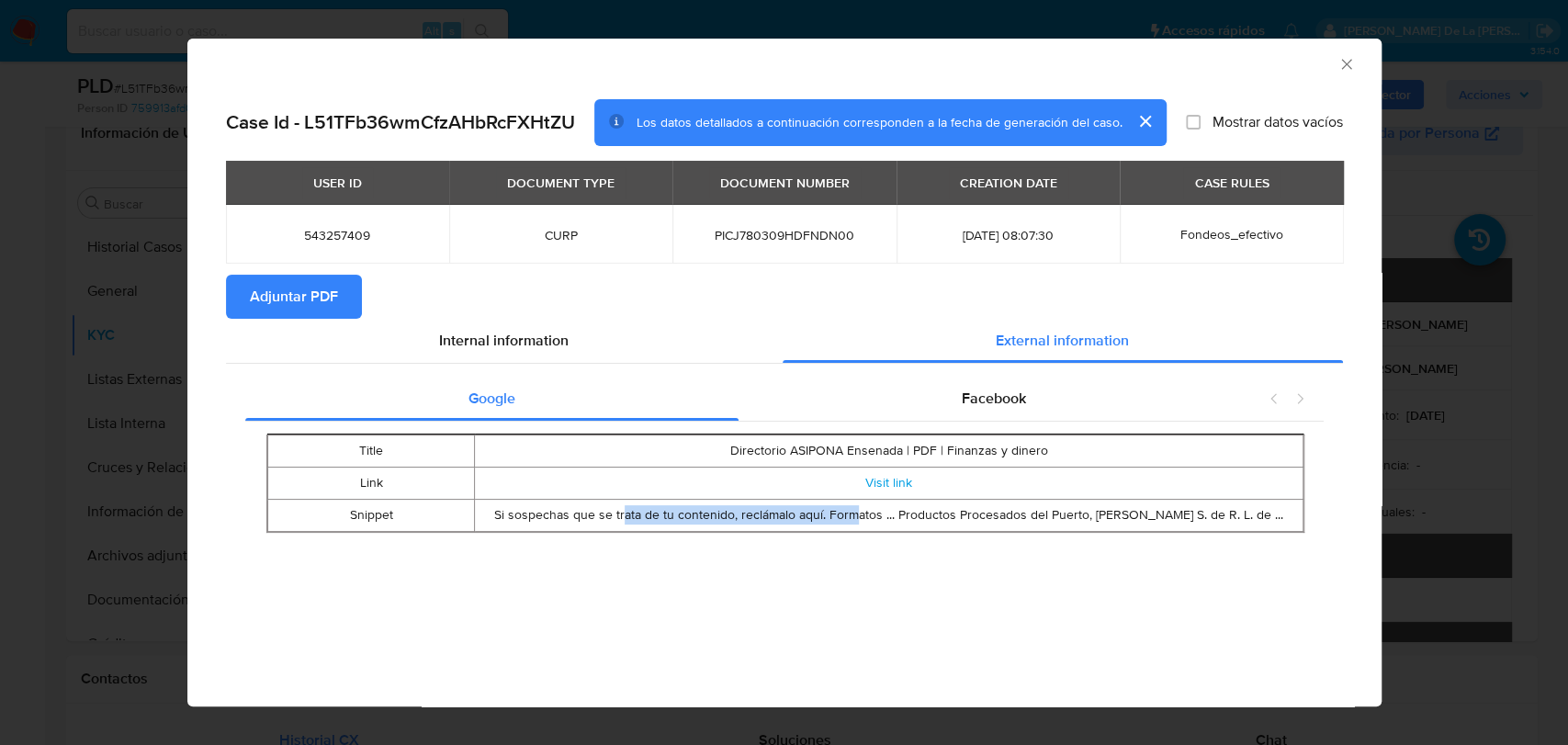
click at [844, 509] on td "Si sospechas que se trata de tu contenido, reclámalo aquí. Formatos ... Product…" at bounding box center [889, 516] width 827 height 32
drag, startPoint x: 723, startPoint y: 513, endPoint x: 877, endPoint y: 510, distance: 154.0
click at [877, 510] on td "Si sospechas que se trata de tu contenido, reclámalo aquí. Formatos ... Product…" at bounding box center [889, 516] width 827 height 32
drag, startPoint x: 905, startPoint y: 502, endPoint x: 1184, endPoint y: 498, distance: 279.0
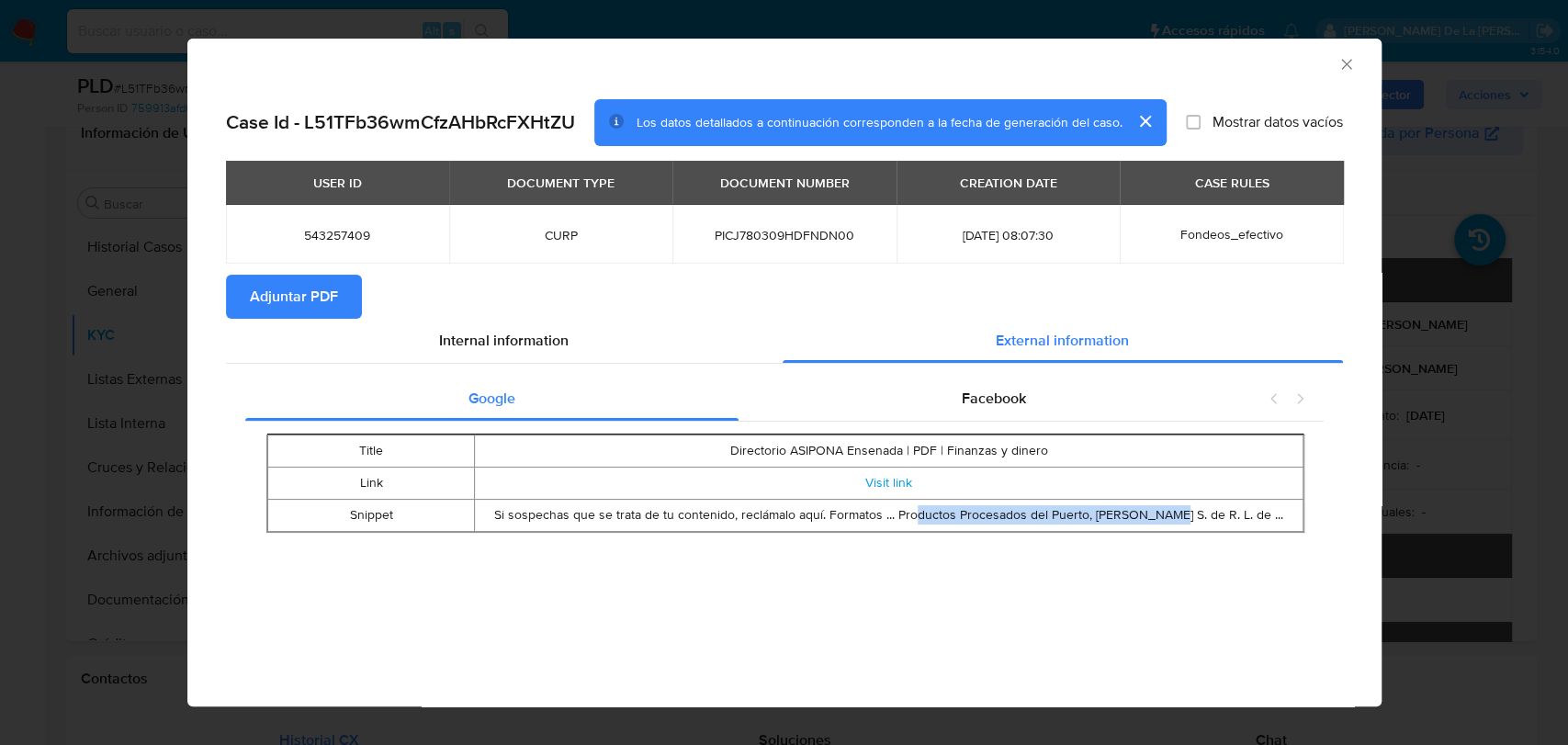
click at [1179, 500] on td "Si sospechas que se trata de tu contenido, reclámalo aquí. Formatos ... Product…" at bounding box center [889, 516] width 827 height 32
click at [1184, 498] on td "Visit link" at bounding box center [889, 483] width 827 height 32
click at [886, 480] on link "Visit link" at bounding box center [888, 482] width 47 height 19
drag, startPoint x: 1074, startPoint y: 405, endPoint x: 1044, endPoint y: 409, distance: 30.3
click at [1073, 405] on div "Facebook" at bounding box center [994, 399] width 512 height 44
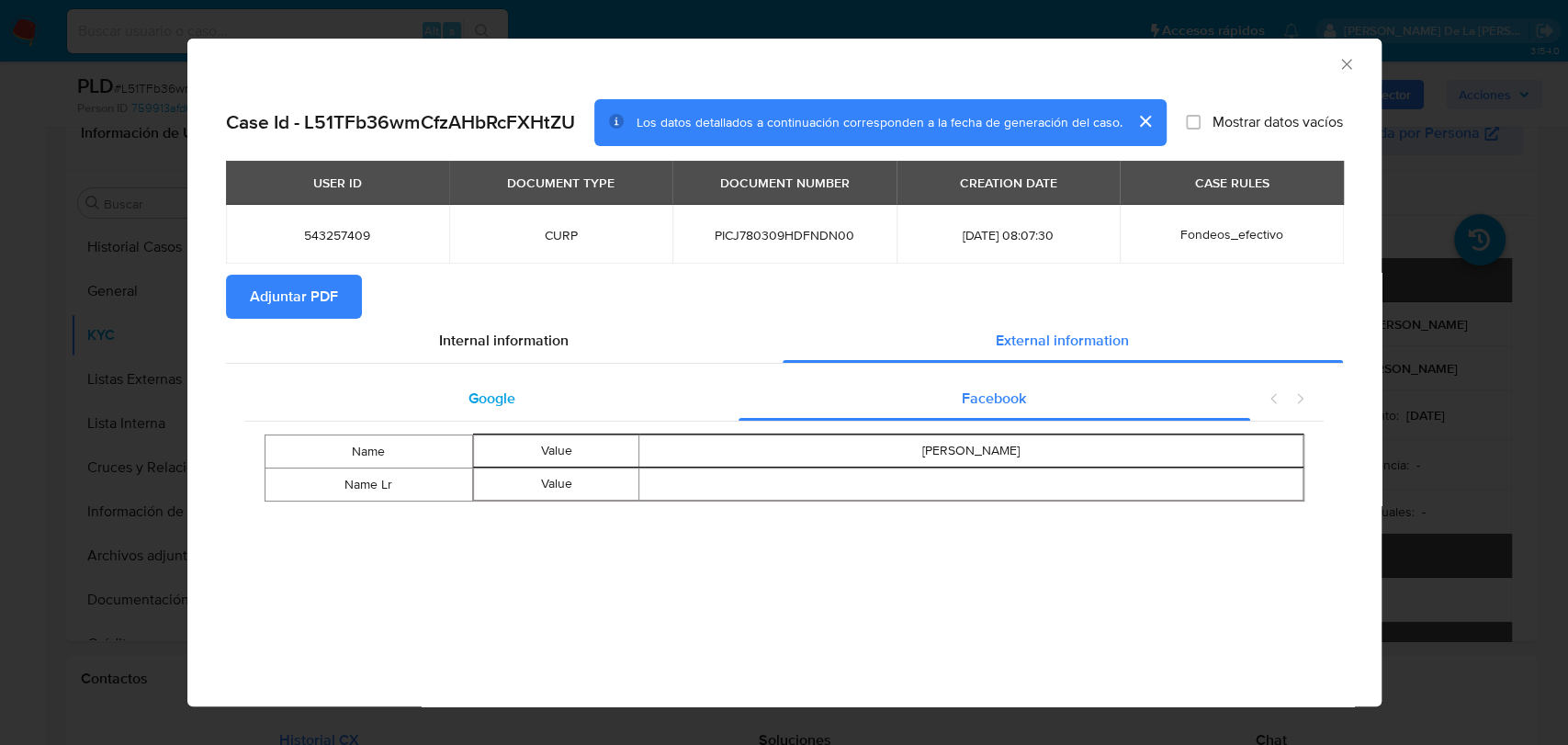
click at [585, 406] on div "Google" at bounding box center [492, 399] width 494 height 44
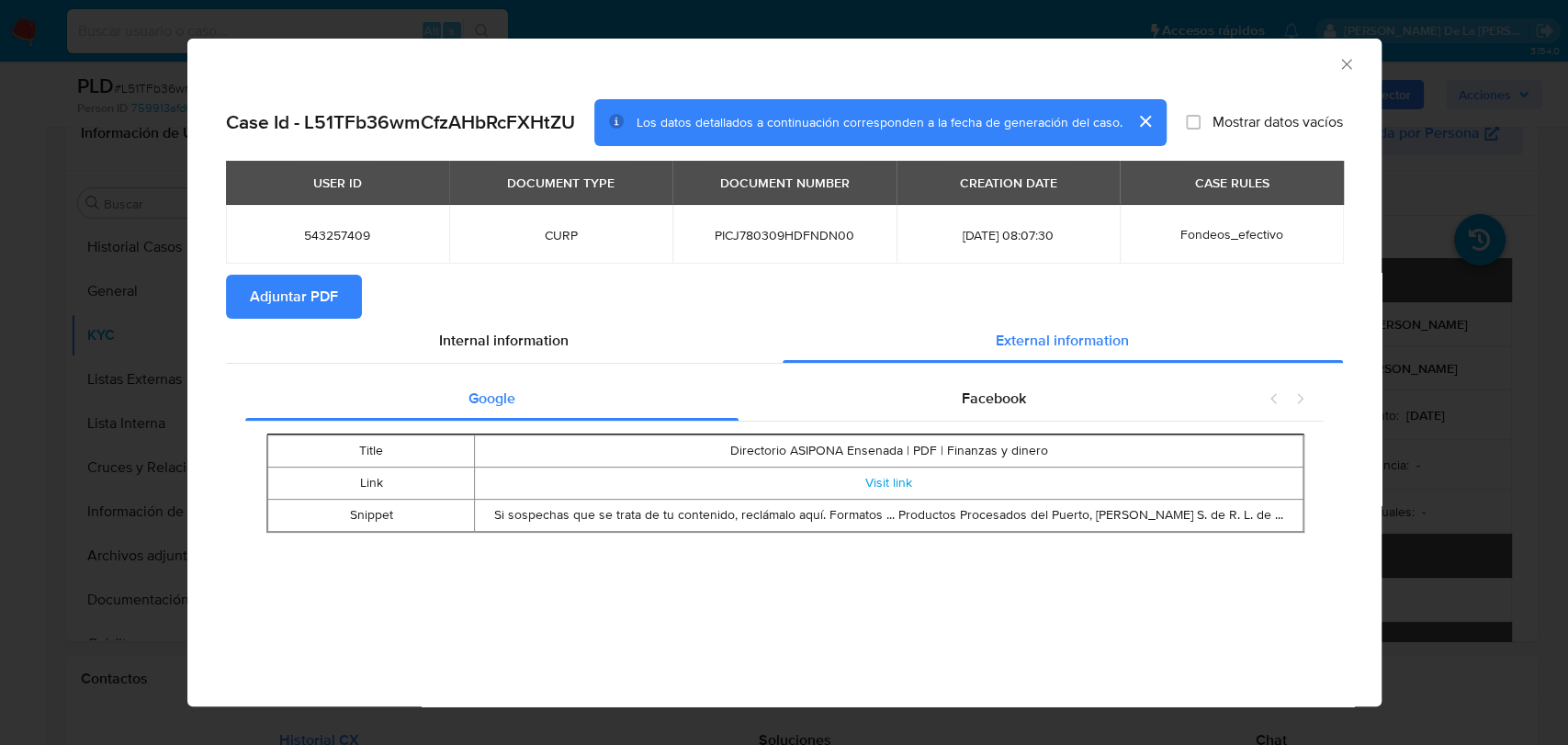
drag, startPoint x: 497, startPoint y: 509, endPoint x: 815, endPoint y: 509, distance: 318.0
click at [817, 517] on td "Si sospechas que se trata de tu contenido, reclámalo aquí. Formatos ... Product…" at bounding box center [889, 516] width 827 height 32
click at [815, 509] on td "Si sospechas que se trata de tu contenido, reclámalo aquí. Formatos ... Product…" at bounding box center [889, 516] width 827 height 32
drag, startPoint x: 679, startPoint y: 510, endPoint x: 925, endPoint y: 509, distance: 246.0
click at [914, 514] on td "Si sospechas que se trata de tu contenido, reclámalo aquí. Formatos ... Product…" at bounding box center [889, 516] width 827 height 32
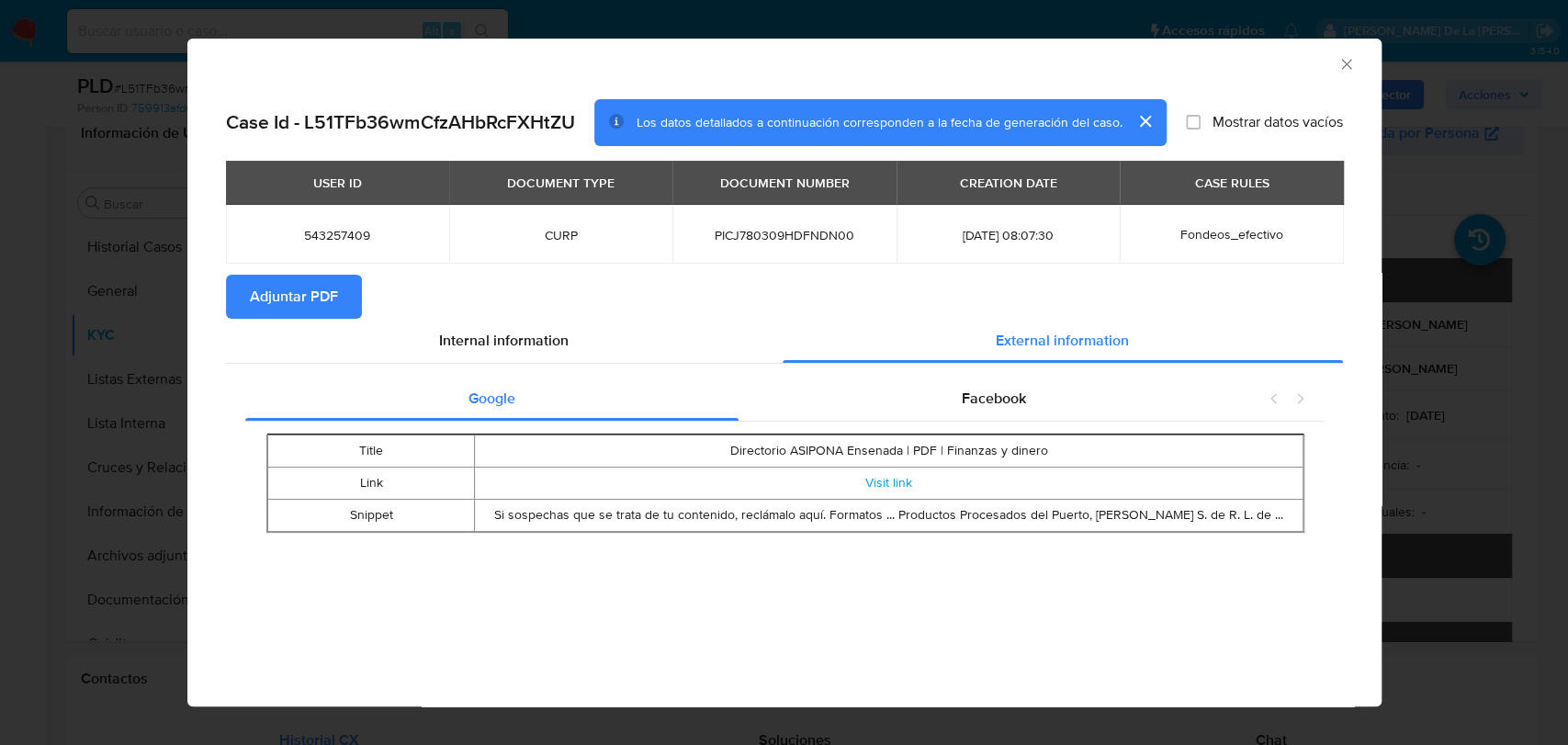
click at [925, 509] on td "Si sospechas que se trata de tu contenido, reclámalo aquí. Formatos ... Product…" at bounding box center [889, 516] width 827 height 32
click at [1348, 68] on icon "Cerrar ventana" at bounding box center [1346, 64] width 19 height 19
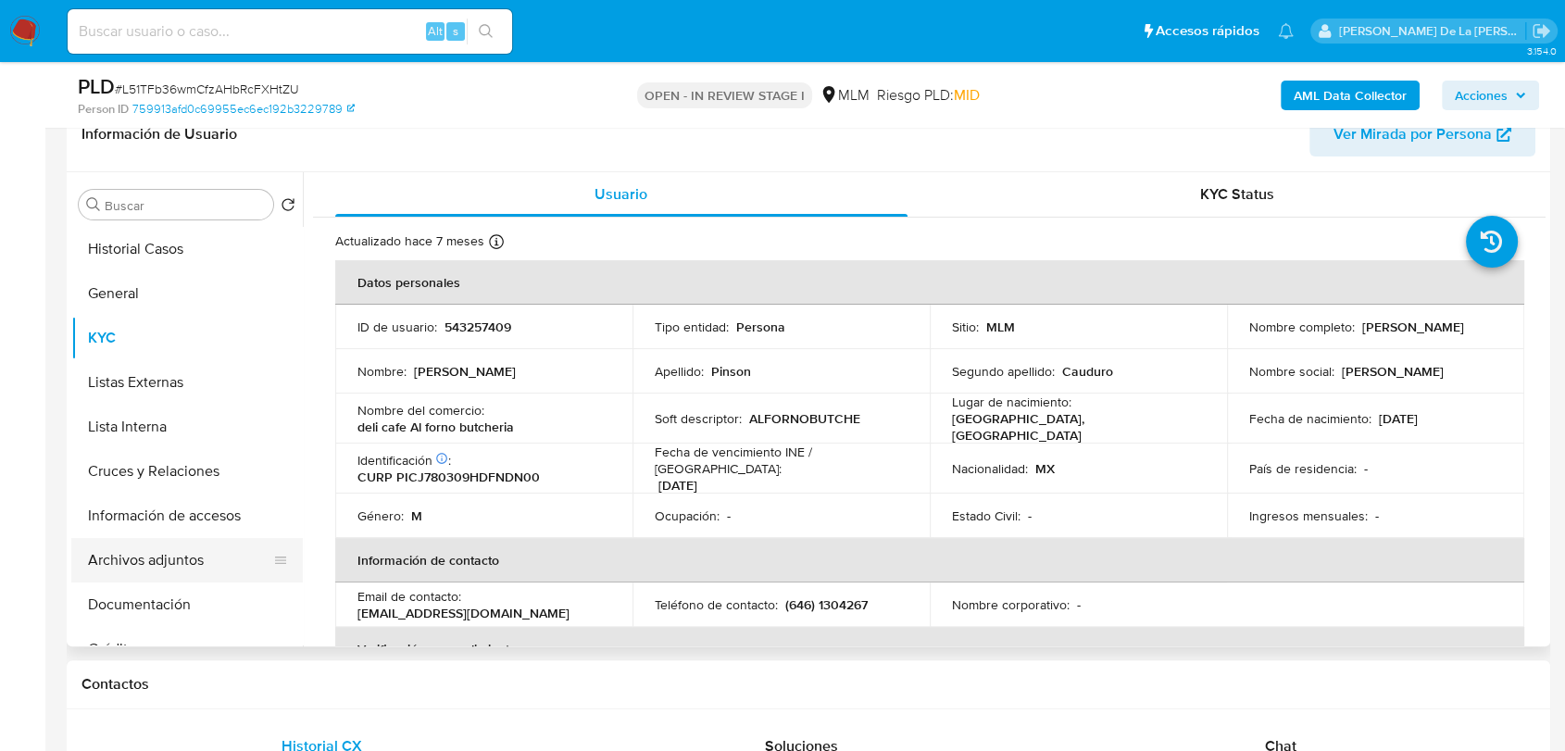
click at [165, 563] on button "Archivos adjuntos" at bounding box center [179, 560] width 217 height 44
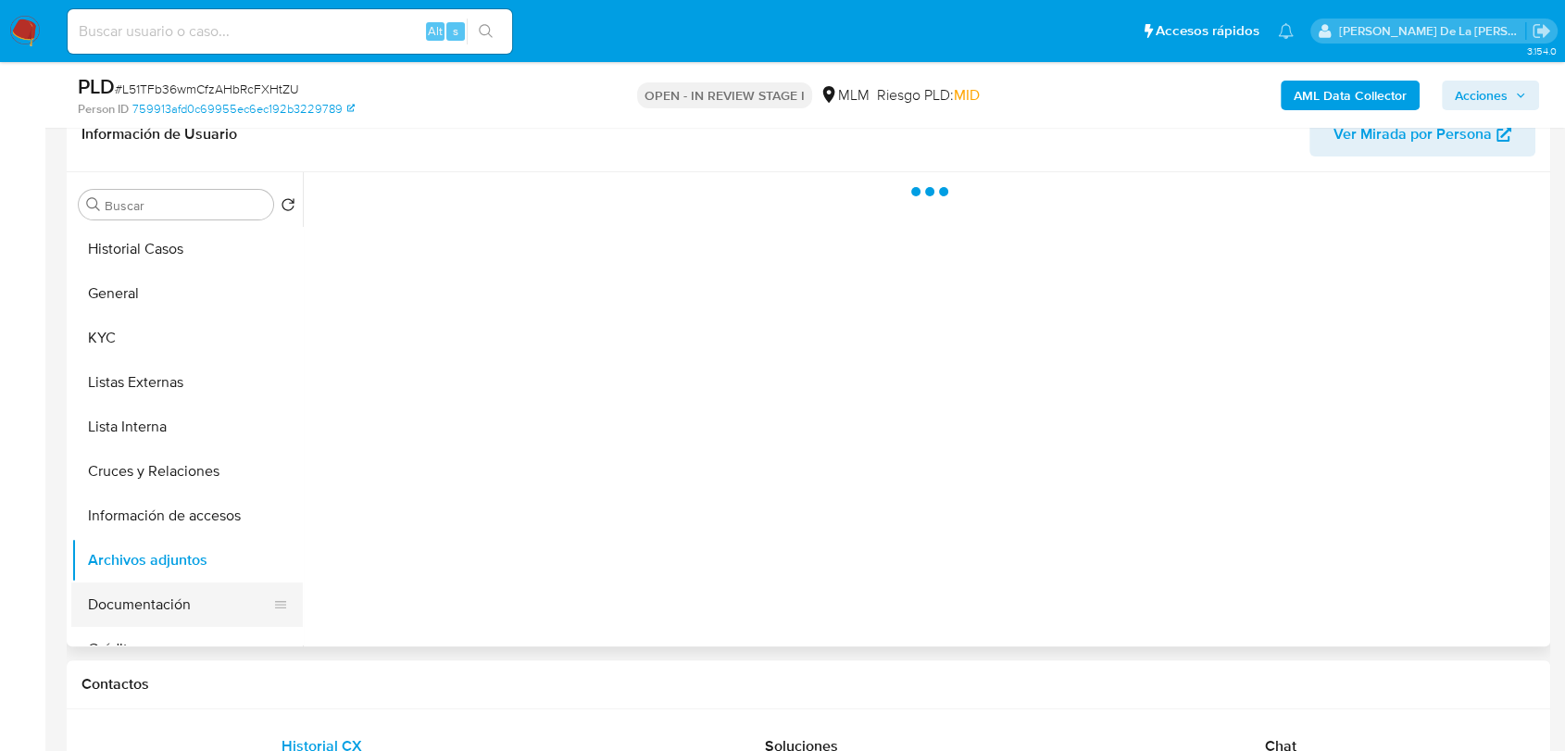
click at [145, 607] on button "Documentación" at bounding box center [179, 604] width 217 height 44
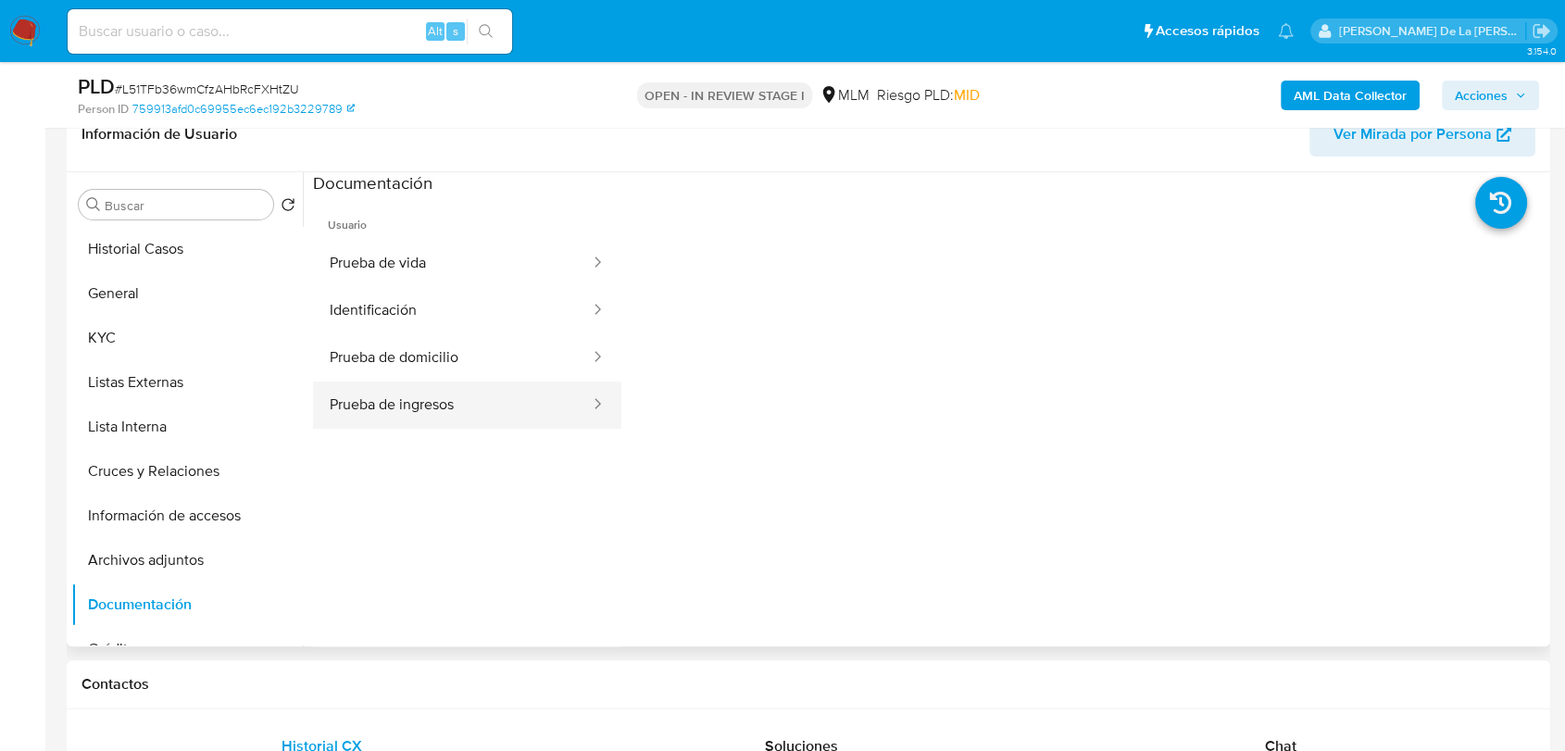
click at [417, 388] on button "Prueba de ingresos" at bounding box center [452, 404] width 279 height 47
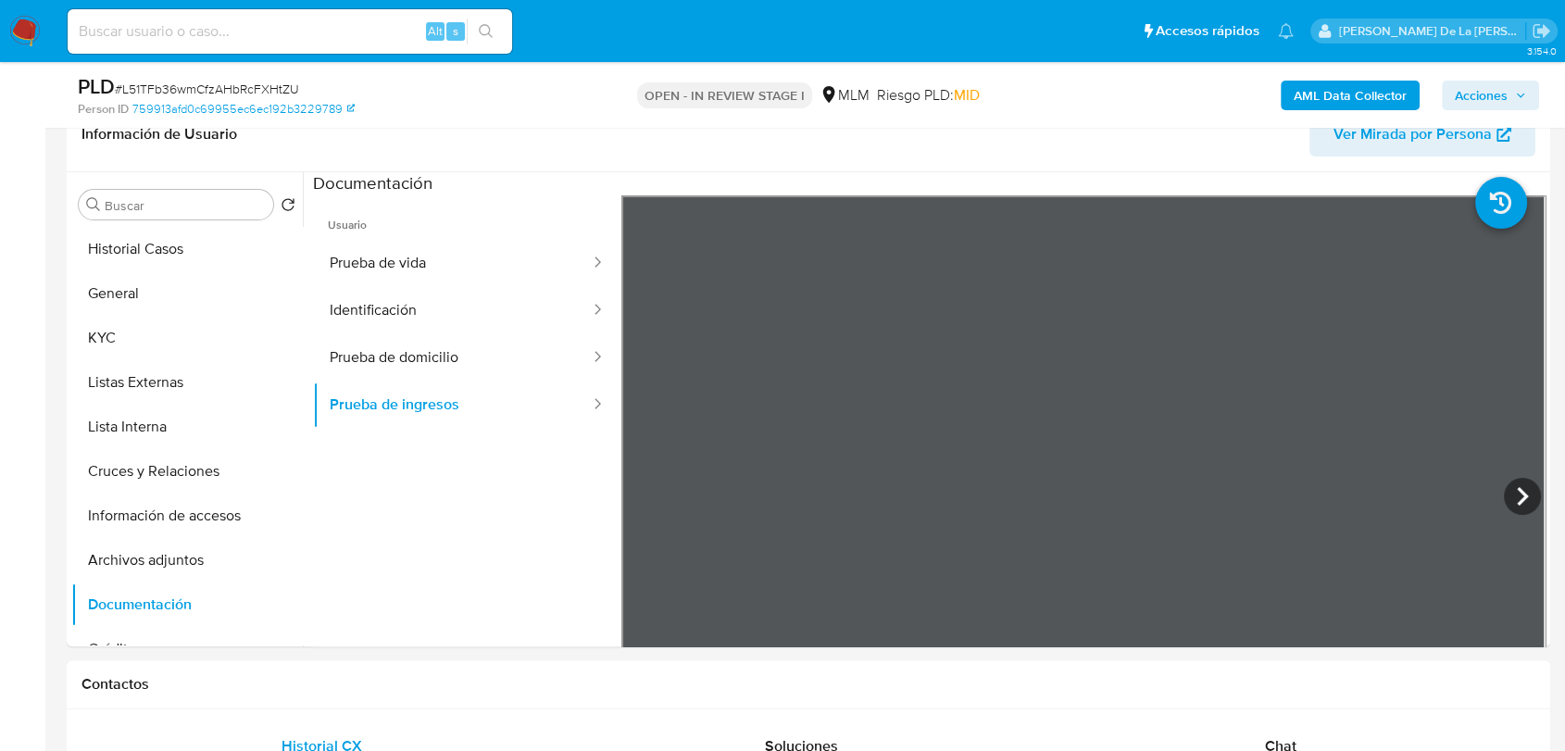
drag, startPoint x: 378, startPoint y: 322, endPoint x: 378, endPoint y: 343, distance: 20.4
click at [378, 330] on button "Identificación" at bounding box center [452, 310] width 279 height 47
click at [379, 335] on button "Prueba de domicilio" at bounding box center [452, 357] width 279 height 47
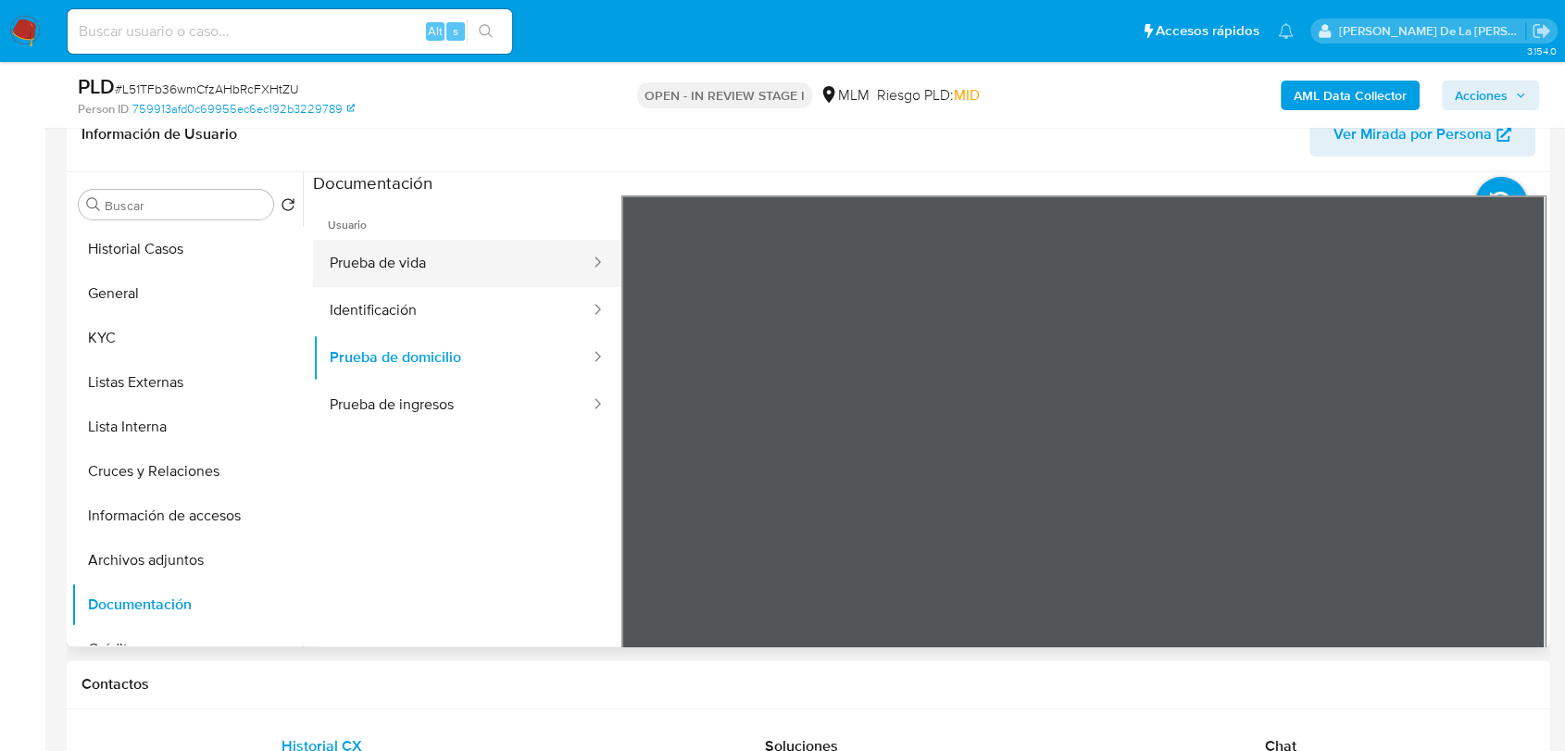
click at [476, 254] on button "Prueba de vida" at bounding box center [452, 263] width 279 height 47
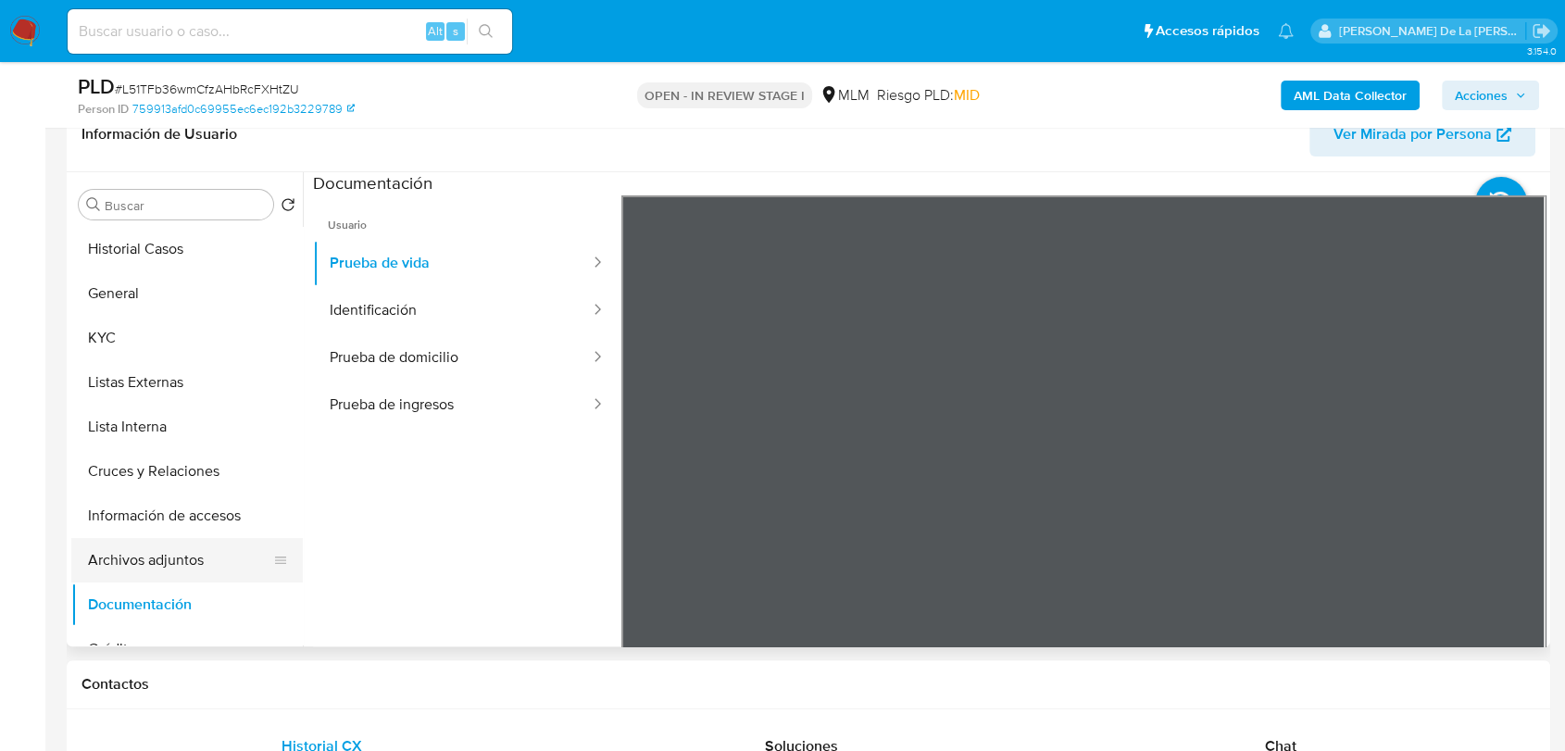
click at [174, 549] on button "Archivos adjuntos" at bounding box center [179, 560] width 217 height 44
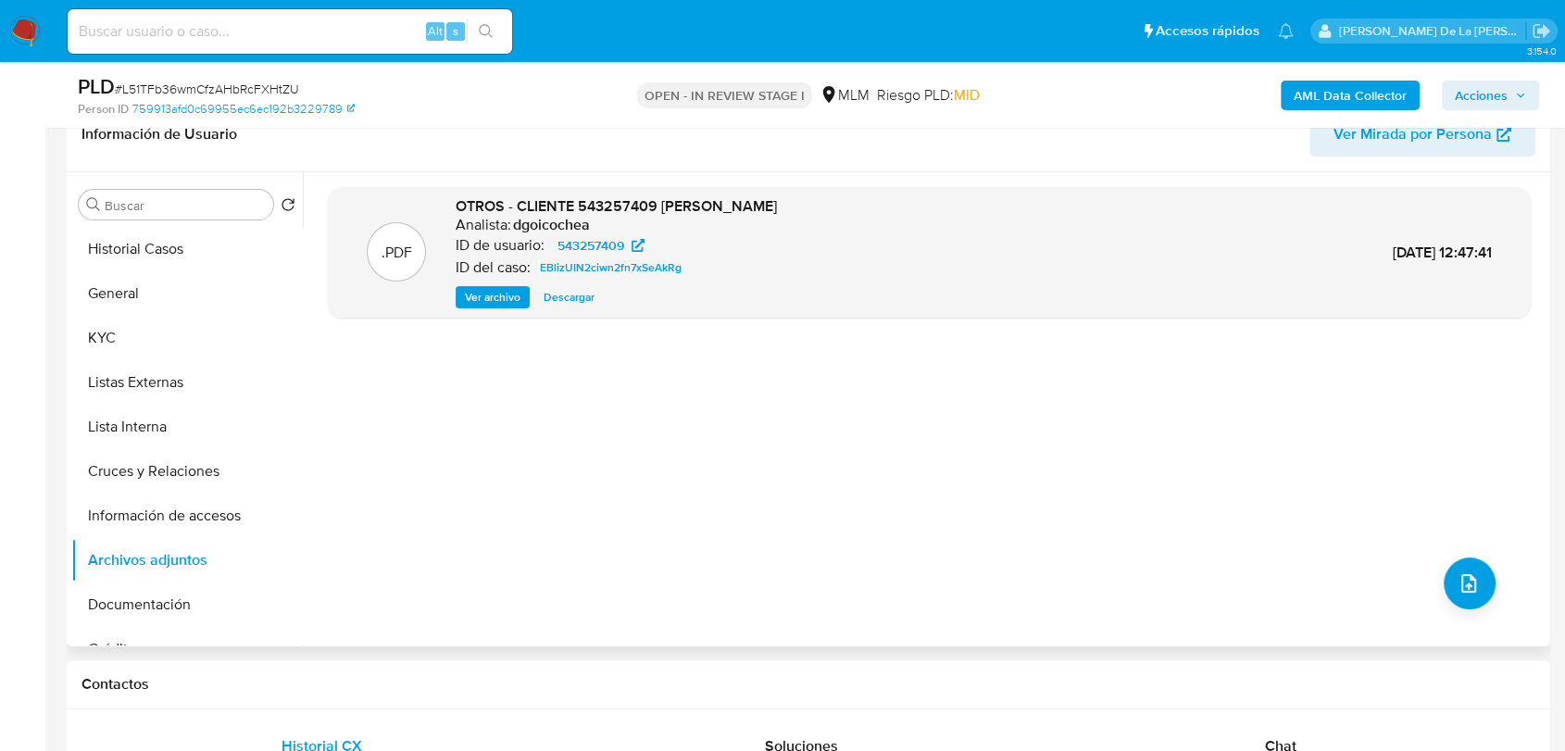
click at [500, 298] on span "Ver archivo" at bounding box center [493, 297] width 56 height 19
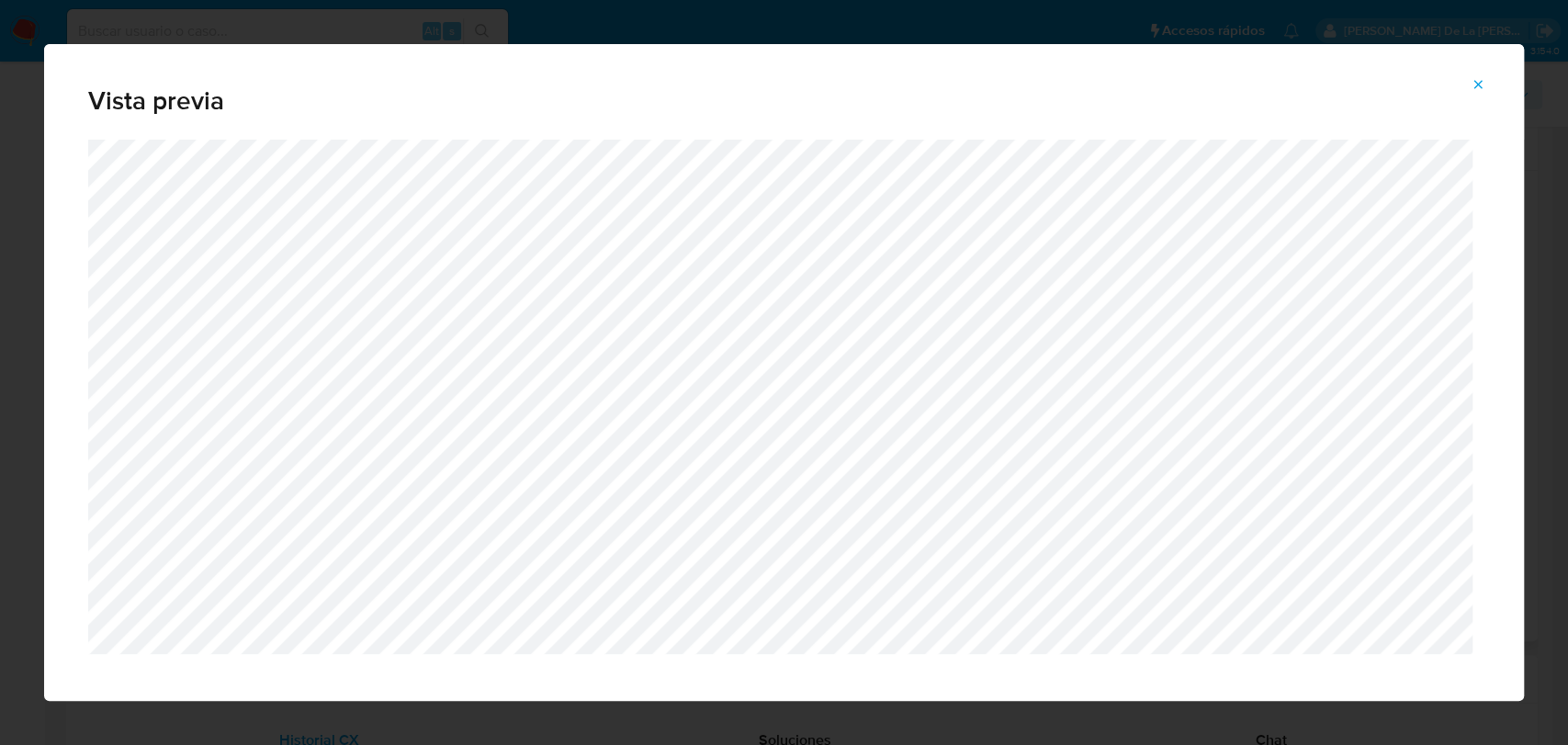
click at [1475, 81] on icon "Attachment preview" at bounding box center [1478, 84] width 8 height 8
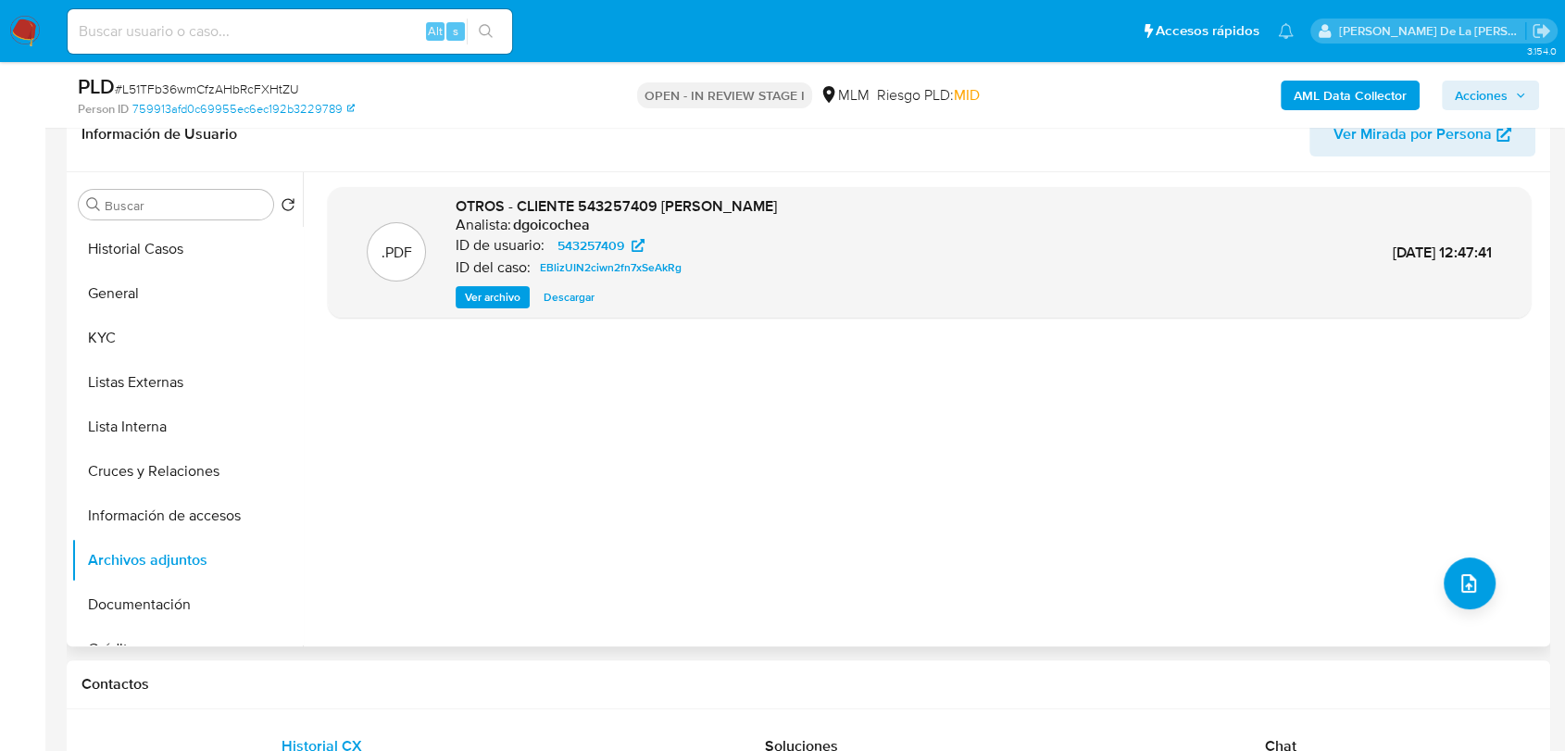
click at [494, 297] on span "Ver archivo" at bounding box center [493, 297] width 56 height 19
